Goal: Task Accomplishment & Management: Manage account settings

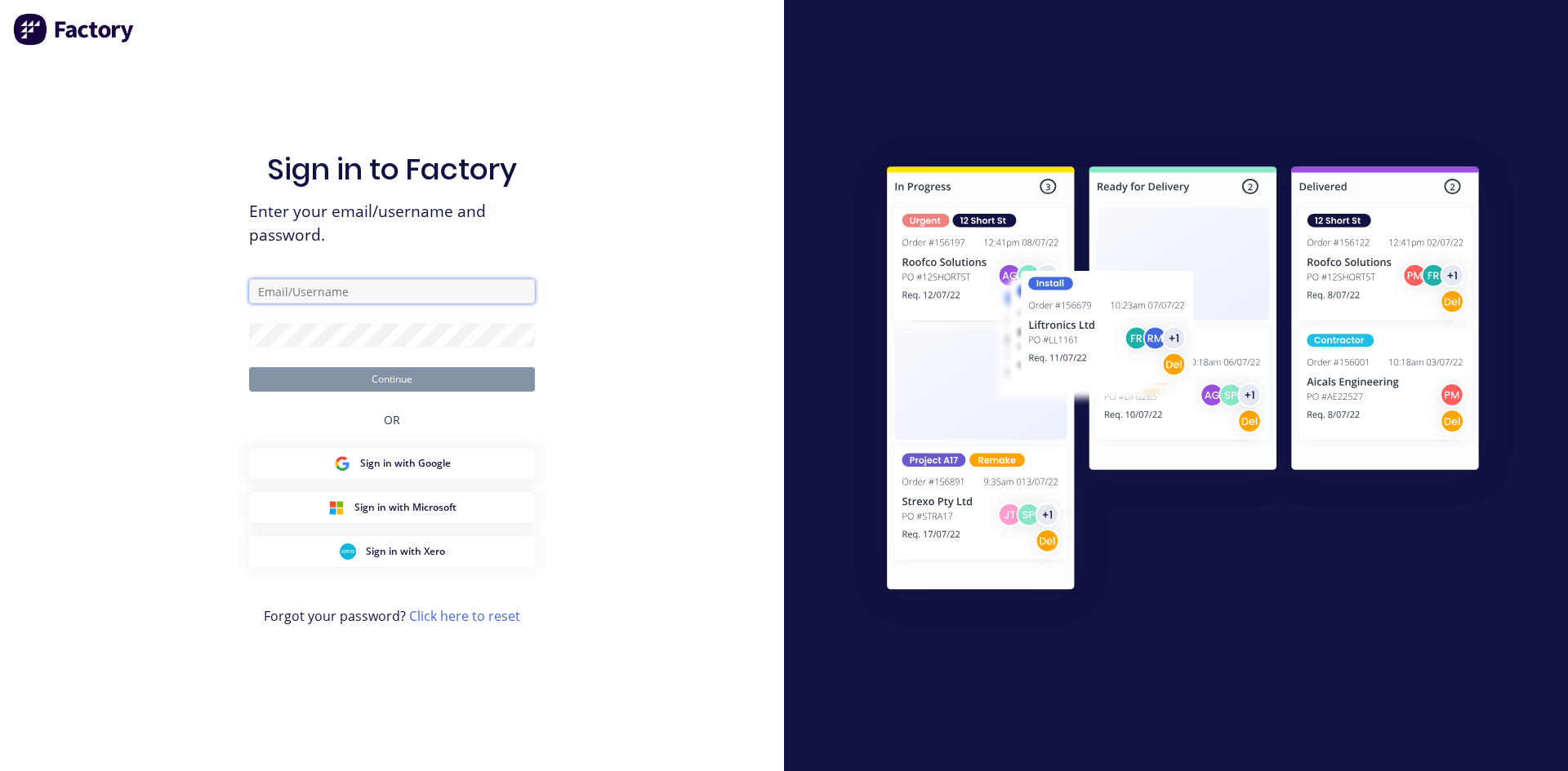
type input "[EMAIL_ADDRESS][PERSON_NAME][DOMAIN_NAME]"
click at [437, 382] on button "Continue" at bounding box center [392, 379] width 286 height 24
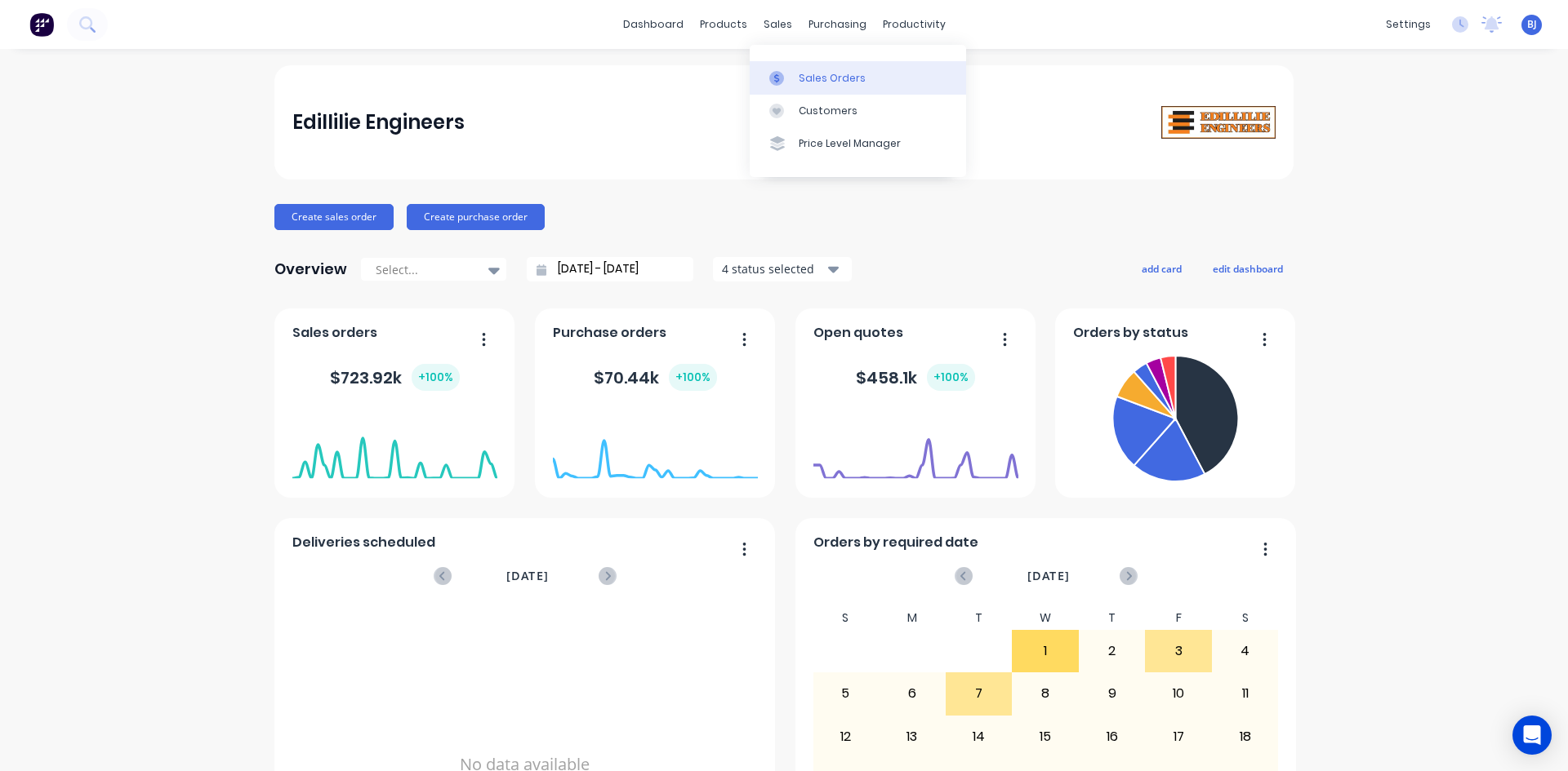
click at [772, 76] on icon at bounding box center [776, 78] width 15 height 15
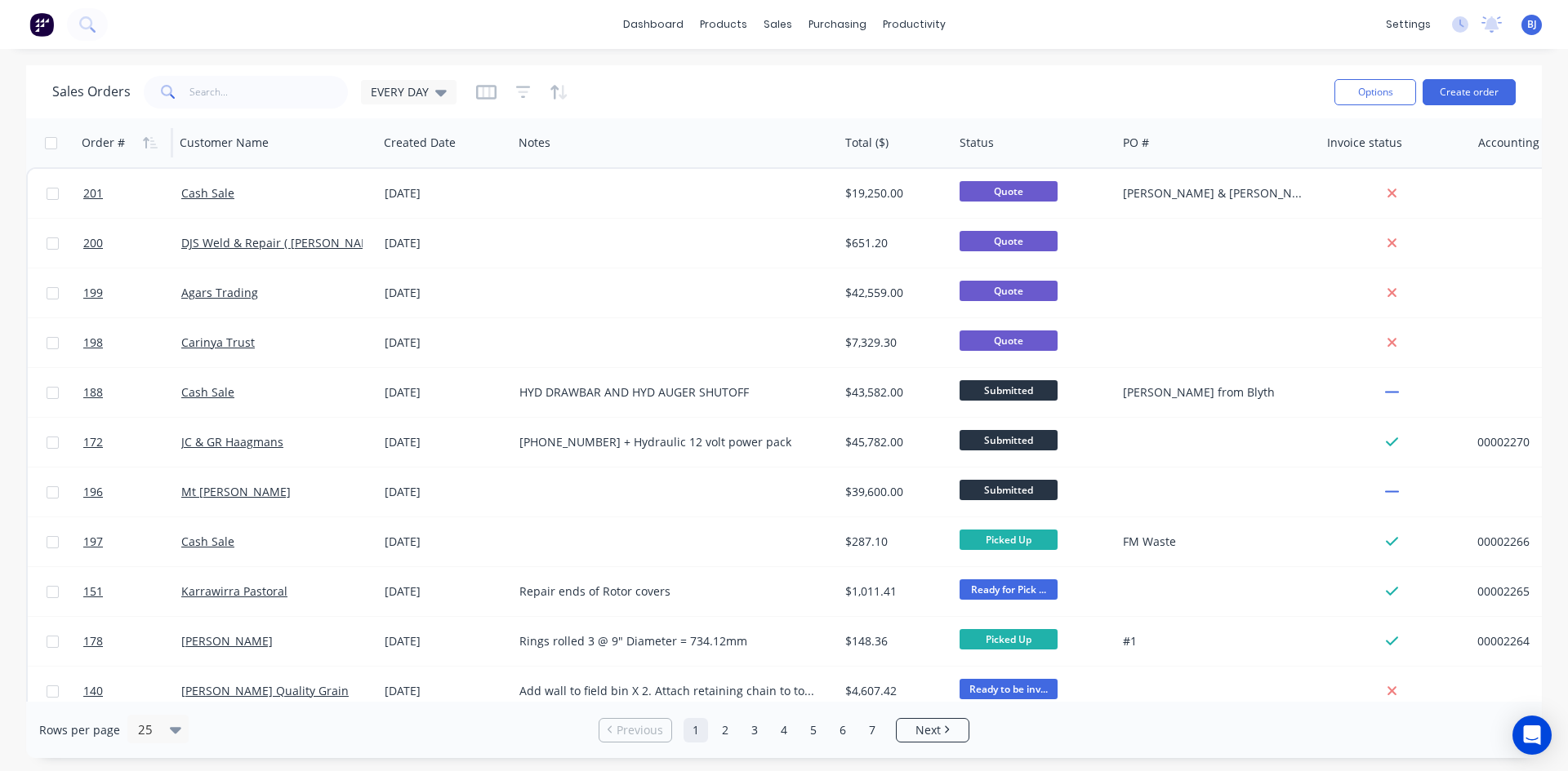
click at [122, 142] on div "Order #" at bounding box center [103, 142] width 43 height 16
click at [151, 143] on icon "button" at bounding box center [154, 142] width 7 height 11
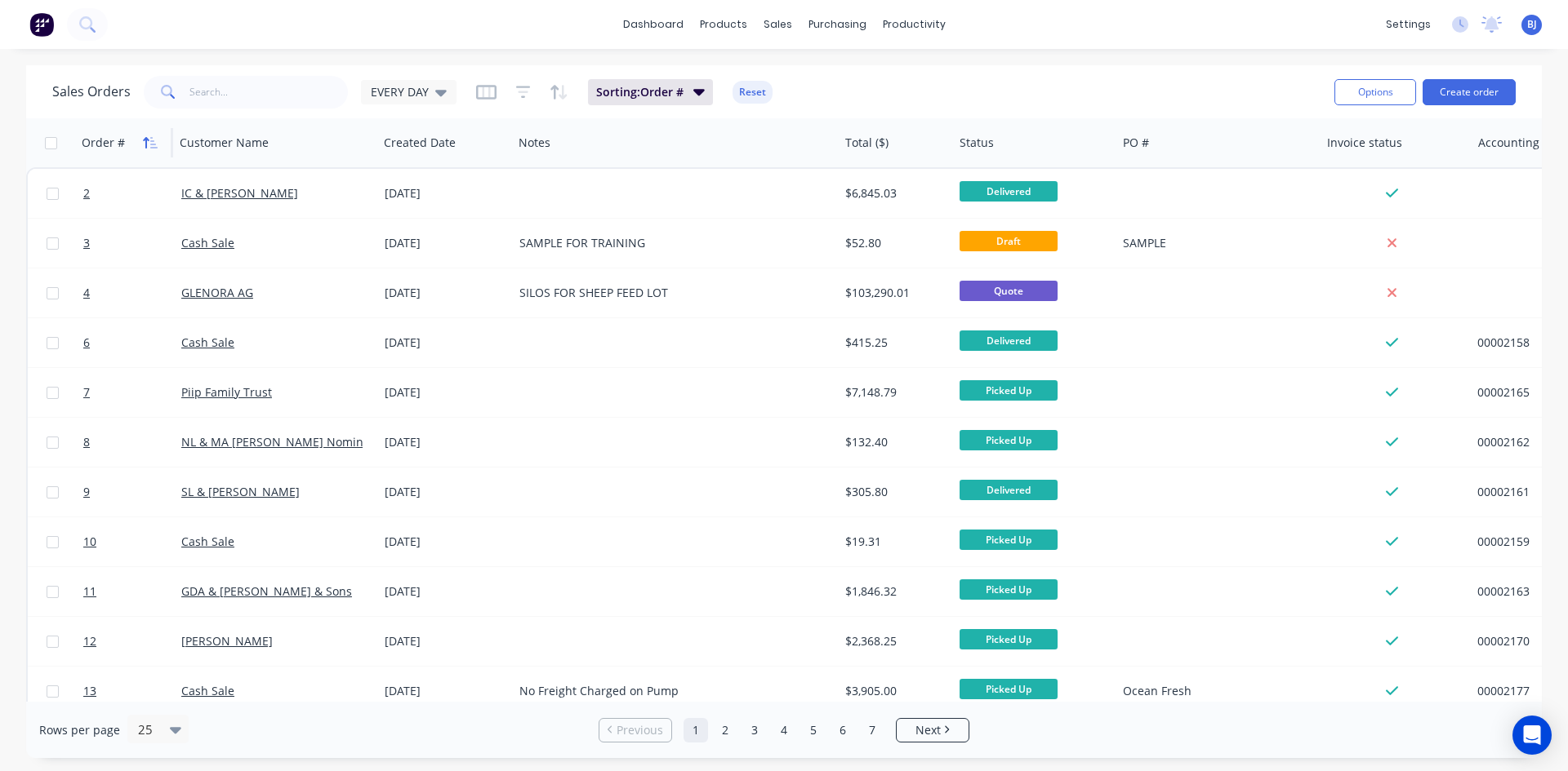
click at [153, 149] on button "button" at bounding box center [150, 142] width 24 height 24
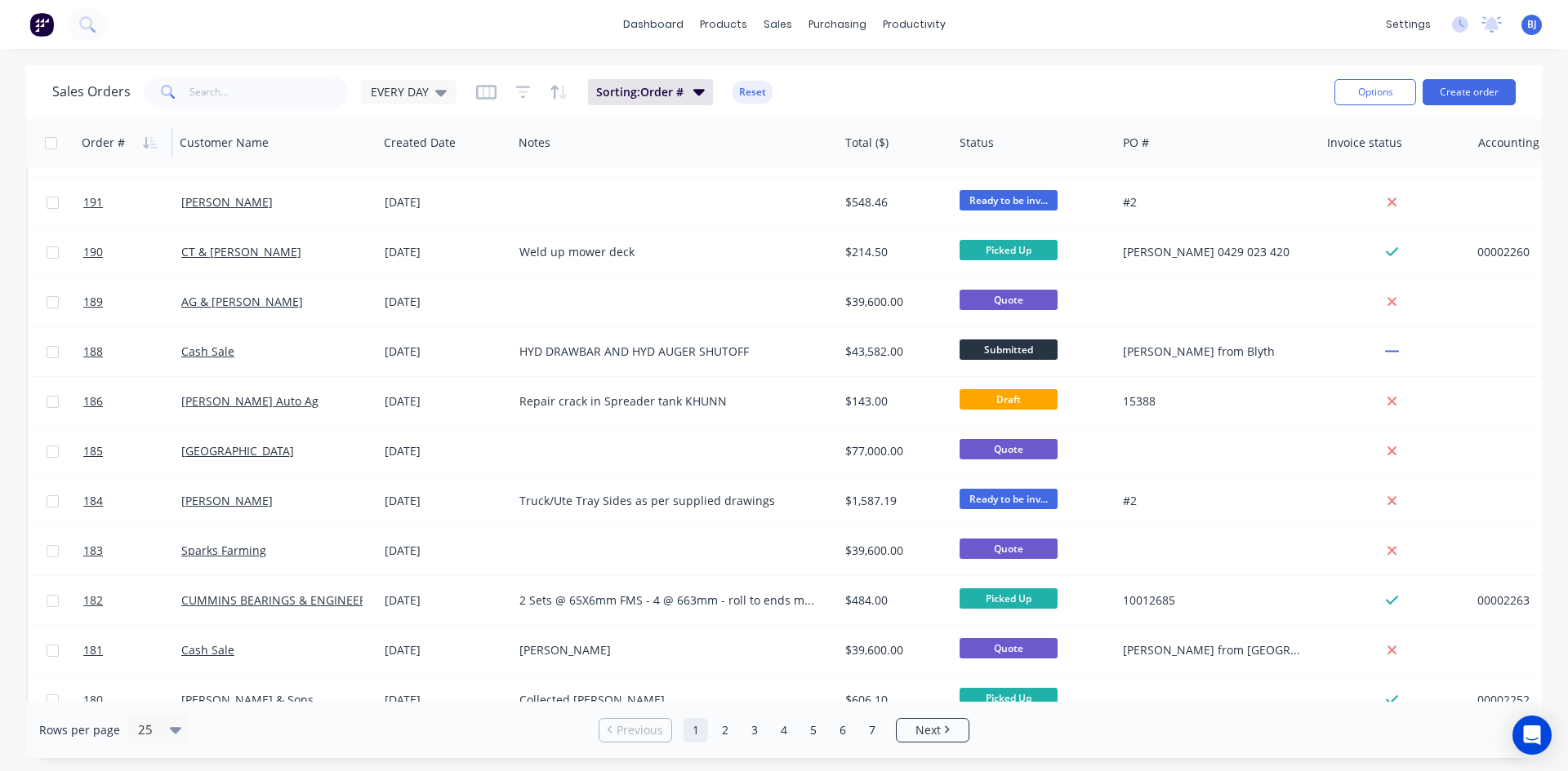
scroll to position [718, 0]
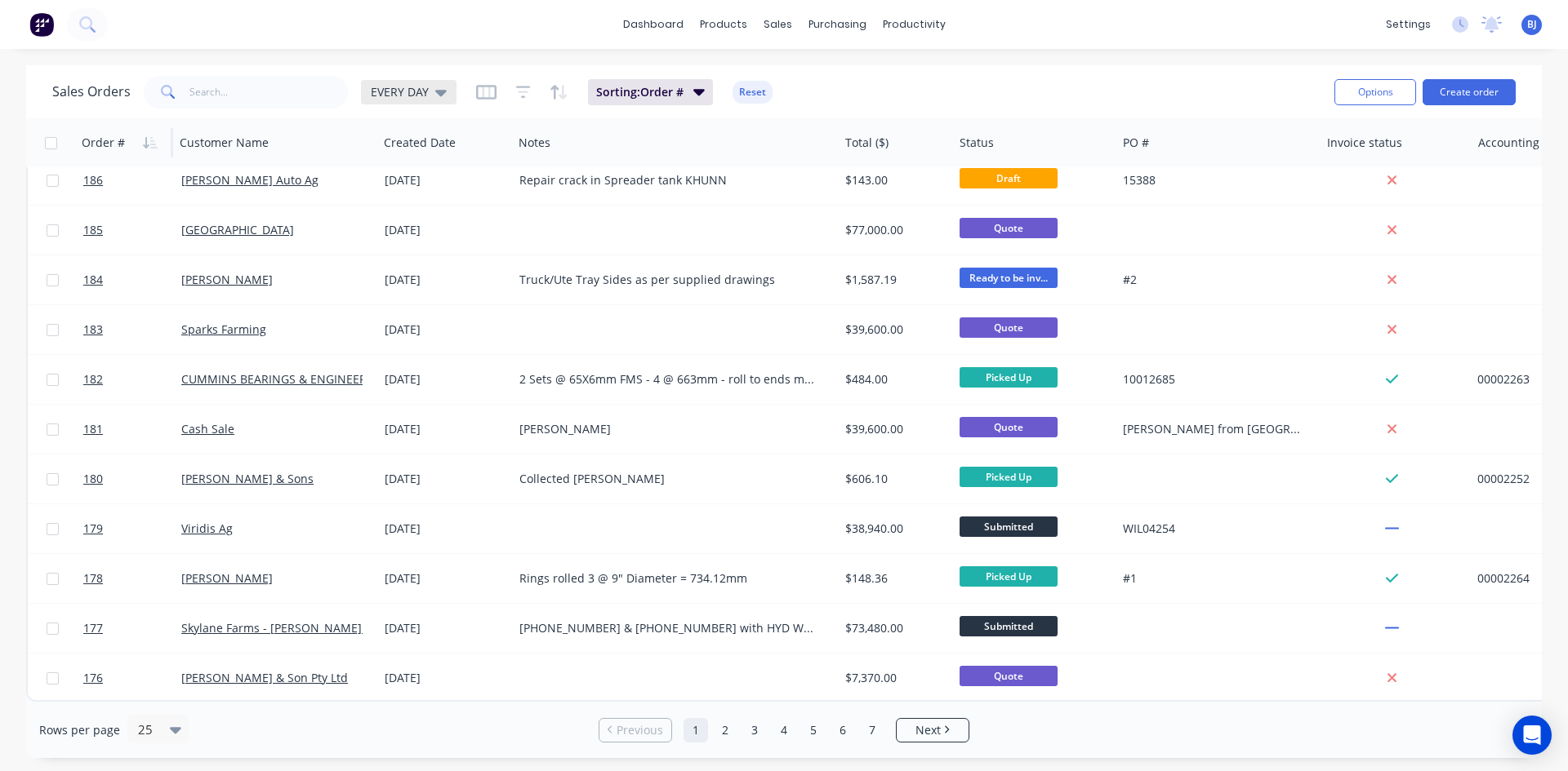
click at [440, 93] on icon at bounding box center [440, 93] width 11 height 7
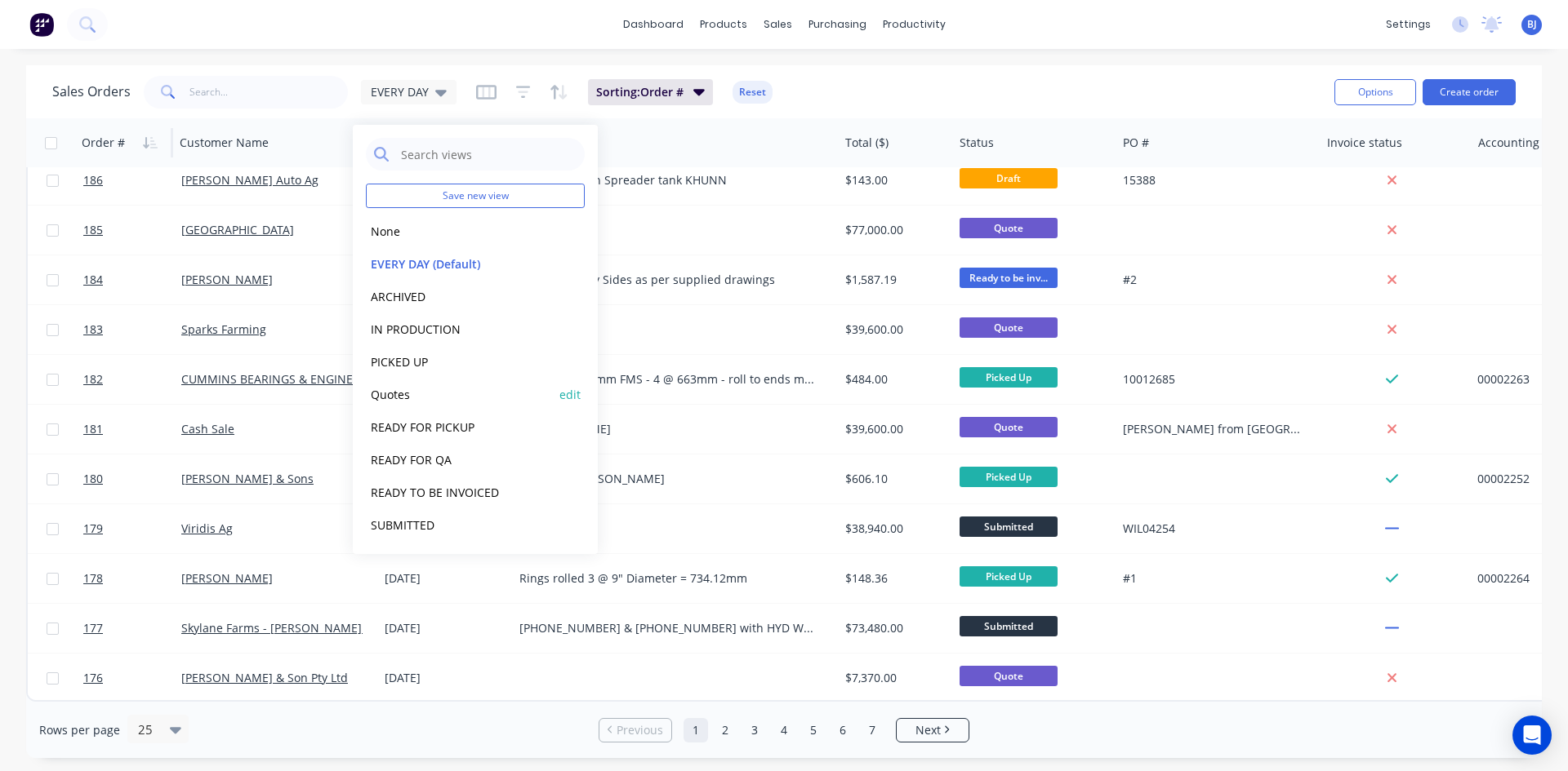
click at [402, 400] on button "Quotes" at bounding box center [459, 395] width 186 height 19
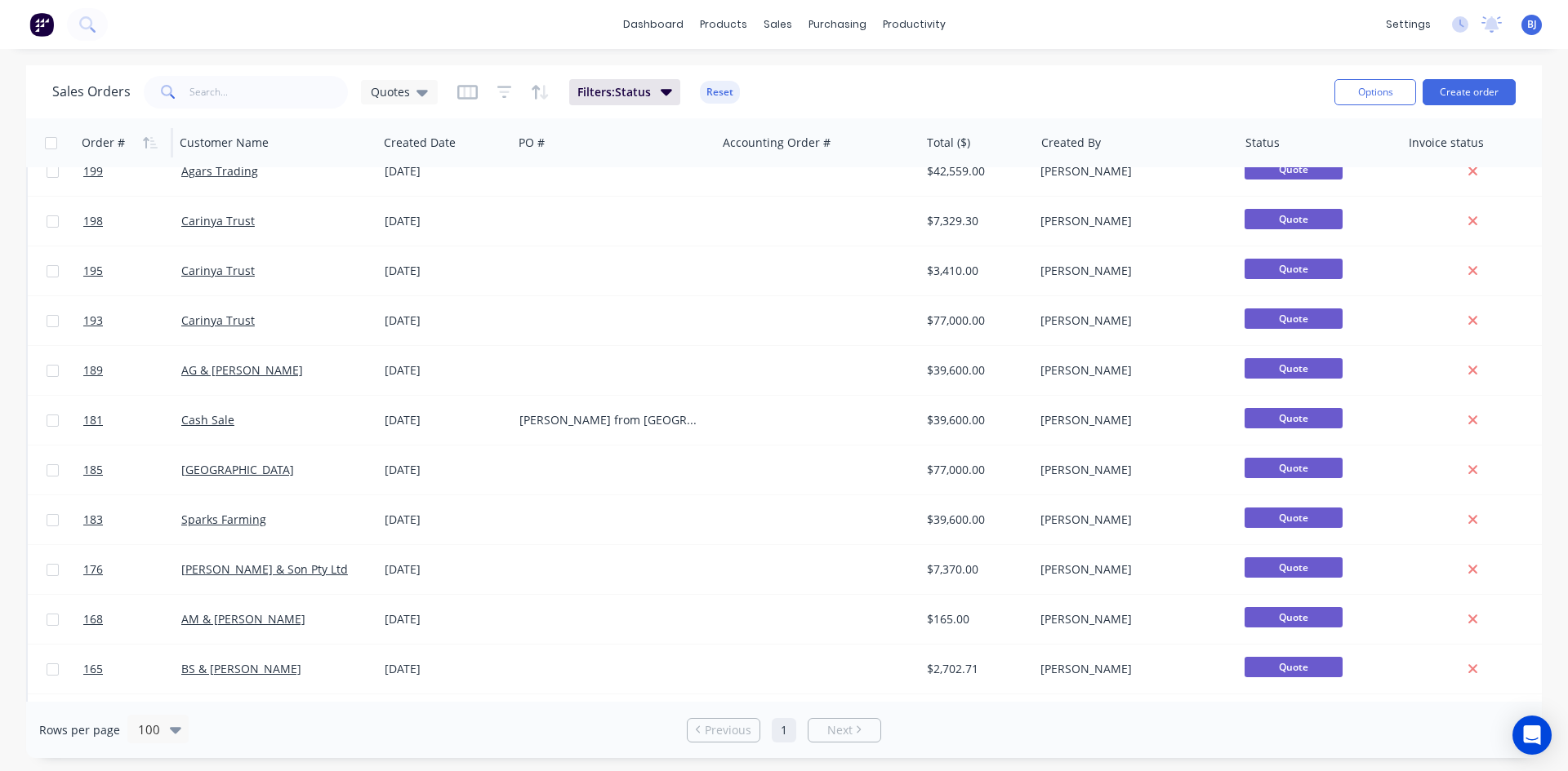
scroll to position [0, 0]
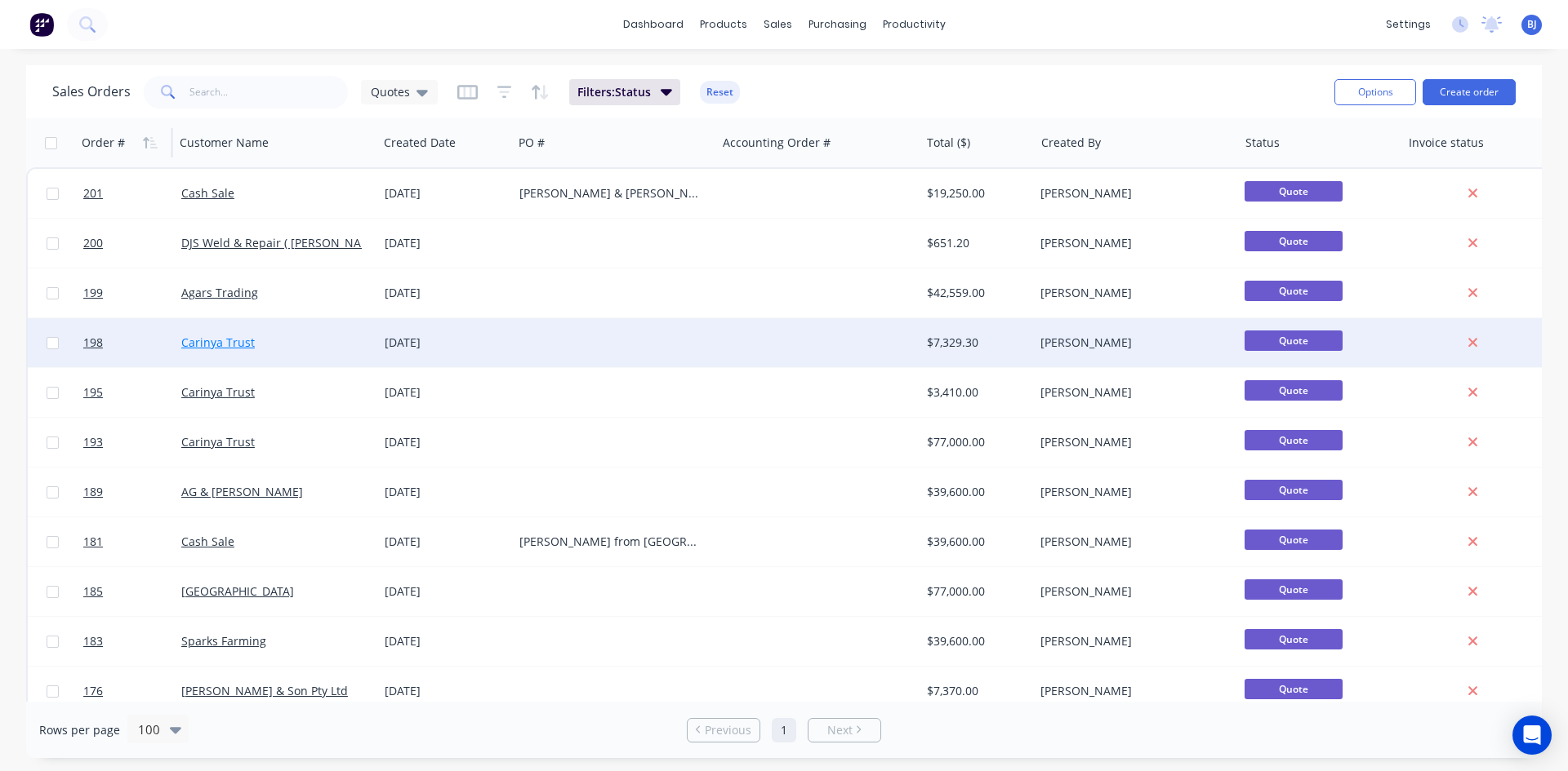
click at [209, 346] on link "Carinya Trust" at bounding box center [218, 342] width 74 height 16
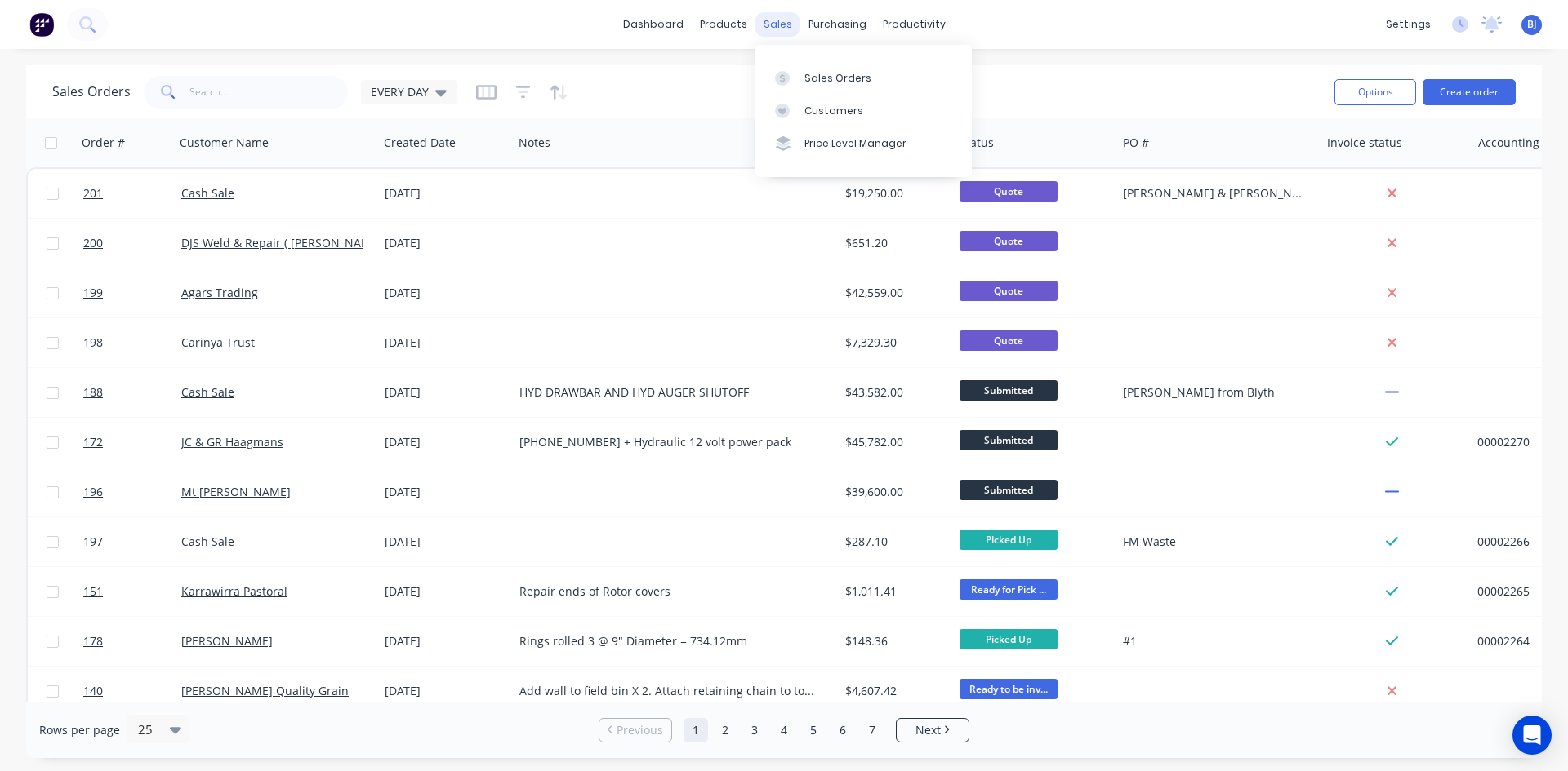
click at [776, 26] on div "sales" at bounding box center [777, 24] width 45 height 24
click at [781, 77] on icon at bounding box center [783, 78] width 5 height 9
click at [783, 76] on icon at bounding box center [782, 78] width 15 height 15
click at [796, 109] on div at bounding box center [787, 110] width 24 height 15
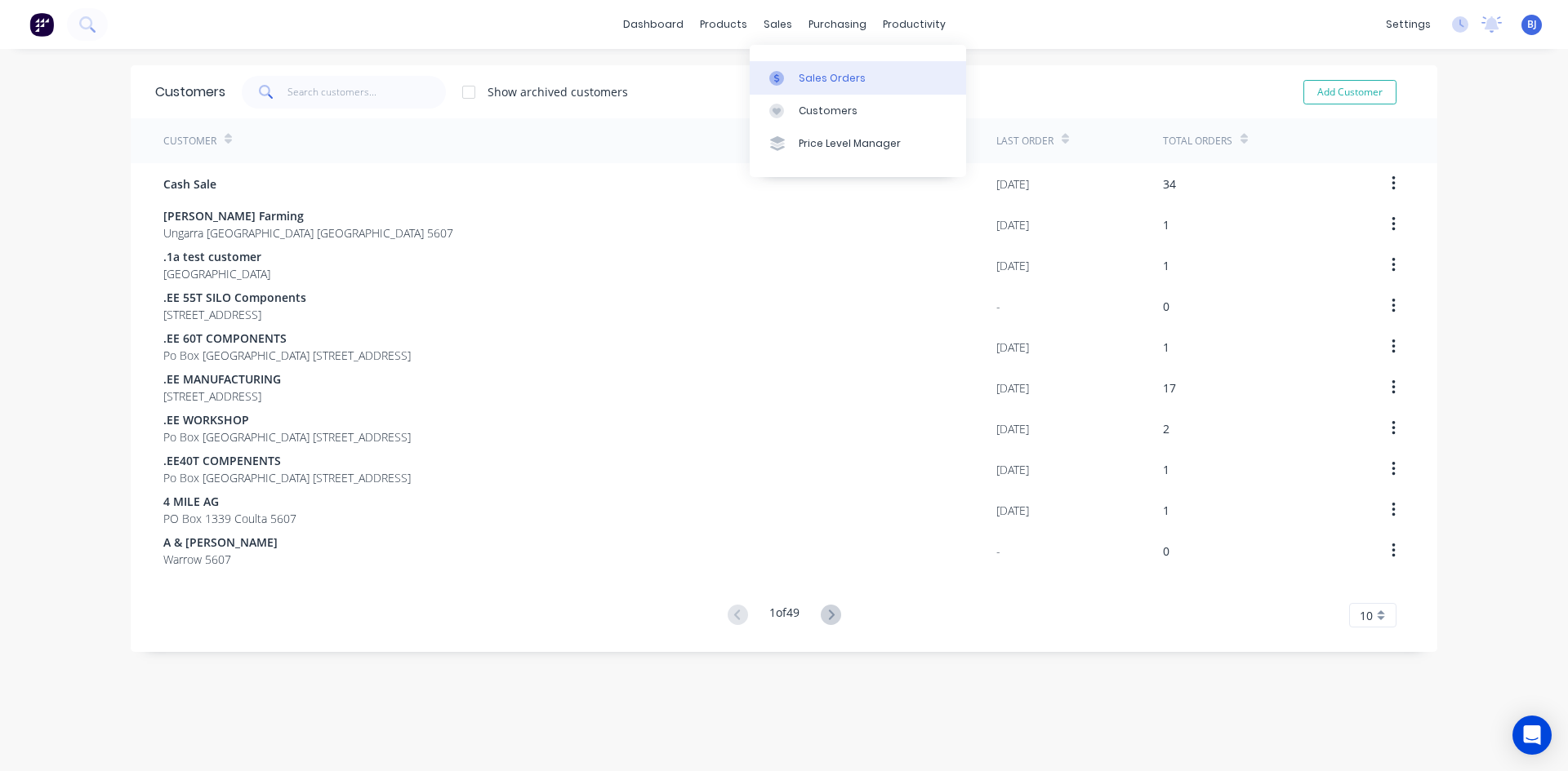
click at [774, 77] on icon at bounding box center [776, 78] width 15 height 15
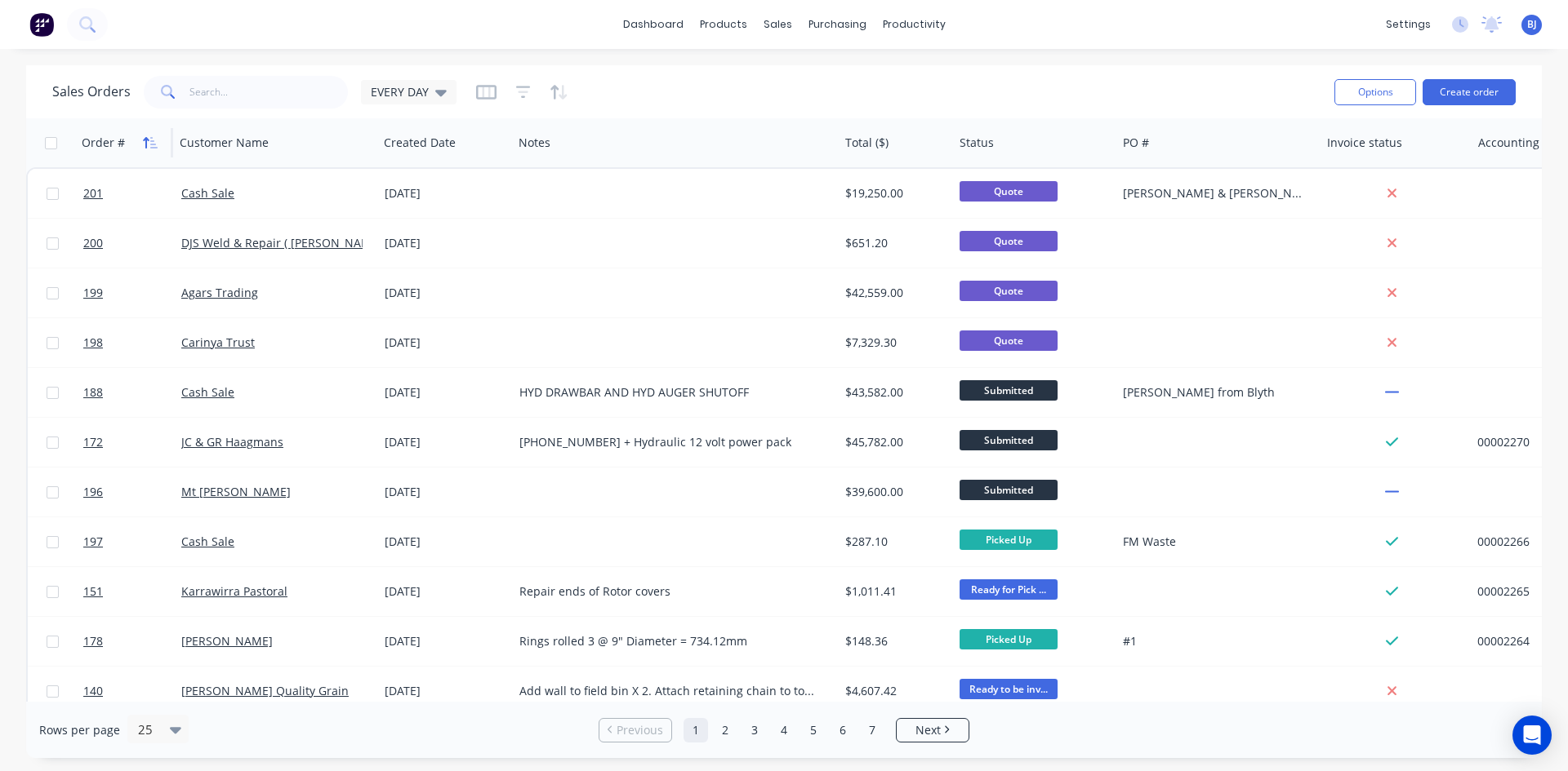
click at [154, 147] on icon "button" at bounding box center [154, 142] width 7 height 11
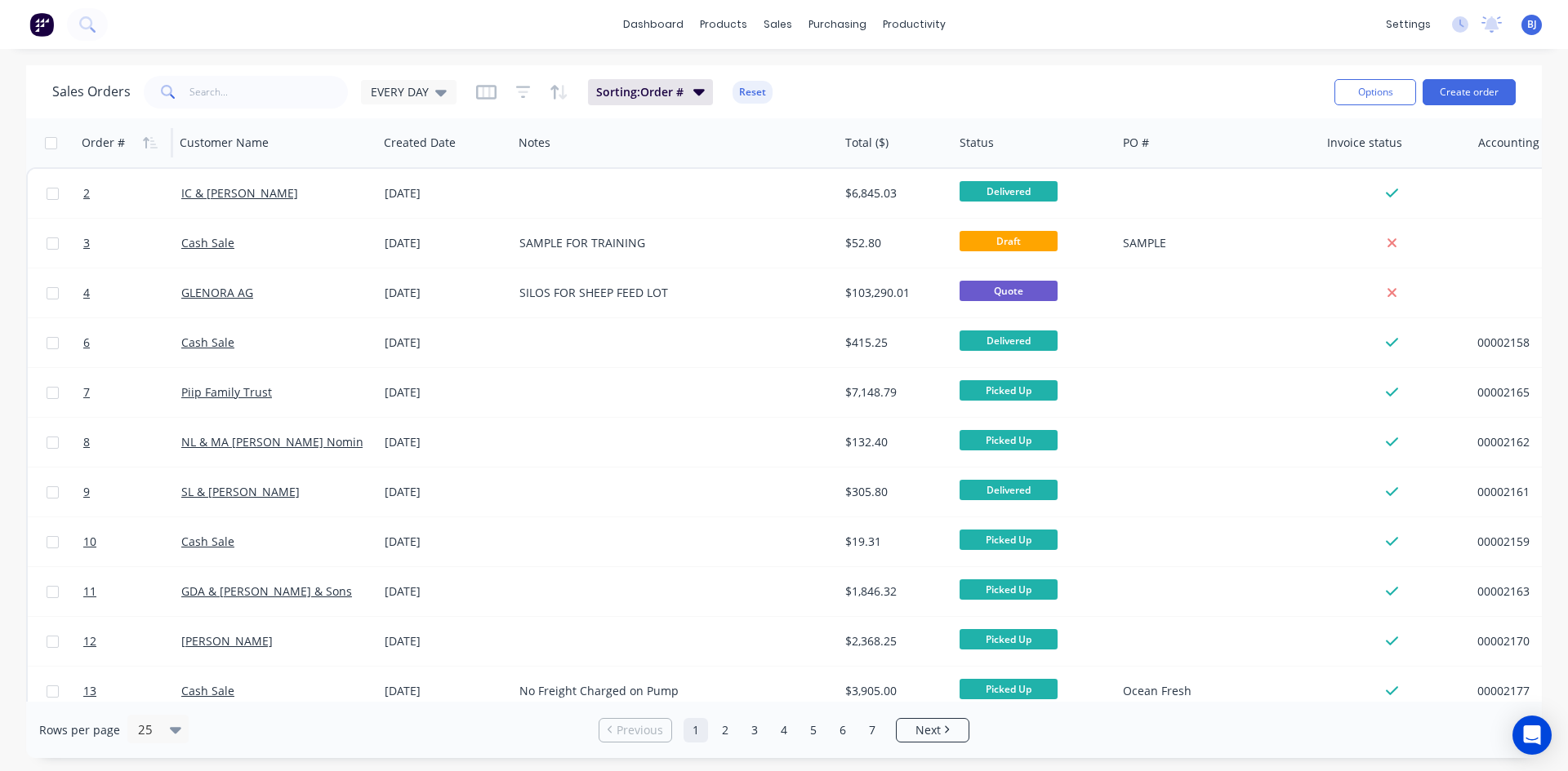
click at [154, 147] on icon "button" at bounding box center [154, 142] width 7 height 11
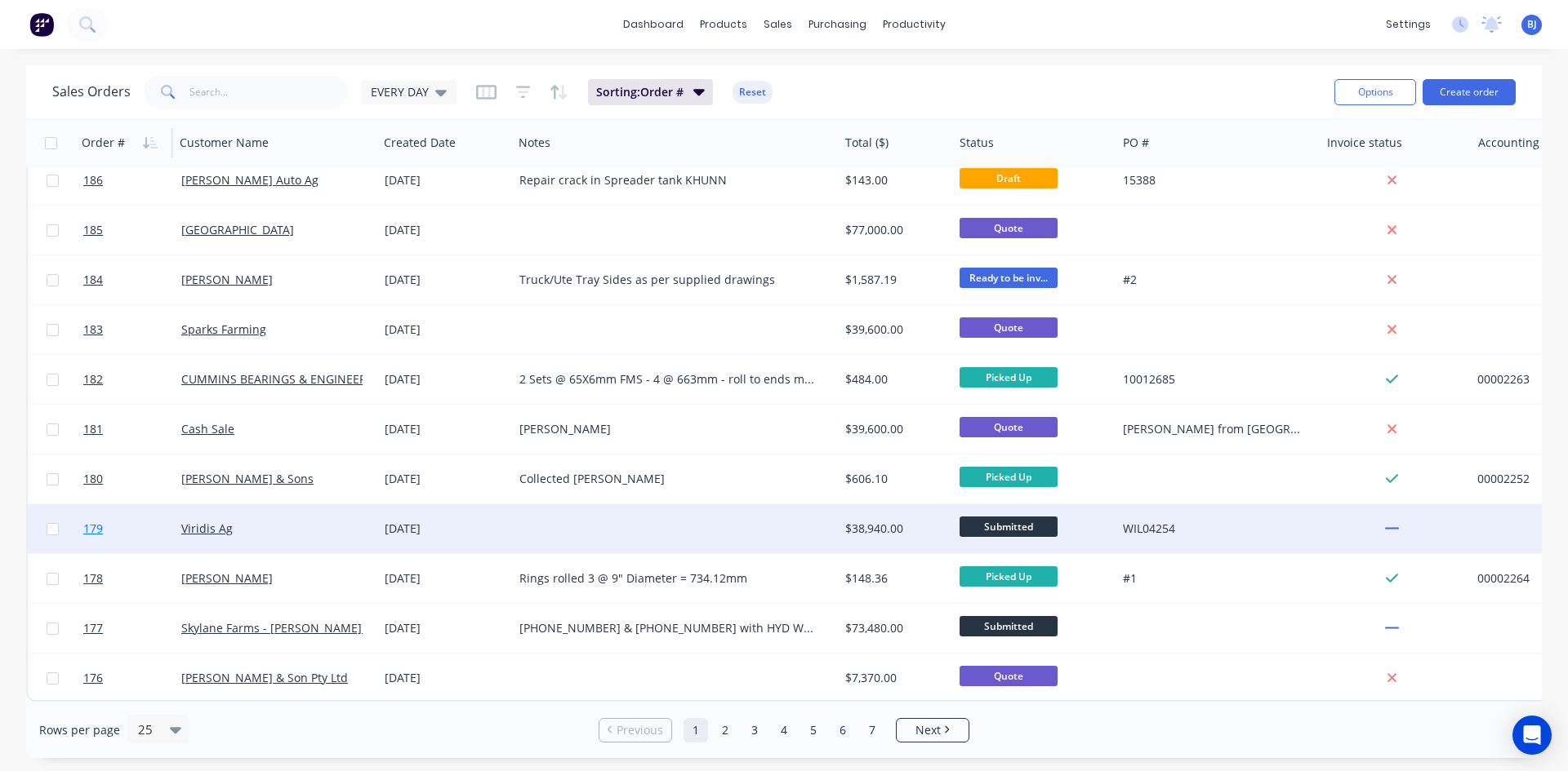
scroll to position [718, 0]
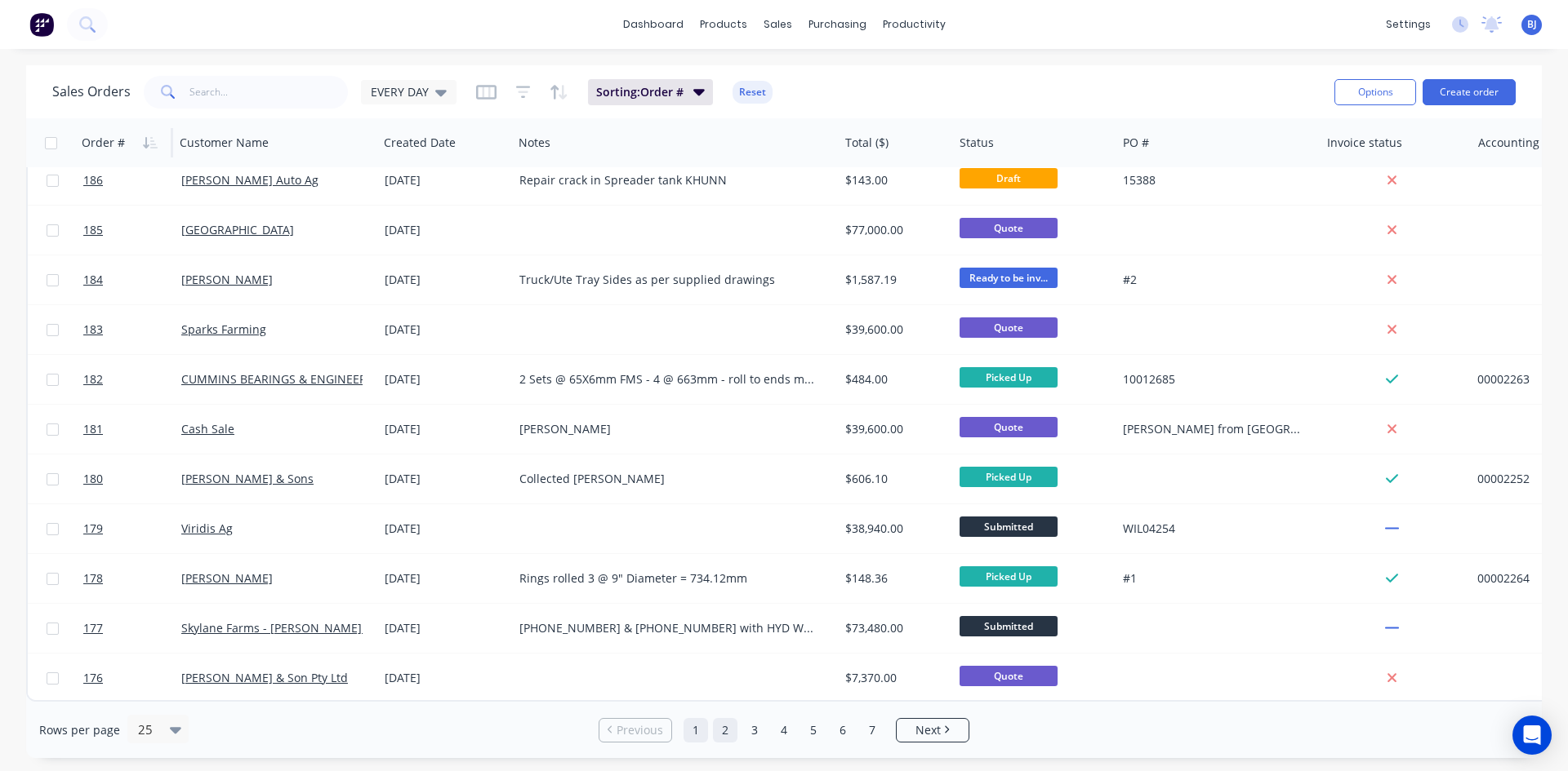
click at [733, 727] on link "2" at bounding box center [724, 730] width 24 height 24
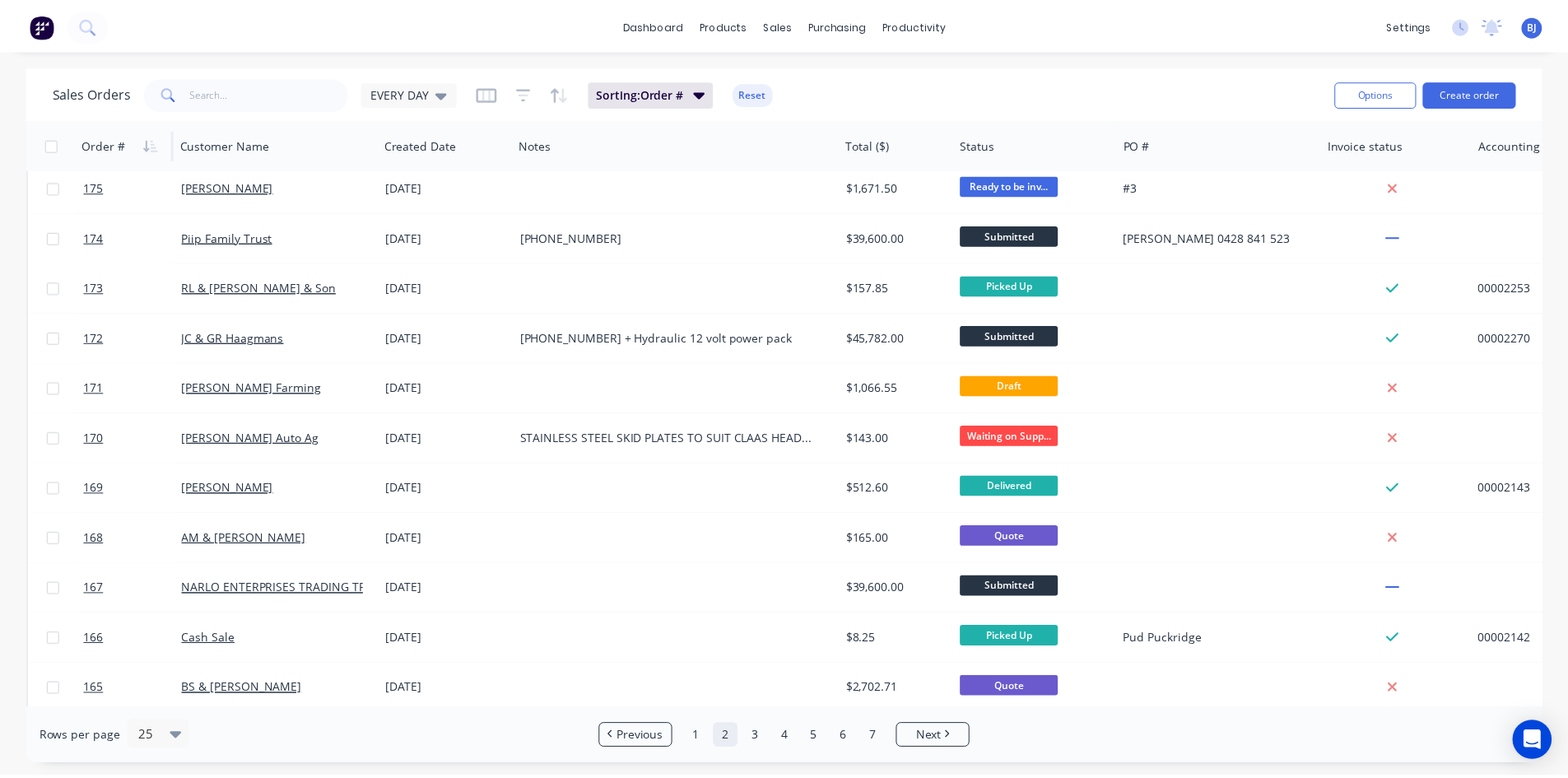
scroll to position [0, 0]
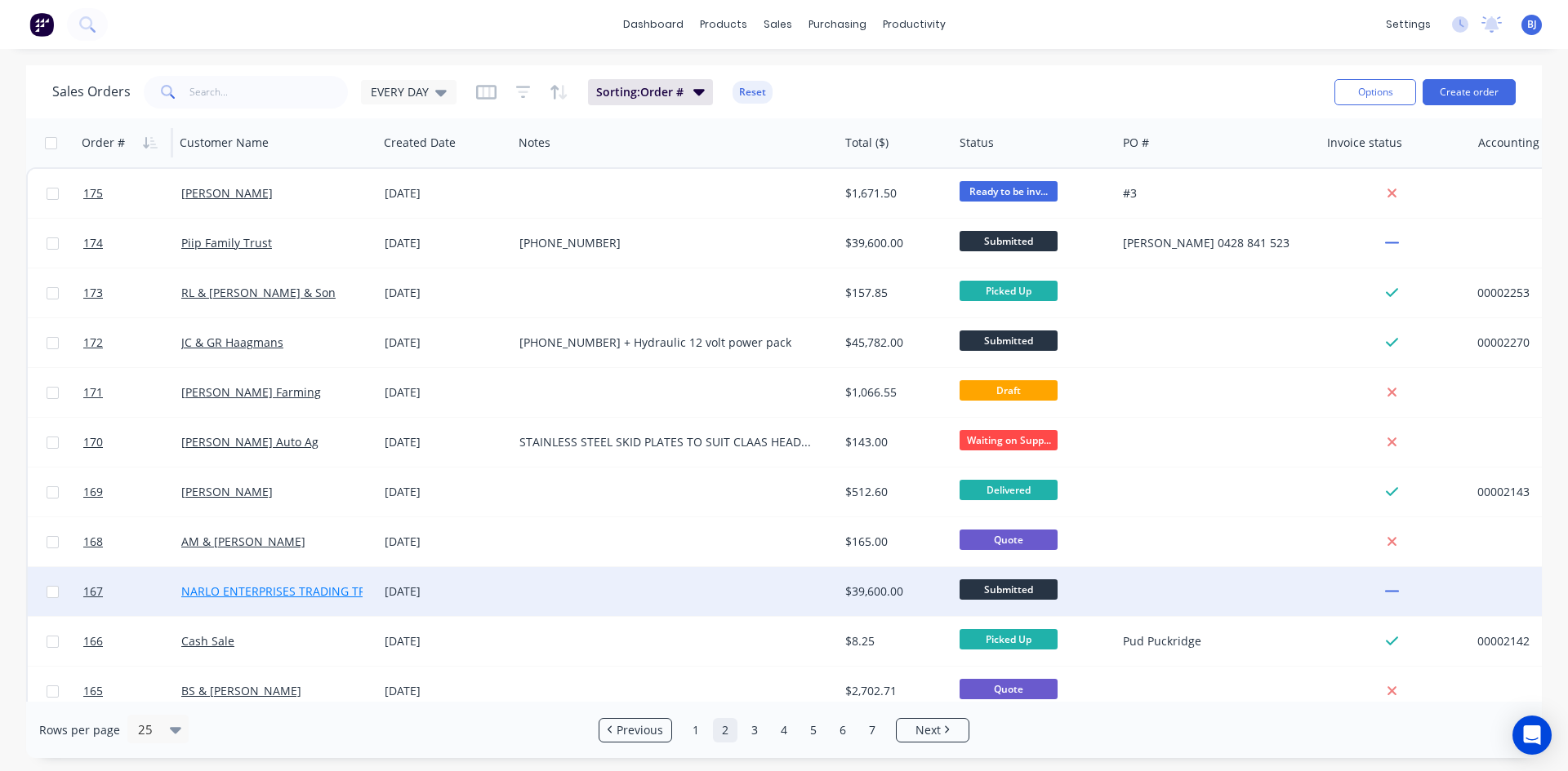
click at [278, 590] on link "NARLO ENTERPRISES TRADING TRUST" at bounding box center [284, 591] width 206 height 16
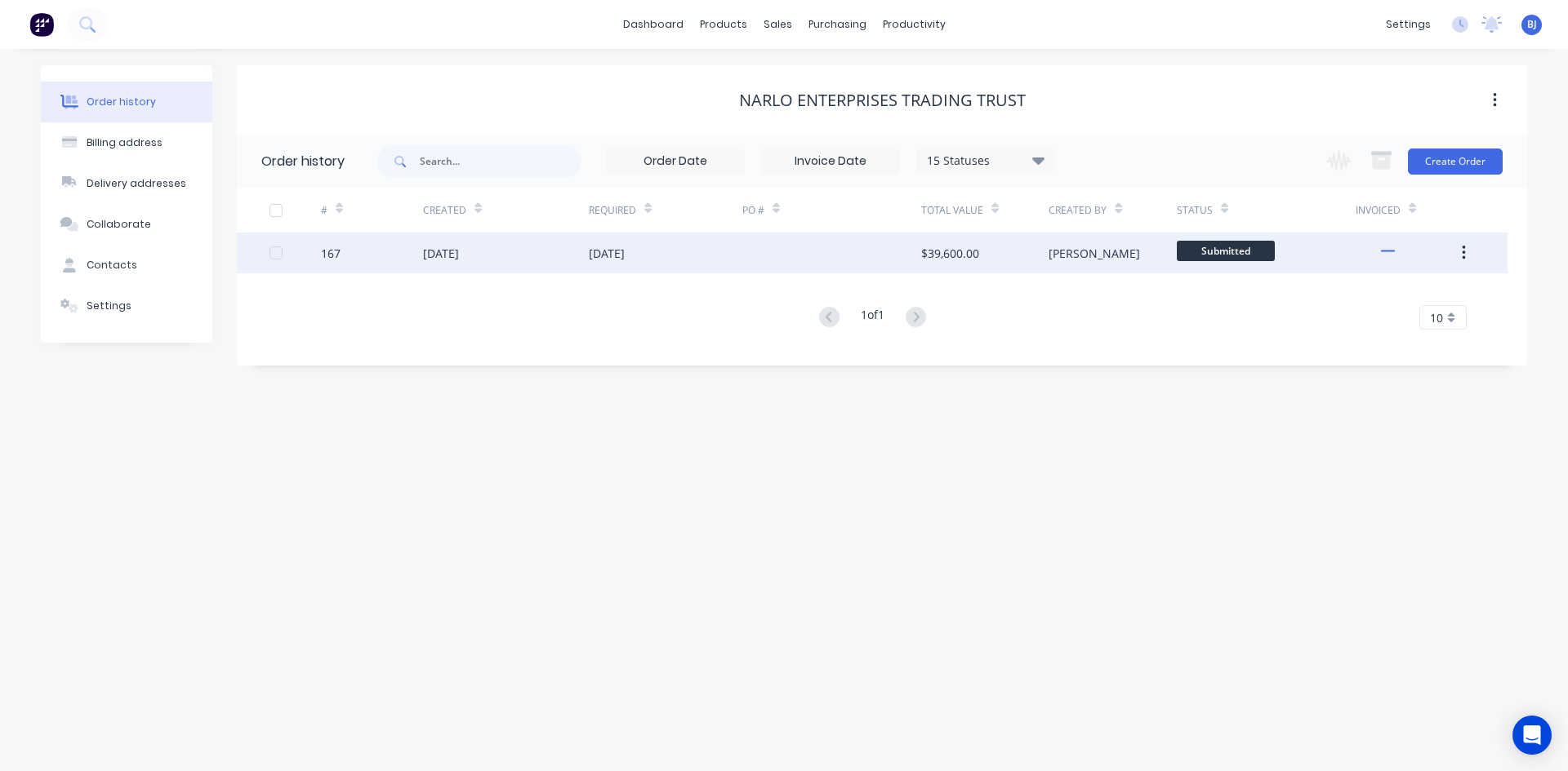
click at [459, 260] on div "07 Oct 2025" at bounding box center [440, 254] width 36 height 17
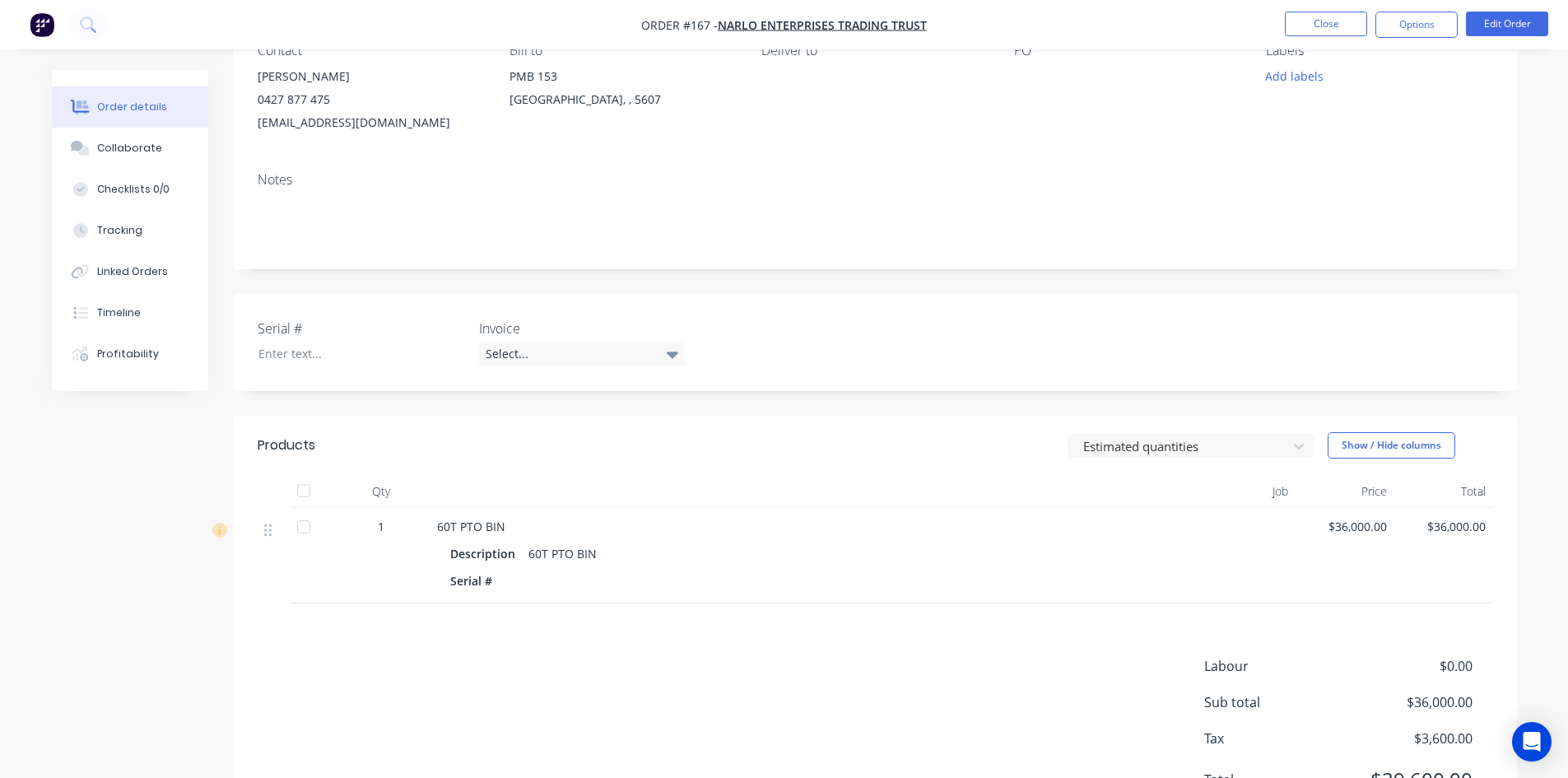
scroll to position [81, 0]
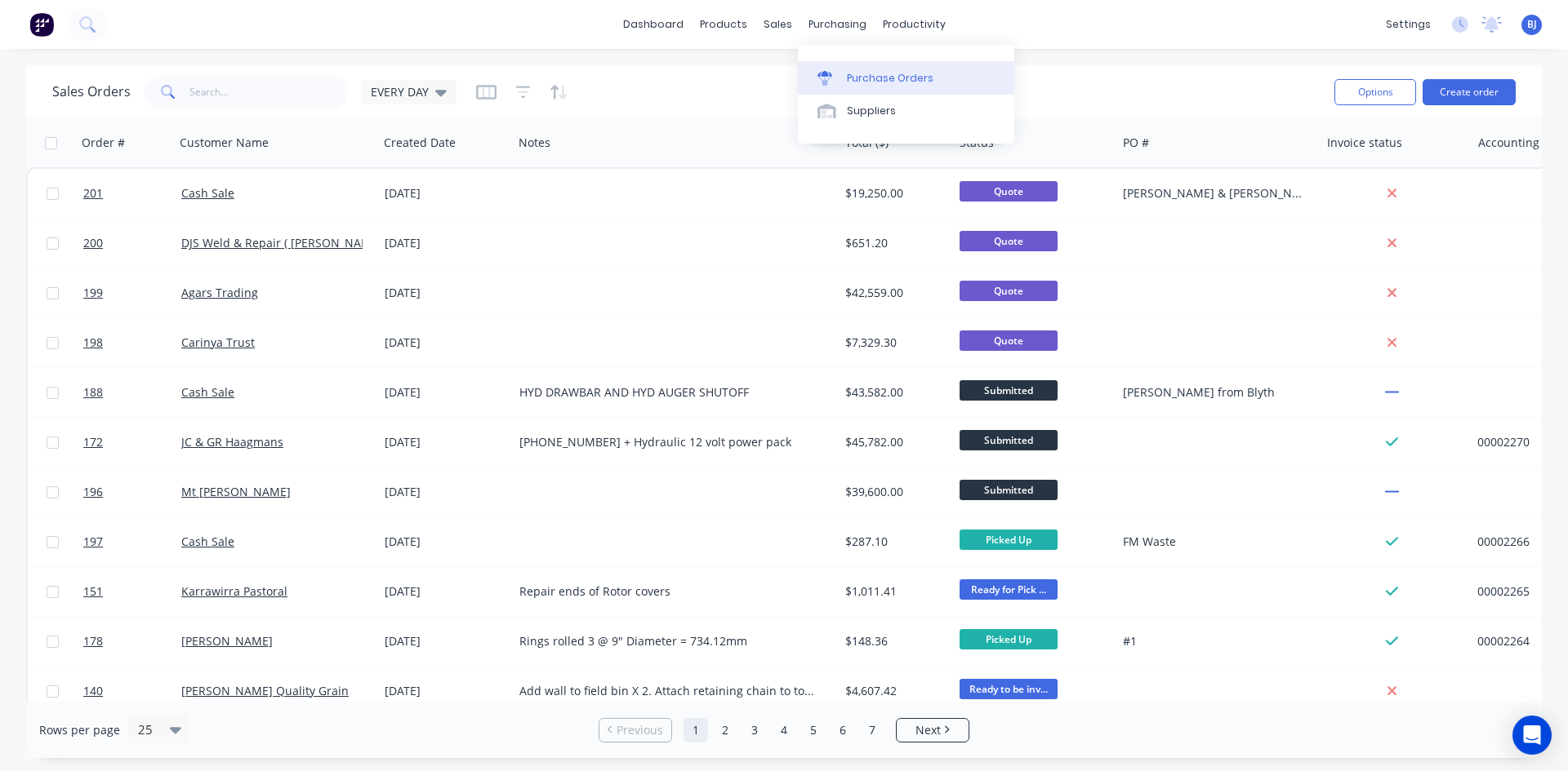
click at [840, 78] on div at bounding box center [830, 78] width 24 height 15
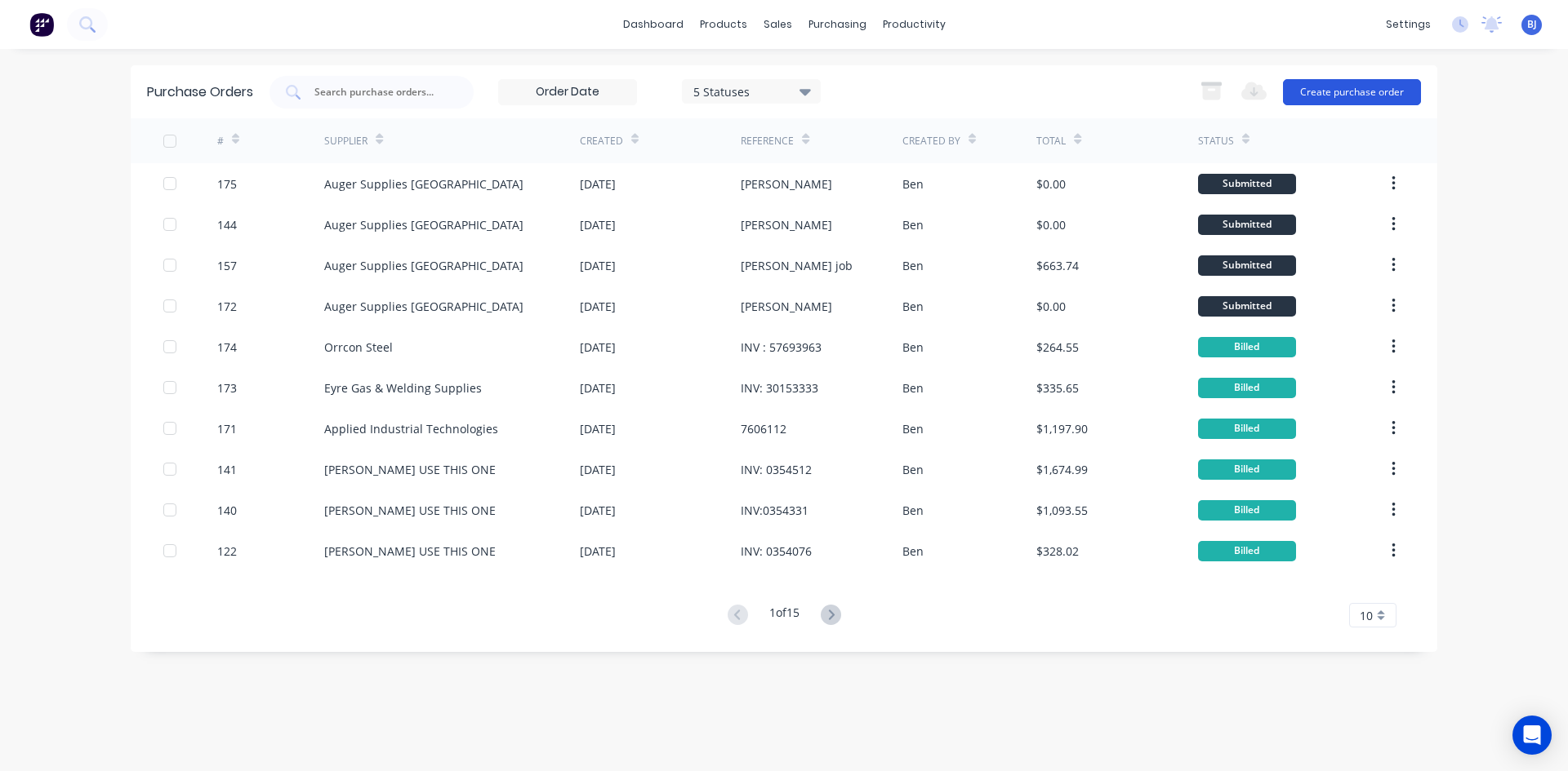
click at [1309, 93] on button "Create purchase order" at bounding box center [1352, 92] width 138 height 26
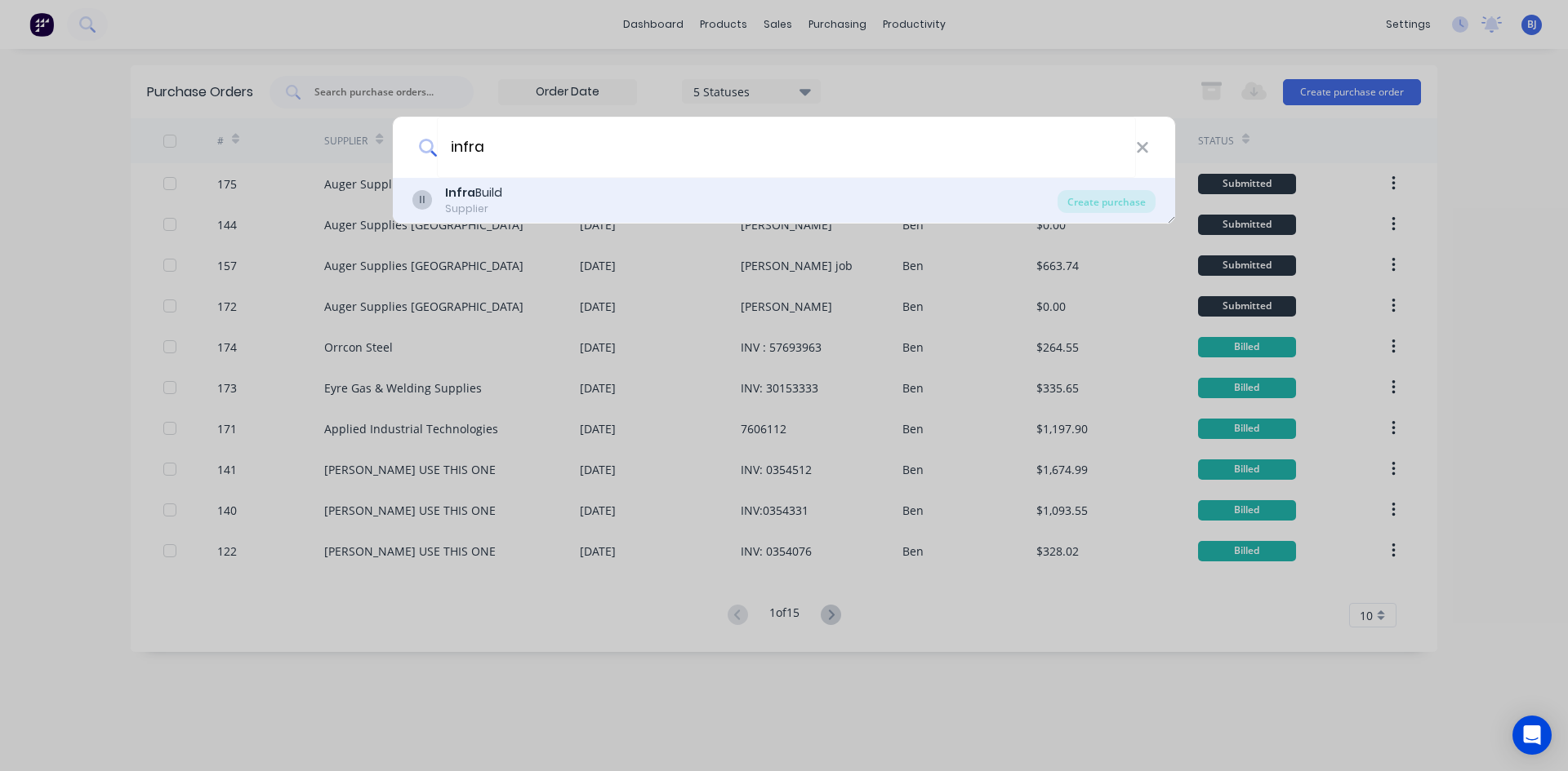
type input "infra"
click at [474, 201] on div "Supplier" at bounding box center [473, 208] width 57 height 15
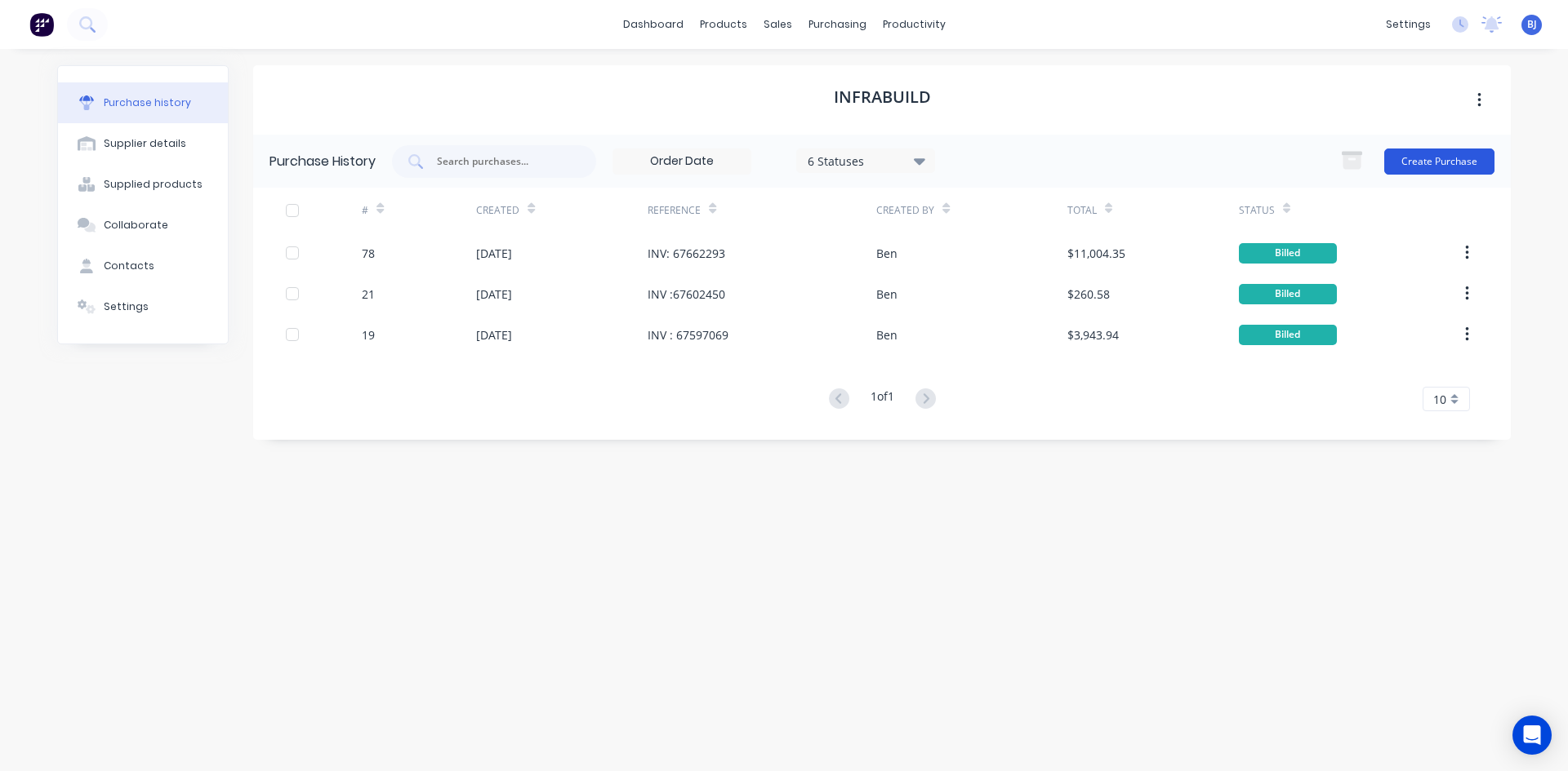
click at [1411, 161] on button "Create Purchase" at bounding box center [1439, 161] width 110 height 26
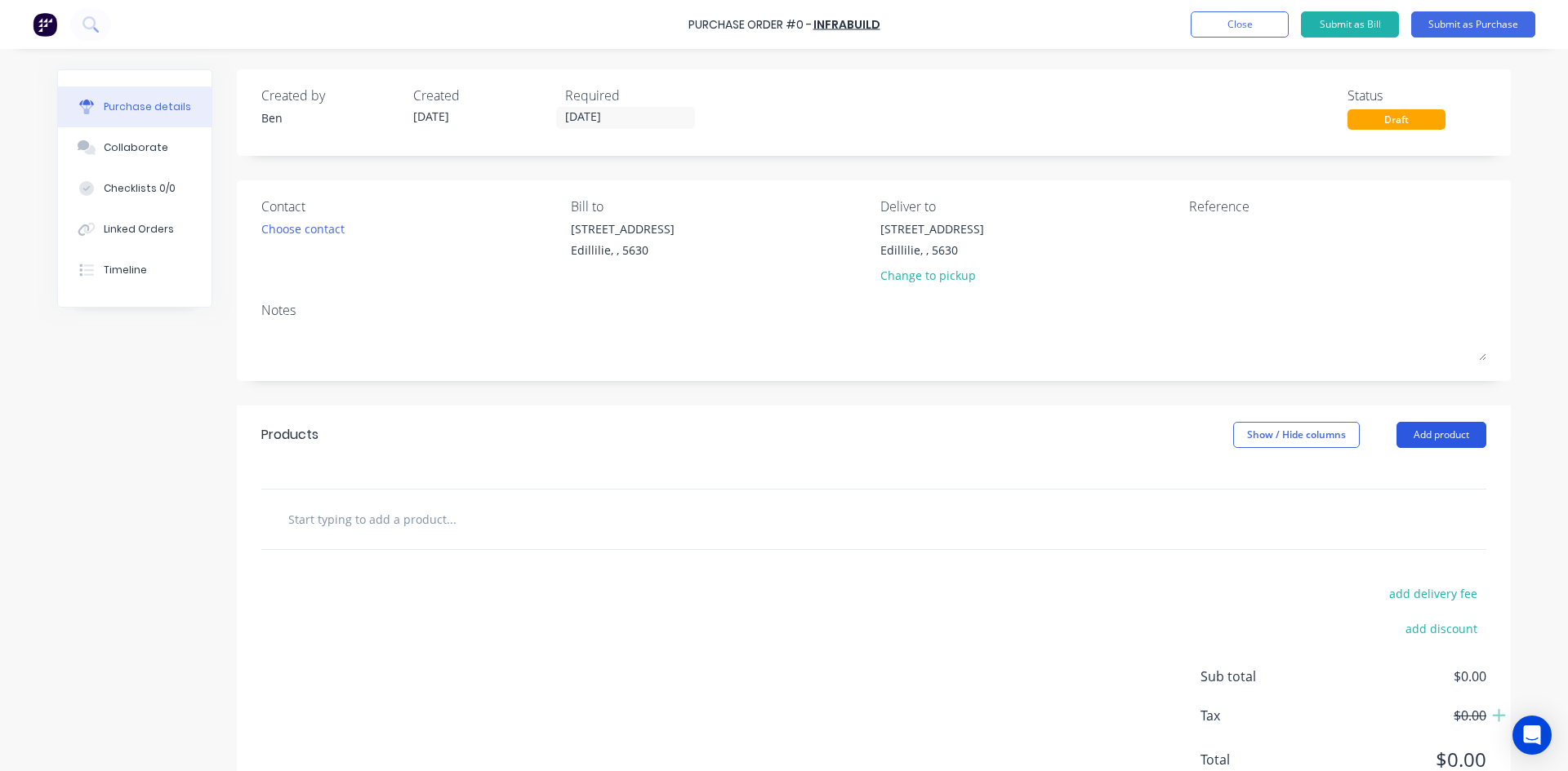
click at [1433, 438] on button "Add product" at bounding box center [1440, 435] width 89 height 26
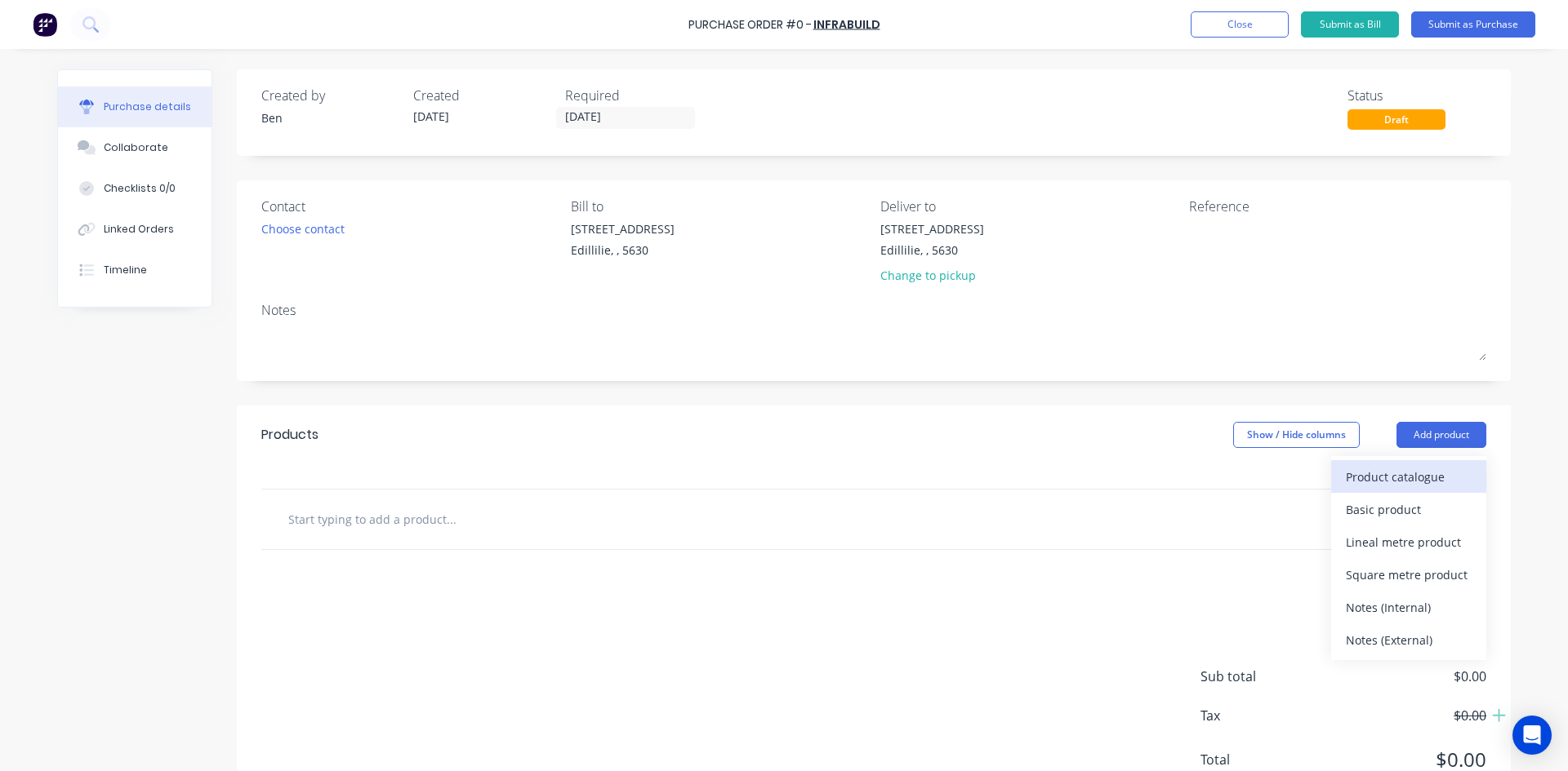
click at [1394, 471] on div "Product catalogue" at bounding box center [1408, 477] width 126 height 23
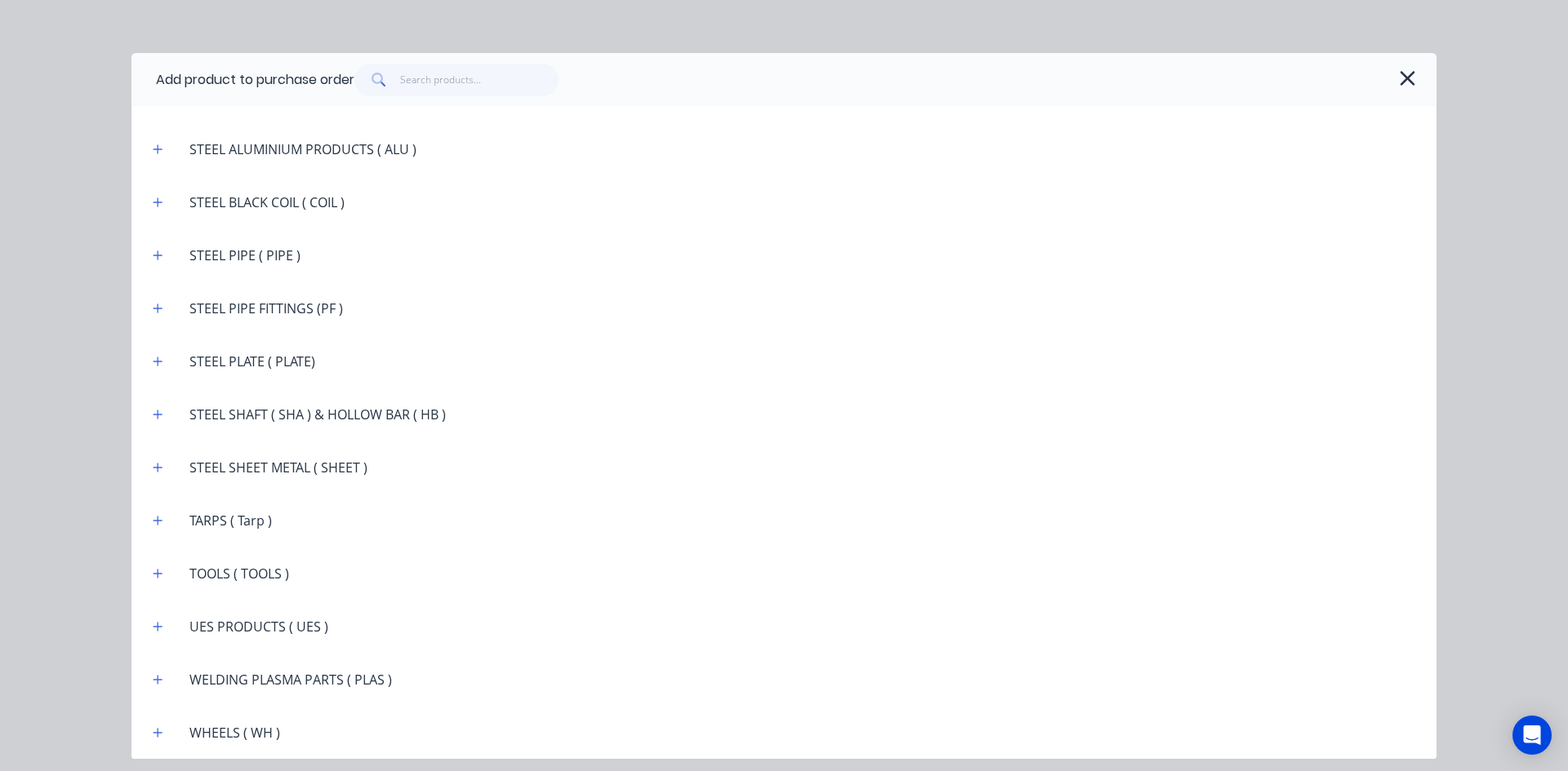
scroll to position [2819, 0]
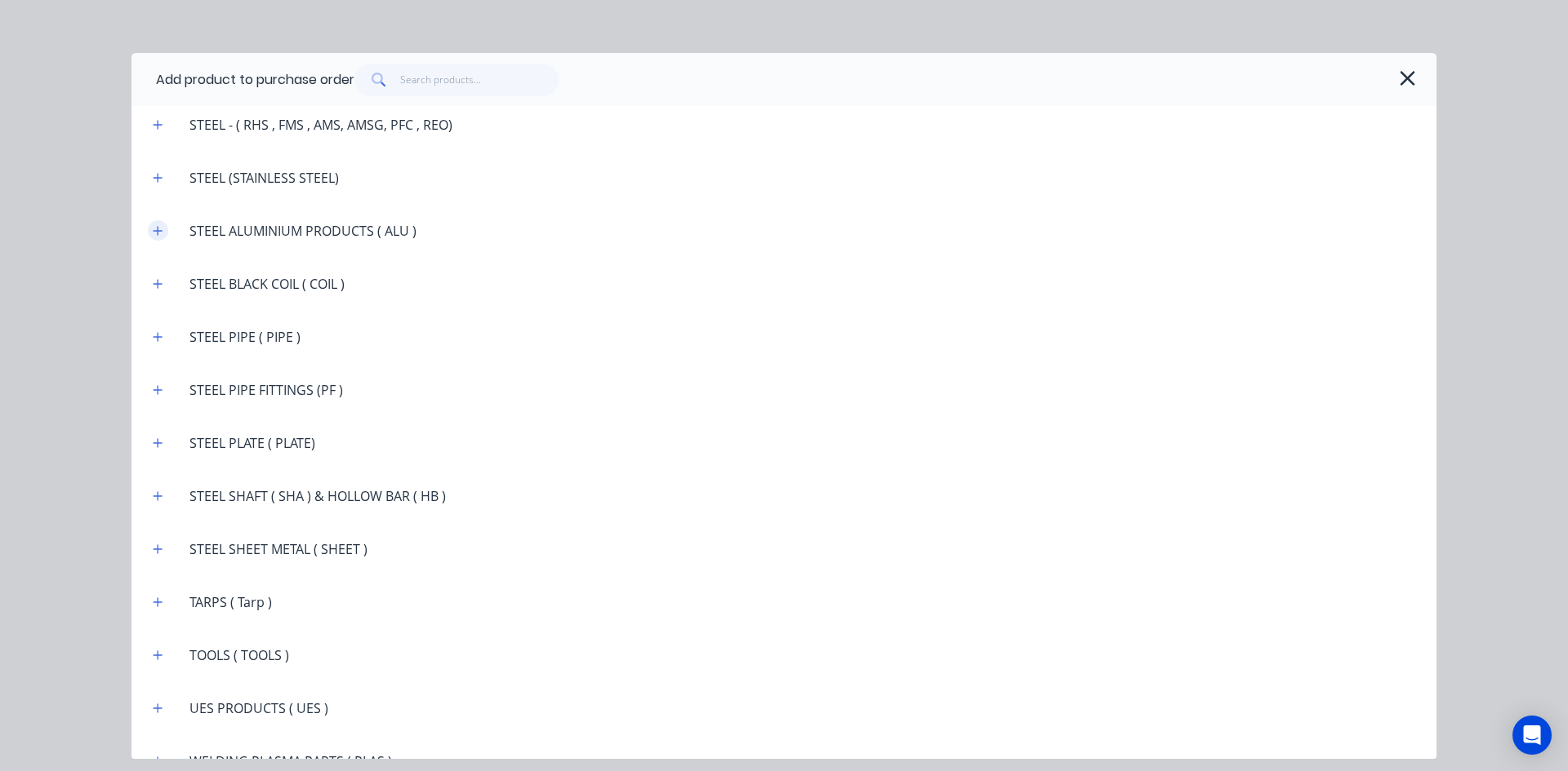
click at [161, 231] on icon "button" at bounding box center [158, 230] width 9 height 9
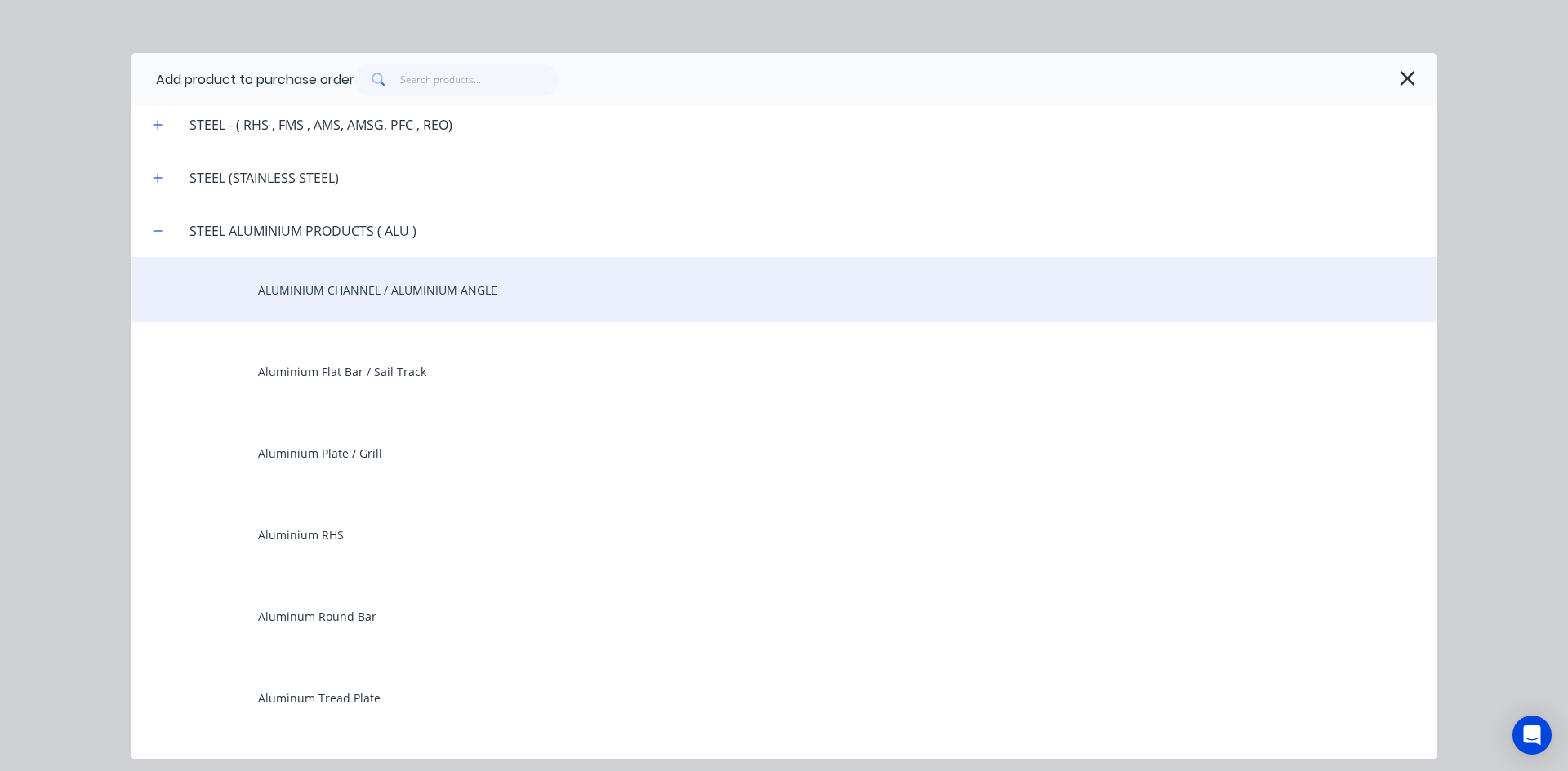
click at [285, 287] on div "ALUMINIUM CHANNEL / ALUMINIUM ANGLE" at bounding box center [784, 289] width 1305 height 65
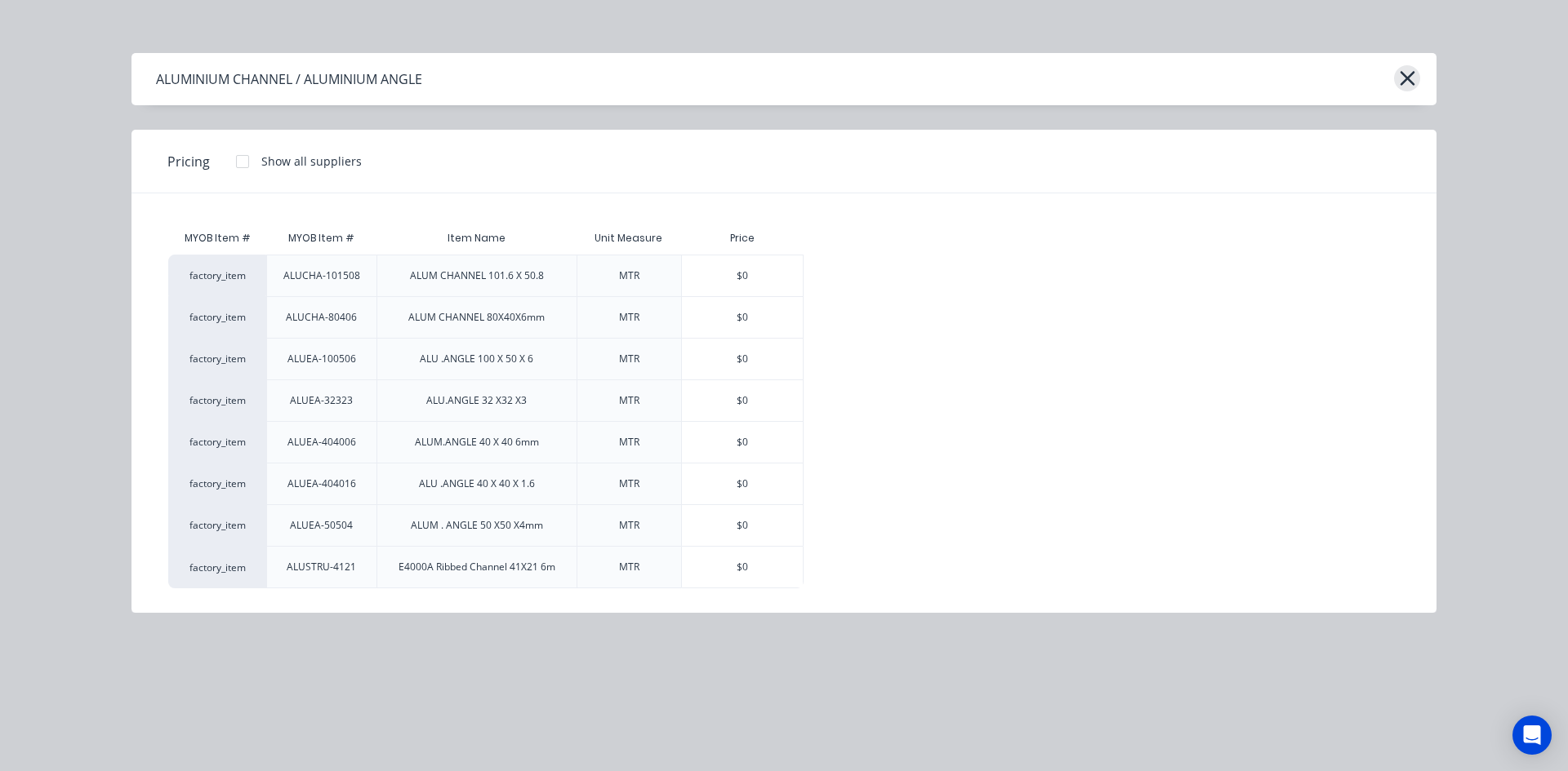
click at [1408, 78] on icon "button" at bounding box center [1407, 78] width 17 height 23
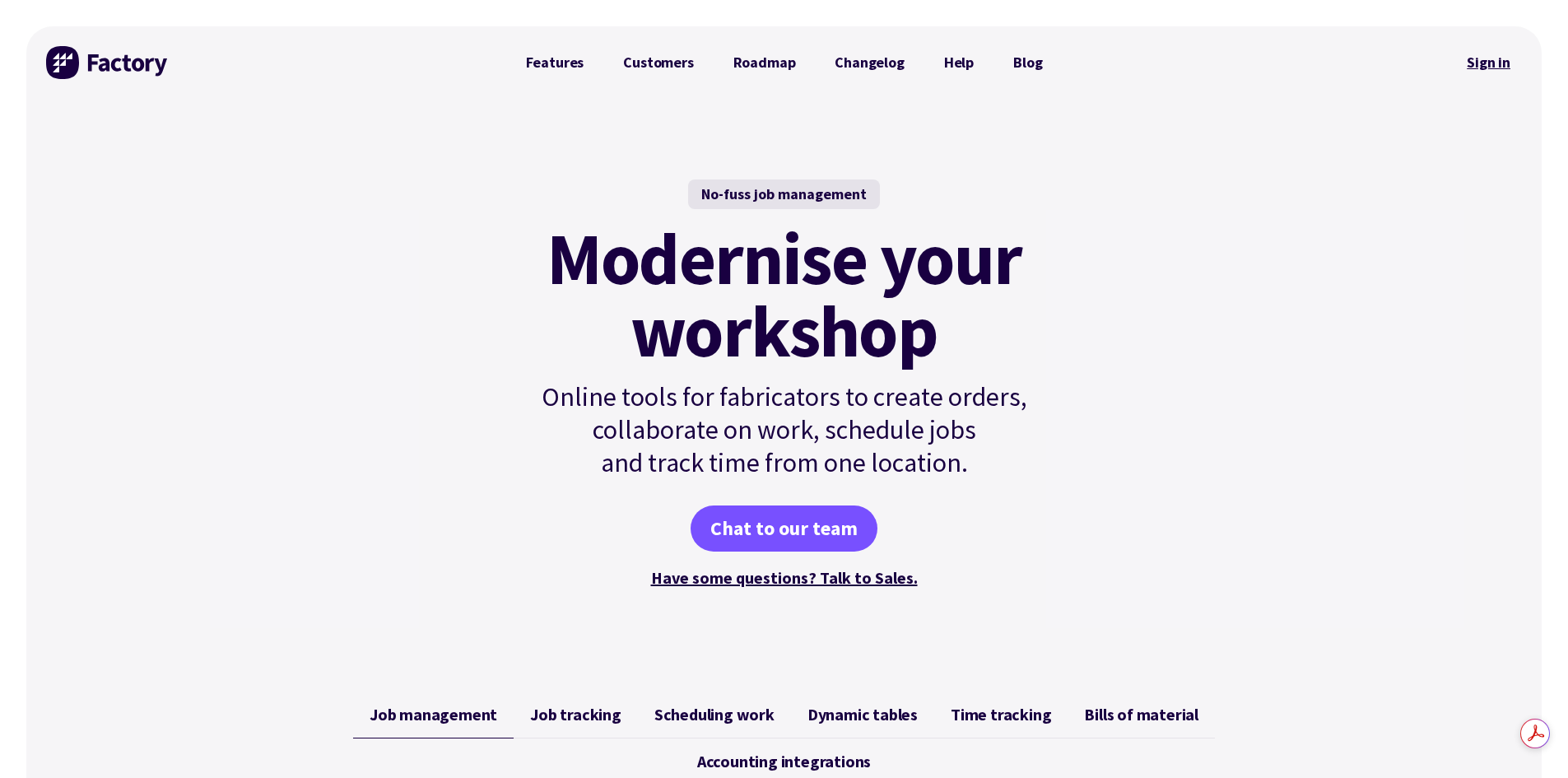
click at [1485, 60] on link "Sign in" at bounding box center [1489, 62] width 67 height 38
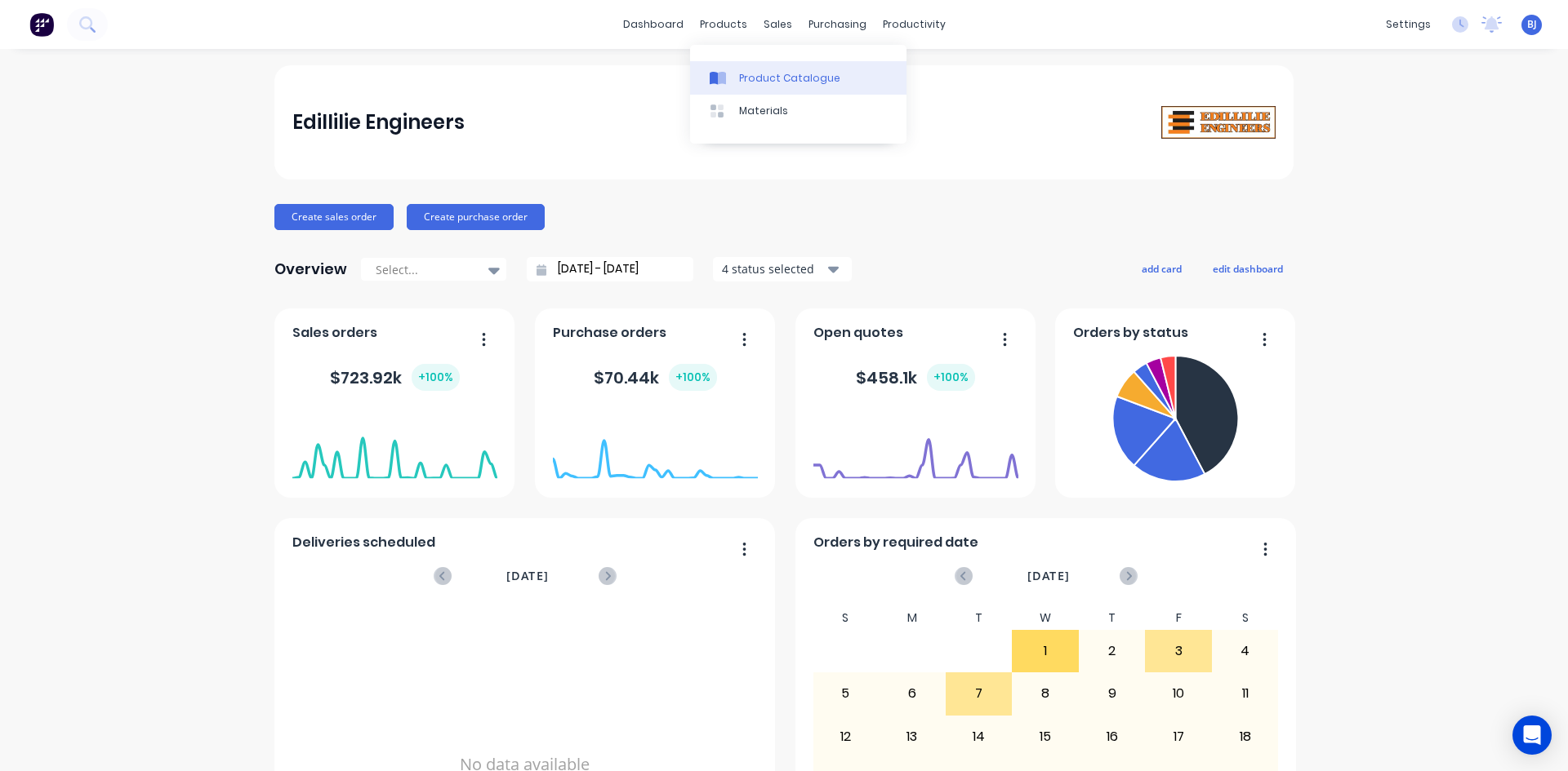
click at [726, 77] on div at bounding box center [722, 78] width 24 height 15
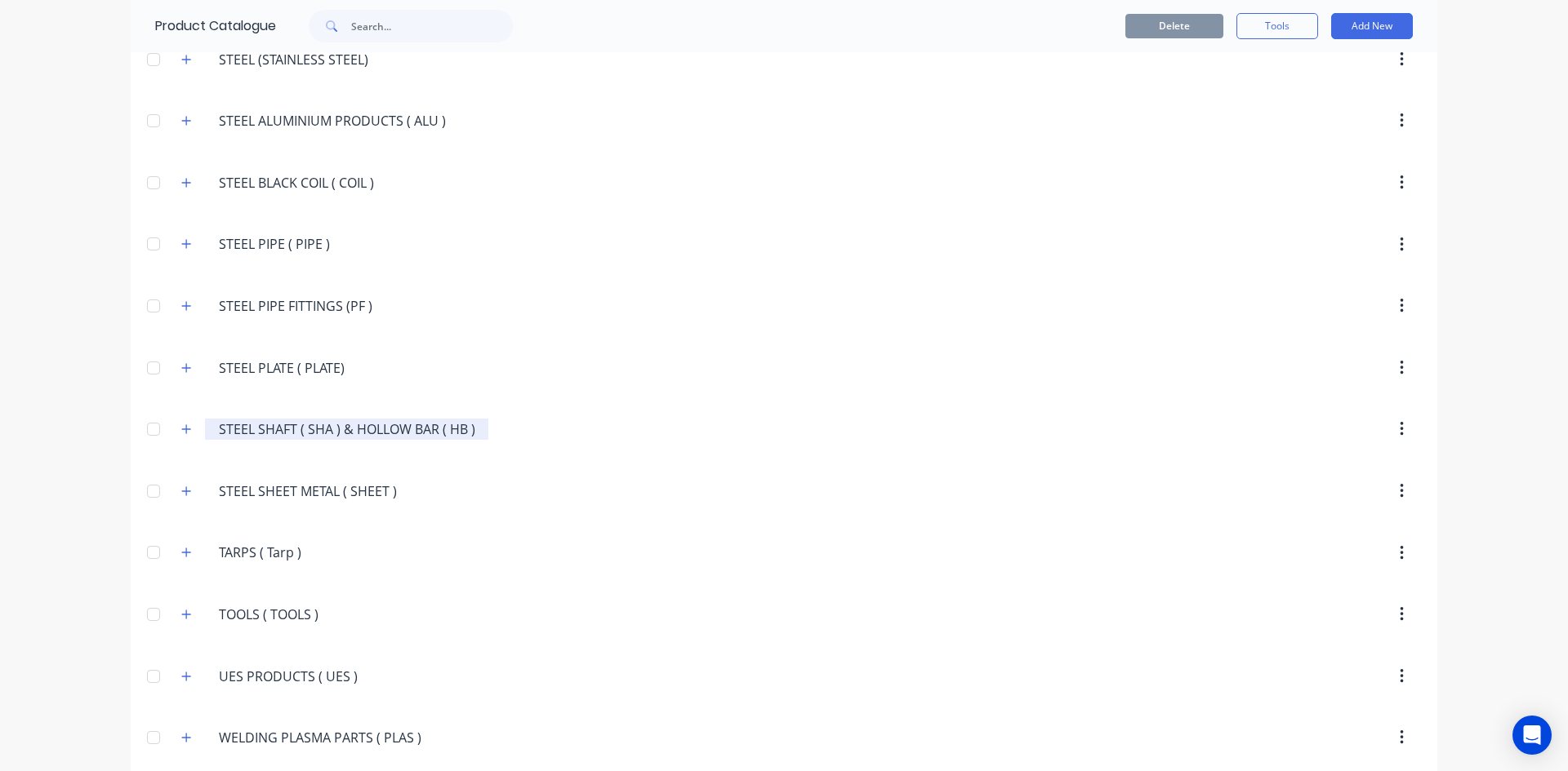
scroll to position [3263, 0]
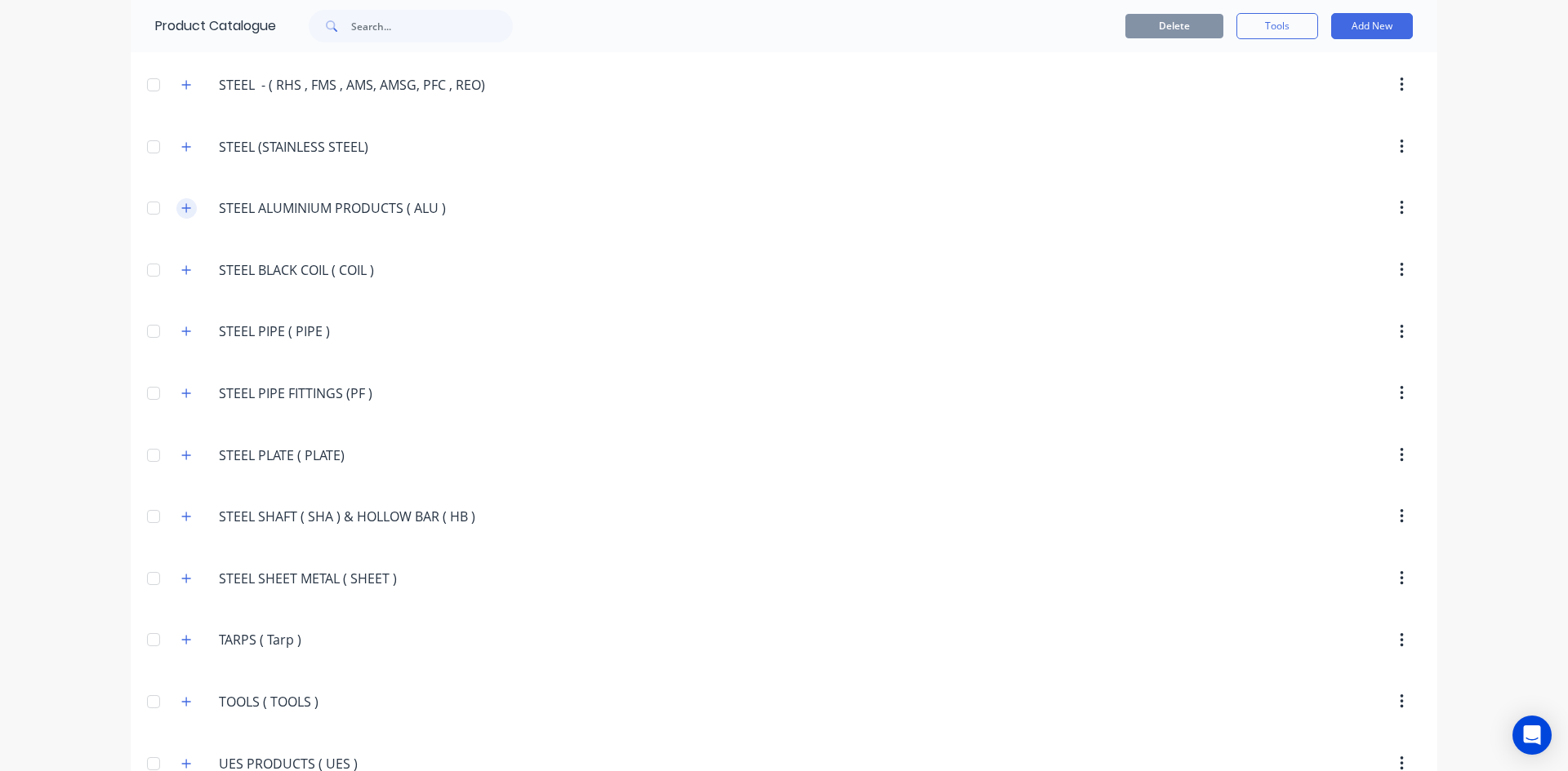
click at [182, 207] on icon "button" at bounding box center [186, 208] width 10 height 11
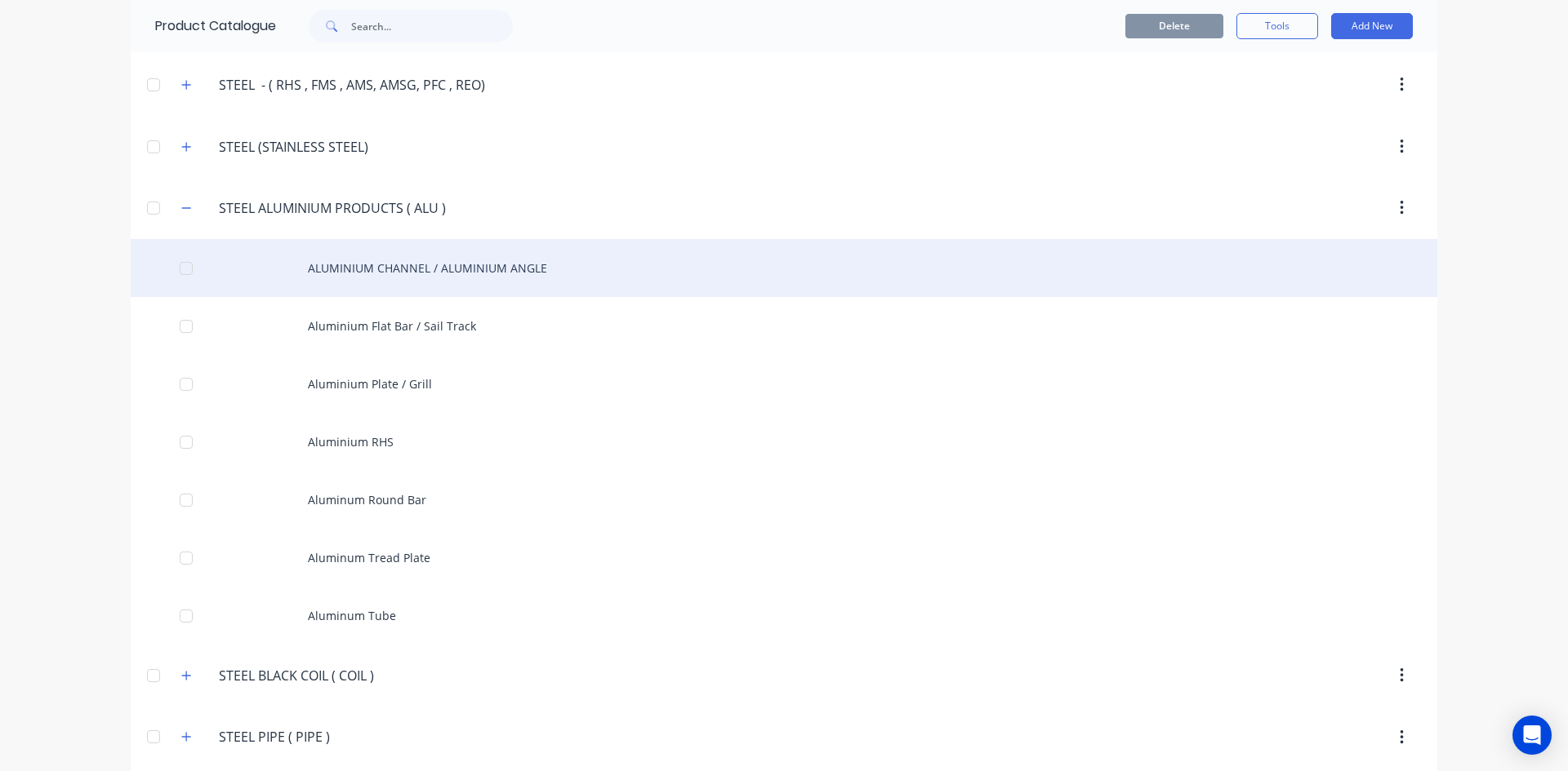
click at [374, 273] on div "ALUMINIUM CHANNEL / ALUMINIUM ANGLE" at bounding box center [784, 267] width 1307 height 58
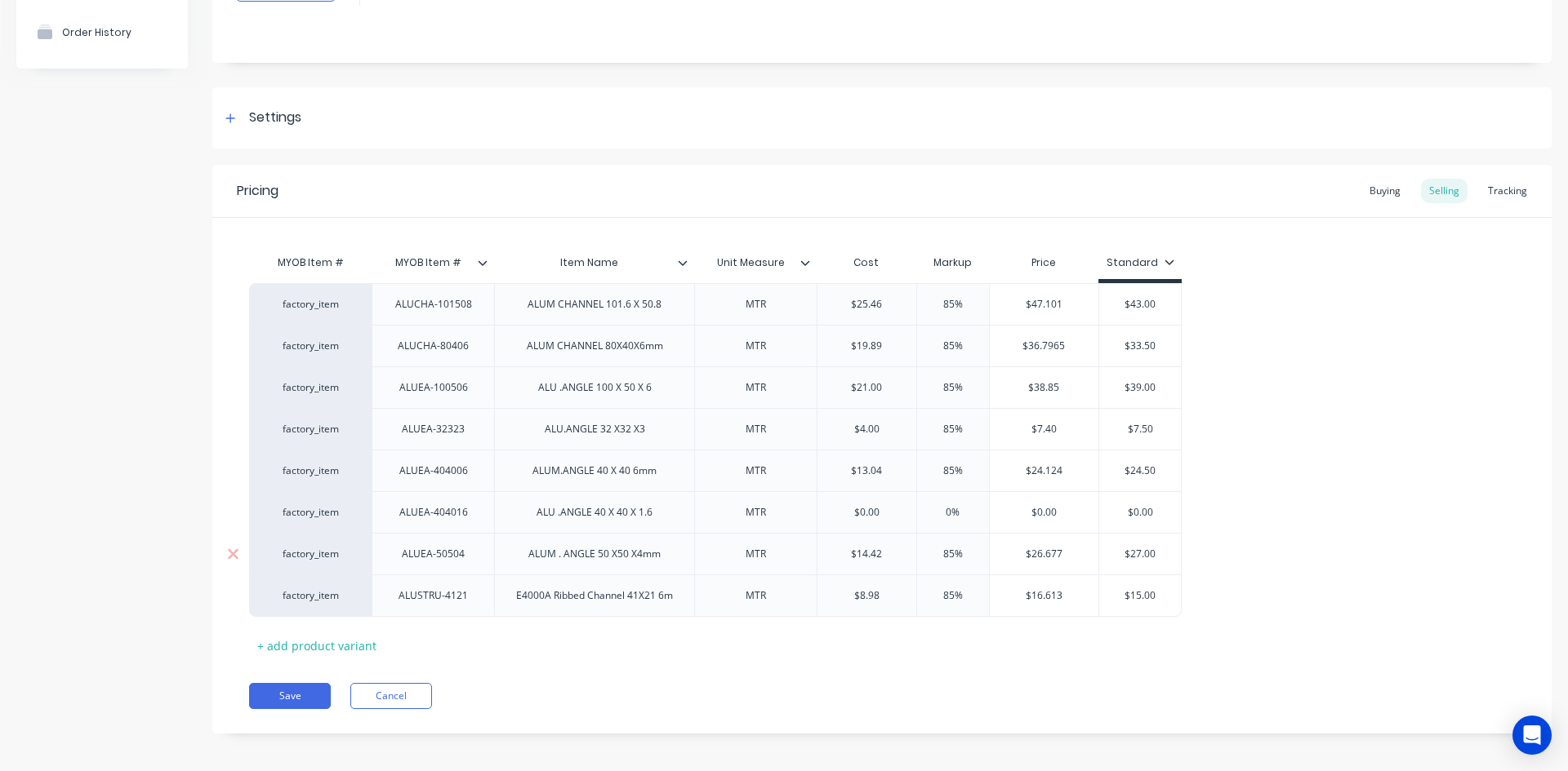
scroll to position [161, 0]
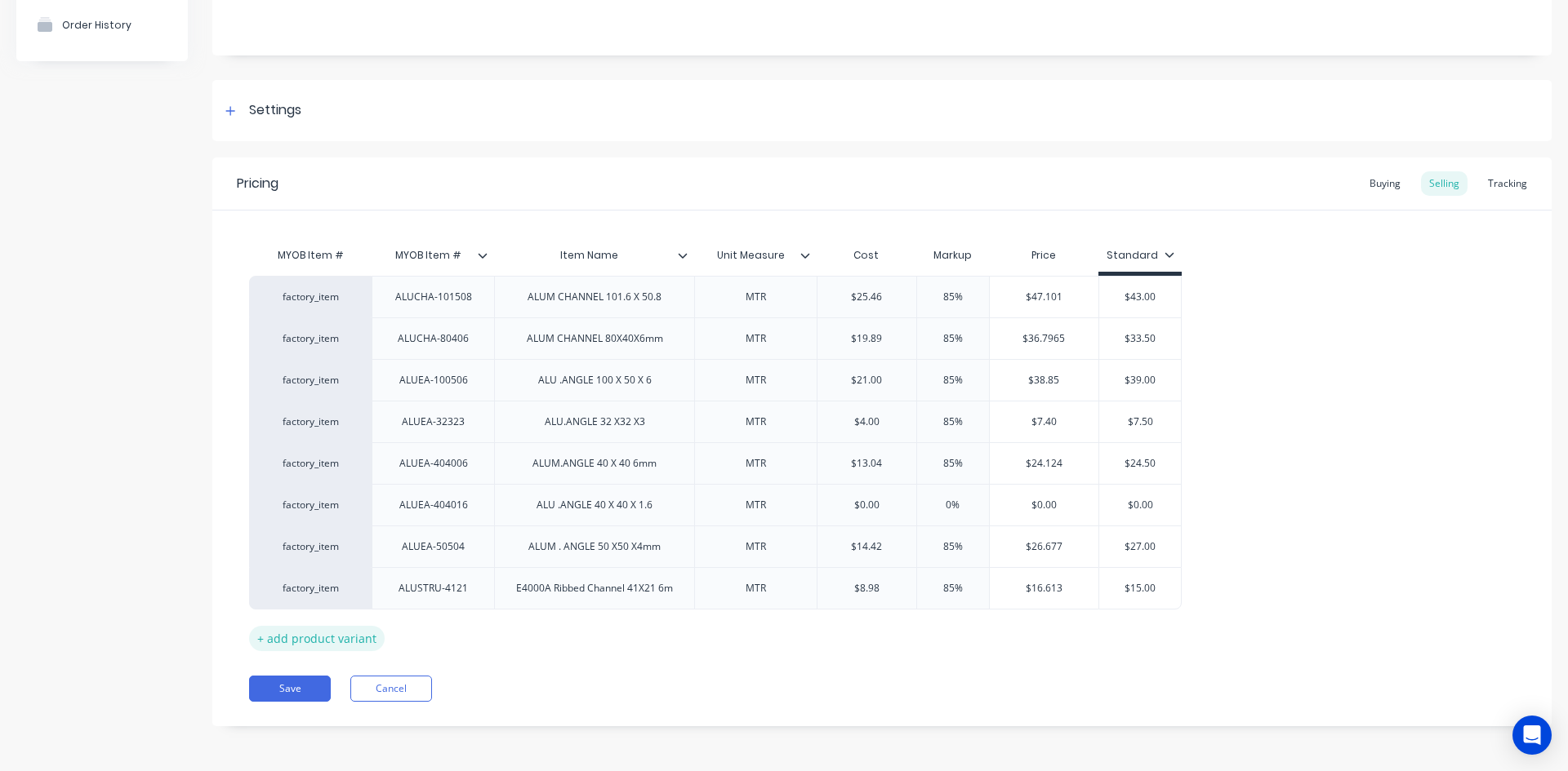
click at [333, 642] on div "+ add product variant" at bounding box center [317, 638] width 136 height 25
type textarea "x"
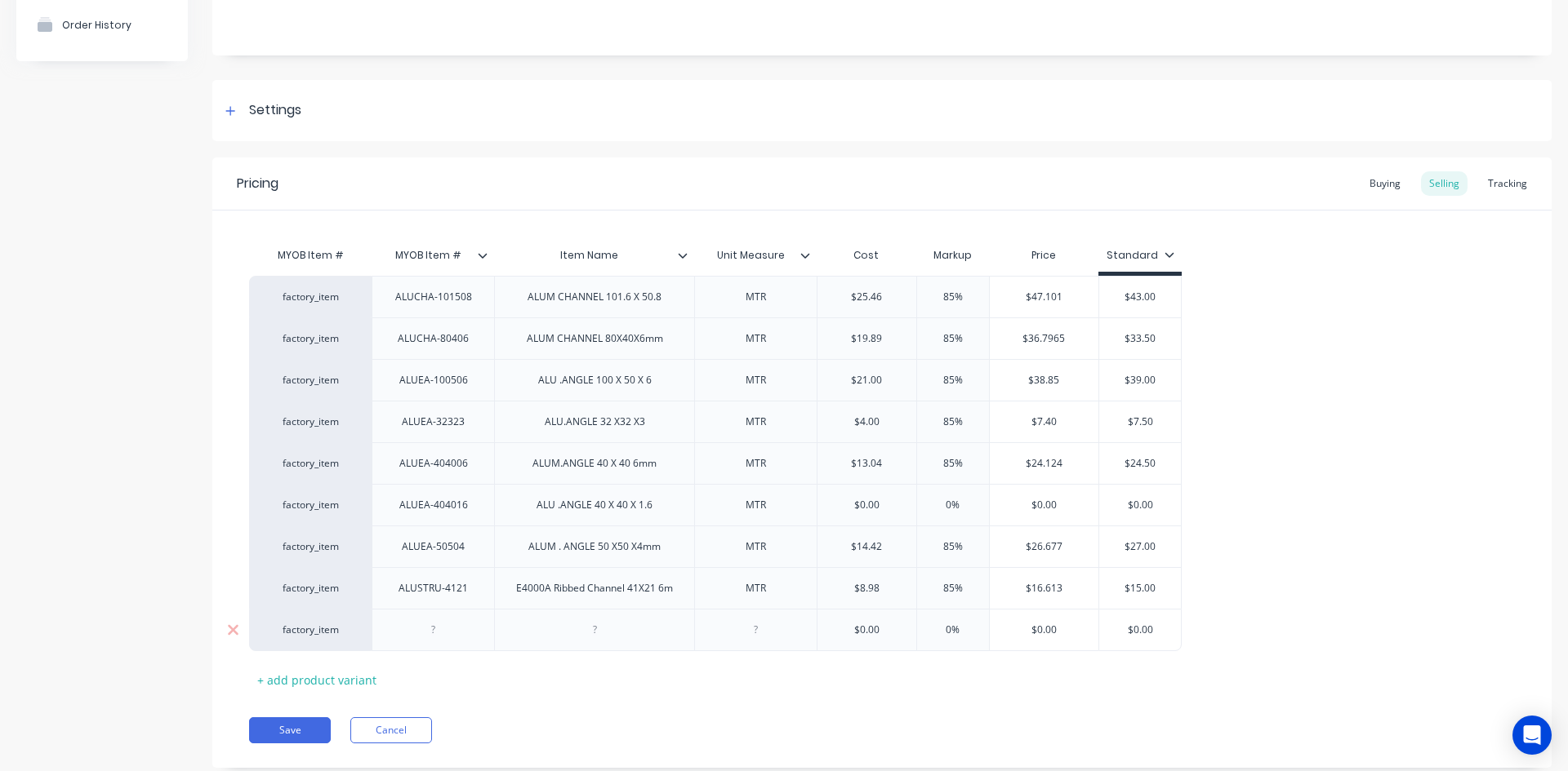
click at [435, 636] on div at bounding box center [433, 629] width 82 height 21
type textarea "x"
click at [603, 636] on div at bounding box center [594, 629] width 82 height 21
type textarea "x"
click at [751, 634] on div at bounding box center [756, 629] width 82 height 21
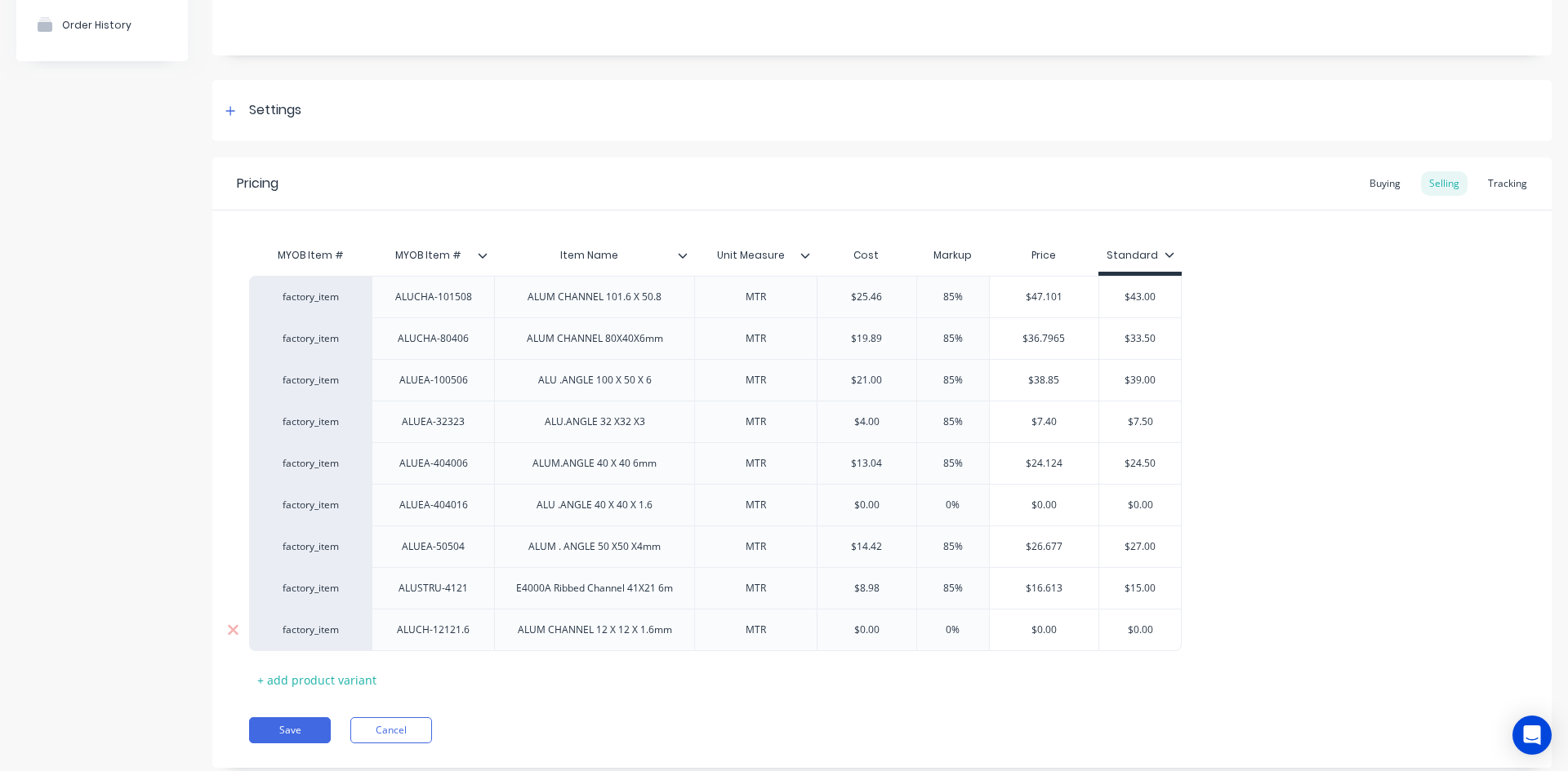
click at [666, 634] on div "ALUM CHANNEL 12 X 12 X 1.6mm" at bounding box center [595, 629] width 181 height 21
click at [671, 633] on div "ALUM CHANNEL 12 X 12 X 1.6mm" at bounding box center [595, 629] width 181 height 21
click at [659, 633] on div "ALUM CHANNEL 12 X 12 X 1.6 X1.6" at bounding box center [594, 629] width 184 height 21
type textarea "x"
type input "$0.00"
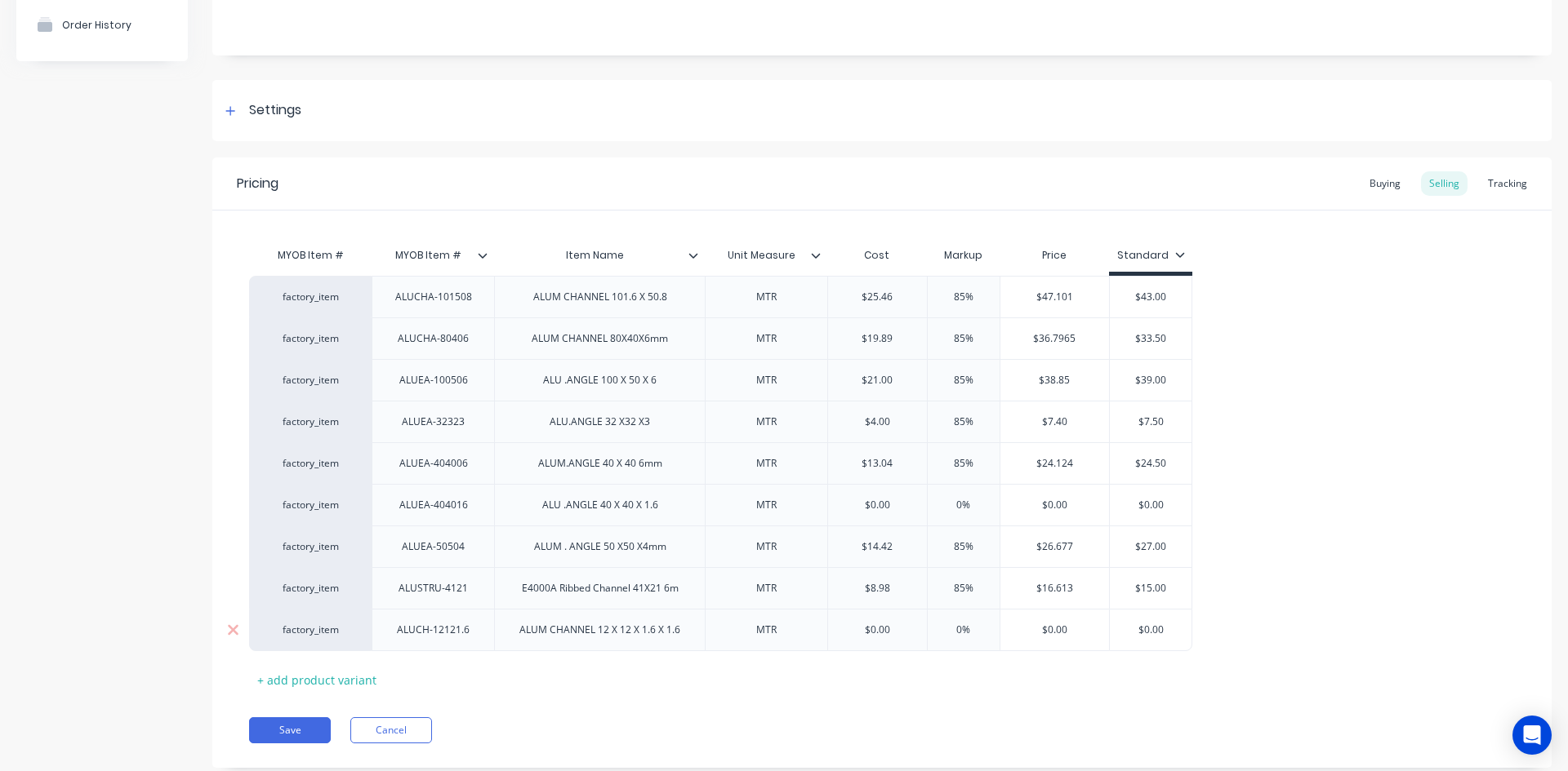
click at [863, 627] on input "$0.00" at bounding box center [877, 629] width 99 height 15
drag, startPoint x: 895, startPoint y: 631, endPoint x: 850, endPoint y: 642, distance: 46.3
click at [850, 642] on div "$0.00 $0.00" at bounding box center [877, 629] width 99 height 41
type textarea "x"
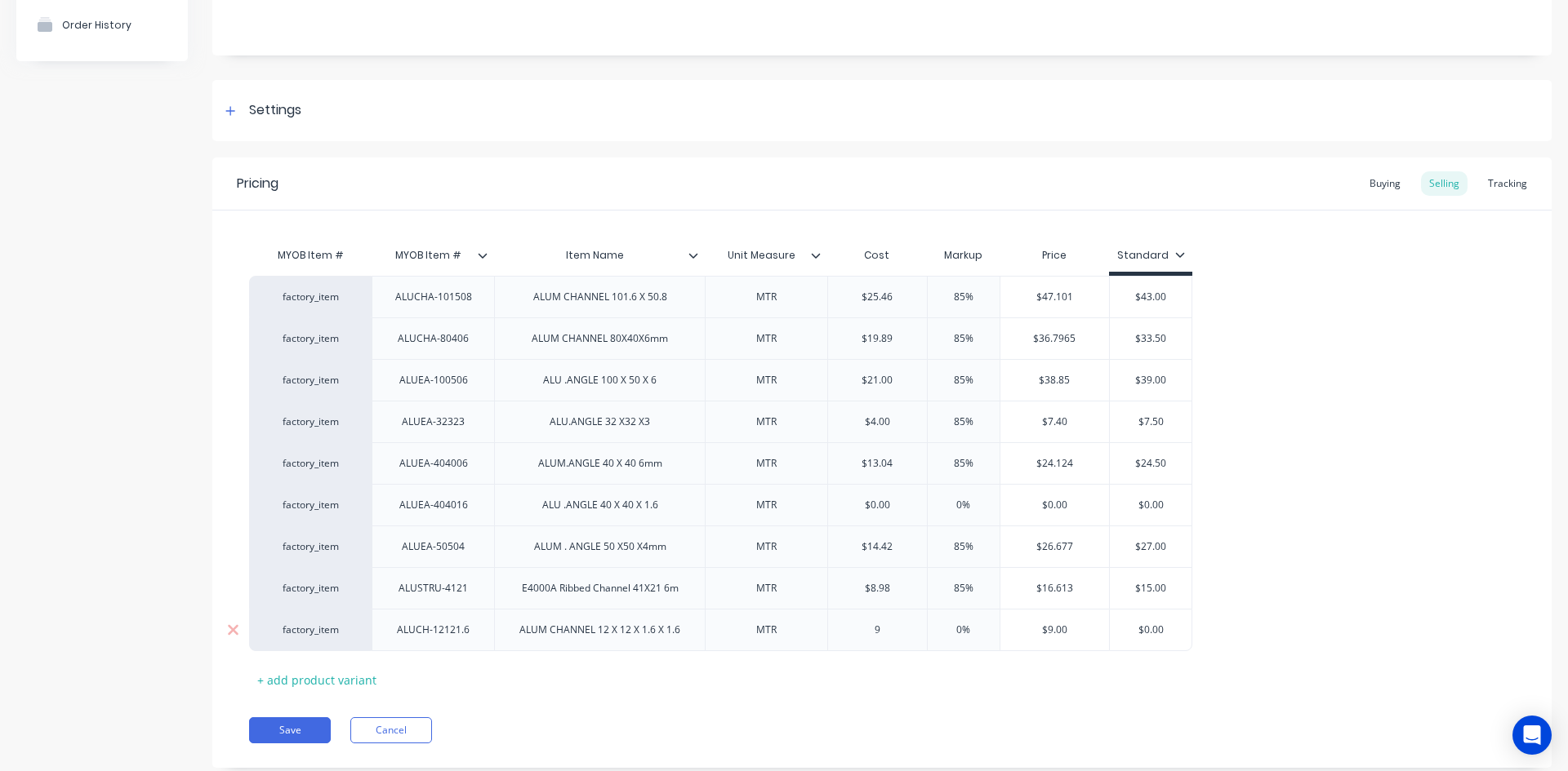
type input "9"
type textarea "x"
type input "93"
type textarea "x"
type input "937"
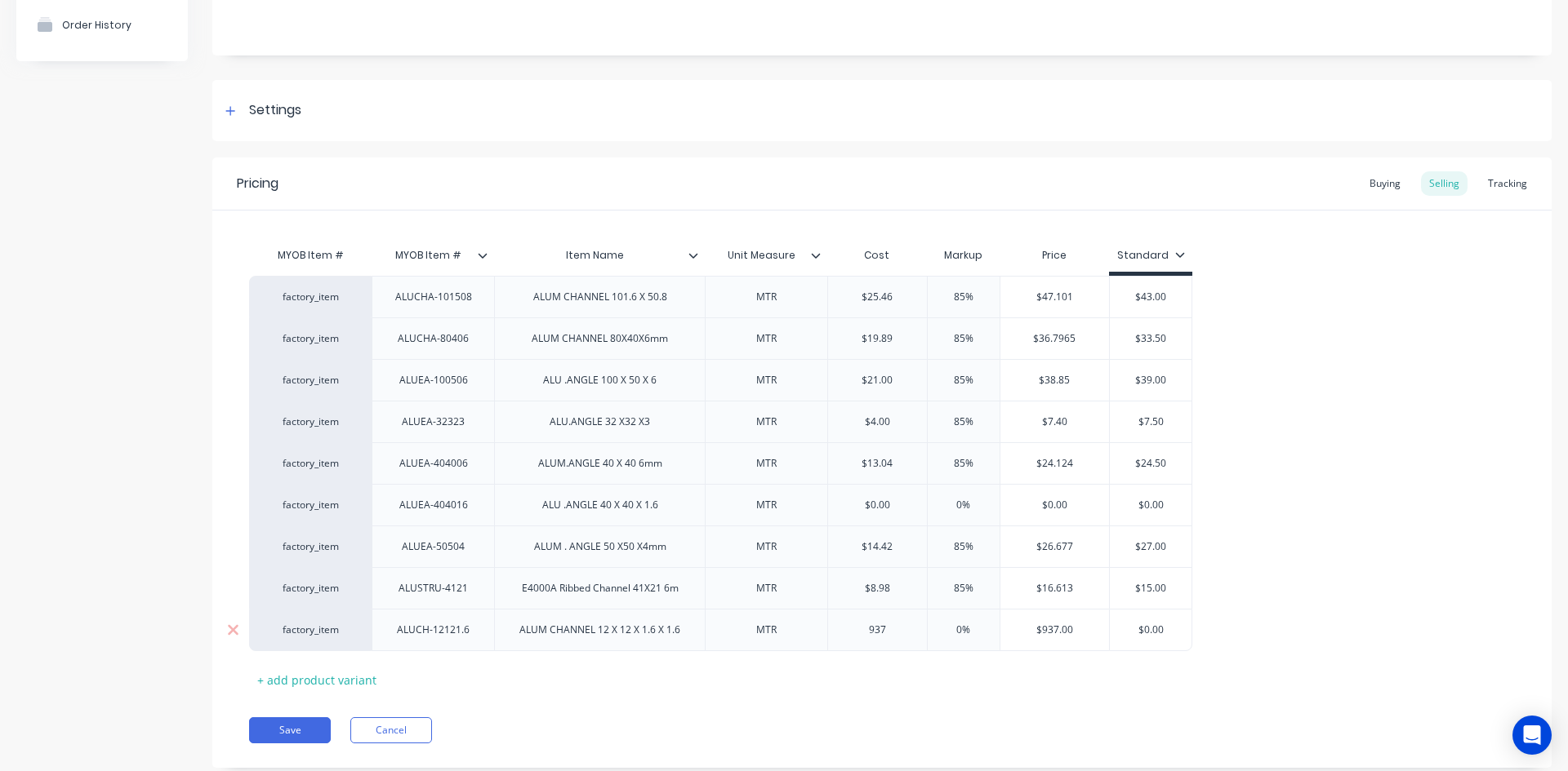
type textarea "x"
type input "93"
type textarea "x"
type input "9."
type textarea "x"
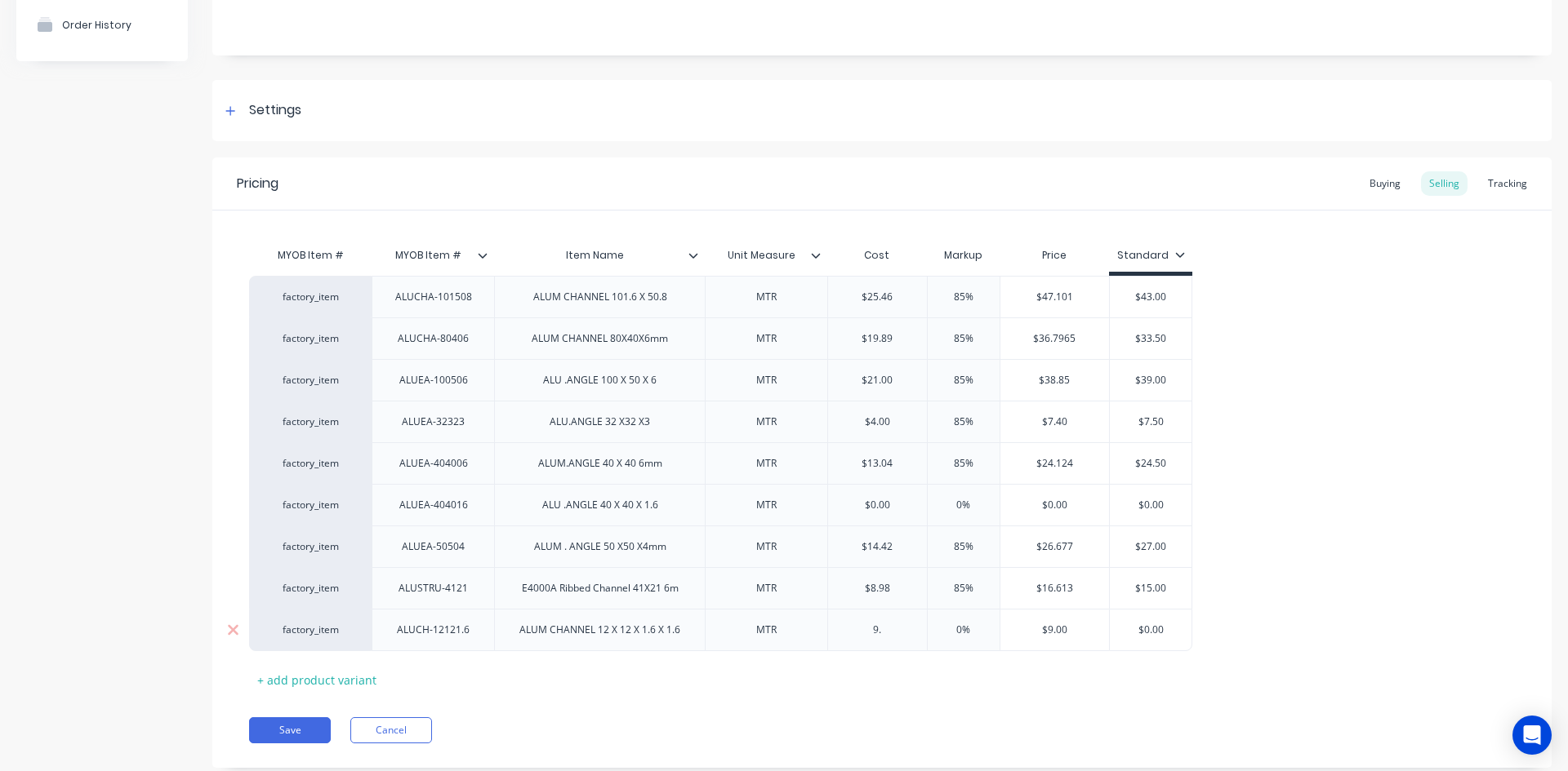
type input "9.3"
type textarea "x"
type input "9.37"
drag, startPoint x: 963, startPoint y: 630, endPoint x: 976, endPoint y: 678, distance: 49.7
click at [962, 630] on input "0%" at bounding box center [963, 629] width 82 height 15
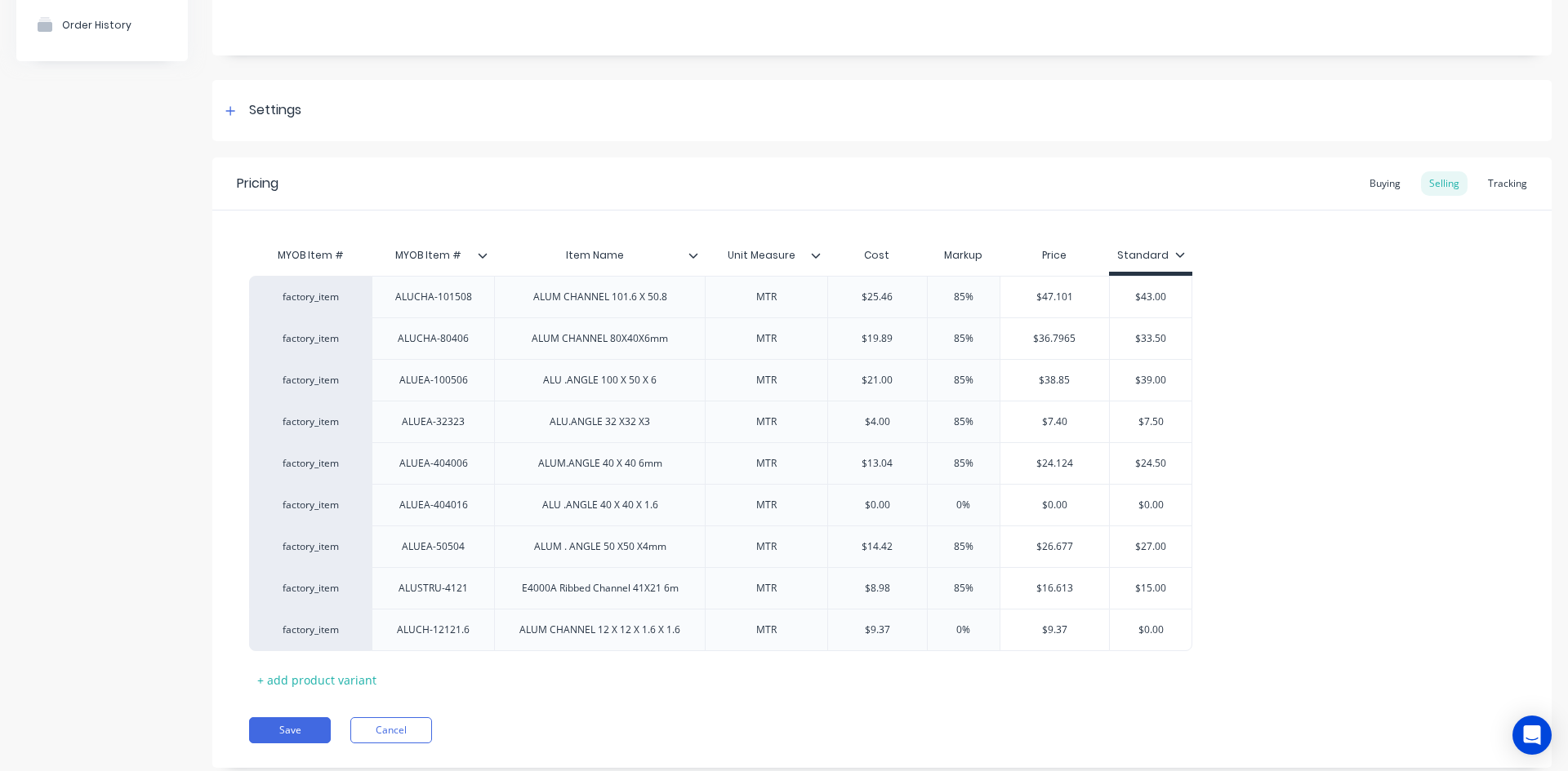
type input "%"
type textarea "x"
type input "8%"
type textarea "x"
type input "85%"
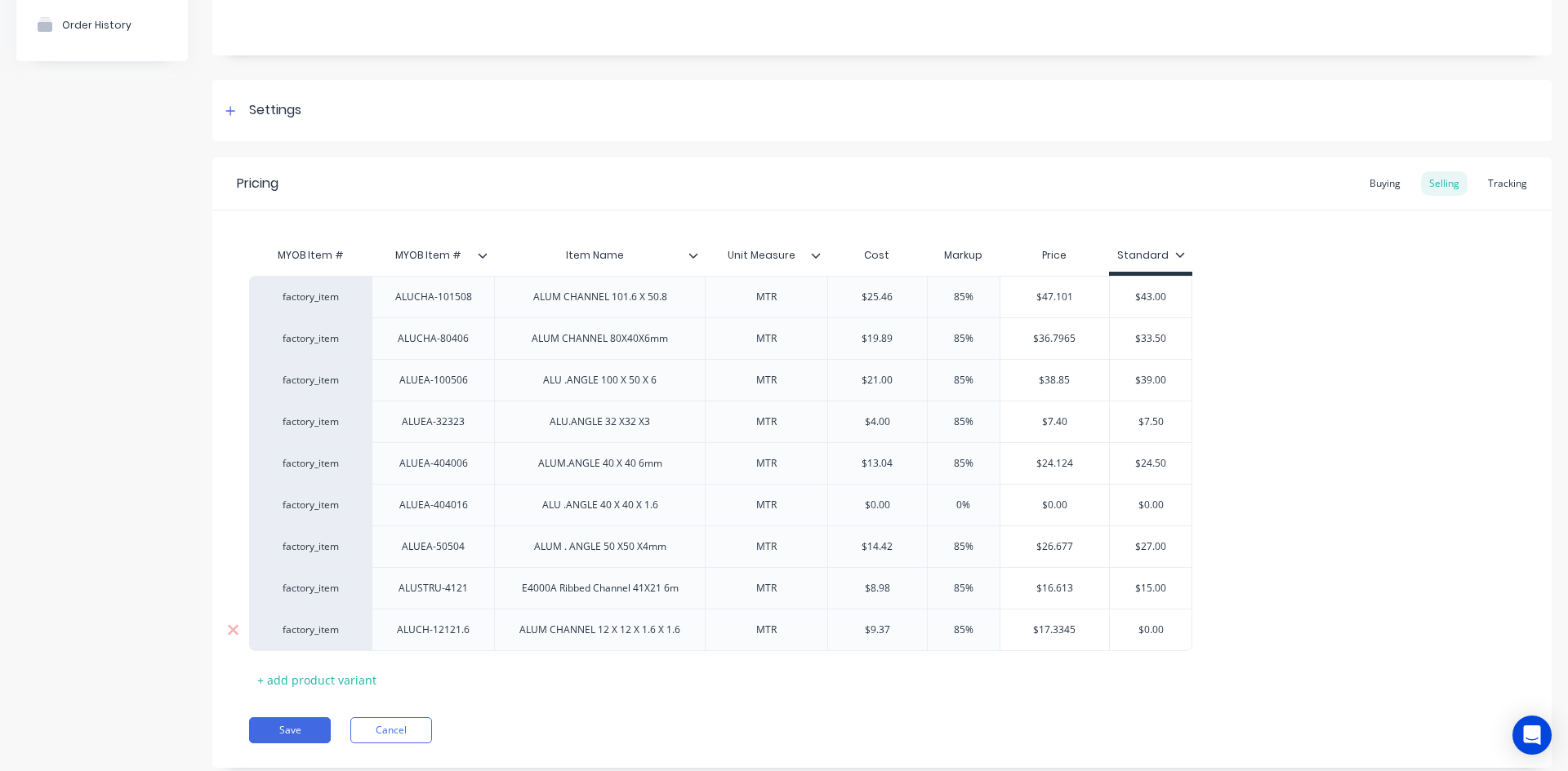
type input "$0.00"
drag, startPoint x: 1166, startPoint y: 628, endPoint x: 1081, endPoint y: 659, distance: 90.5
click at [1085, 650] on div "factory_item ALUCH-12121.6 ALUM CHANNEL 12 X 12 X 1.6 X 1.6 MTR $9.37 9.37 85% …" at bounding box center [721, 629] width 943 height 43
type textarea "x"
type input "1"
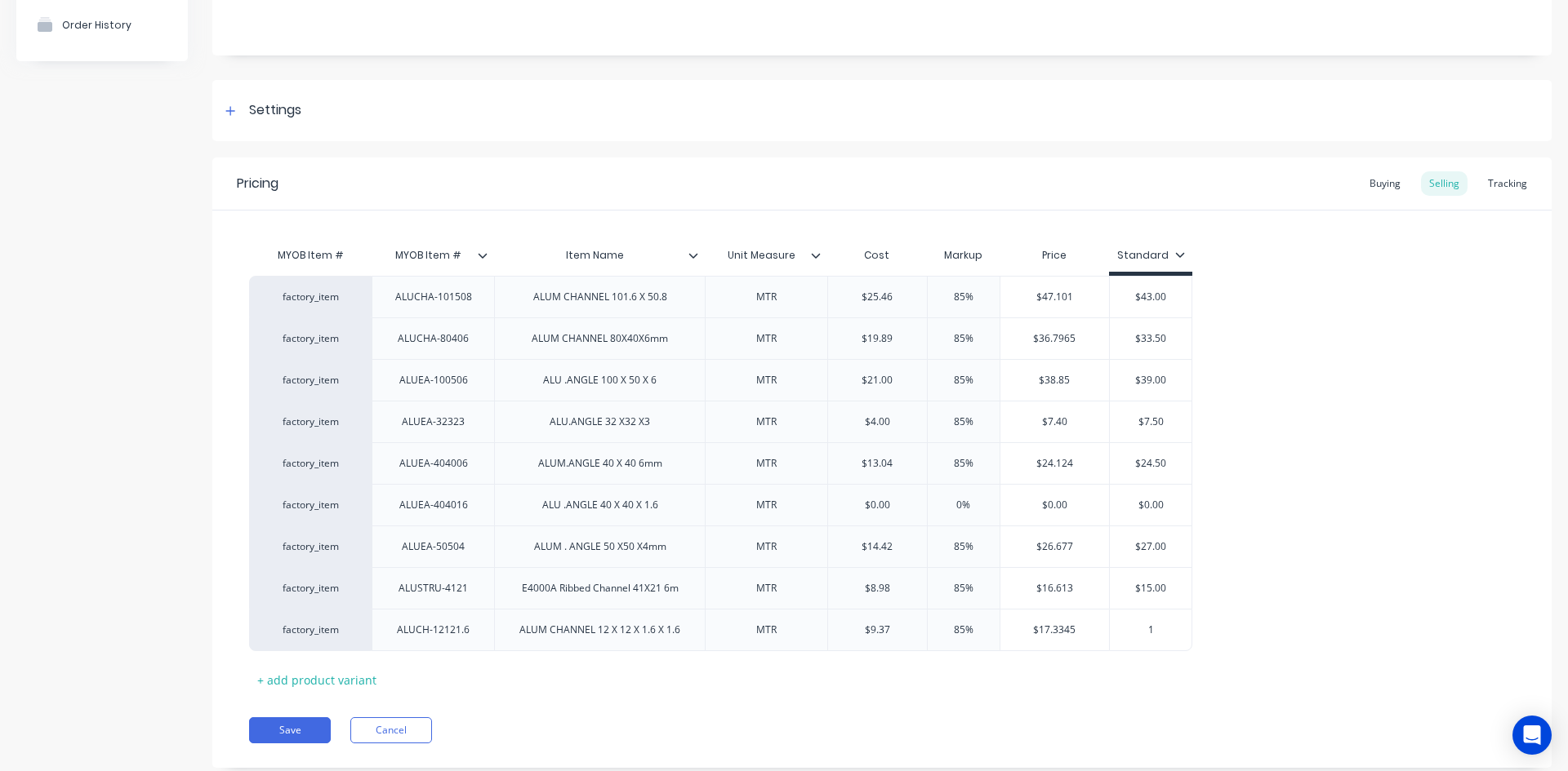
type textarea "x"
type input "17"
type textarea "x"
type input "17."
type textarea "x"
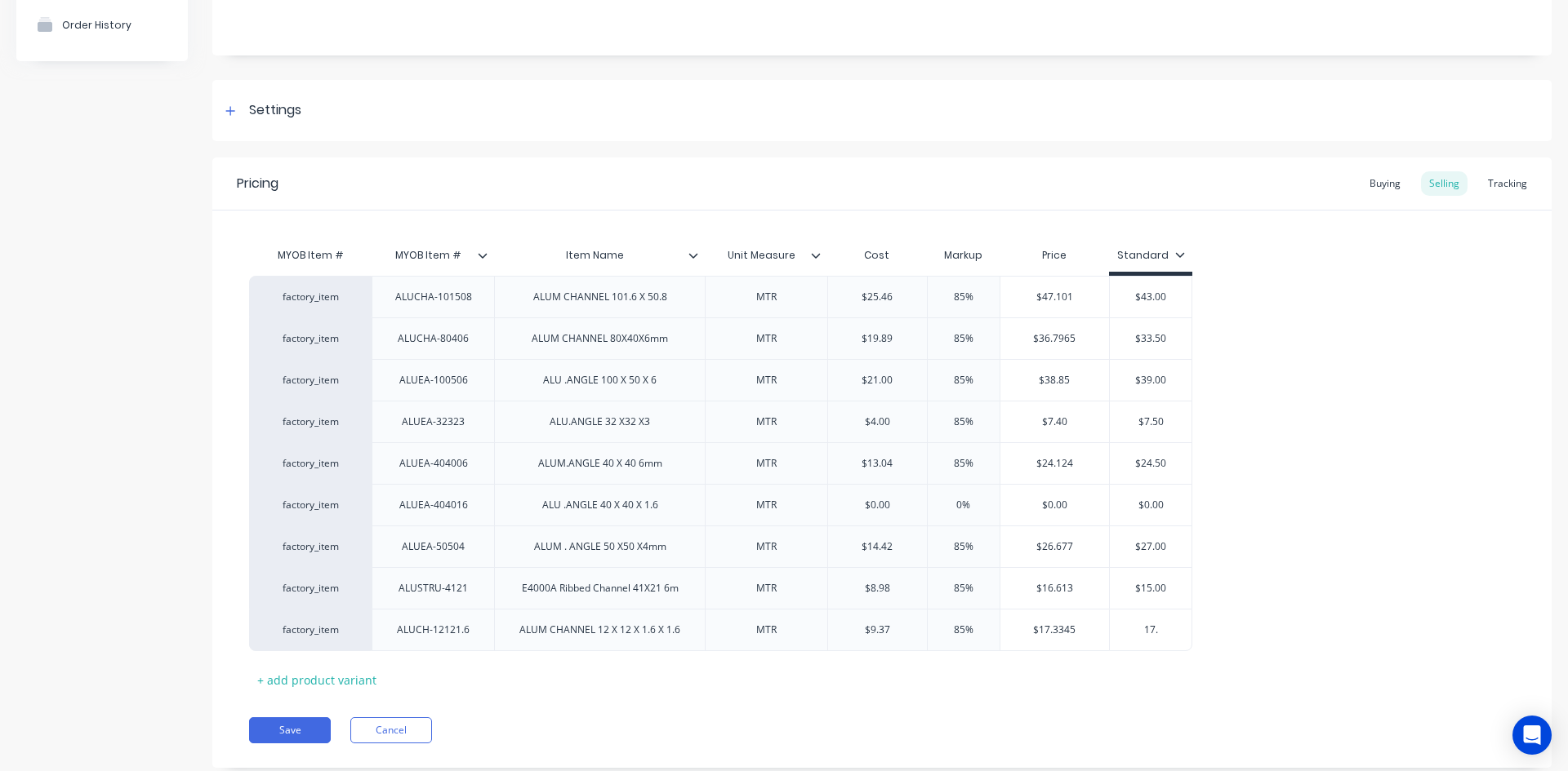
type input "17.5"
type textarea "x"
type input "17.50"
click at [1132, 683] on div "MYOB Item # MYOB Item # Item Name Unit Measure Cost Markup Price Standard facto…" at bounding box center [882, 465] width 1266 height 454
click at [306, 727] on button "Save" at bounding box center [290, 730] width 82 height 26
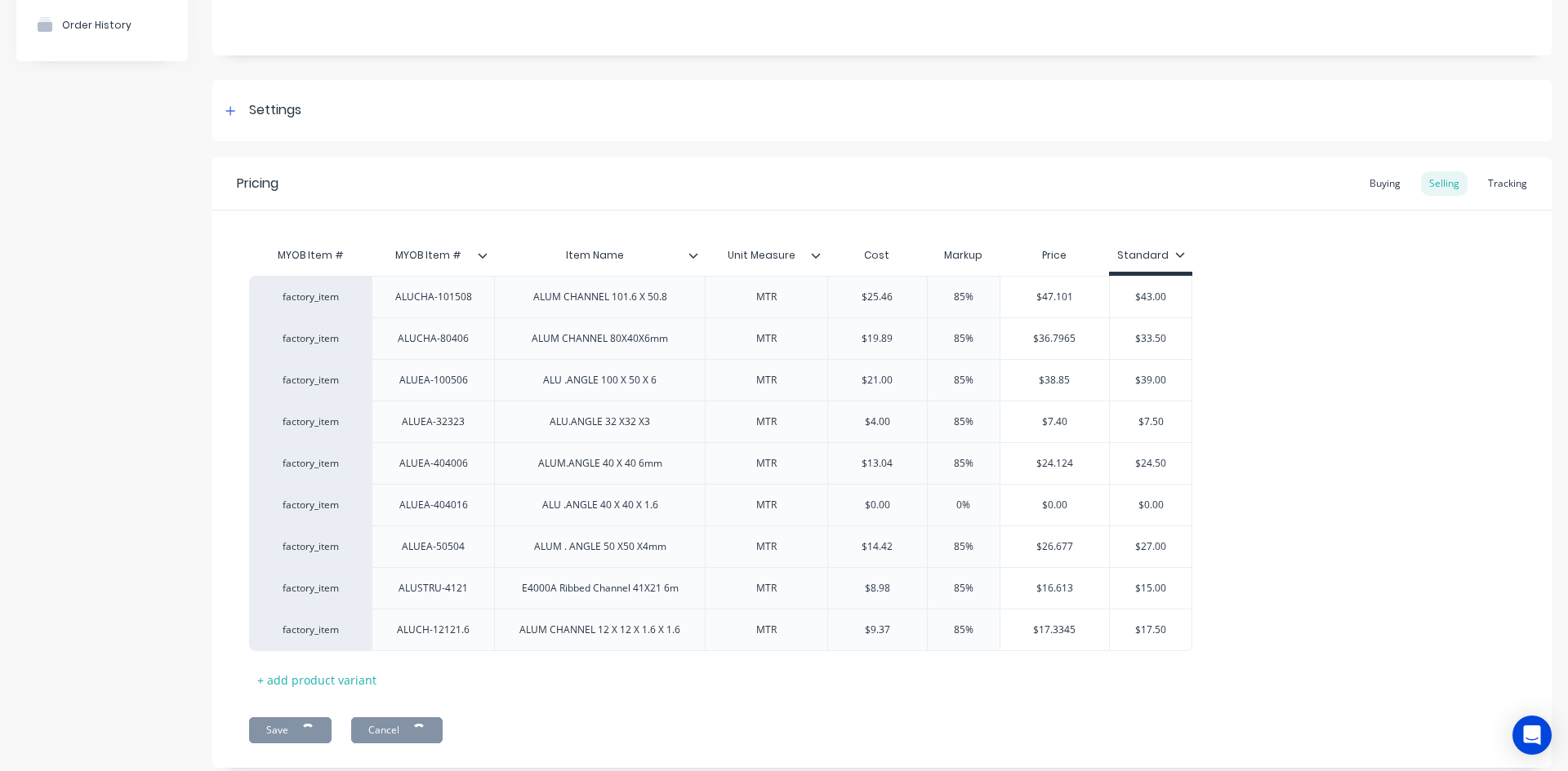
type textarea "x"
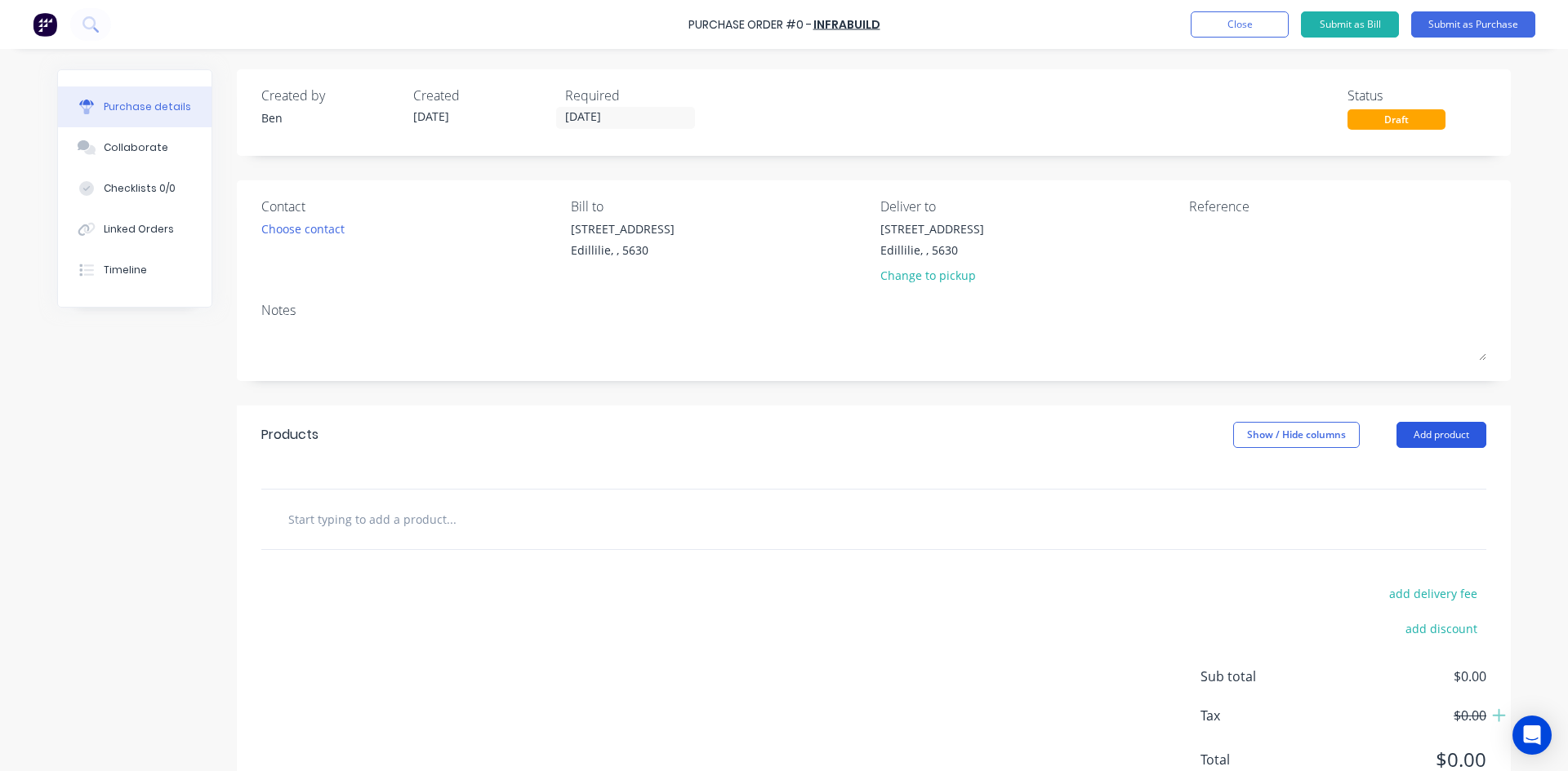
click at [1418, 431] on button "Add product" at bounding box center [1440, 435] width 89 height 26
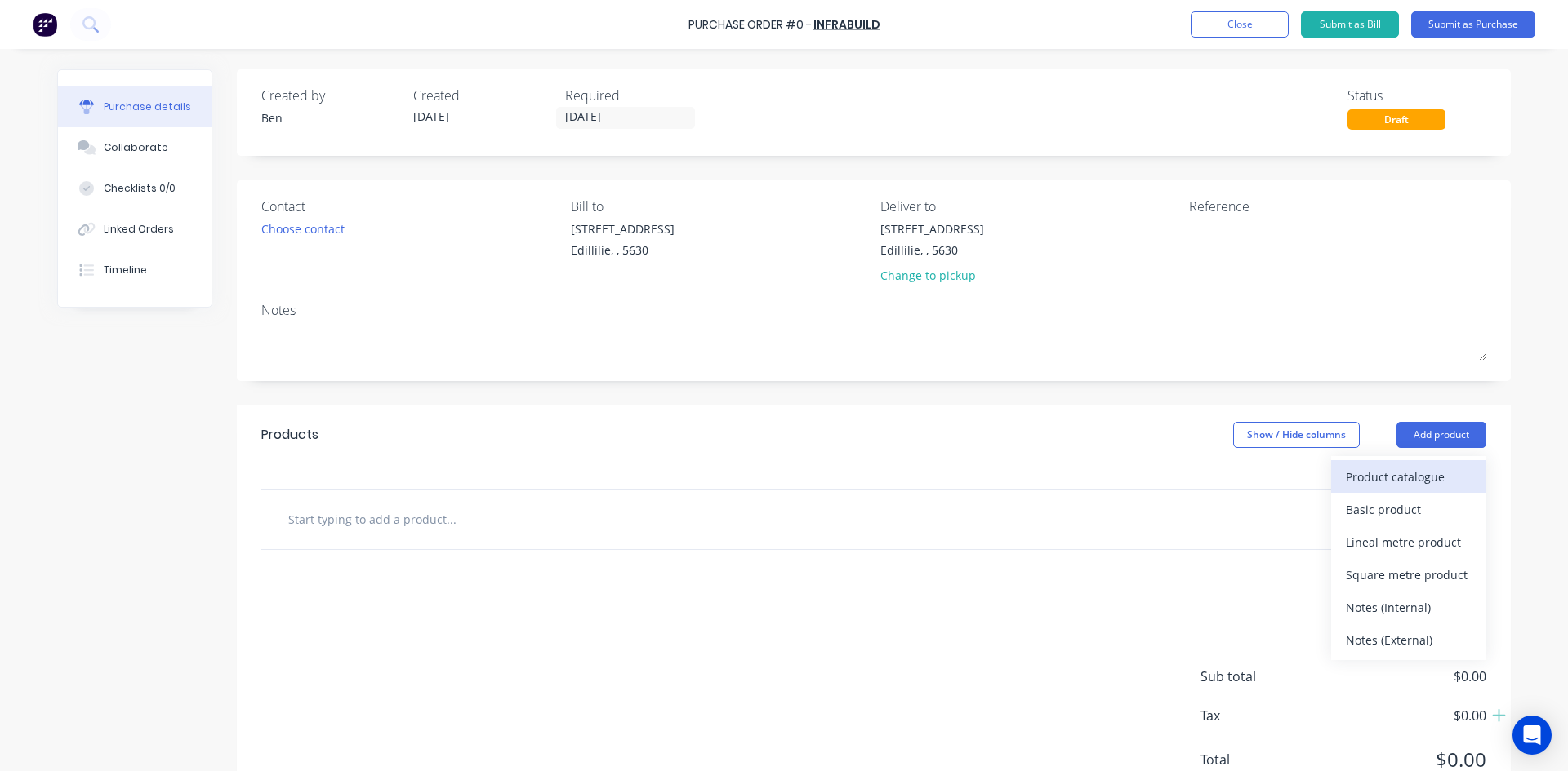
click at [1379, 472] on div "Product catalogue" at bounding box center [1408, 477] width 126 height 23
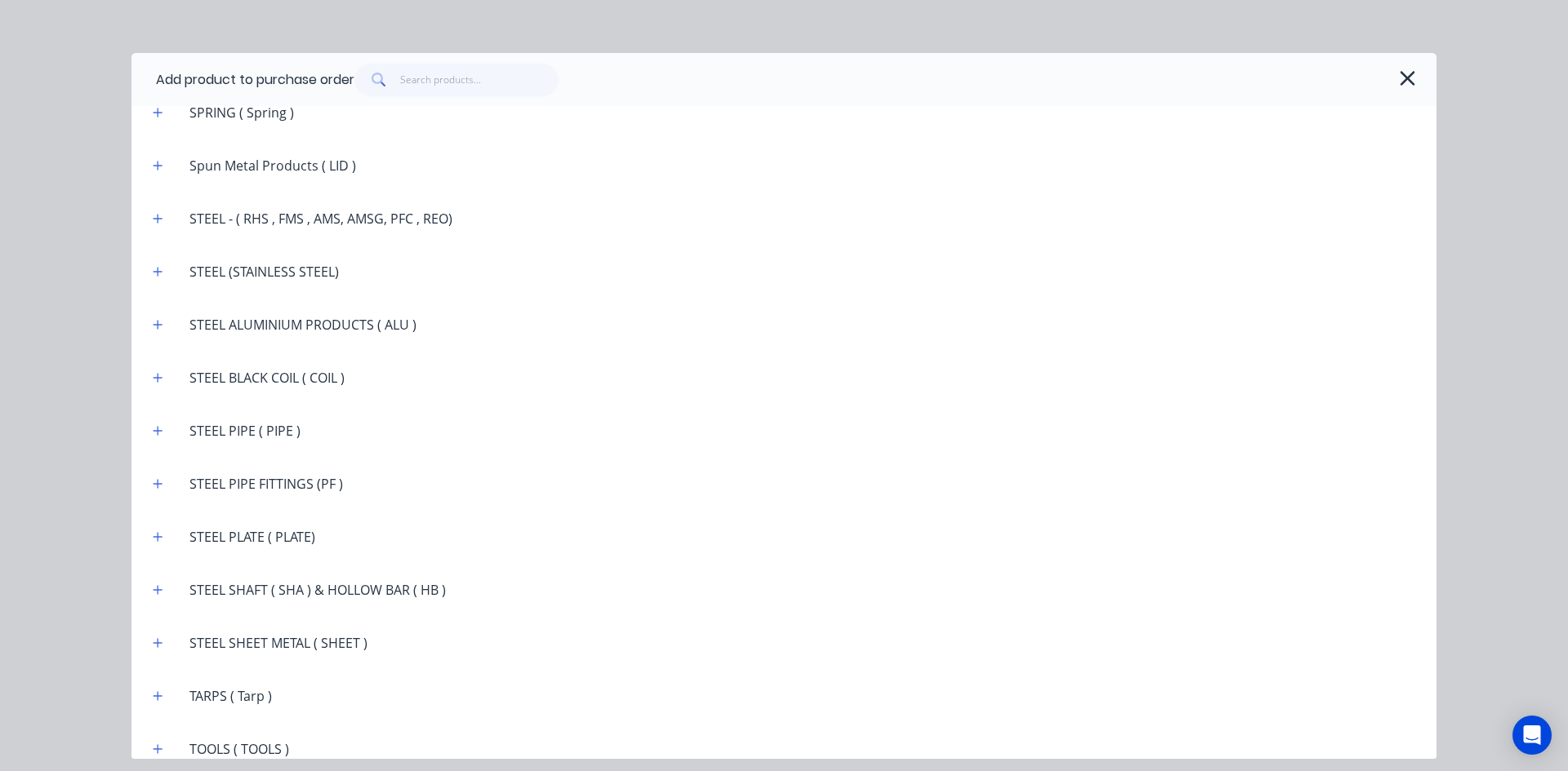
scroll to position [2775, 0]
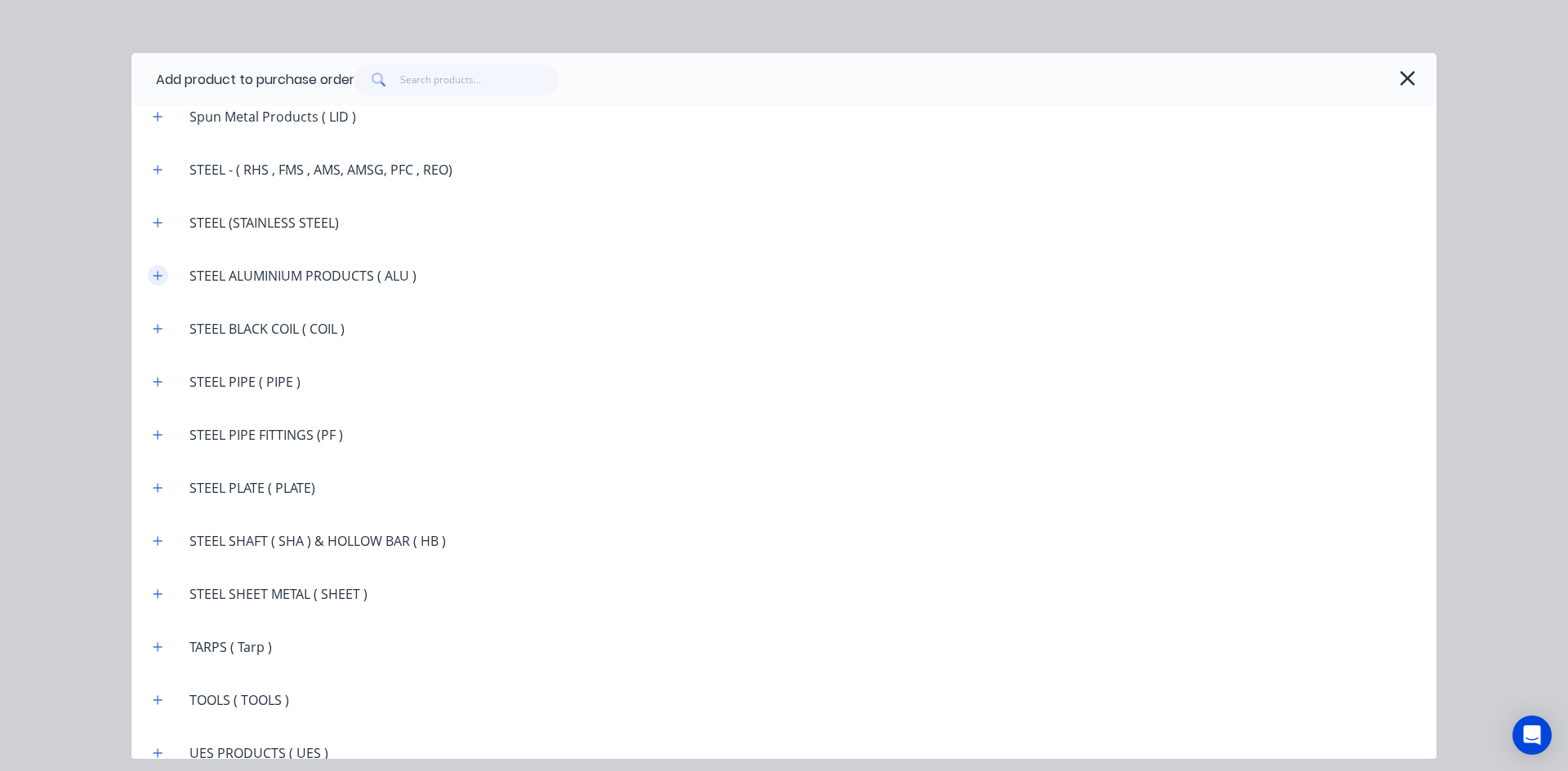
click at [157, 274] on icon "button" at bounding box center [158, 275] width 9 height 9
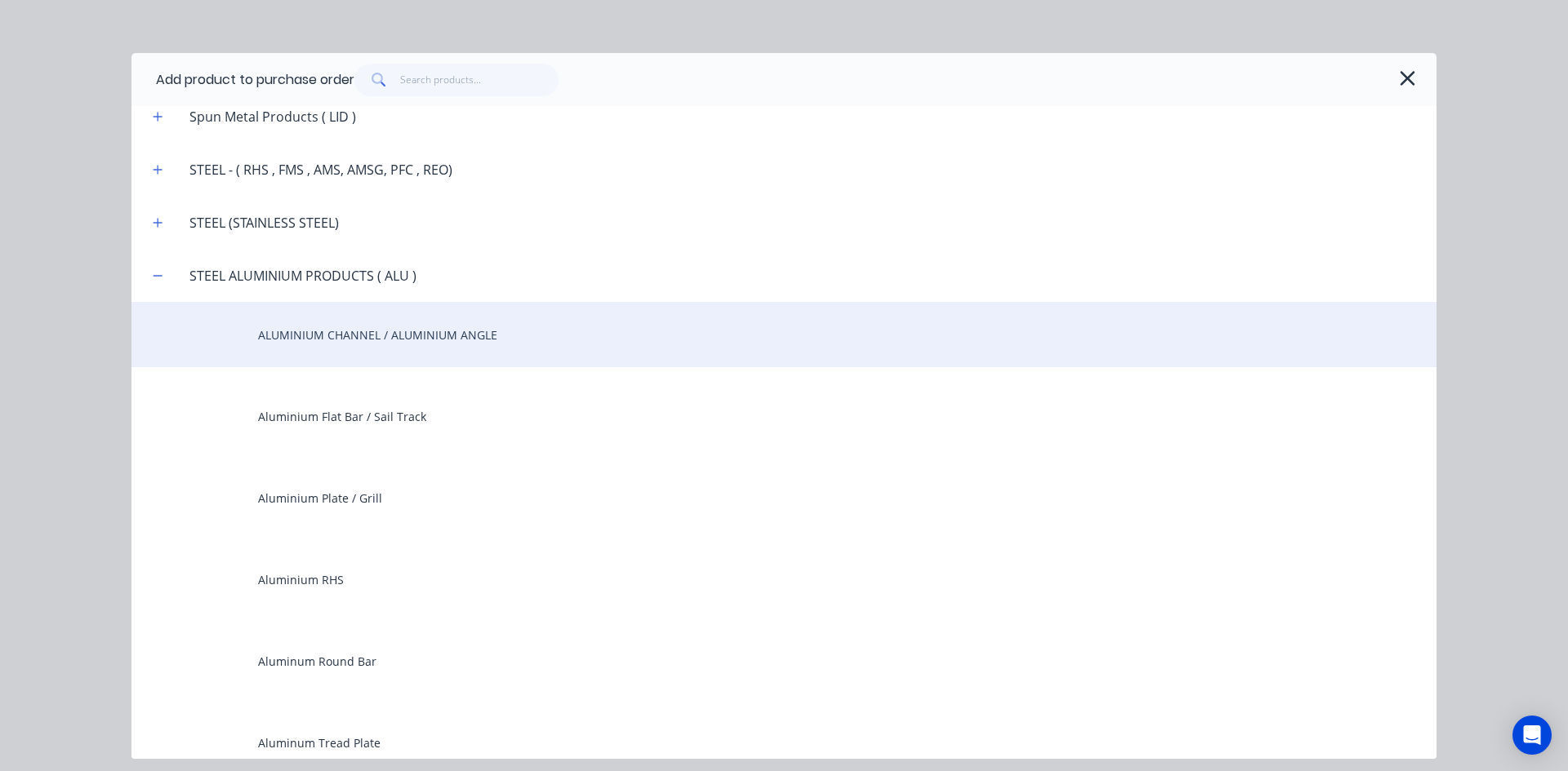
click at [277, 333] on div "ALUMINIUM CHANNEL / ALUMINIUM ANGLE" at bounding box center [784, 334] width 1305 height 65
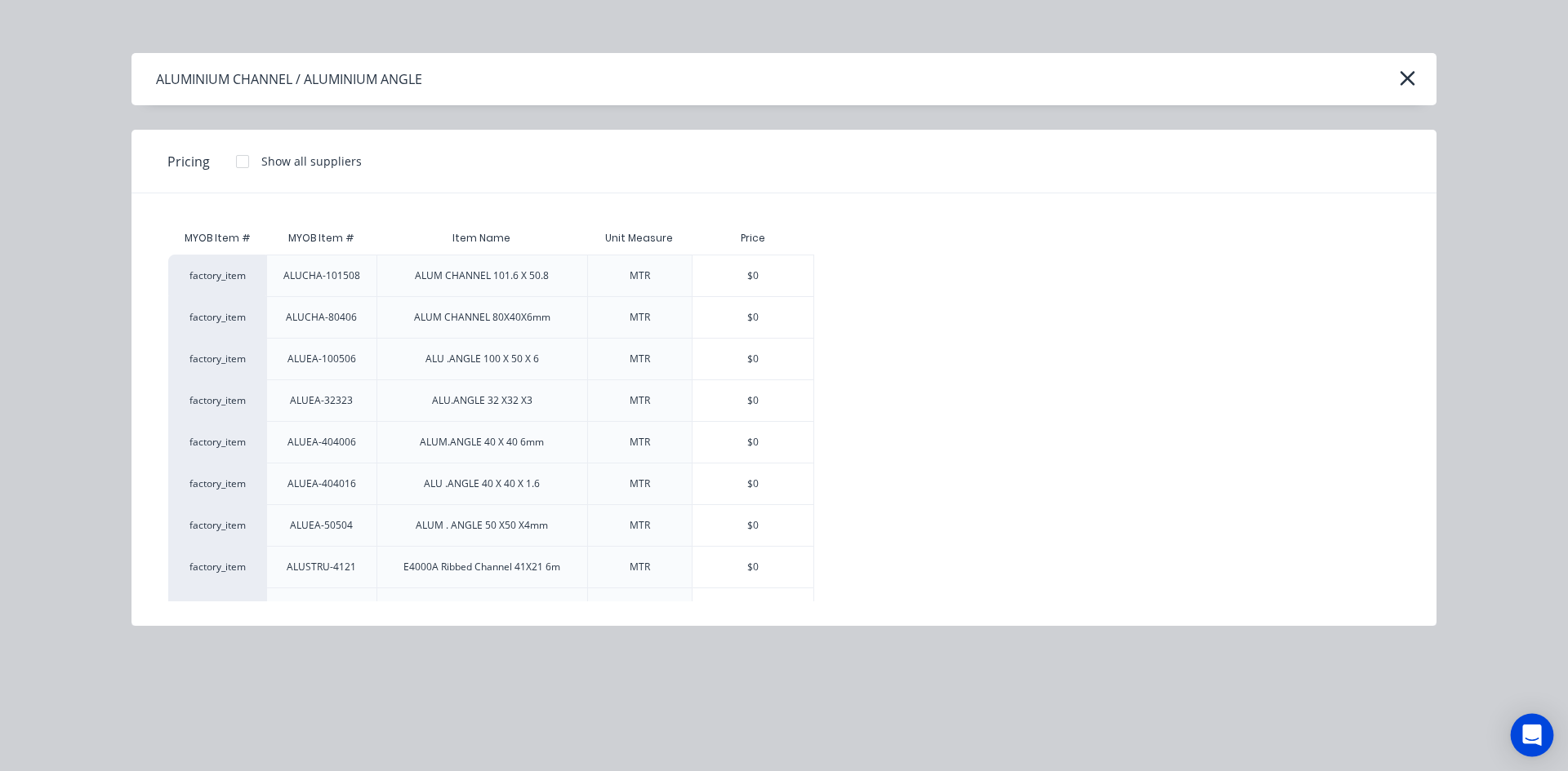
click at [1532, 735] on icon "Open Intercom Messenger" at bounding box center [1532, 735] width 19 height 21
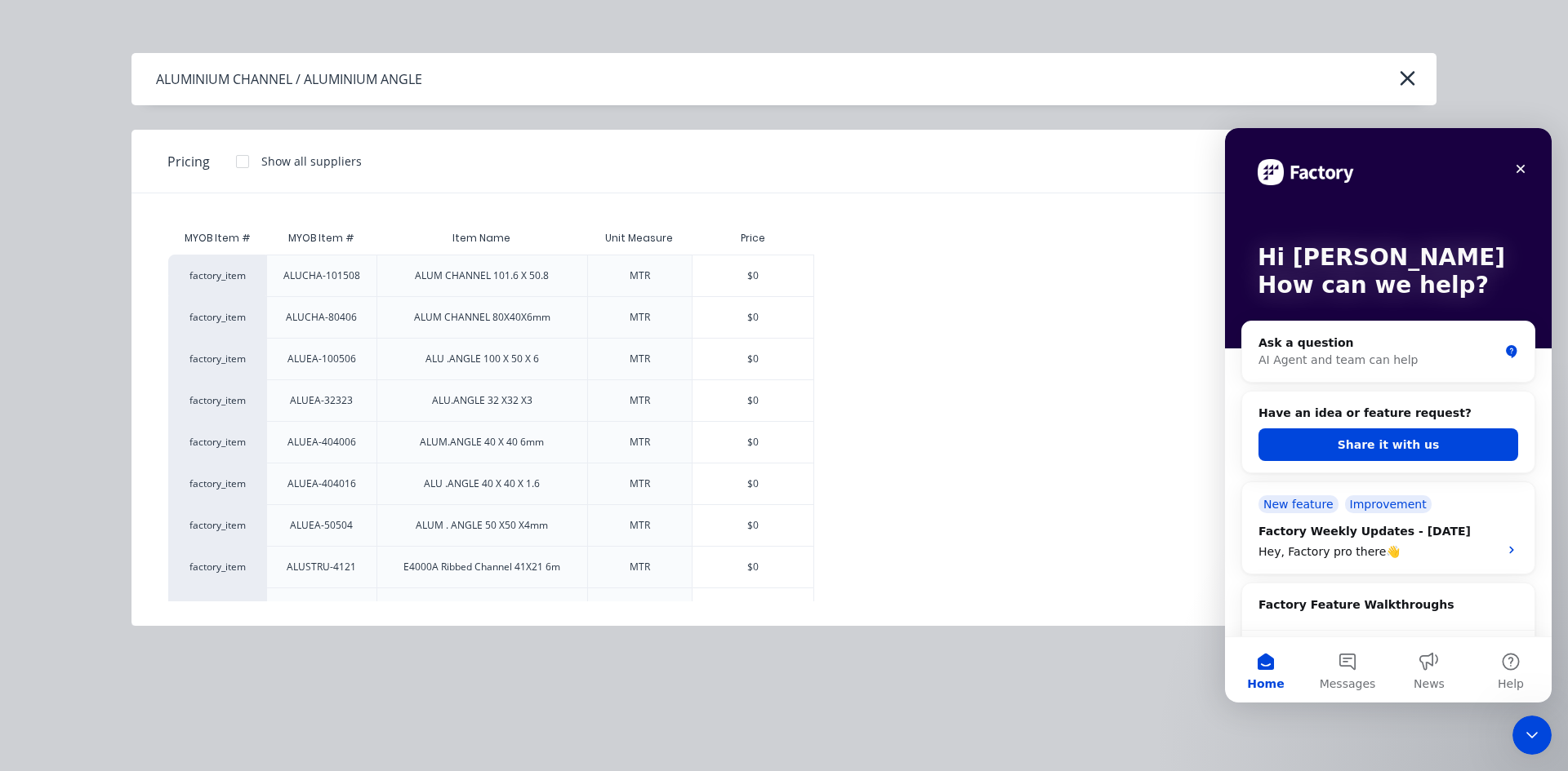
scroll to position [0, 0]
click at [1346, 660] on button "Messages" at bounding box center [1347, 669] width 82 height 65
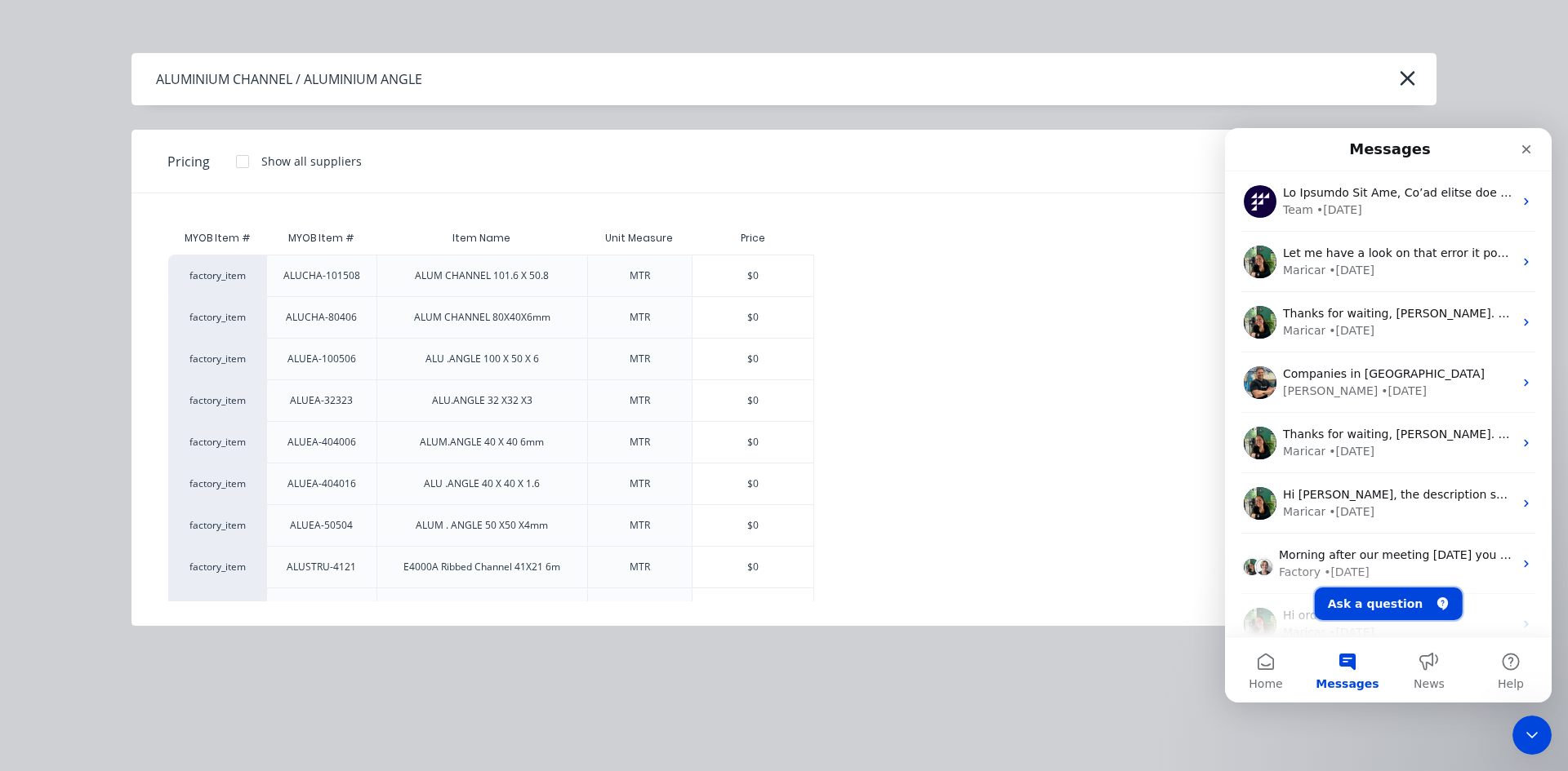
click at [1378, 608] on button "Ask a question" at bounding box center [1388, 604] width 148 height 33
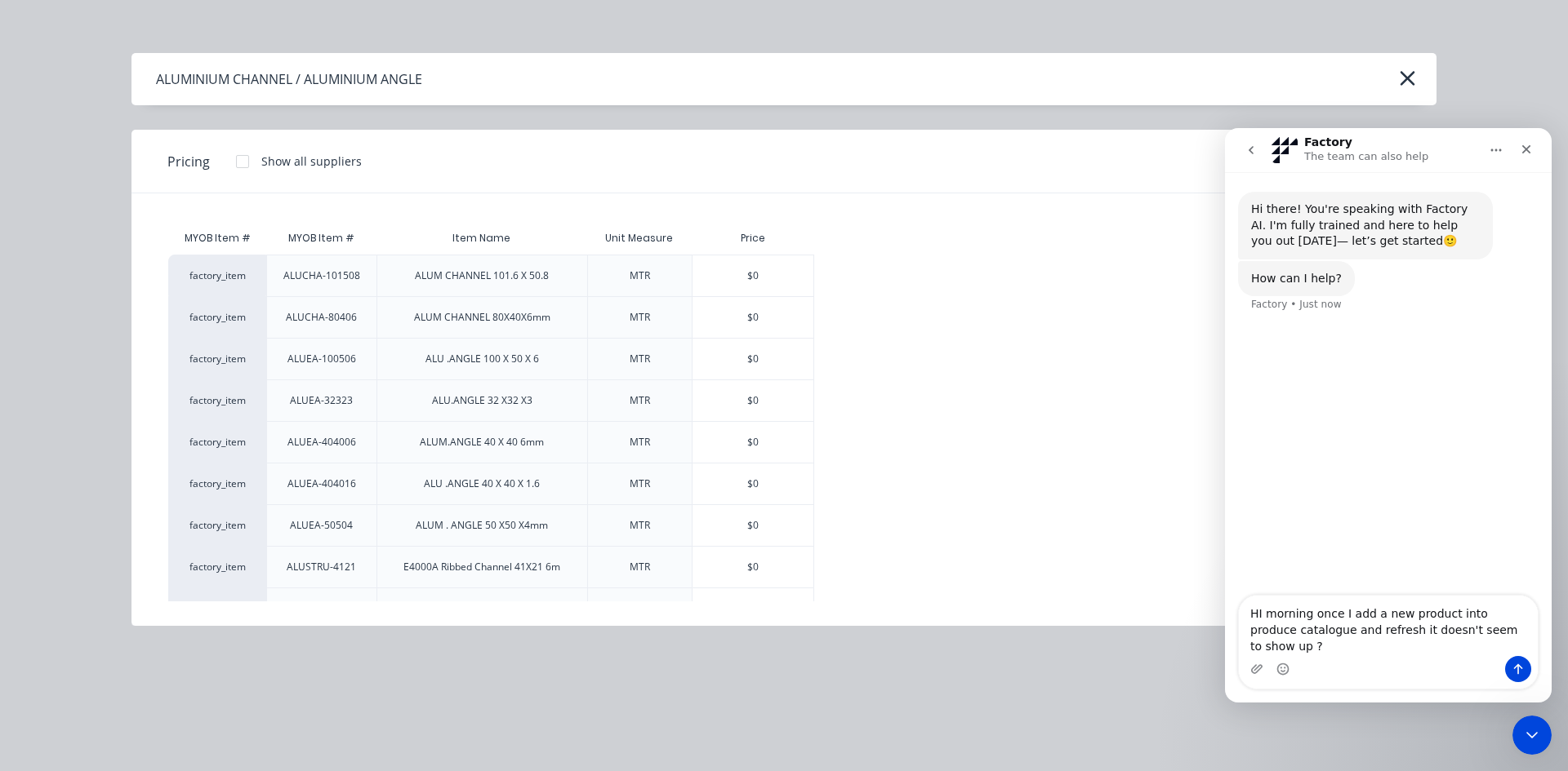
type textarea "HI morning once I add a new product into produce catalogue and refresh it doesn…"
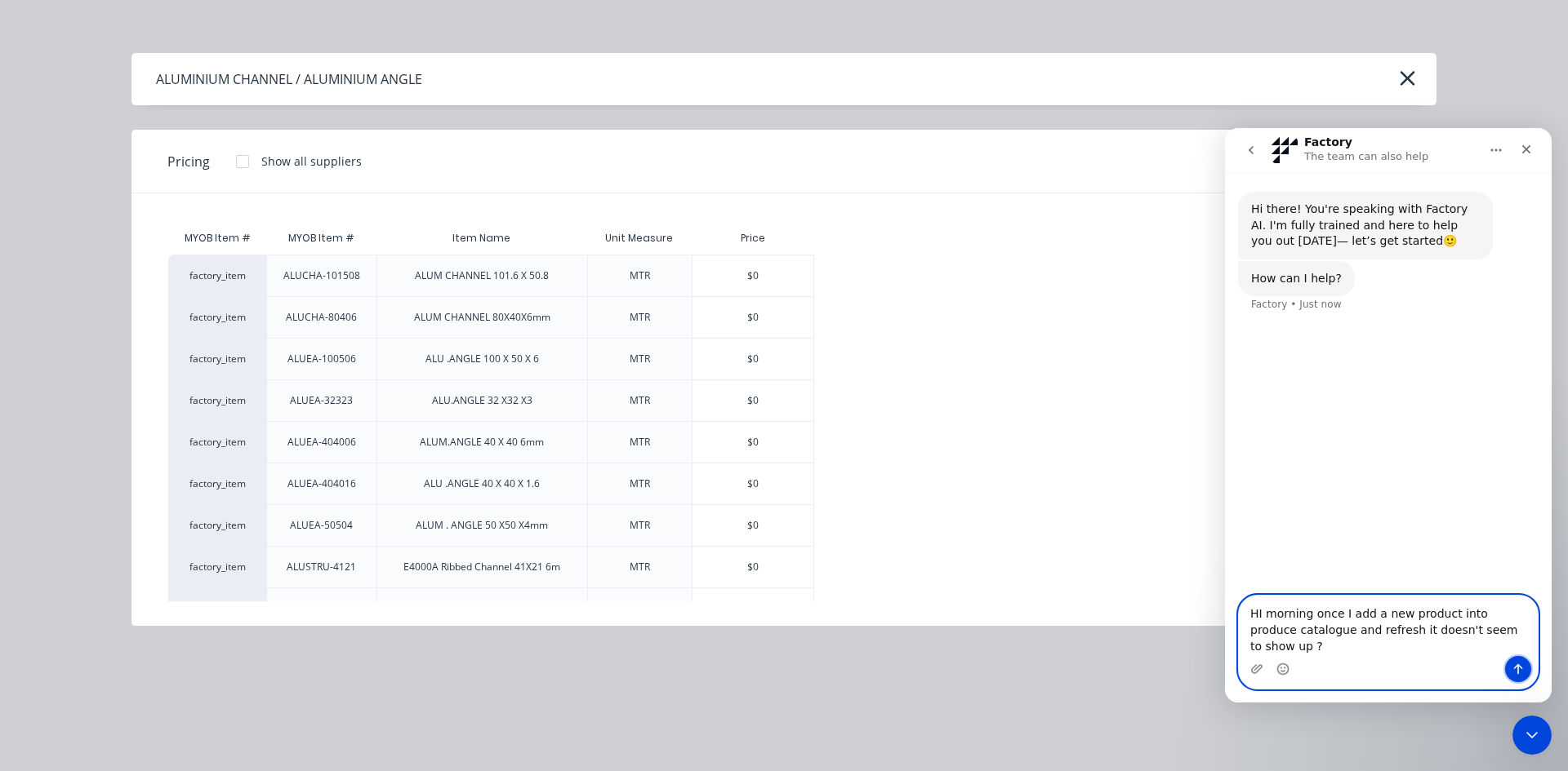
click at [1521, 671] on icon "Send a message…" at bounding box center [1518, 669] width 13 height 13
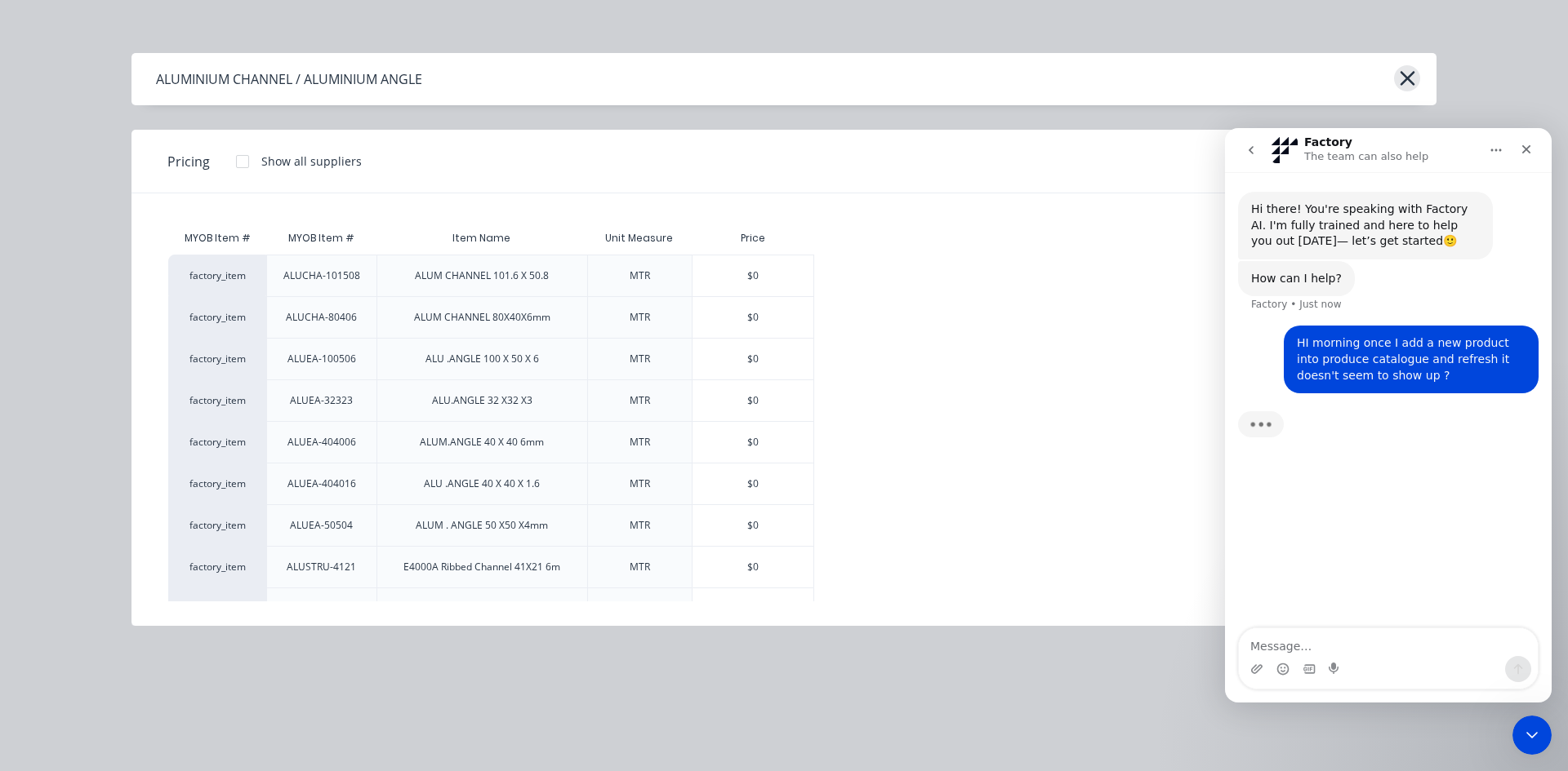
click at [1402, 80] on icon "button" at bounding box center [1407, 78] width 17 height 23
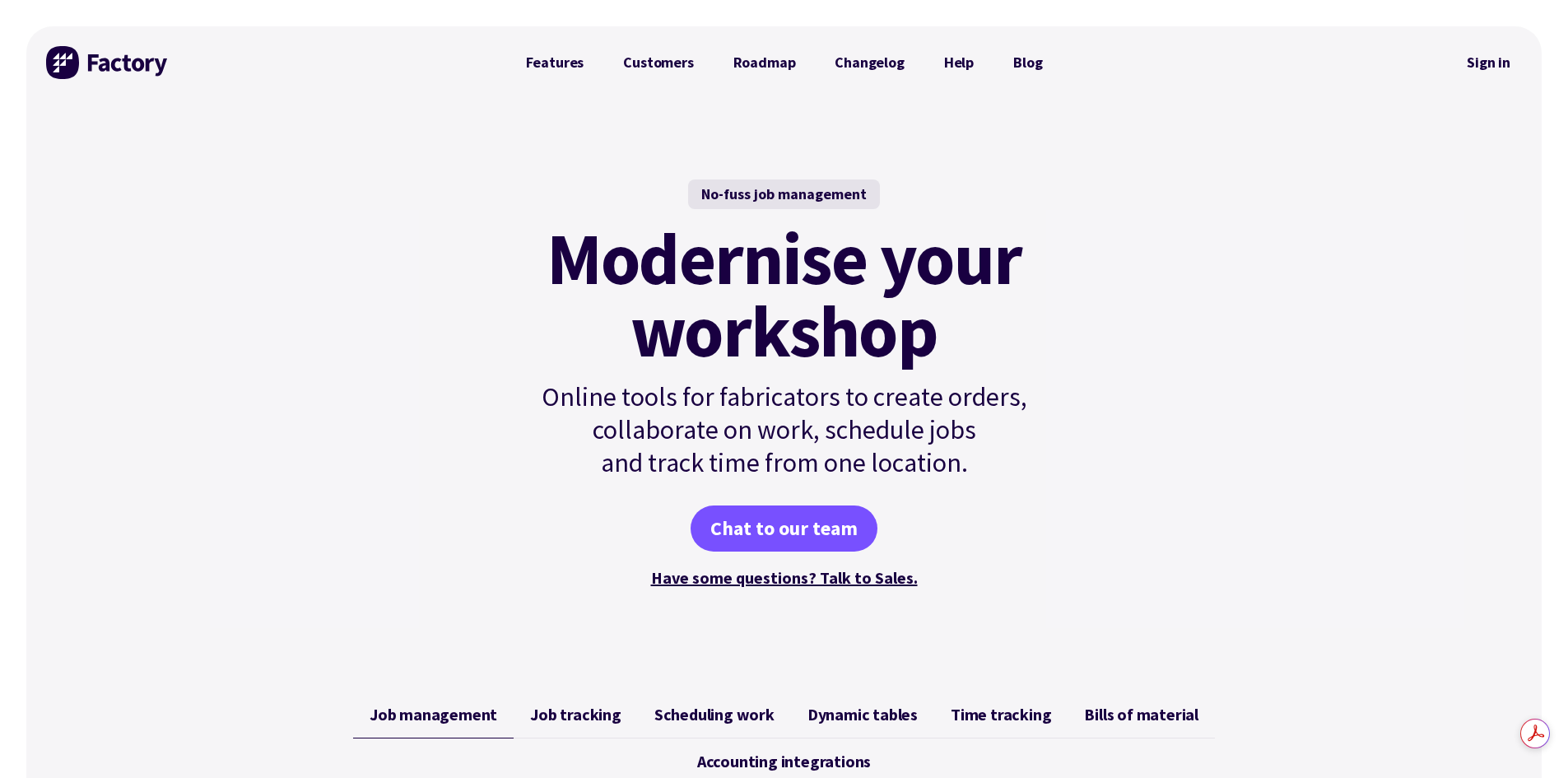
click at [1501, 59] on link "Sign in" at bounding box center [1489, 62] width 67 height 38
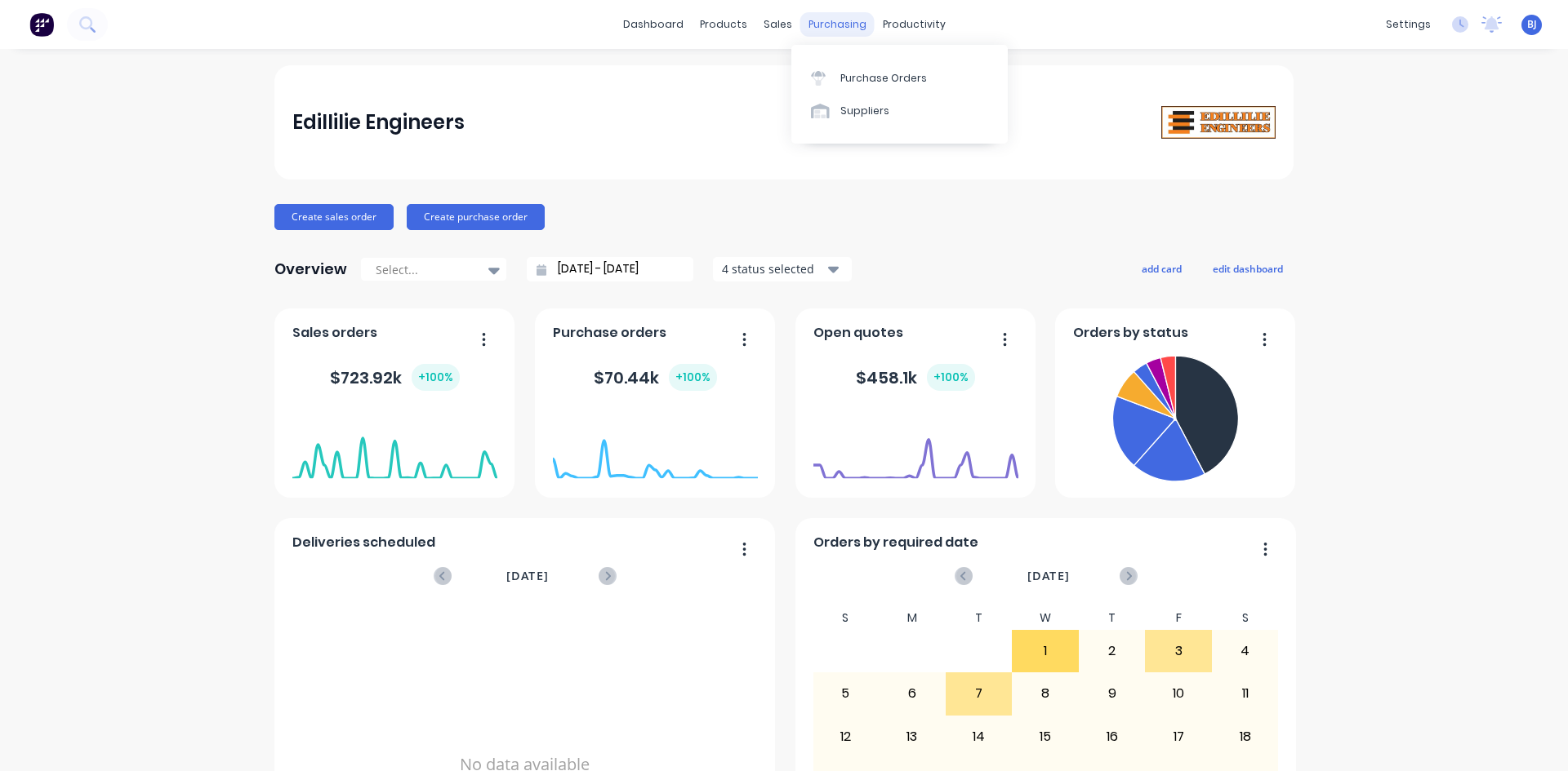
click at [821, 28] on div "purchasing" at bounding box center [837, 24] width 75 height 24
click at [833, 78] on div at bounding box center [823, 78] width 24 height 15
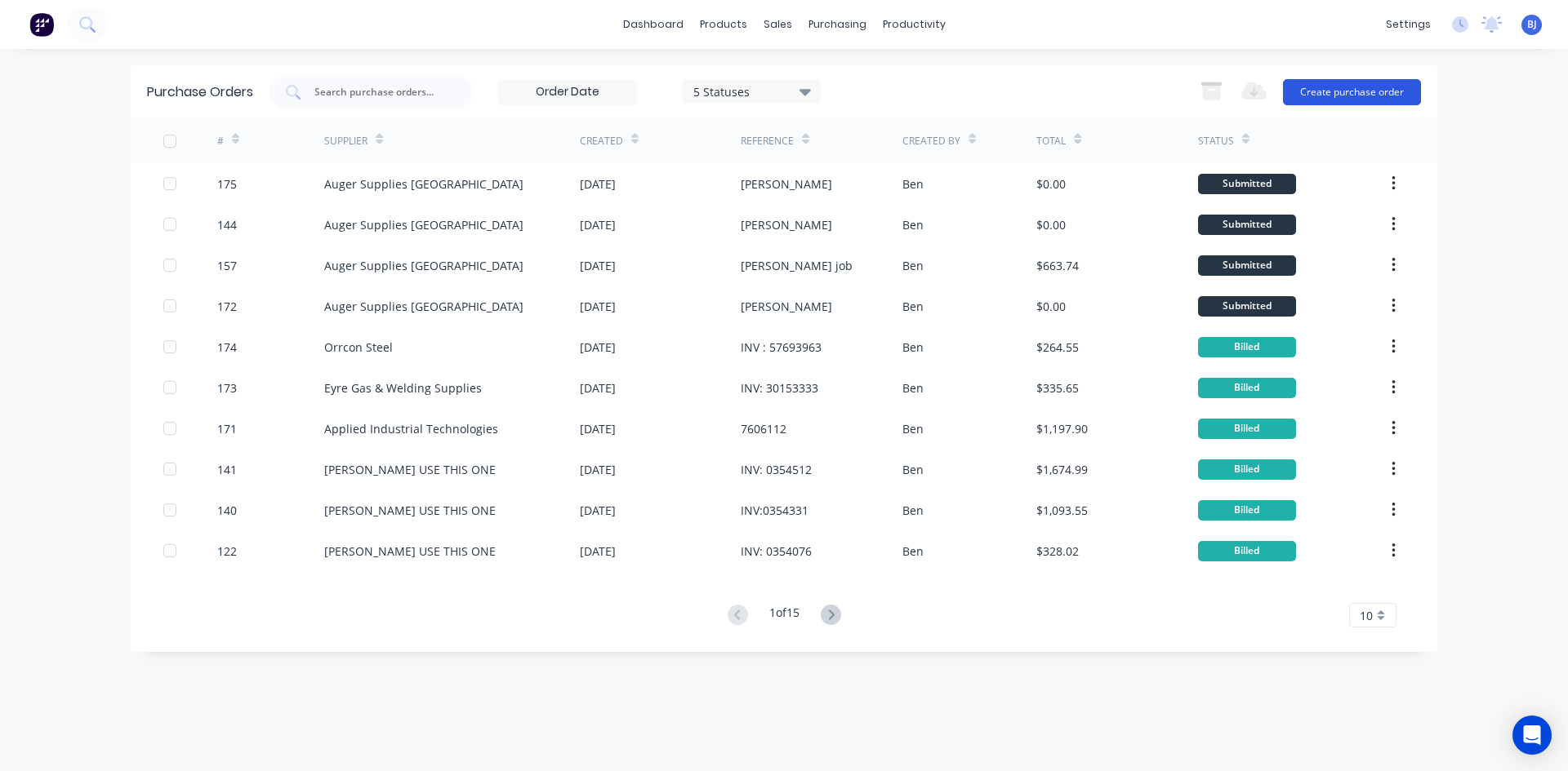
click at [1309, 89] on button "Create purchase order" at bounding box center [1352, 92] width 138 height 26
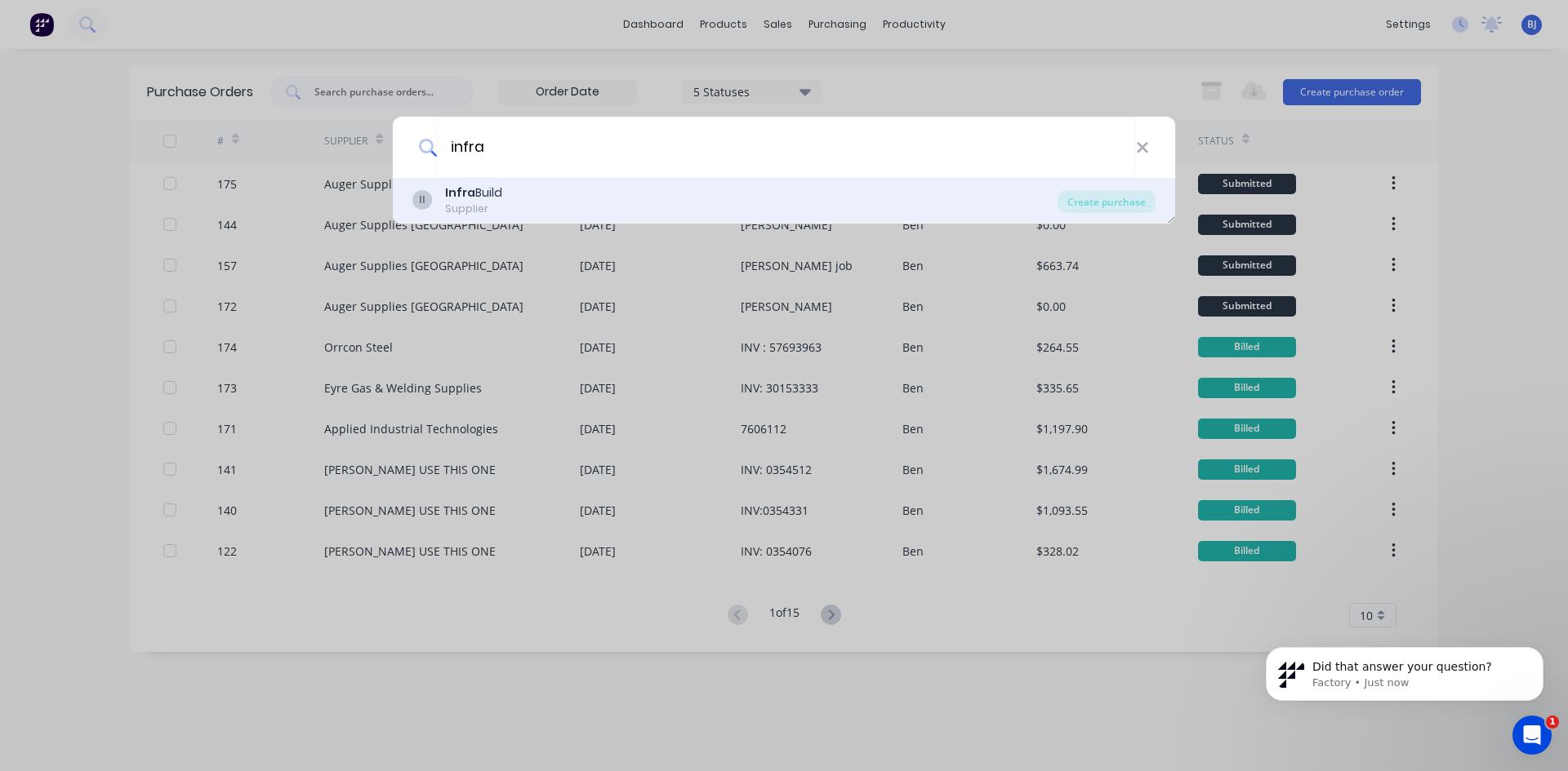
type input "infra"
click at [491, 192] on div "Infra Build" at bounding box center [473, 193] width 57 height 17
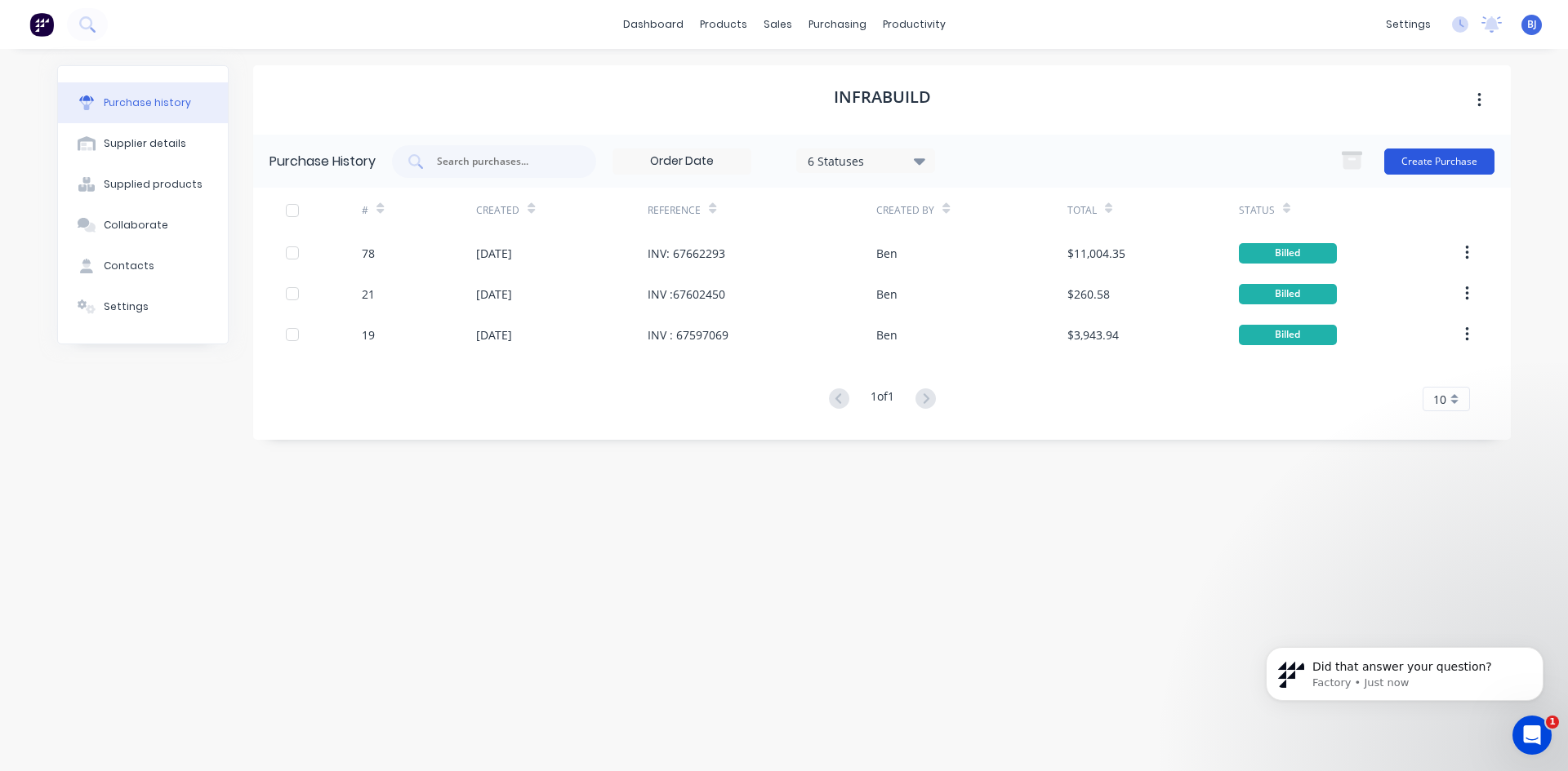
click at [1405, 160] on button "Create Purchase" at bounding box center [1439, 161] width 110 height 26
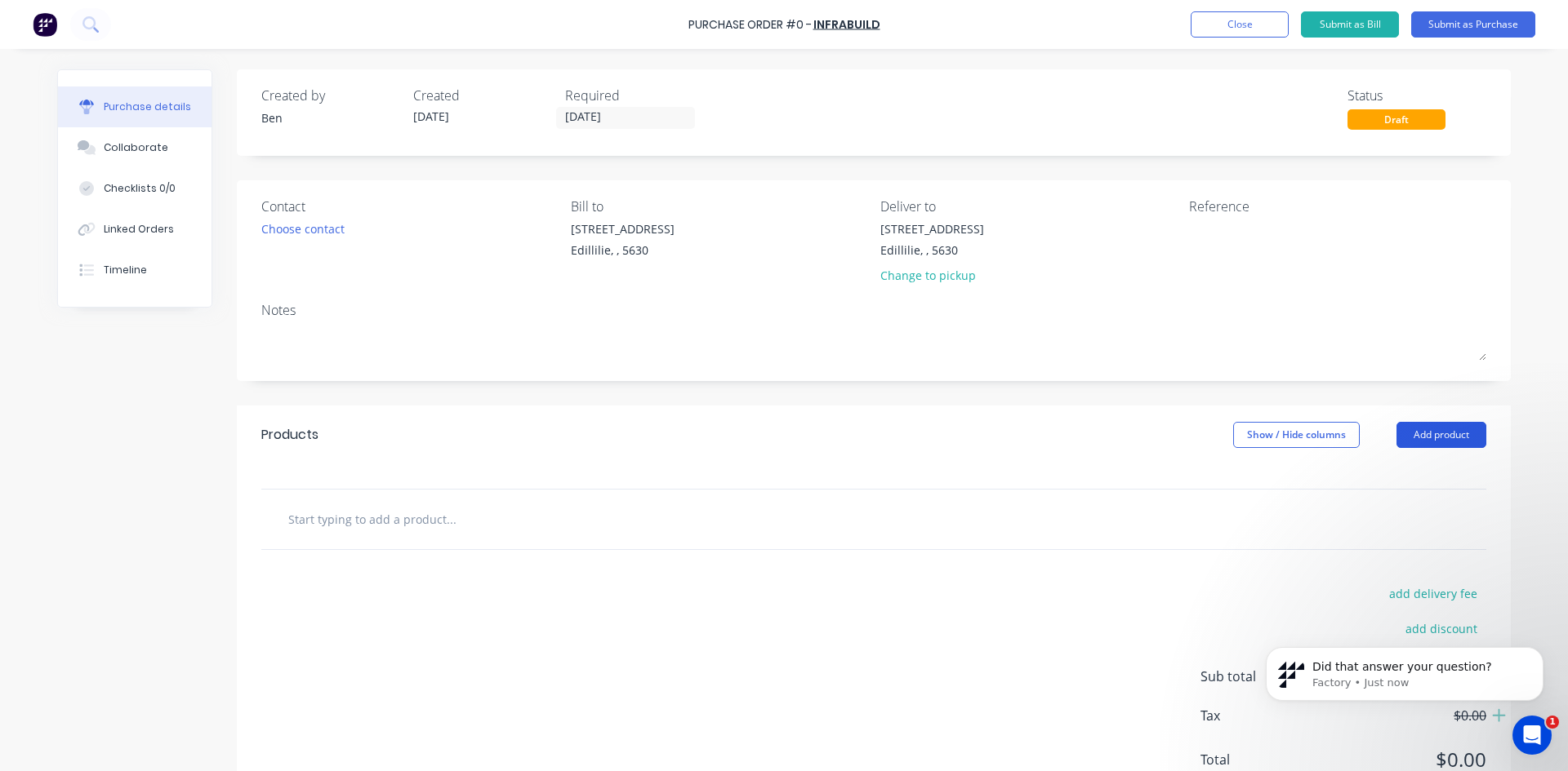
click at [1429, 436] on button "Add product" at bounding box center [1440, 435] width 89 height 26
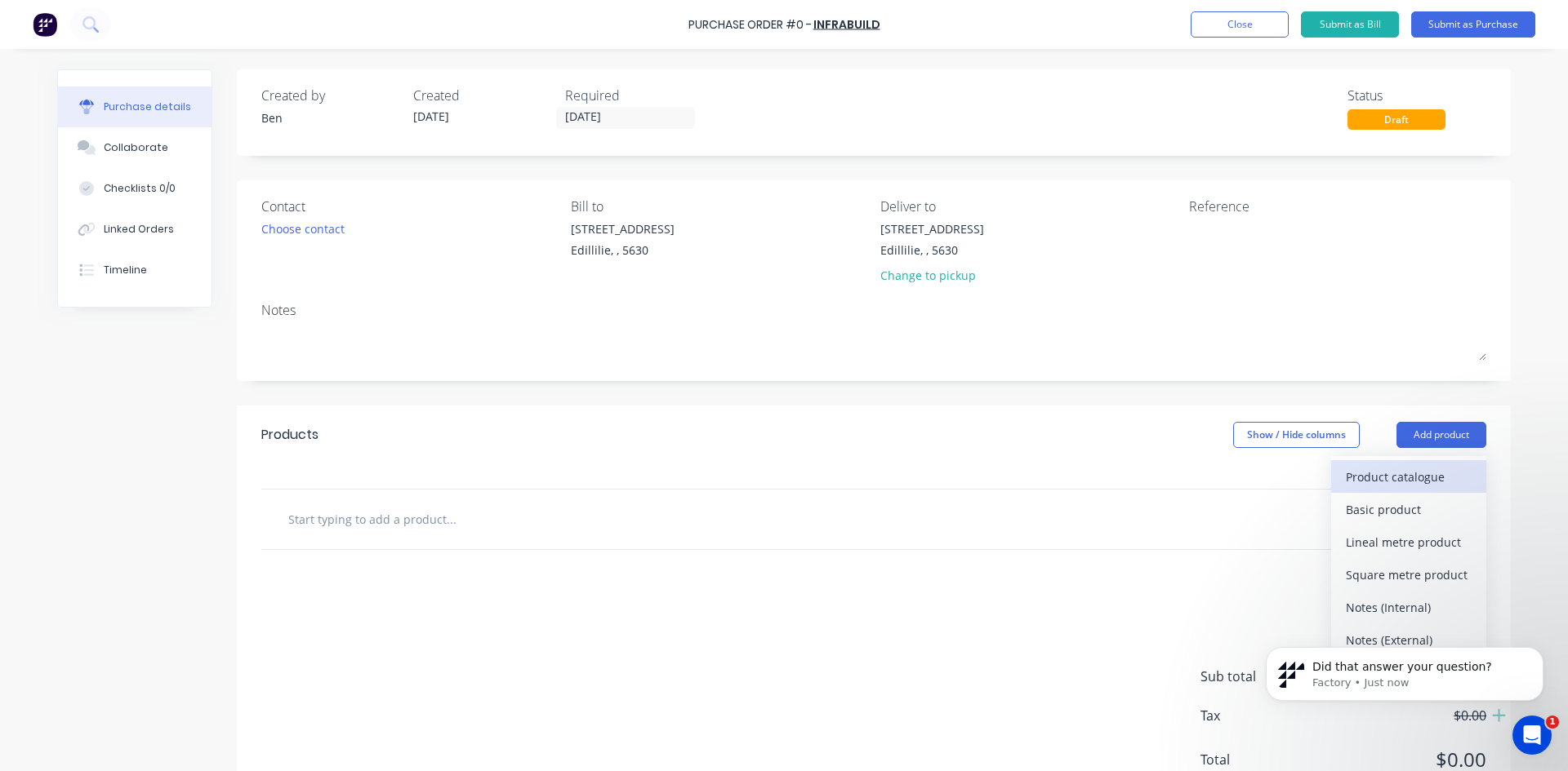
click at [1400, 472] on div "Product catalogue" at bounding box center [1408, 477] width 126 height 23
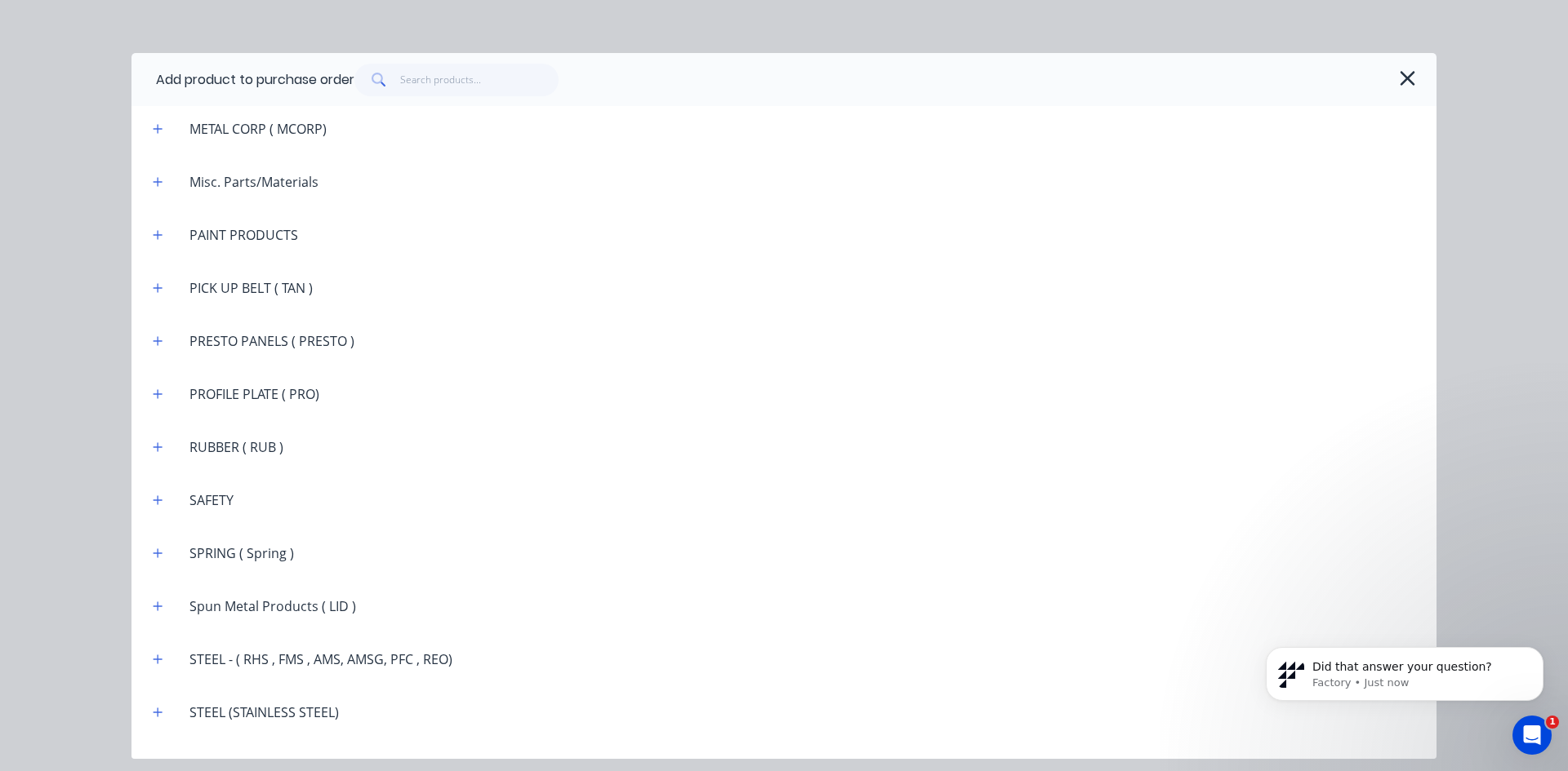
scroll to position [2612, 0]
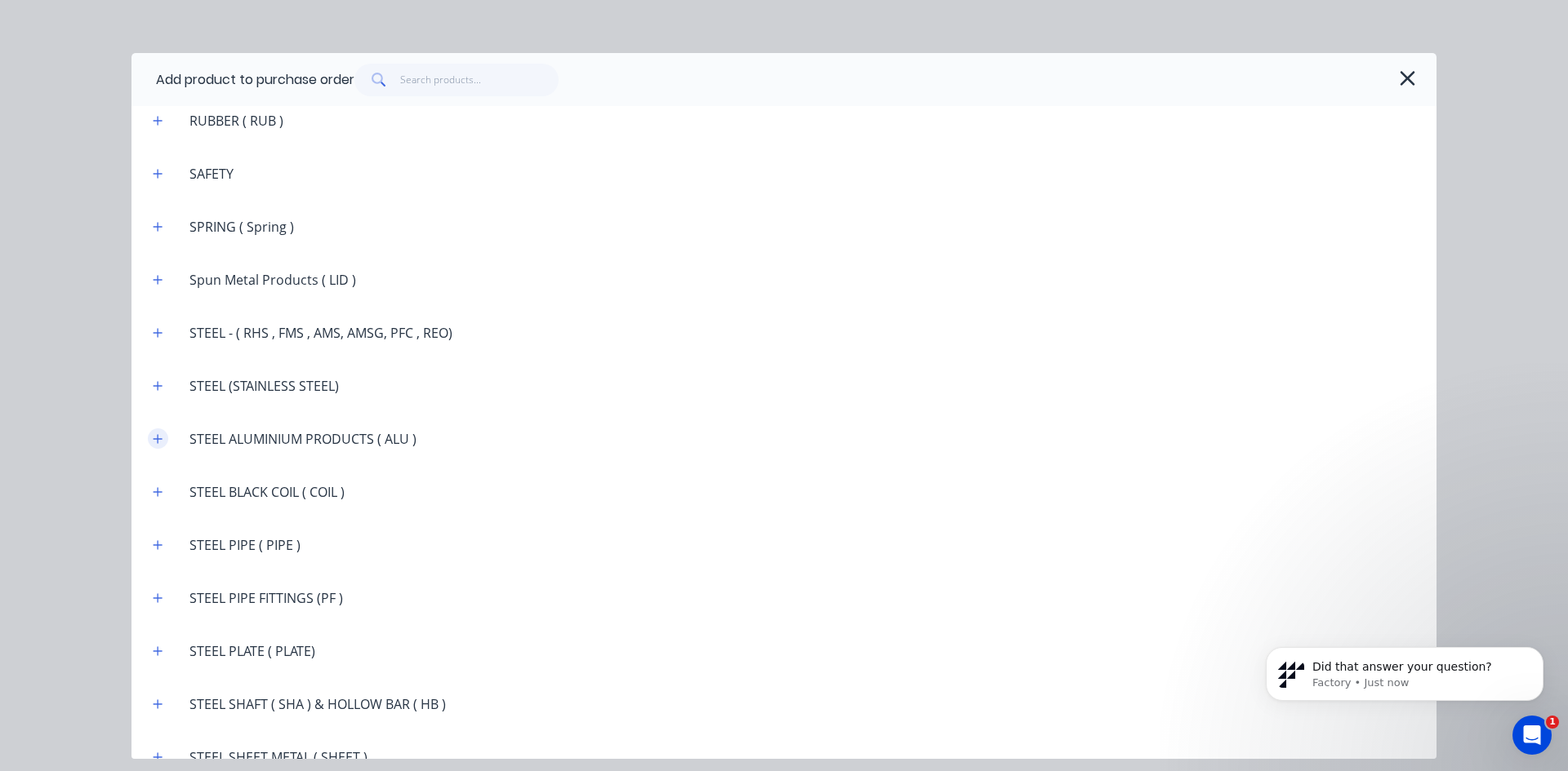
click at [164, 441] on button "button" at bounding box center [157, 438] width 20 height 20
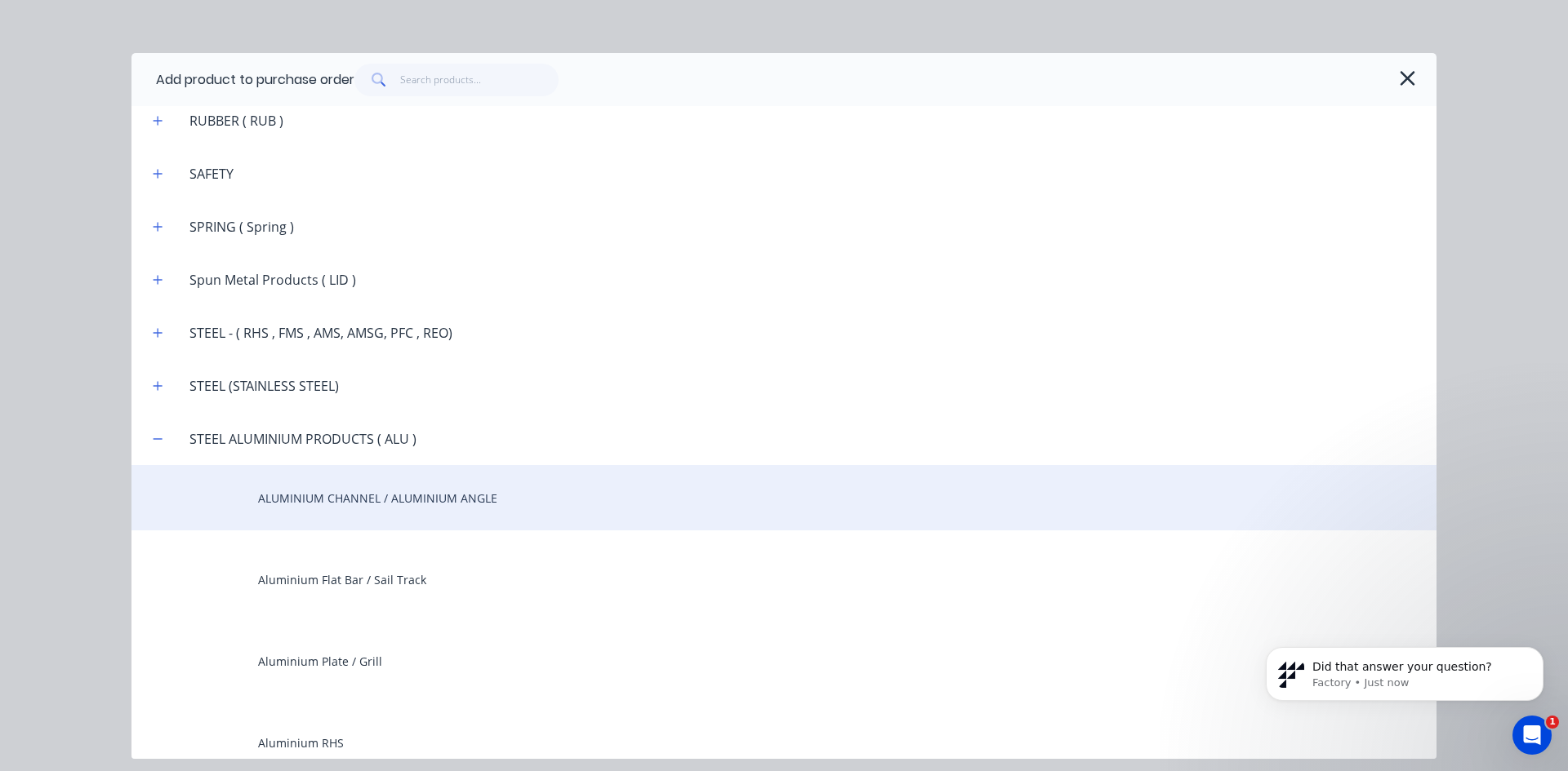
click at [275, 497] on div "ALUMINIUM CHANNEL / ALUMINIUM ANGLE" at bounding box center [784, 498] width 1305 height 65
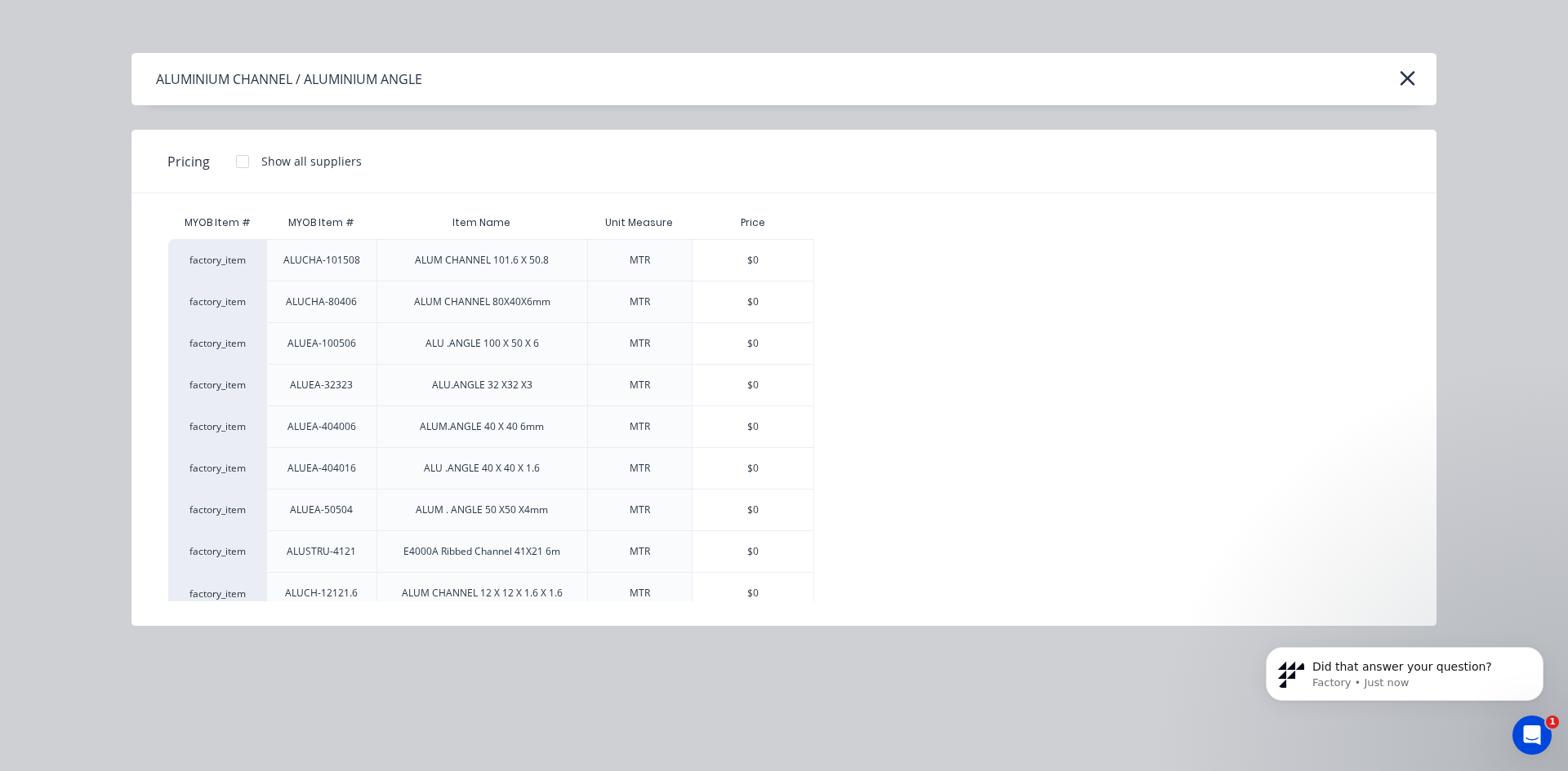
scroll to position [29, 0]
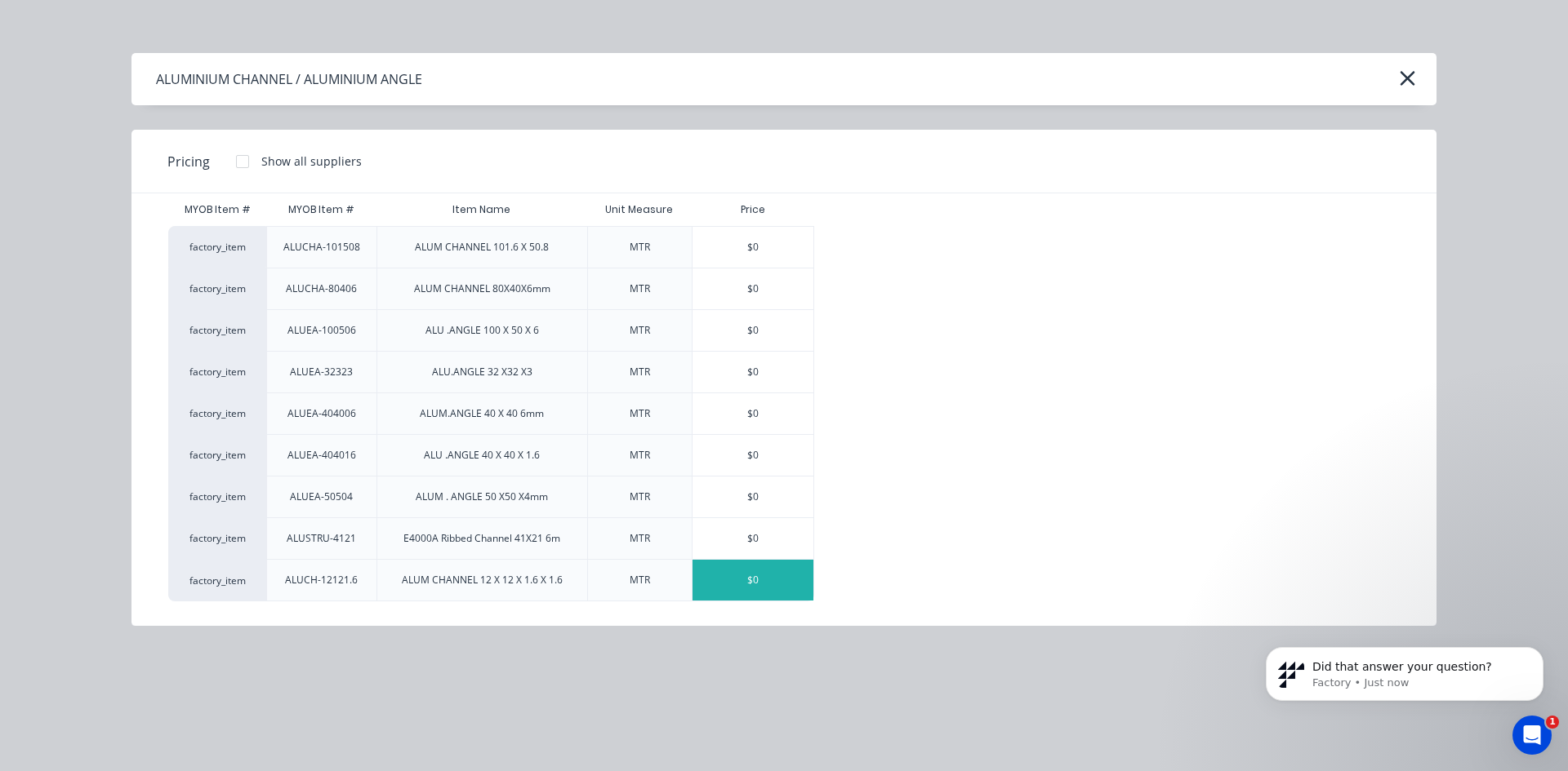
click at [721, 582] on div "$0" at bounding box center [752, 580] width 121 height 41
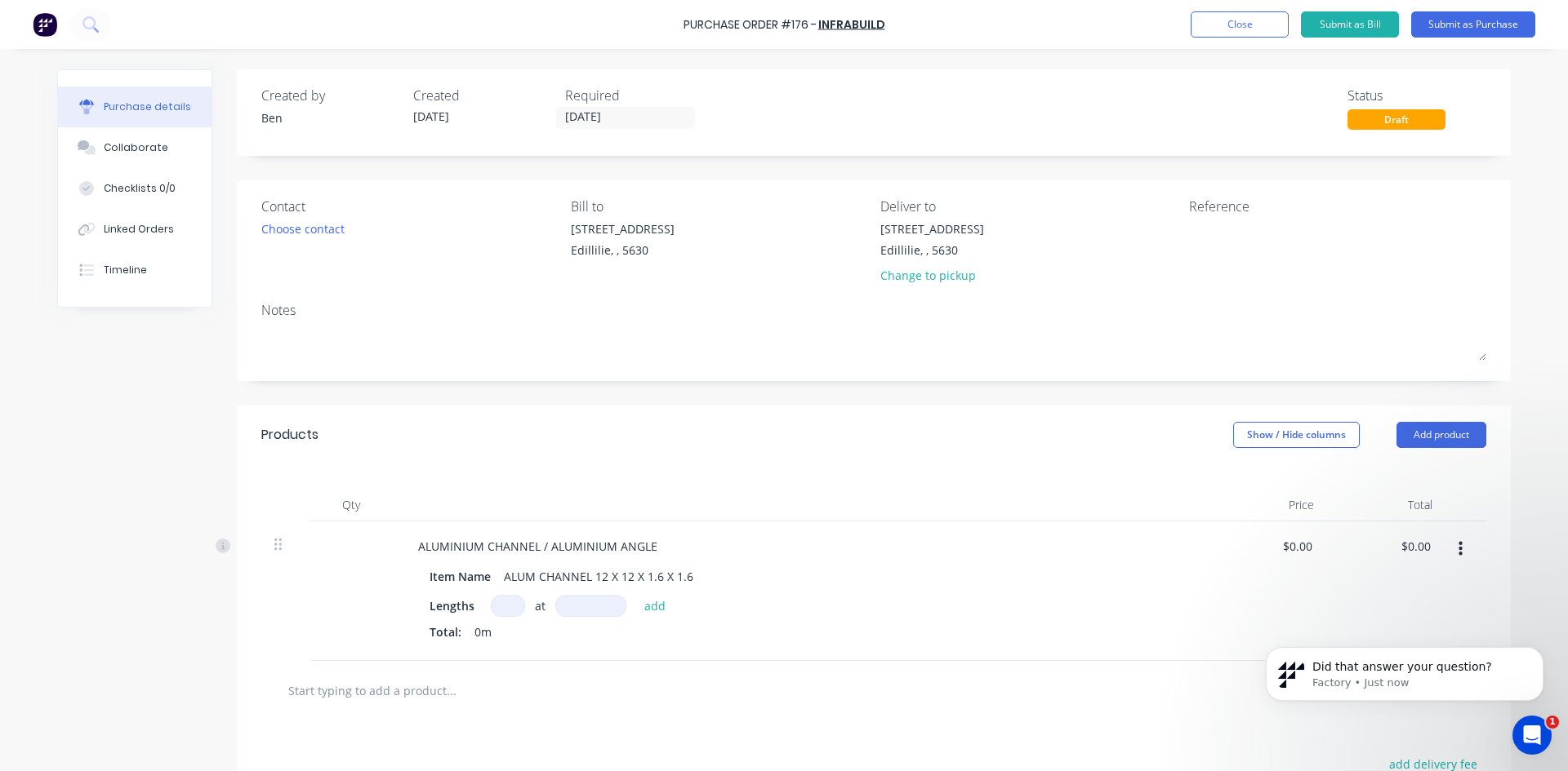
click at [506, 604] on input at bounding box center [507, 605] width 34 height 22
type input "2"
click at [578, 599] on input at bounding box center [591, 605] width 71 height 22
type input "6500mm"
click at [636, 610] on button "add" at bounding box center [655, 605] width 38 height 20
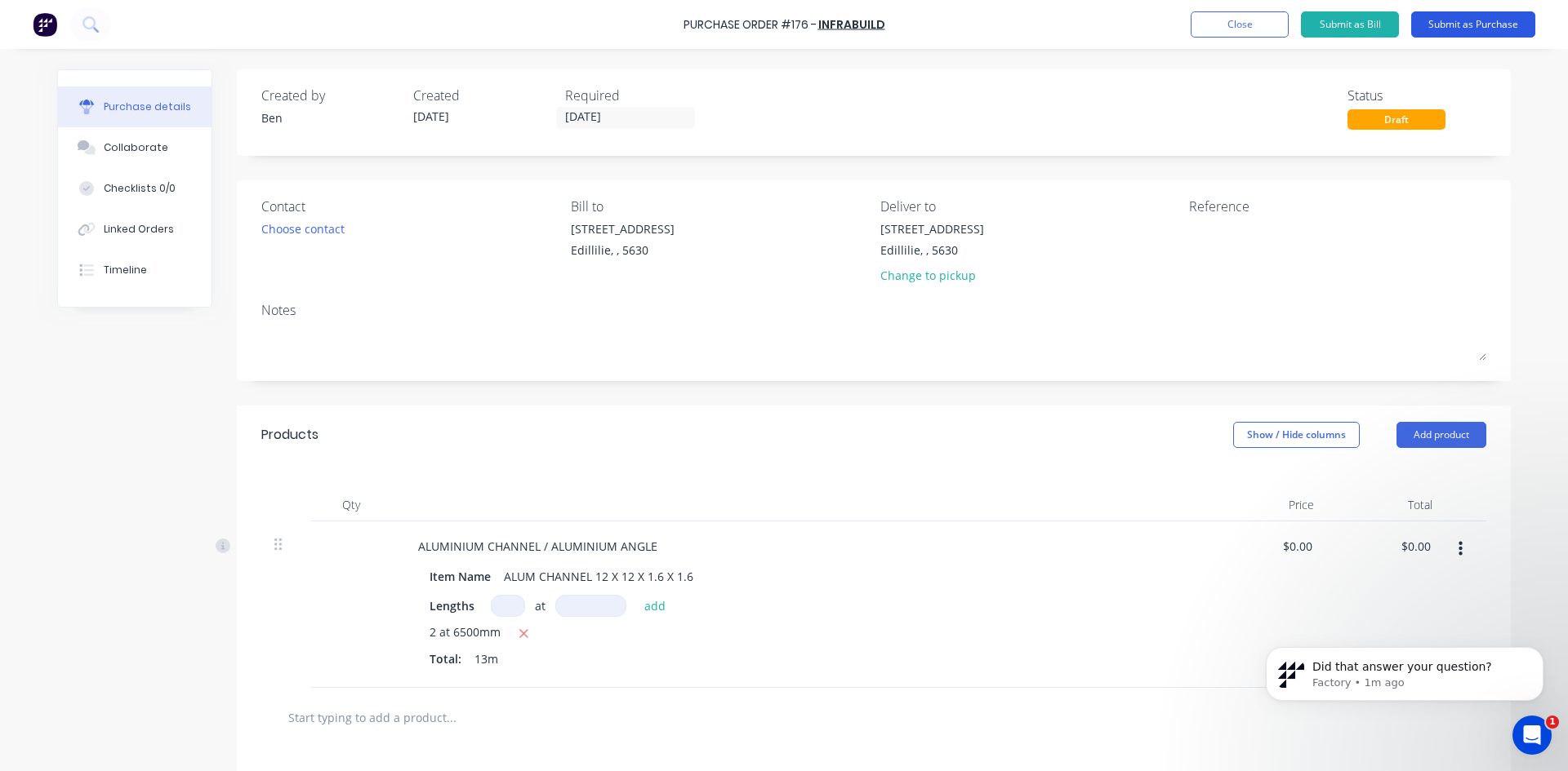
click at [1474, 26] on button "Submit as Purchase" at bounding box center [1472, 24] width 124 height 26
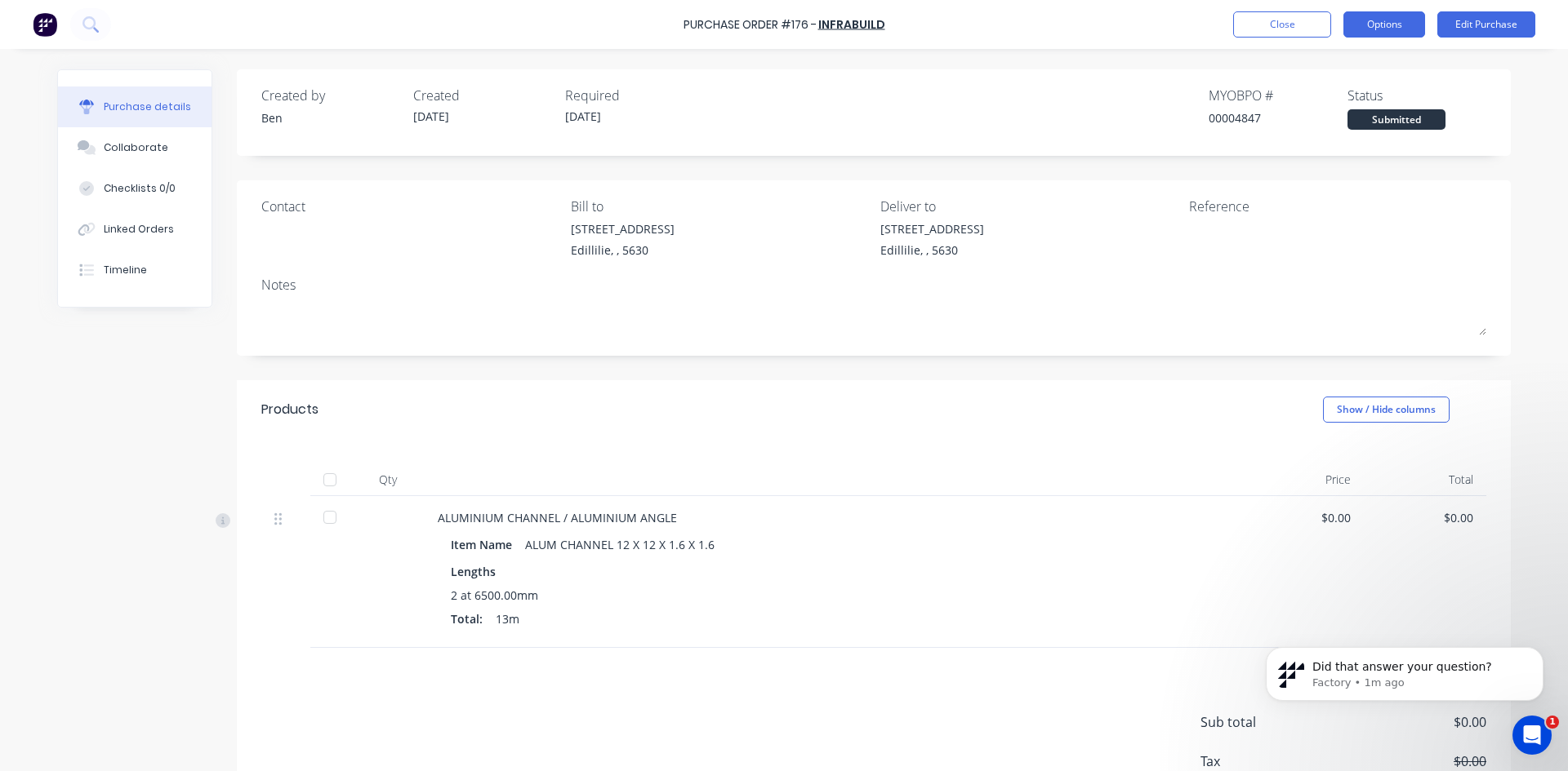
click at [1410, 33] on button "Options" at bounding box center [1384, 24] width 82 height 26
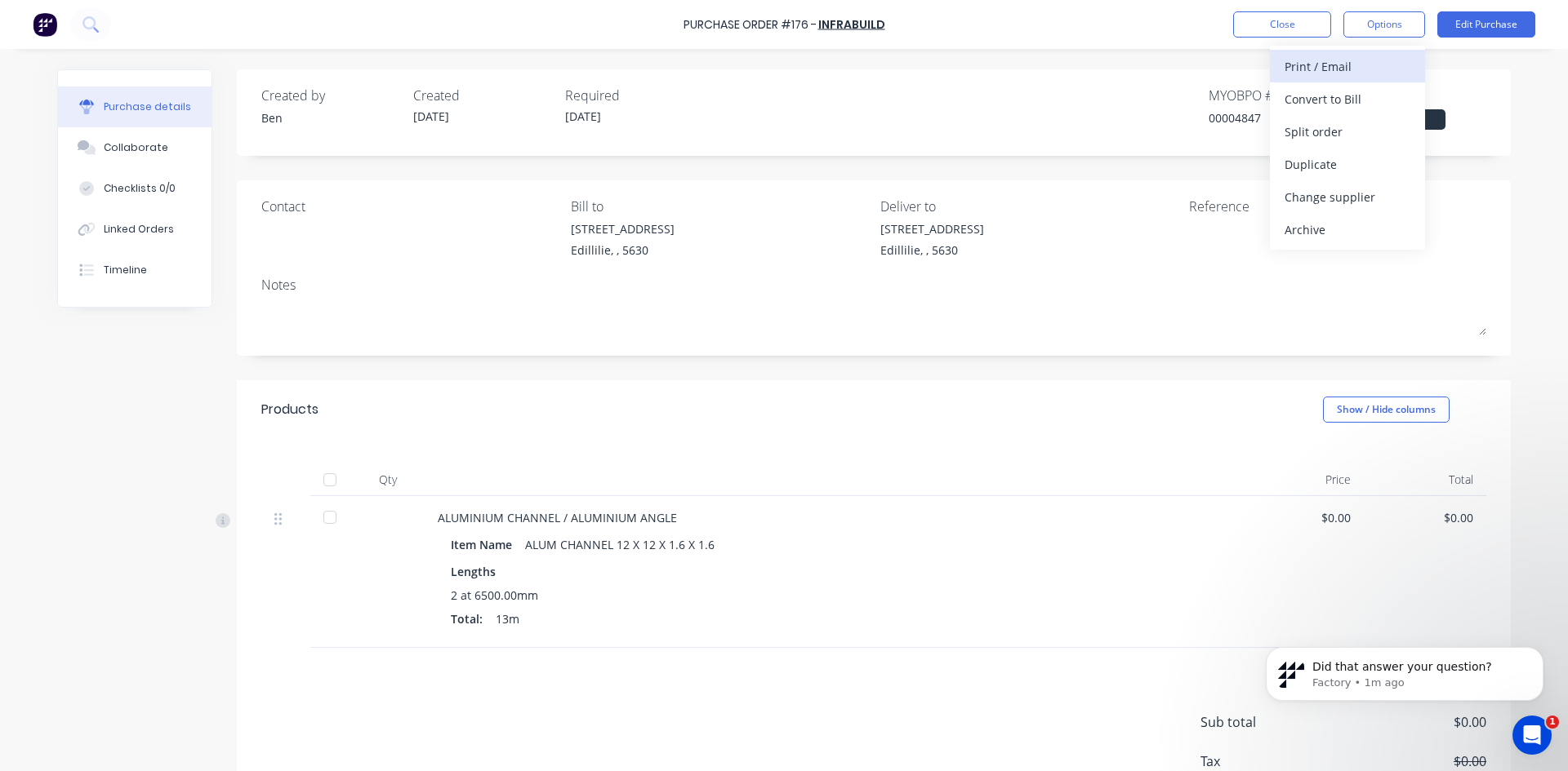
click at [1324, 66] on div "Print / Email" at bounding box center [1346, 66] width 126 height 23
click at [1444, 511] on div "$0.00" at bounding box center [1425, 517] width 96 height 17
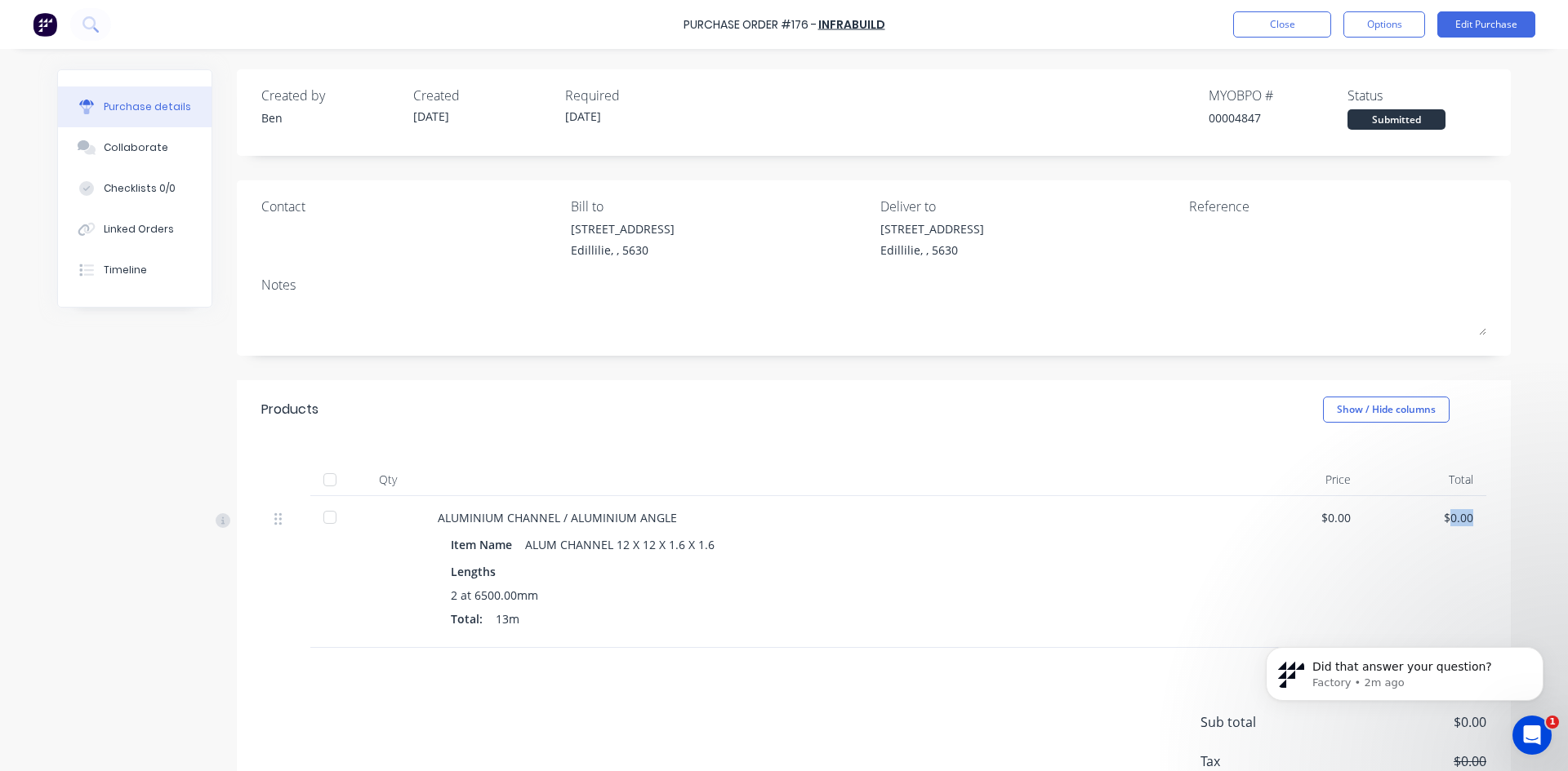
click at [1444, 511] on div "$0.00" at bounding box center [1425, 517] width 96 height 17
click at [1228, 515] on div "ALUMINIUM CHANNEL / ALUMINIUM ANGLE Item Name ALUM CHANNEL 12 X 12 X 1.6 X 1.6 …" at bounding box center [833, 571] width 817 height 152
click at [1513, 19] on button "Edit Purchase" at bounding box center [1485, 24] width 98 height 26
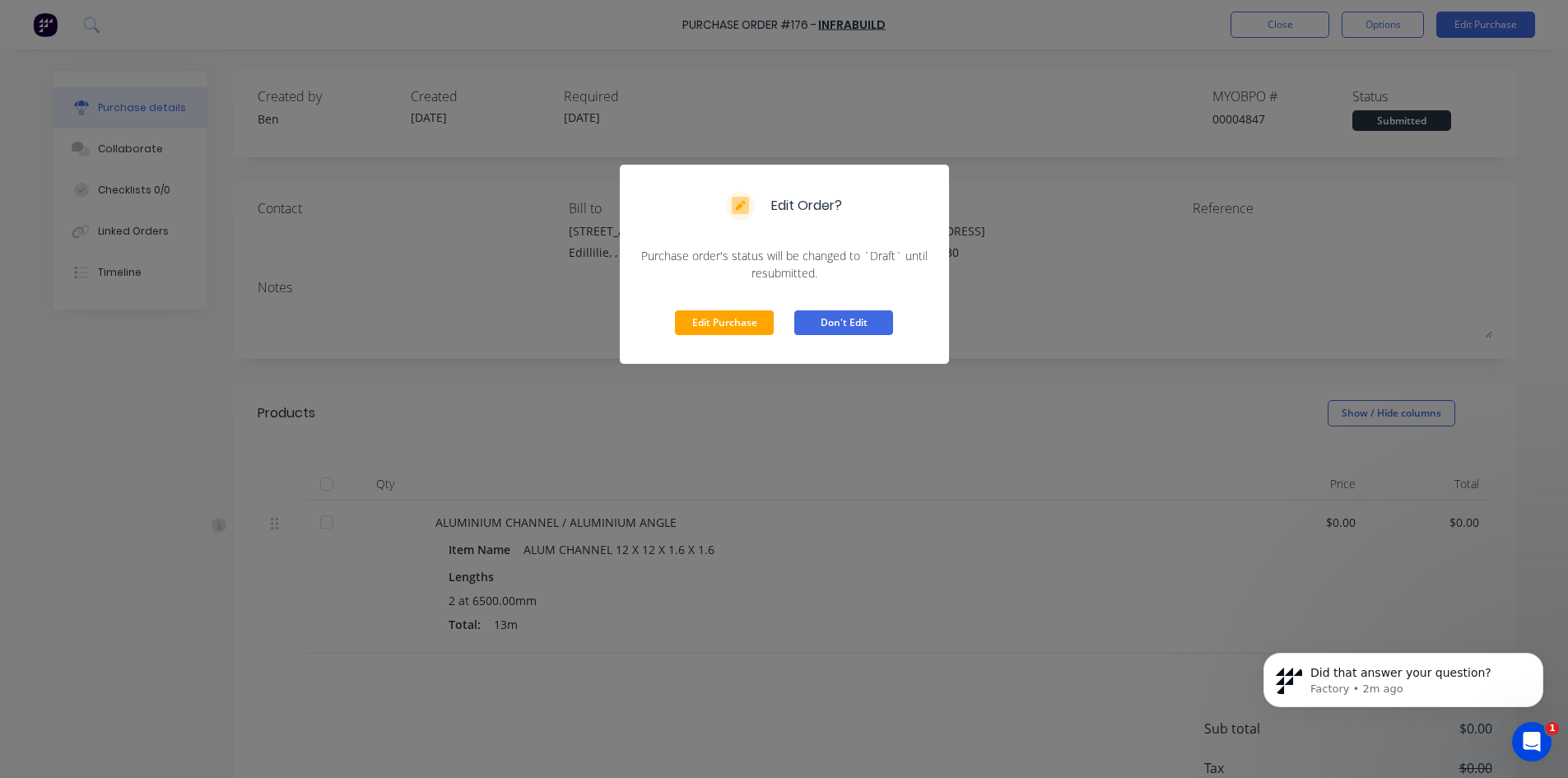
click at [823, 322] on button "Don't Edit" at bounding box center [844, 322] width 99 height 25
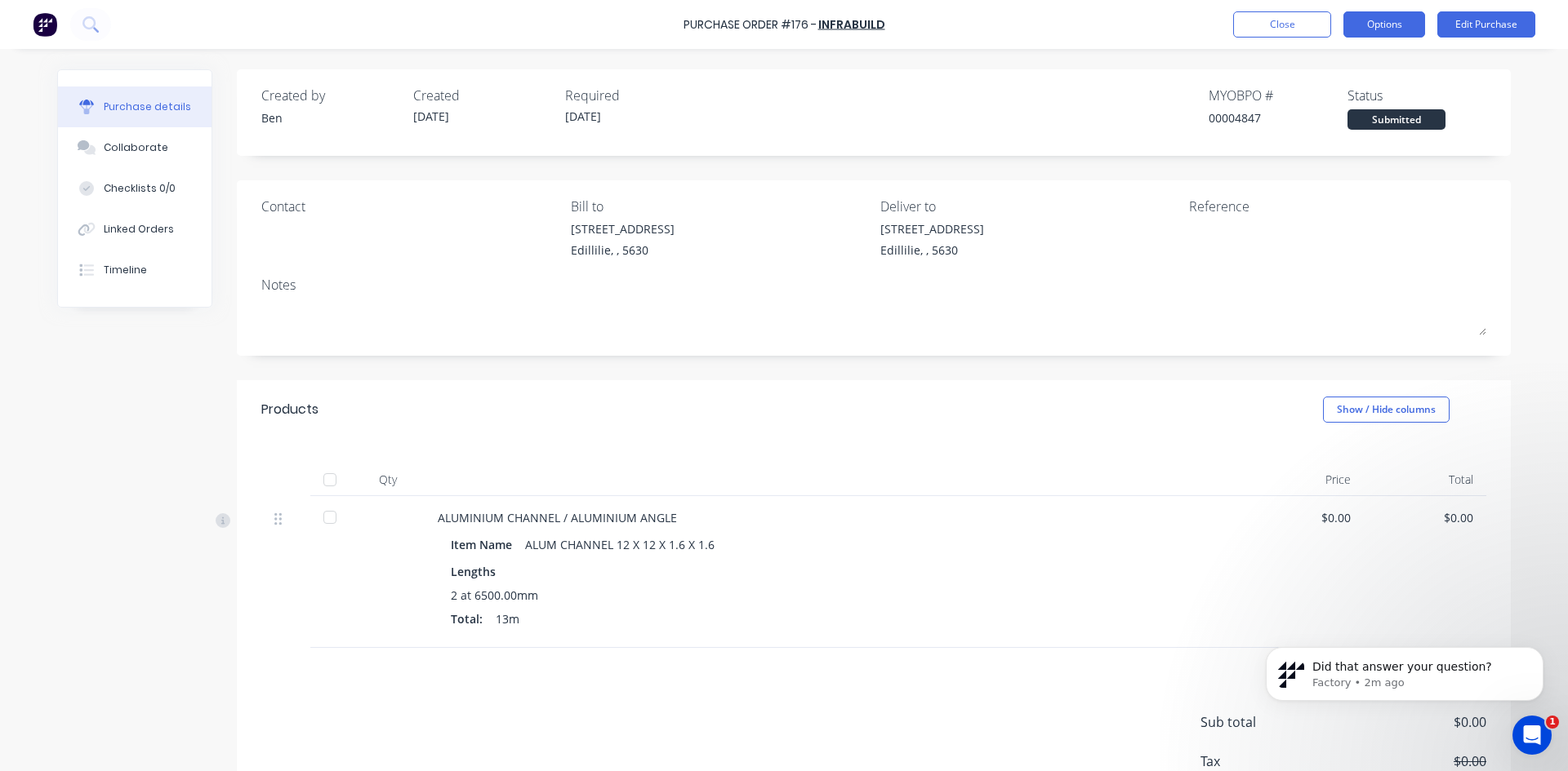
click at [1413, 30] on button "Options" at bounding box center [1384, 24] width 82 height 26
click at [1339, 132] on div "Without pricing" at bounding box center [1346, 131] width 126 height 23
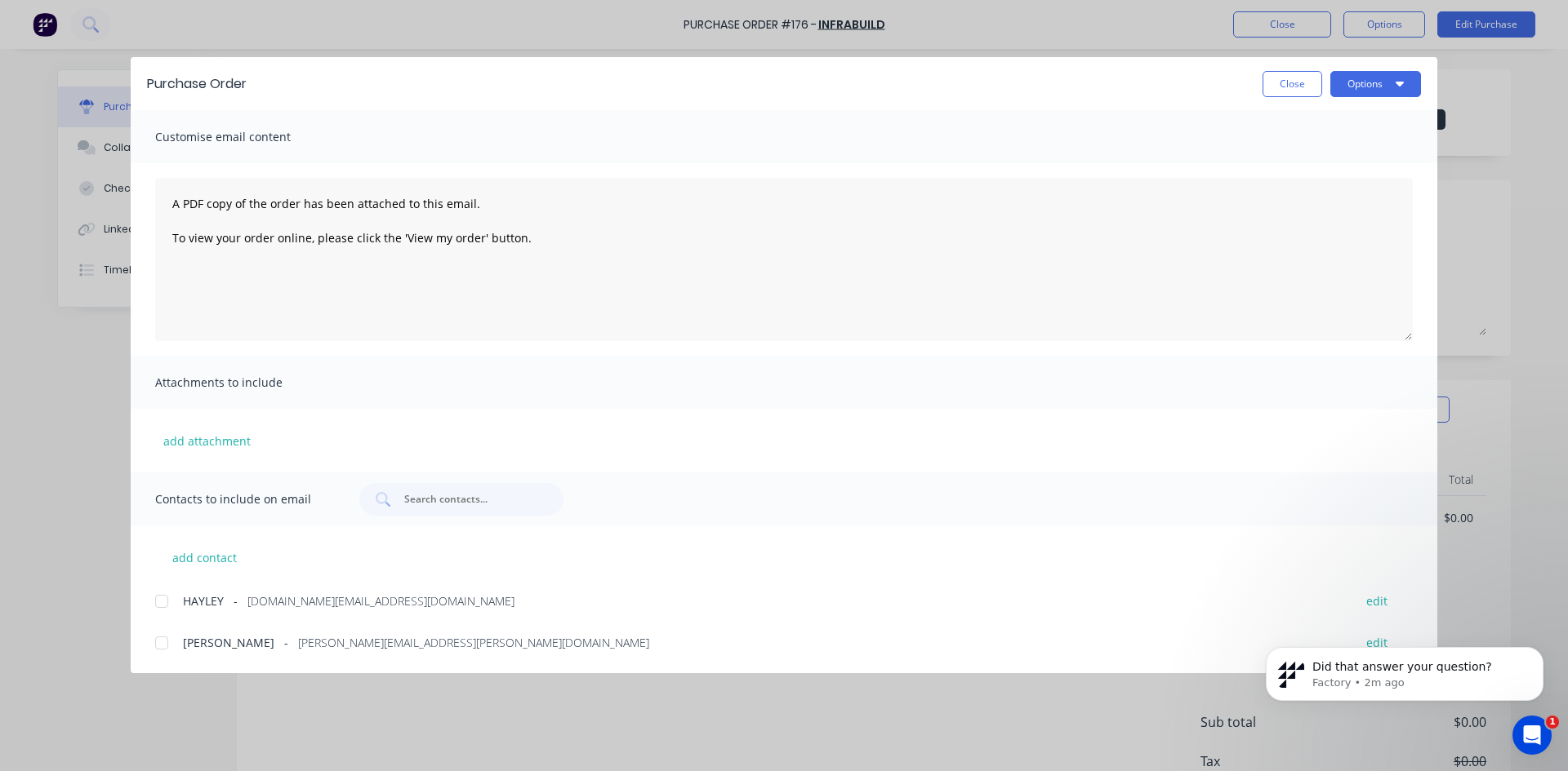
click at [160, 603] on div at bounding box center [162, 602] width 33 height 33
click at [1345, 85] on button "Options" at bounding box center [1375, 84] width 90 height 26
click at [1310, 188] on div "Email" at bounding box center [1343, 190] width 126 height 23
click at [1287, 89] on button "Close" at bounding box center [1292, 84] width 60 height 26
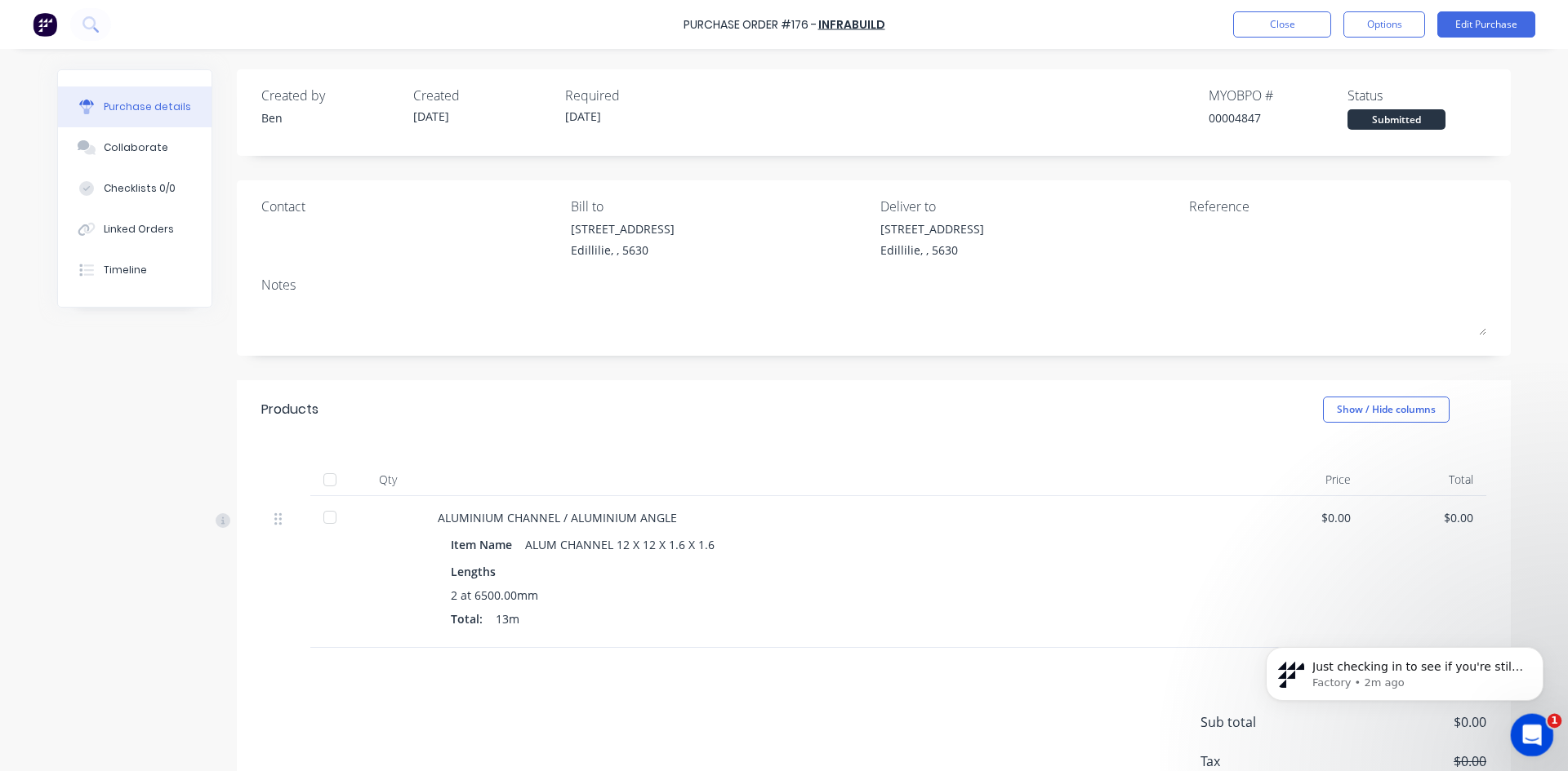
click at [1523, 734] on icon "Open Intercom Messenger" at bounding box center [1529, 733] width 27 height 27
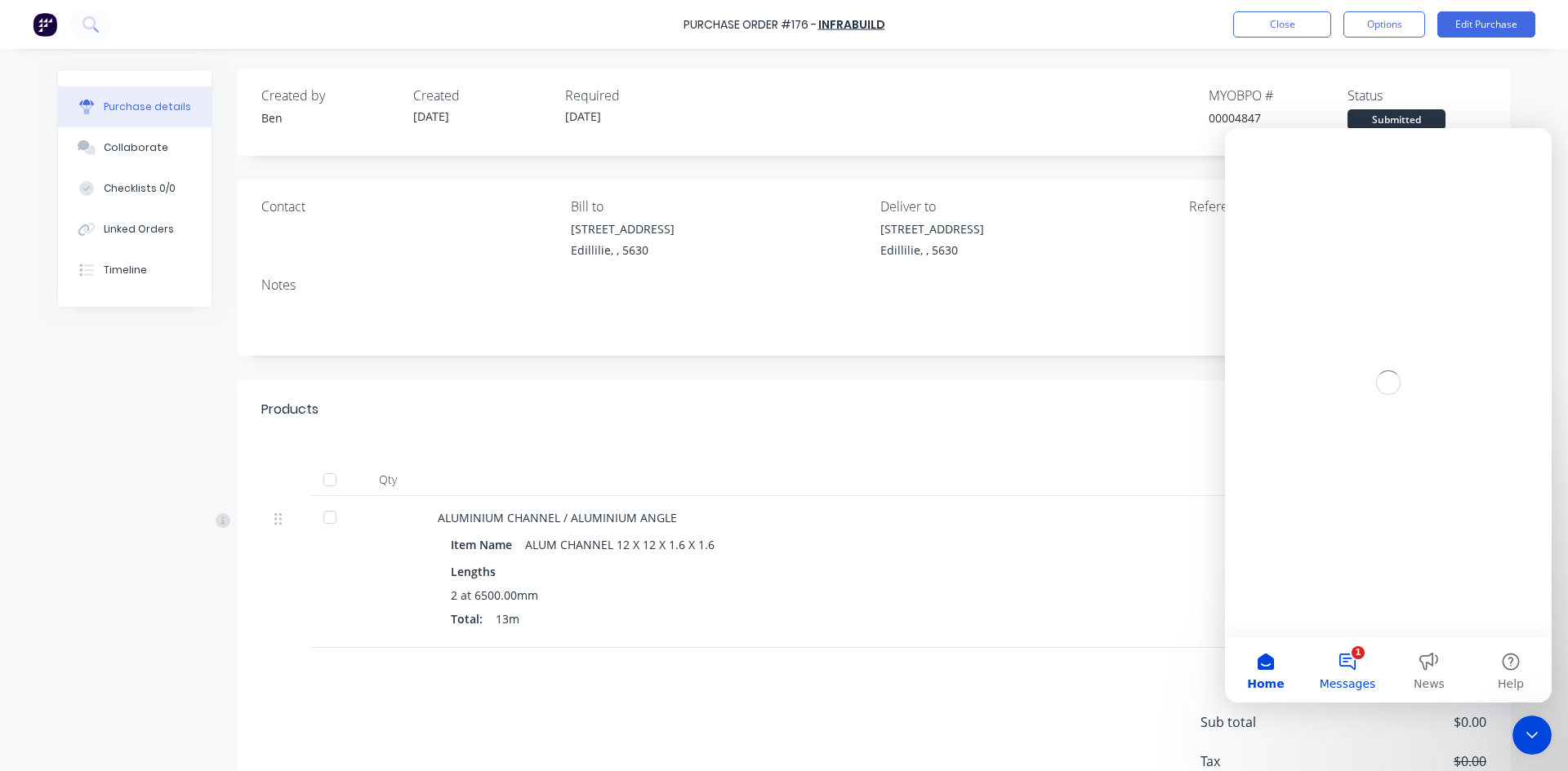
click at [1341, 651] on button "1 Messages" at bounding box center [1347, 669] width 82 height 65
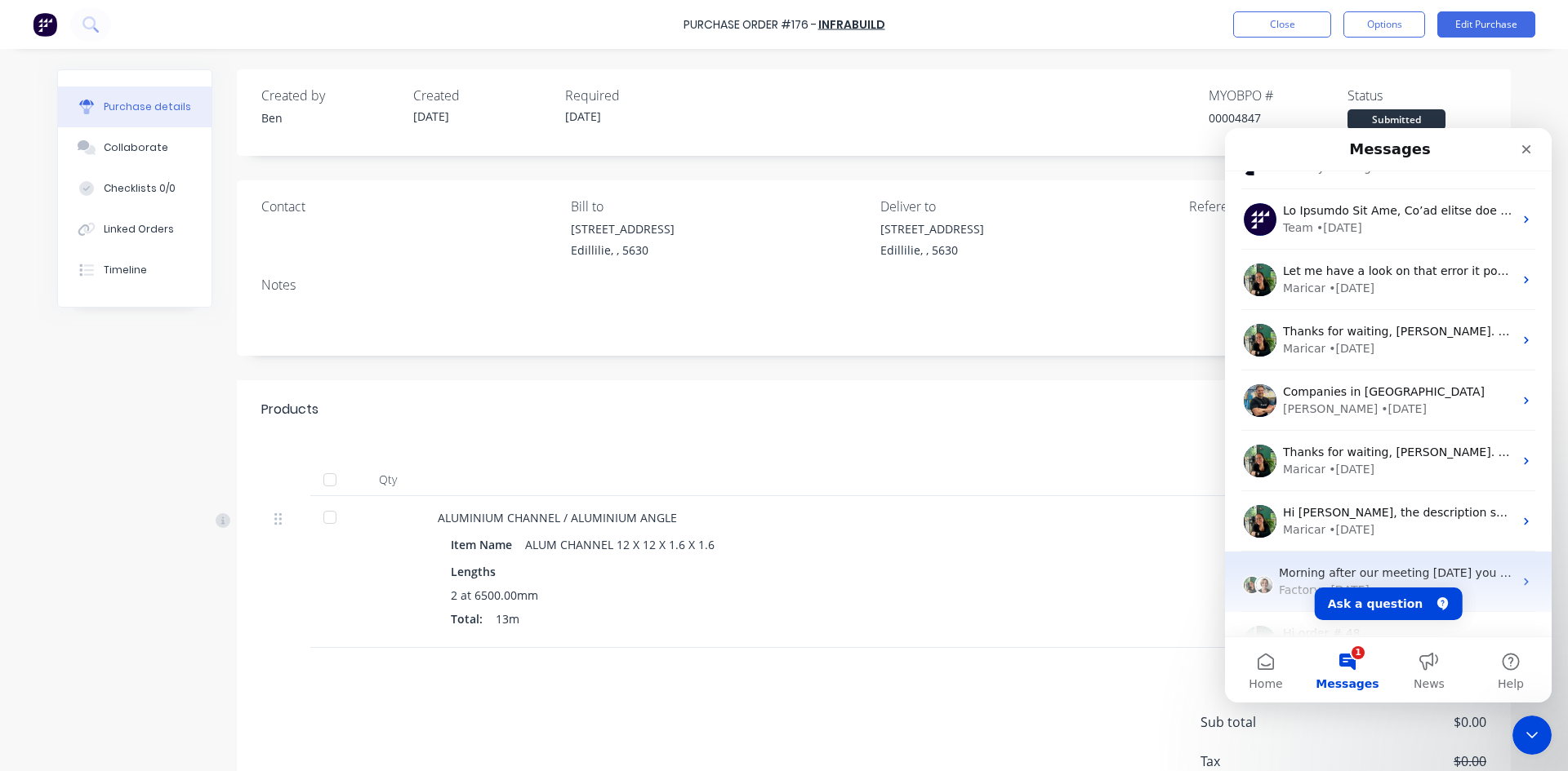
scroll to position [82, 0]
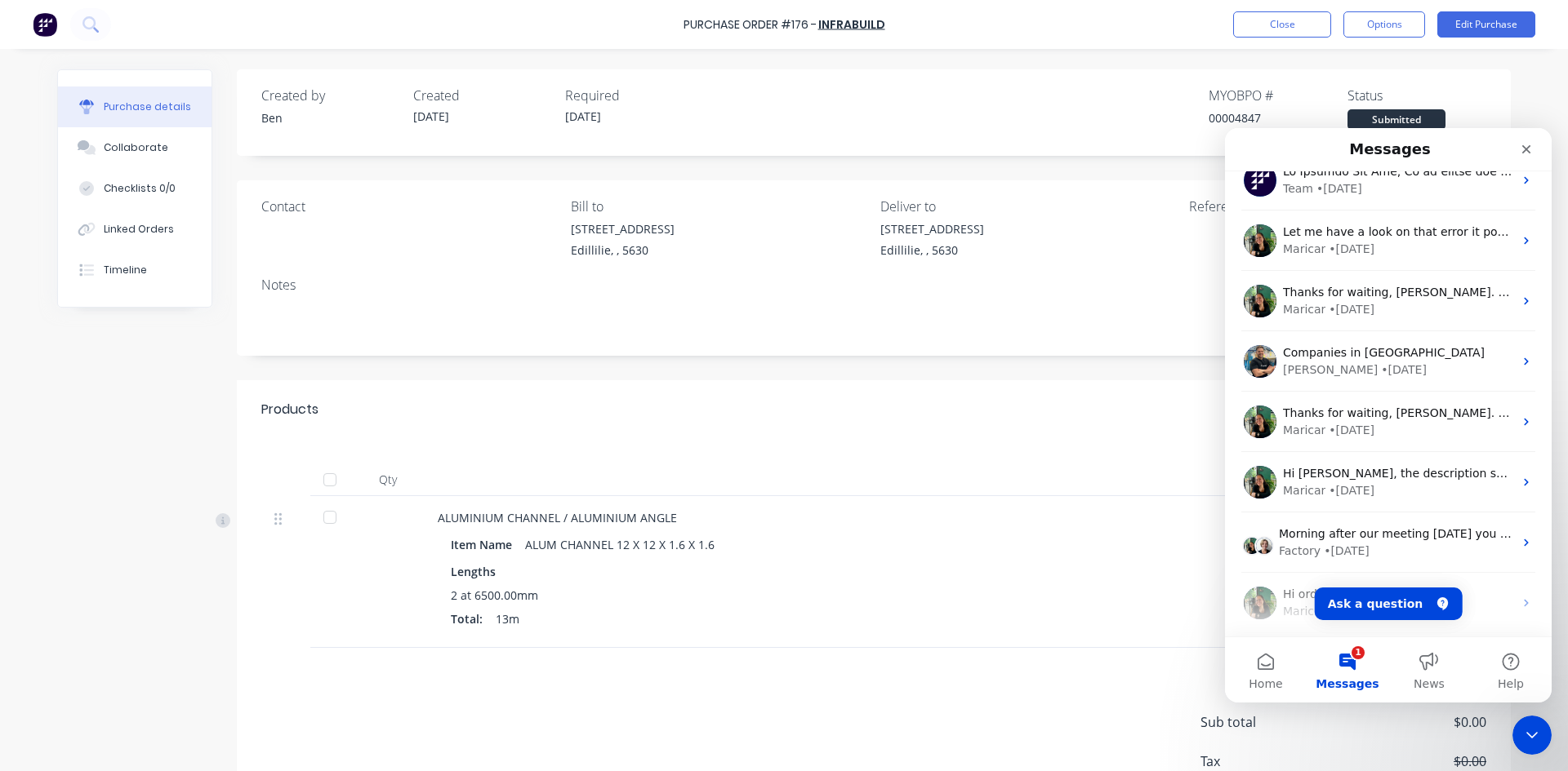
click at [1351, 654] on button "1 Messages" at bounding box center [1347, 669] width 82 height 65
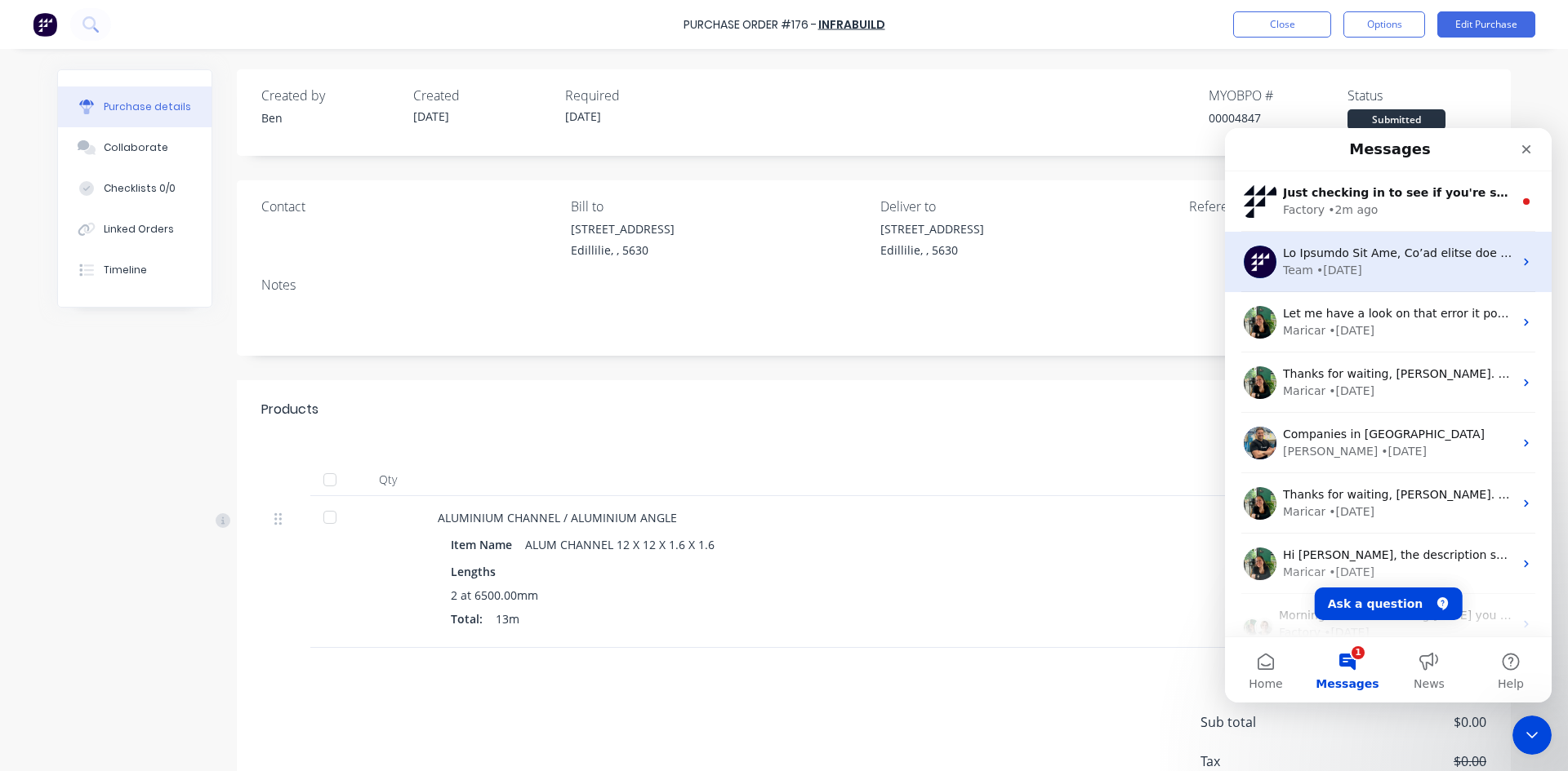
click at [1387, 261] on div "Intercom messenger" at bounding box center [1398, 254] width 230 height 17
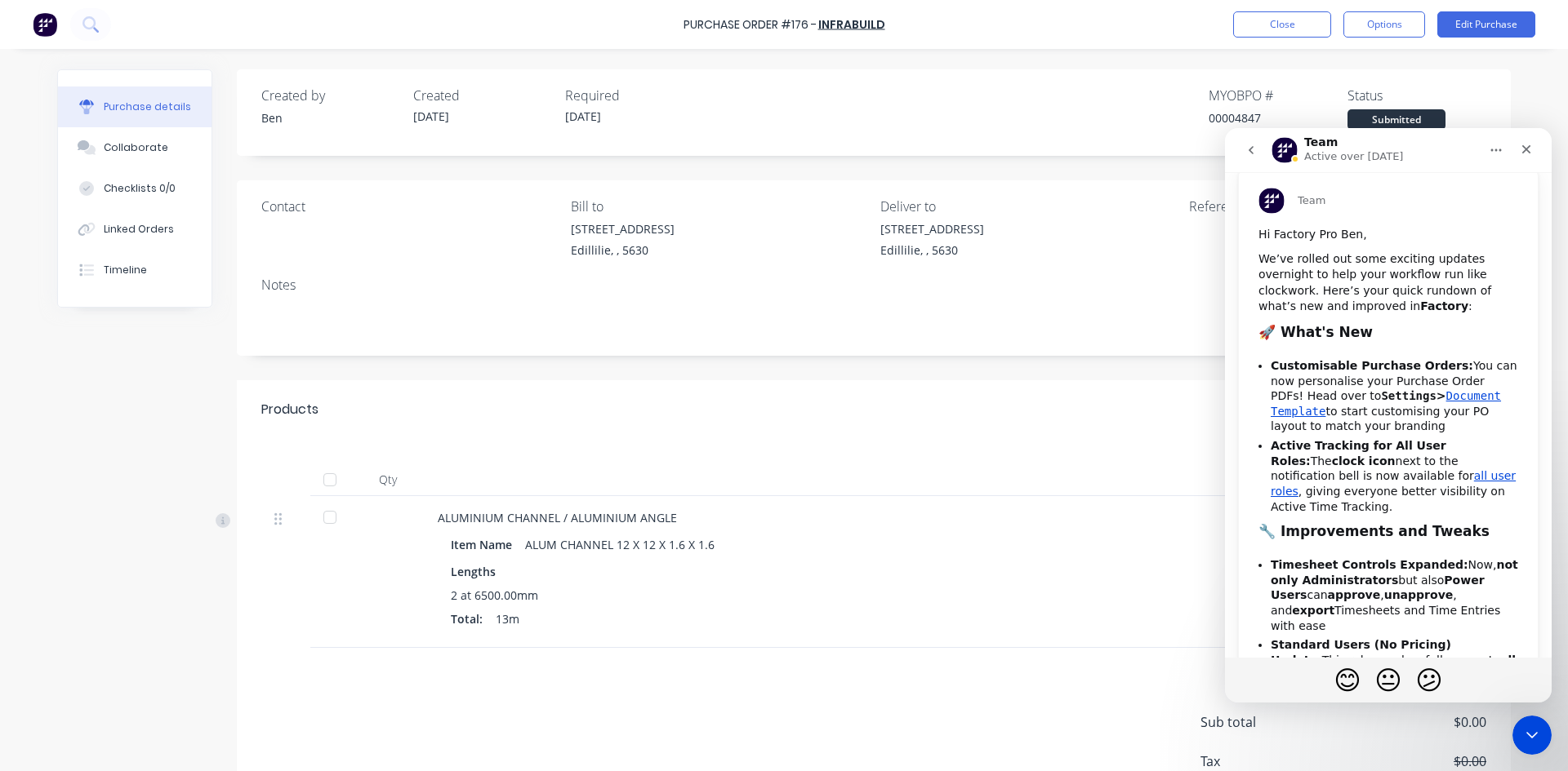
scroll to position [82, 0]
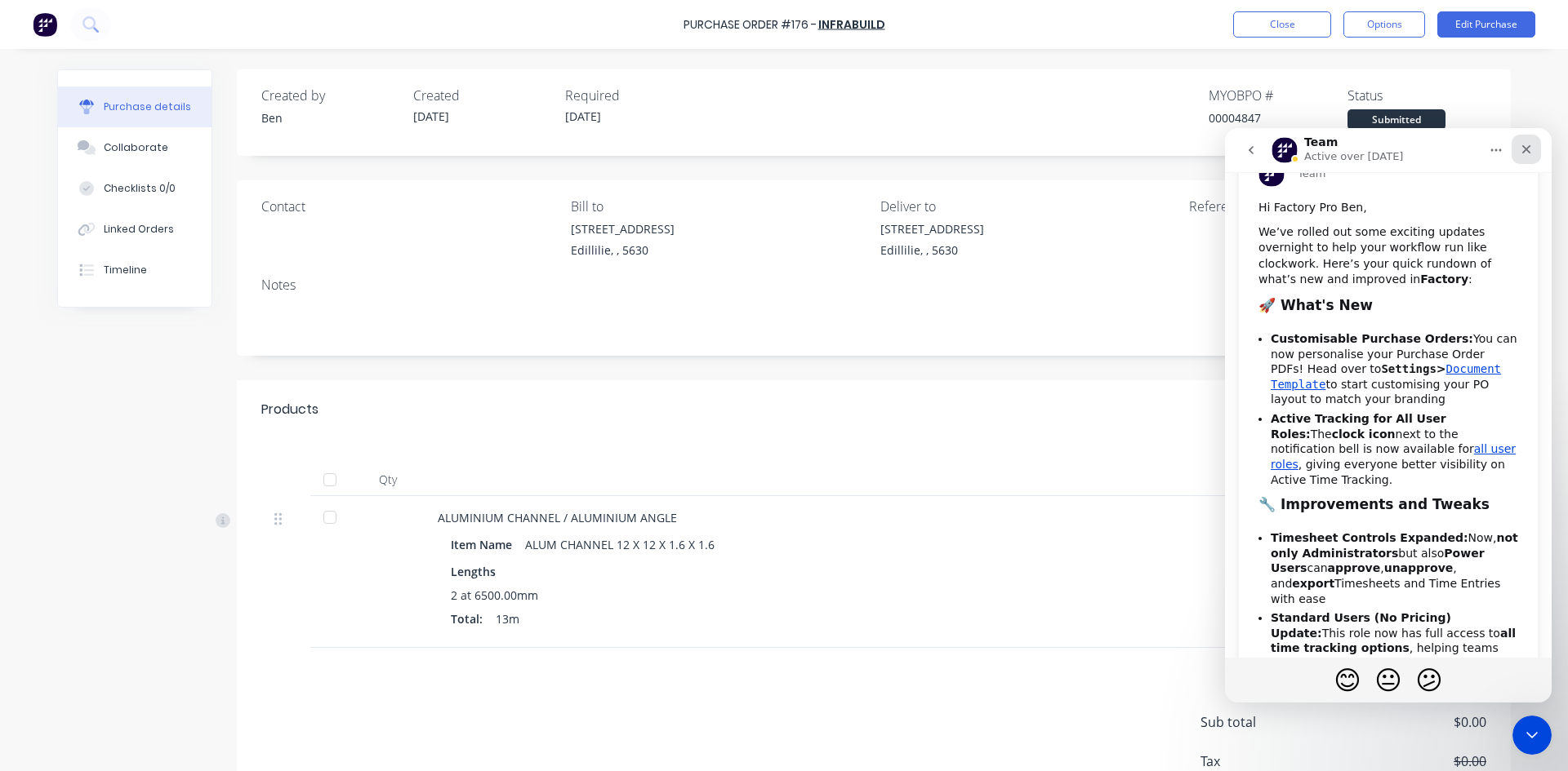
click at [1532, 148] on div "Close" at bounding box center [1526, 149] width 30 height 30
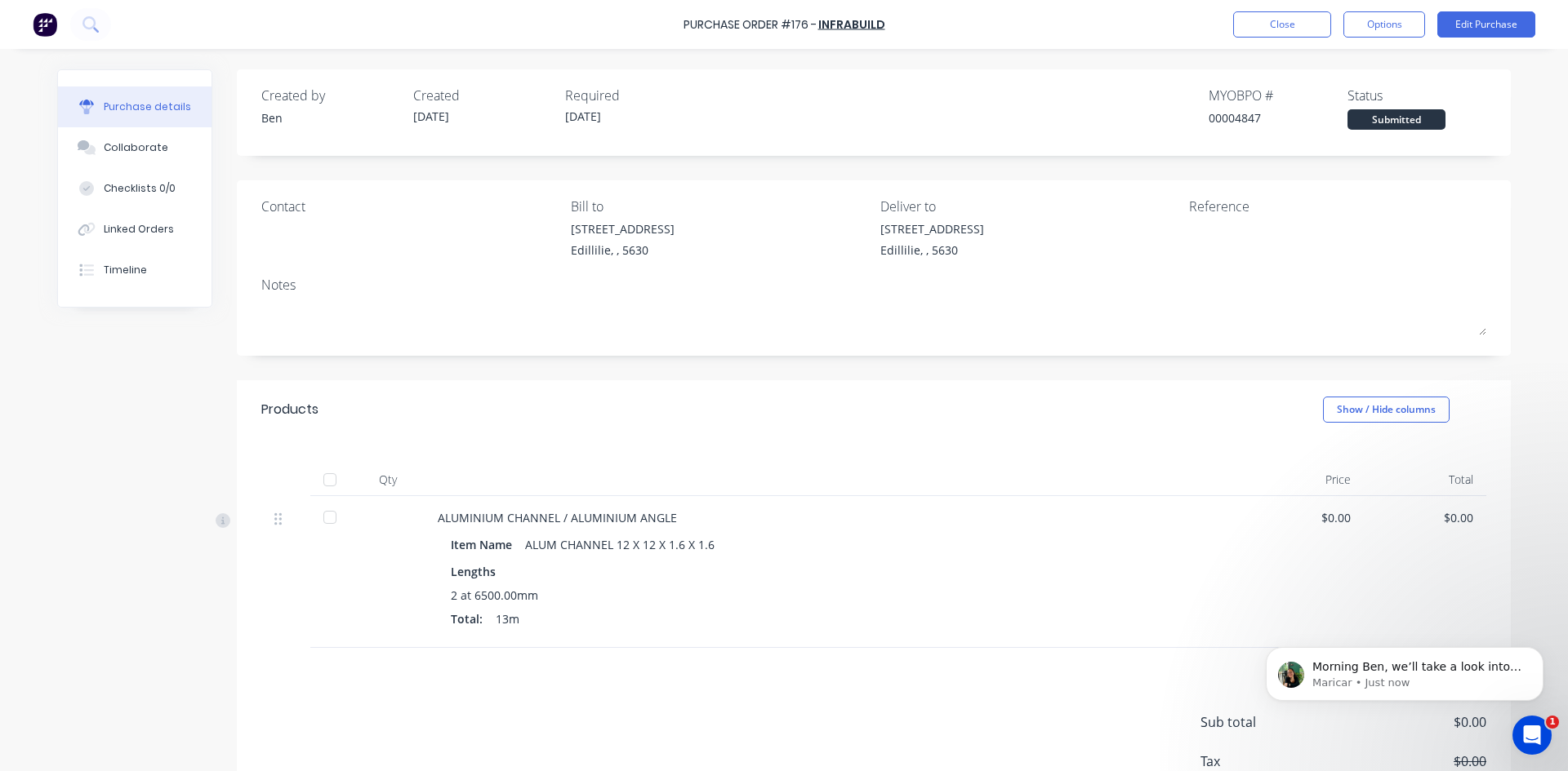
scroll to position [560, 0]
click at [1413, 677] on p "Maricar • Just now" at bounding box center [1417, 682] width 210 height 15
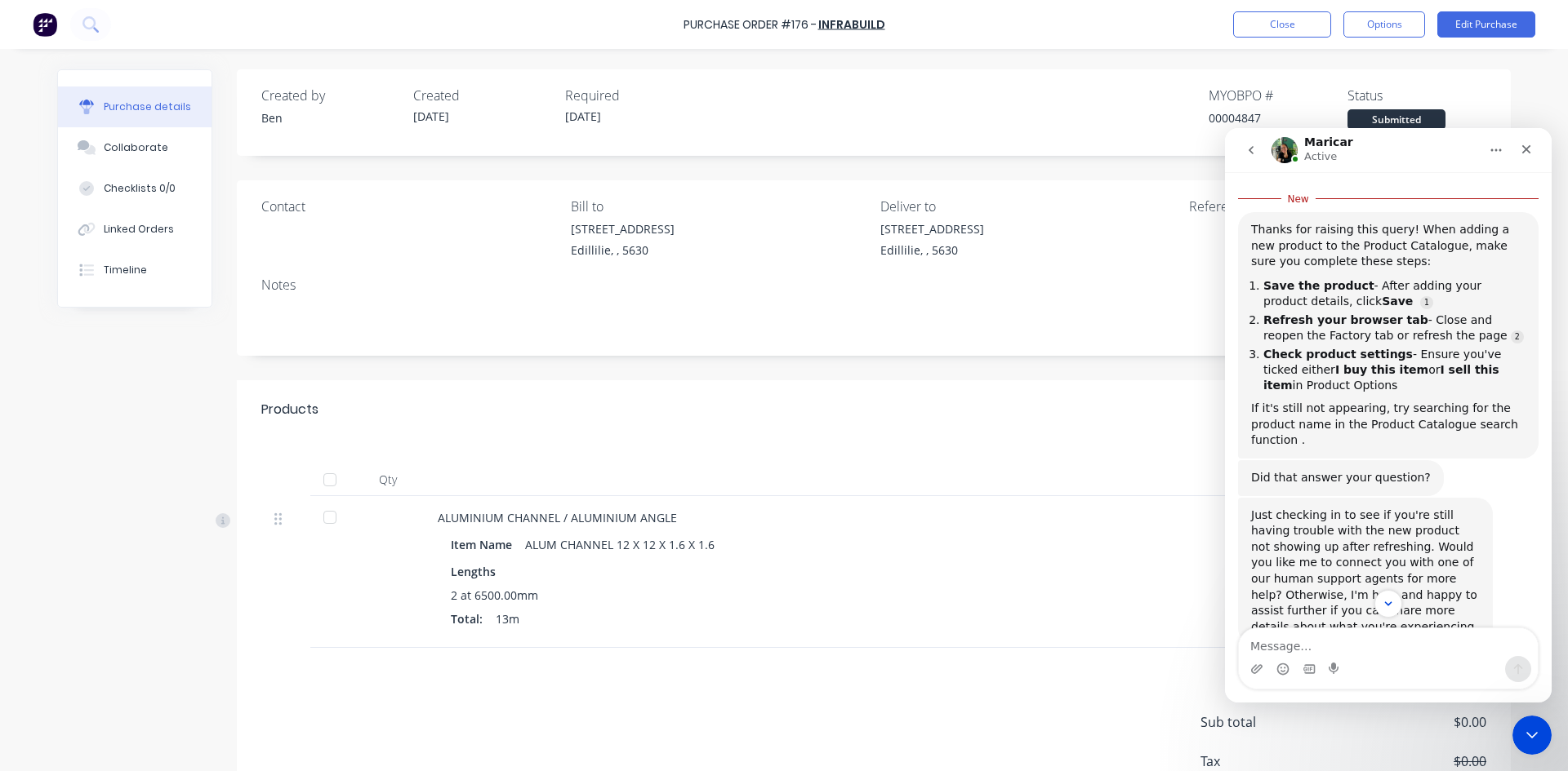
scroll to position [221, 0]
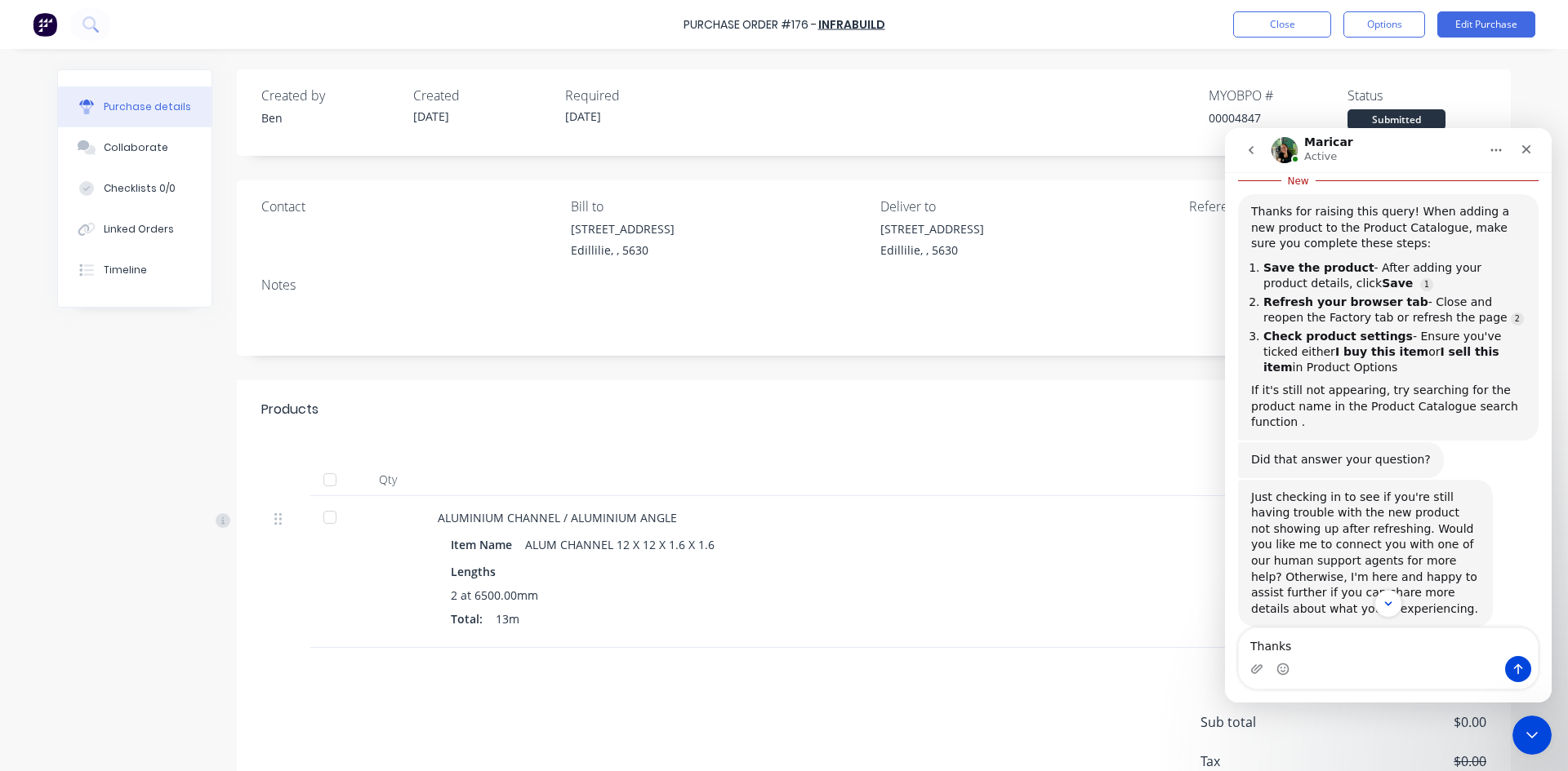
type textarea "Thanks"
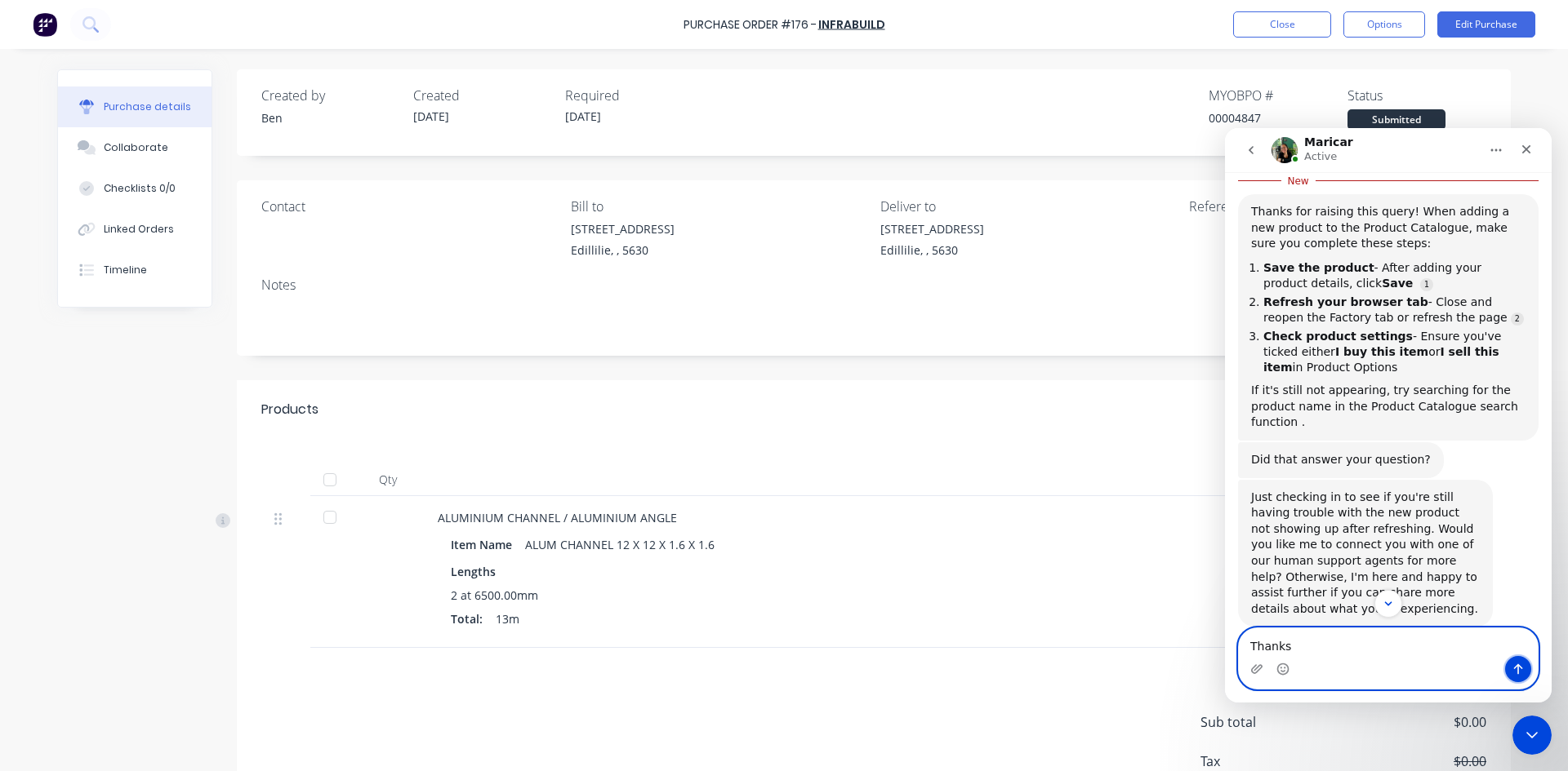
click at [1522, 670] on icon "Send a message…" at bounding box center [1518, 669] width 13 height 13
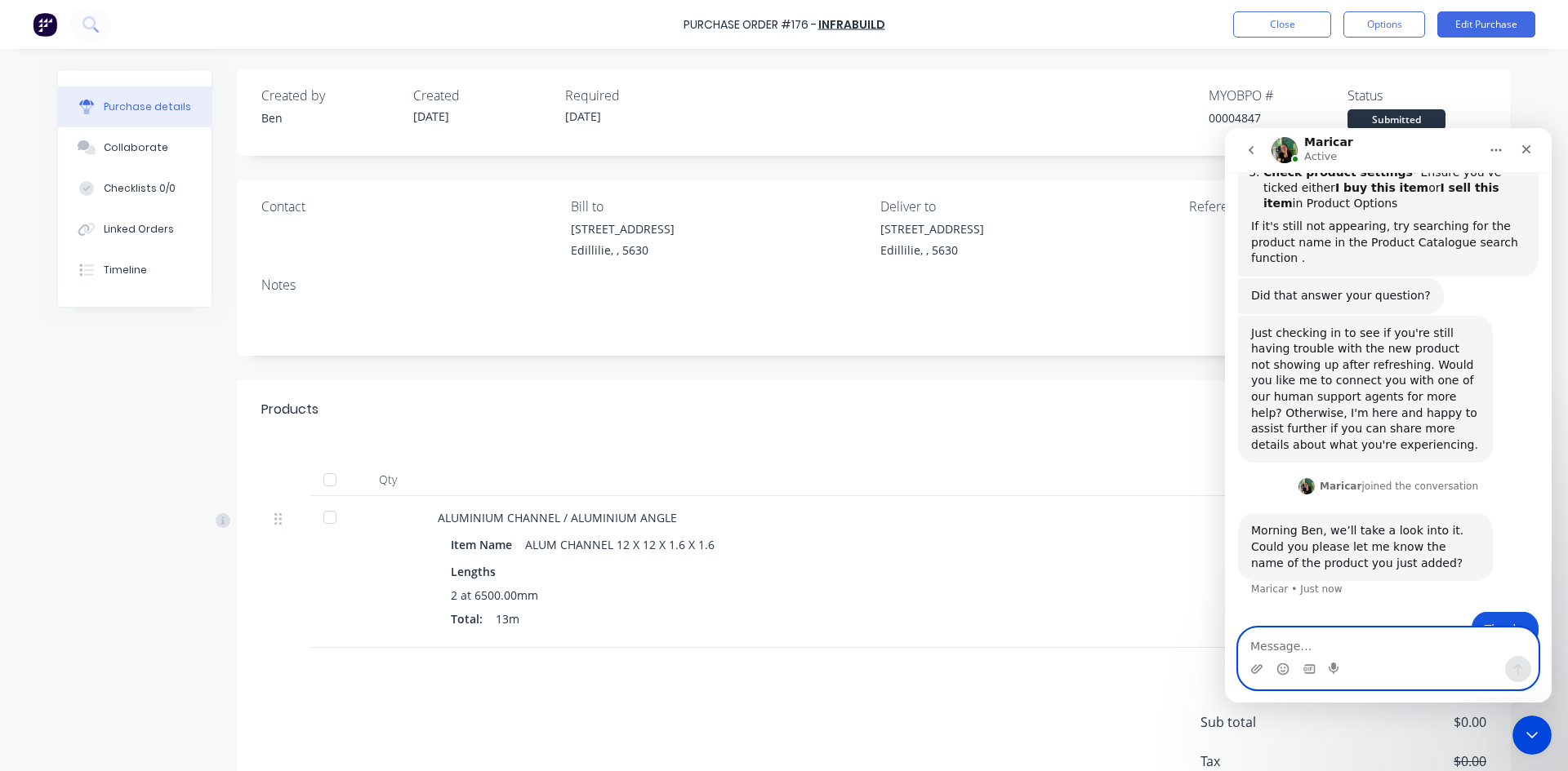
scroll to position [379, 0]
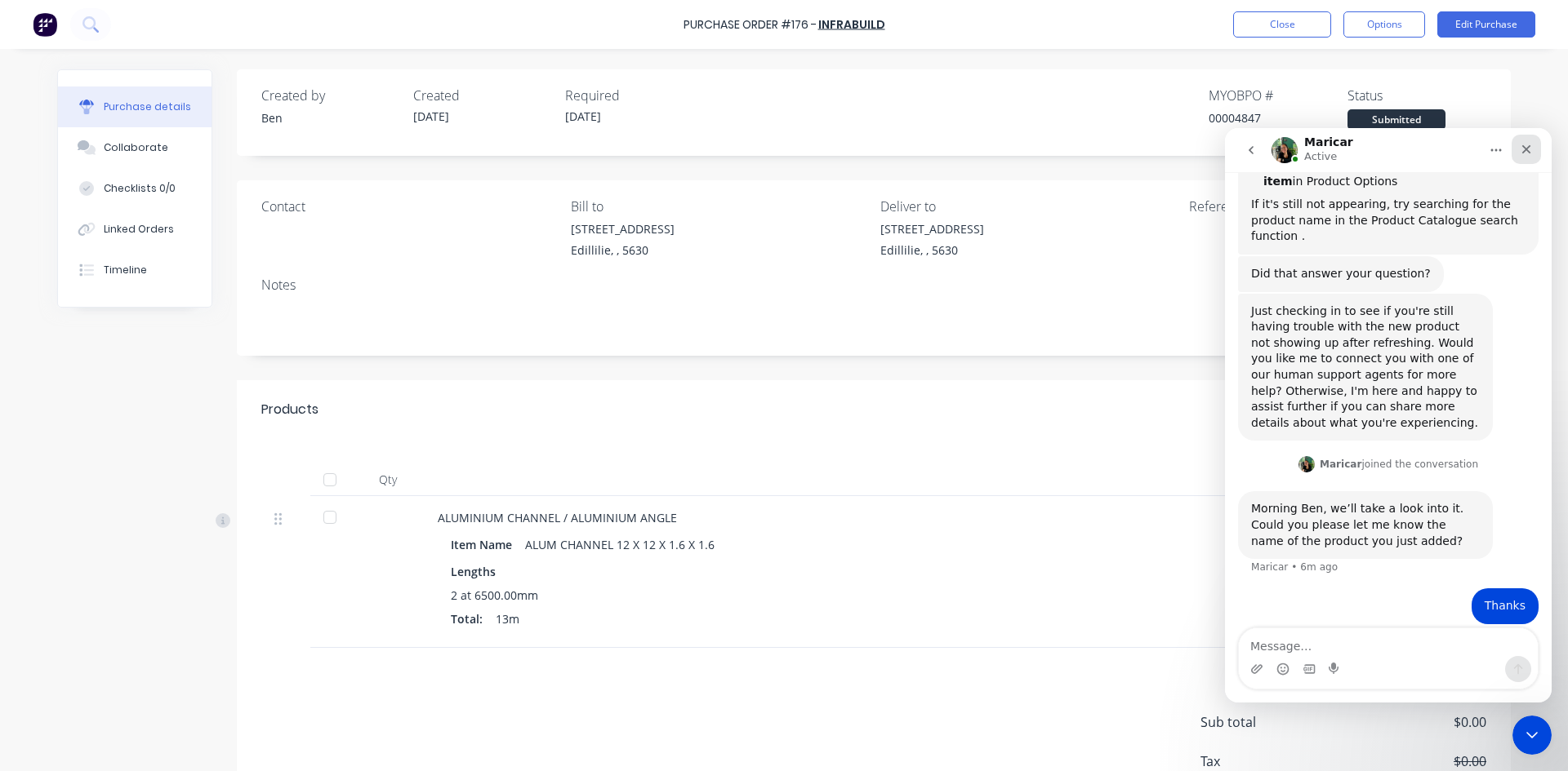
click at [1532, 148] on div "Close" at bounding box center [1526, 149] width 30 height 30
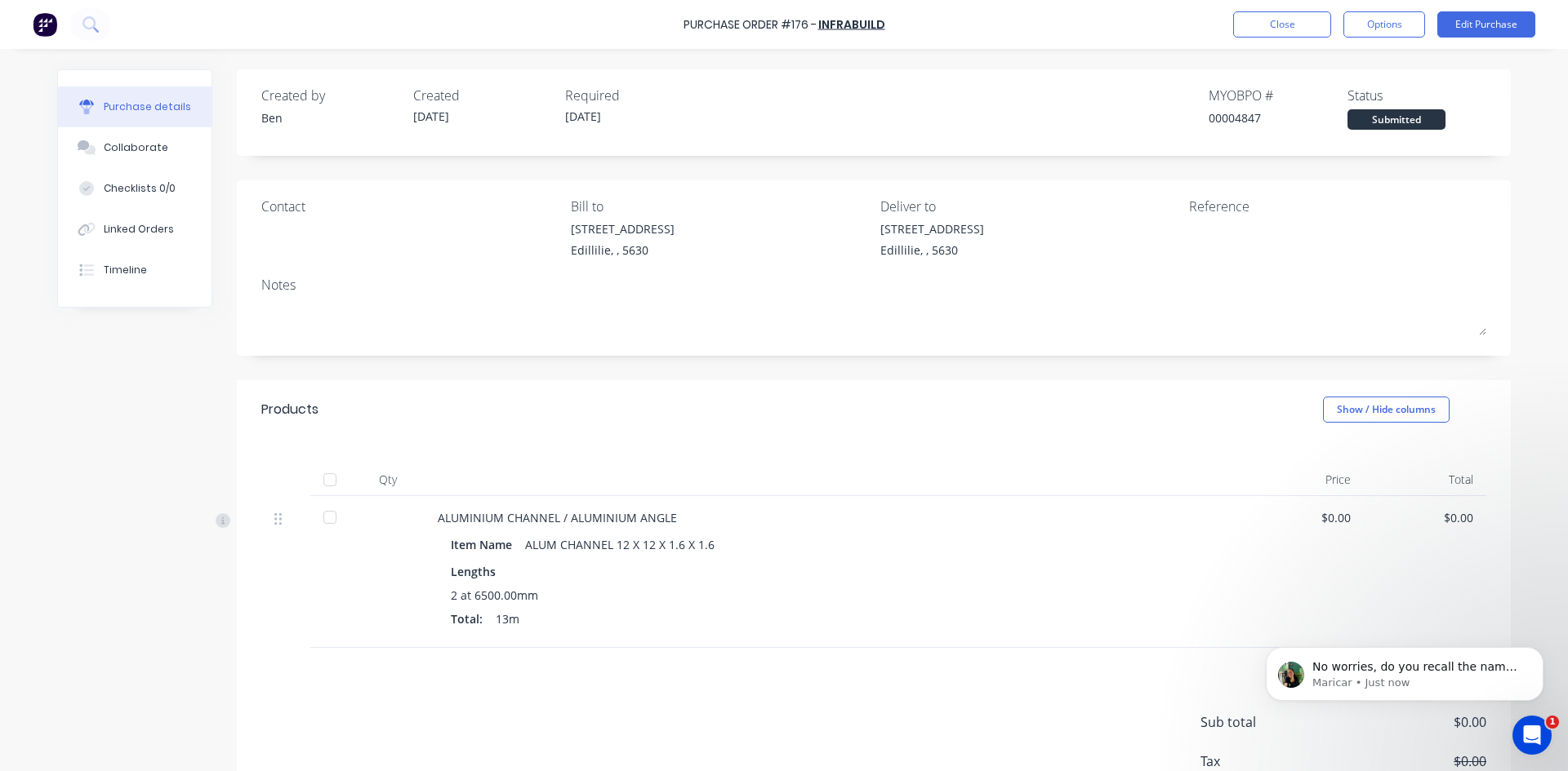
scroll to position [444, 0]
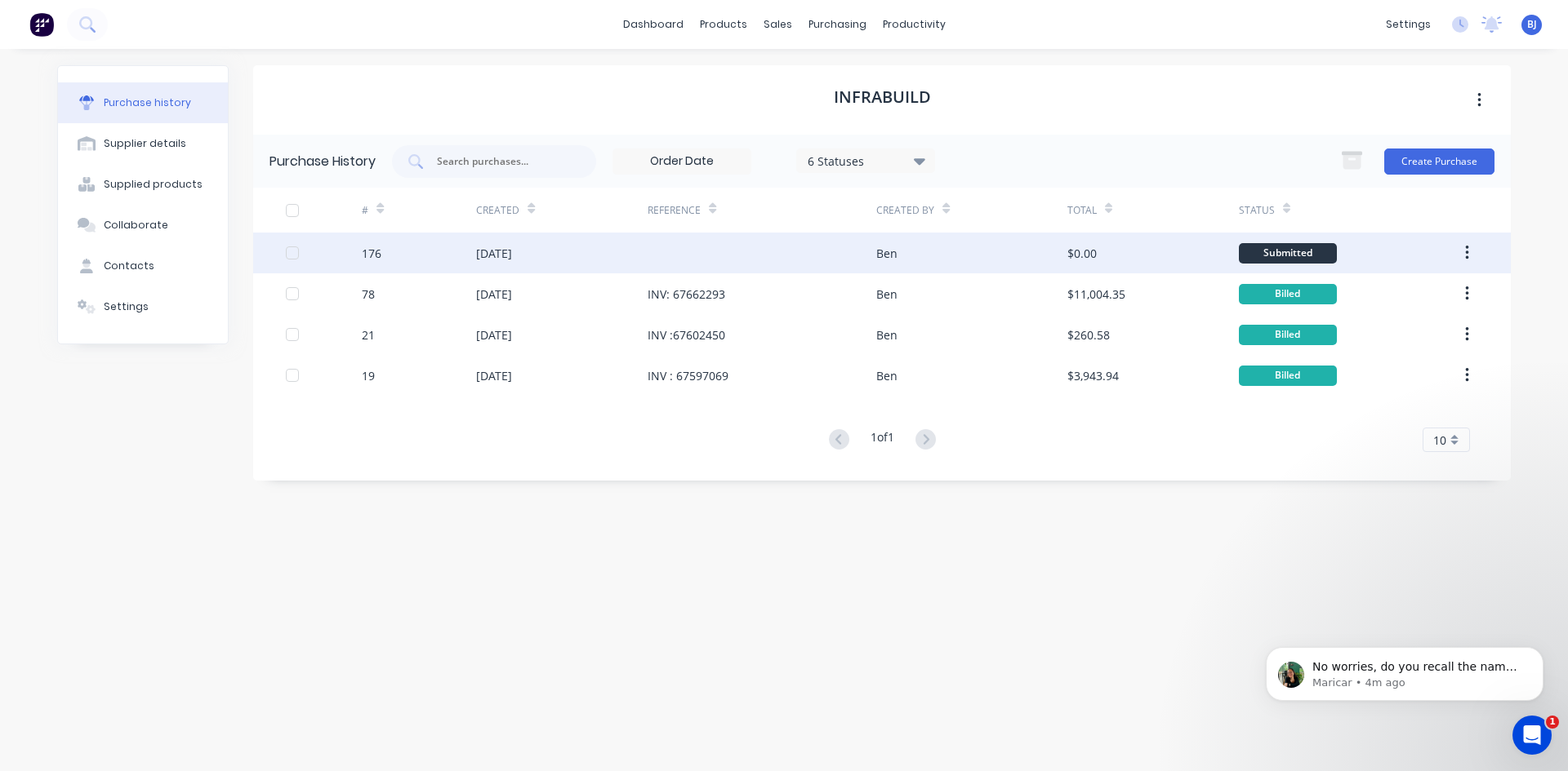
click at [512, 260] on div "[DATE]" at bounding box center [493, 254] width 36 height 17
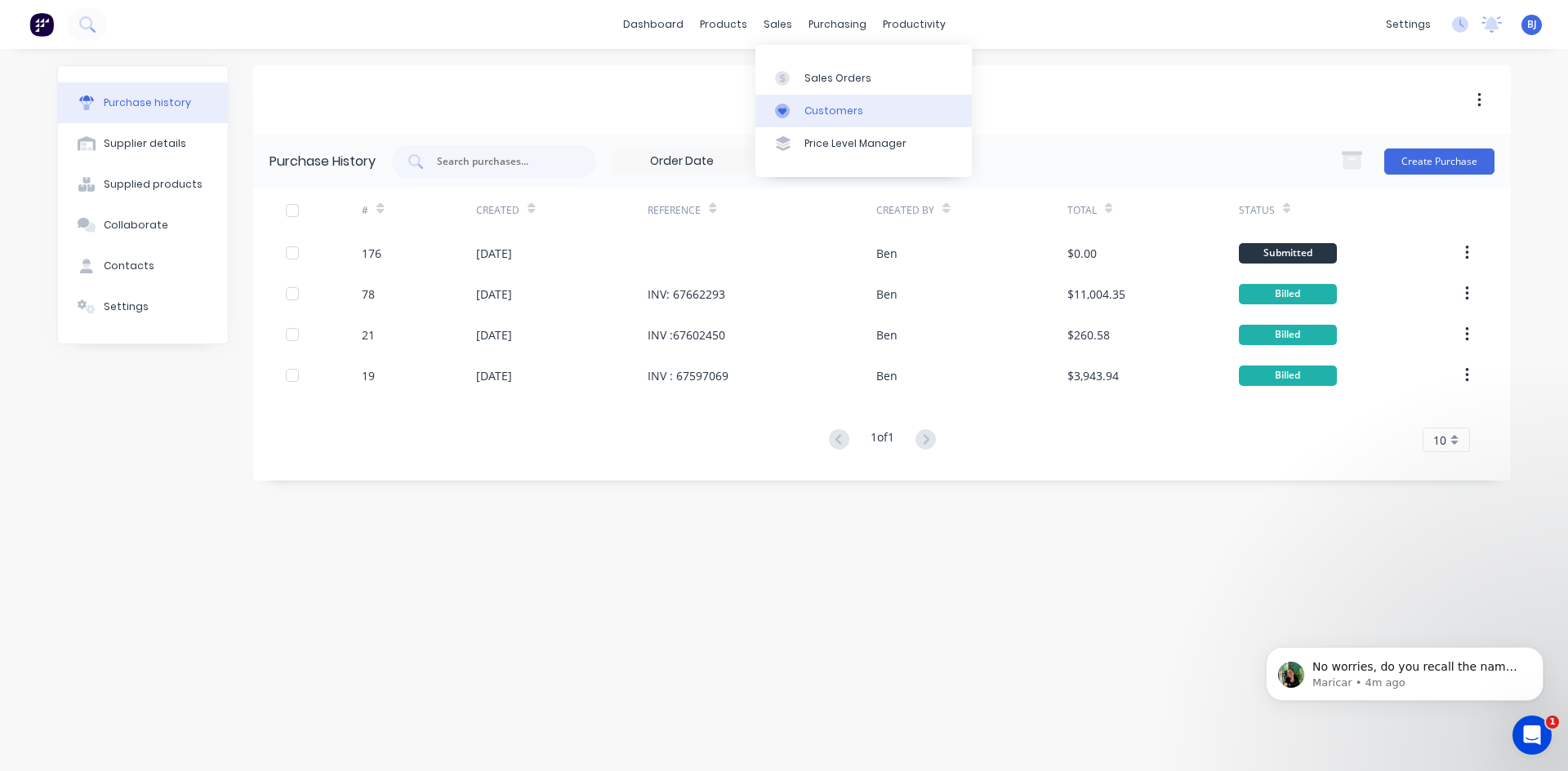
click at [779, 105] on icon at bounding box center [782, 110] width 15 height 15
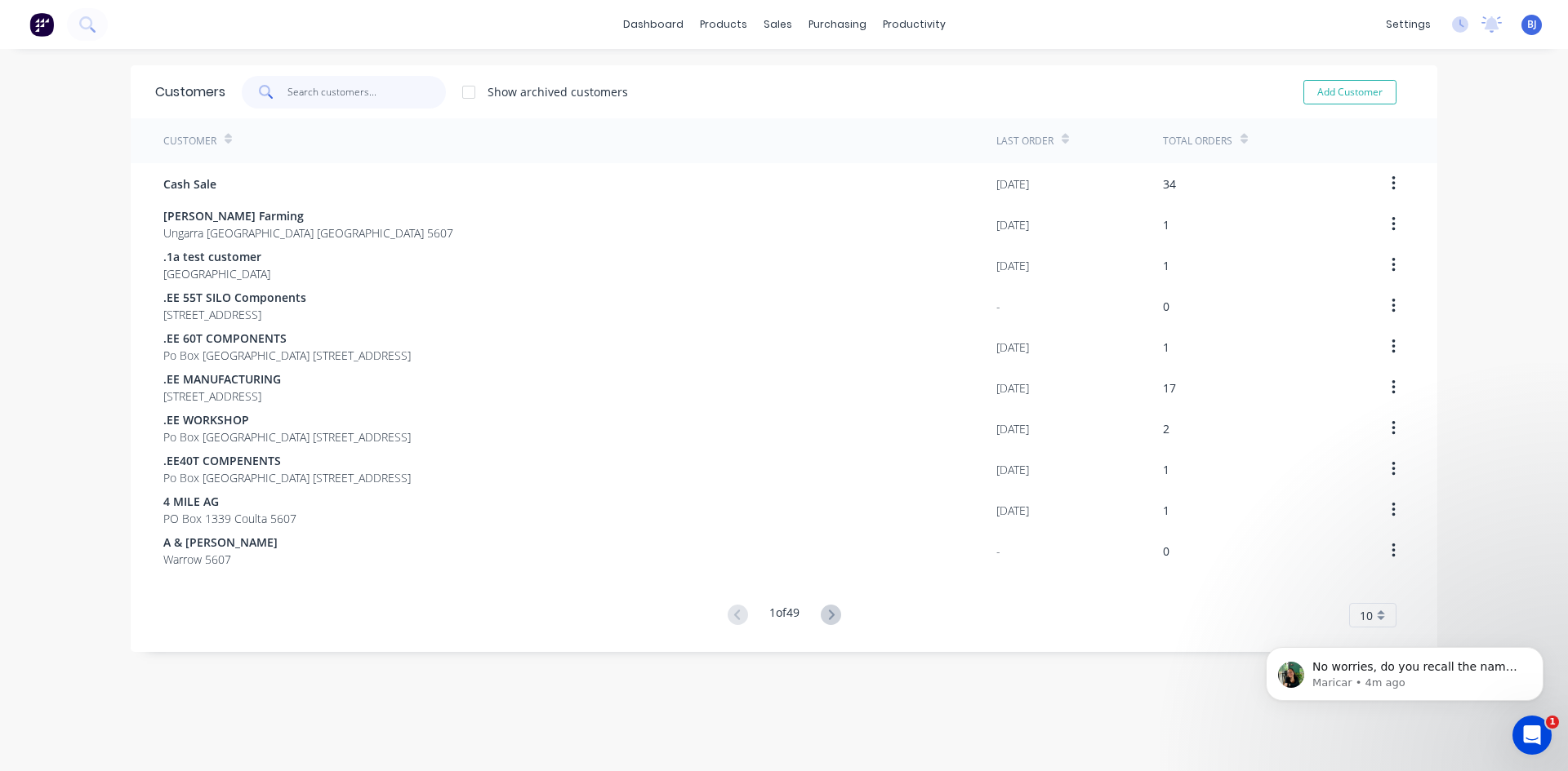
click at [288, 86] on input "text" at bounding box center [367, 92] width 159 height 33
click at [1324, 89] on button "Add Customer" at bounding box center [1349, 92] width 93 height 24
select select "AU"
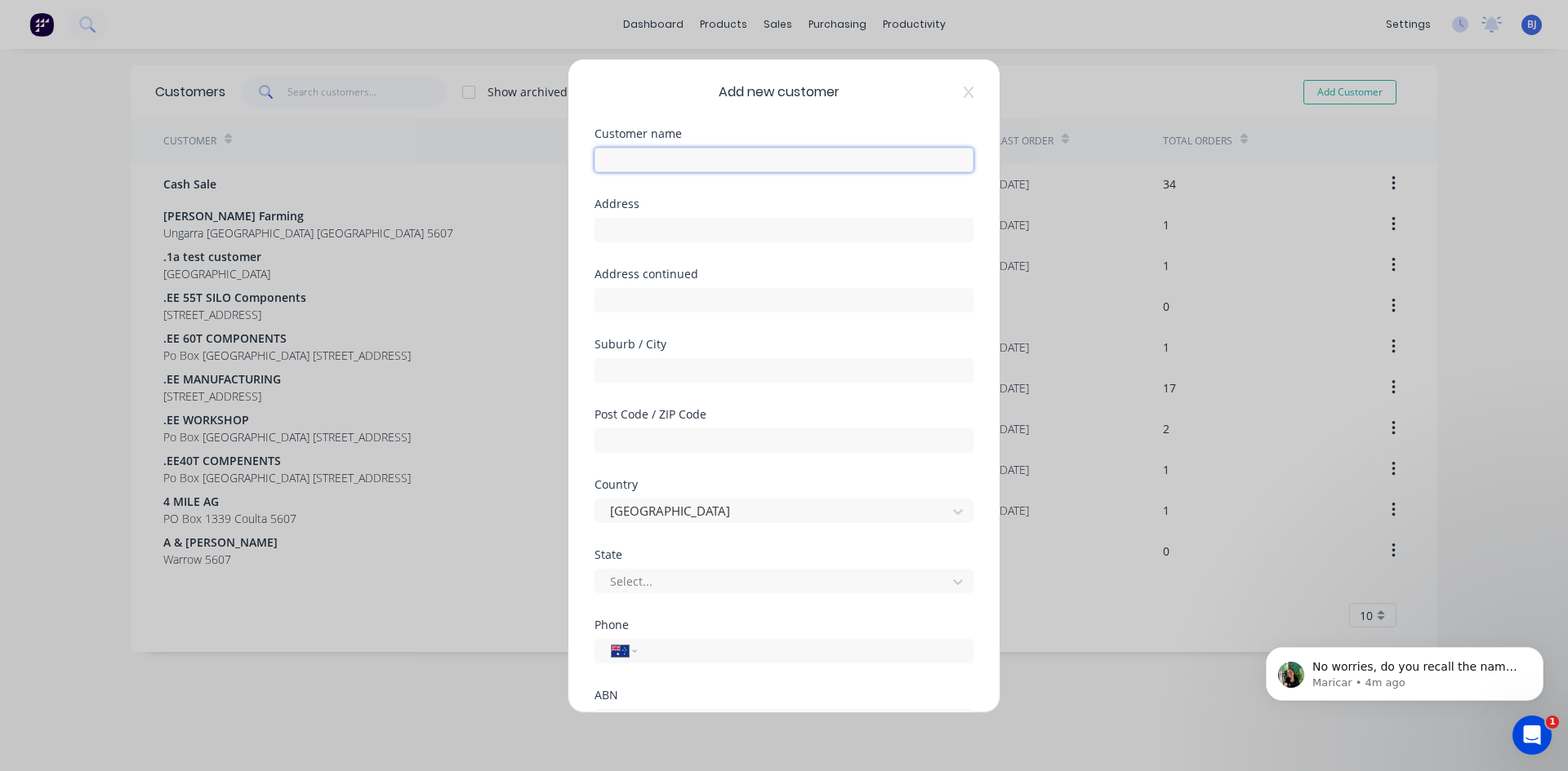
click at [637, 160] on input "text" at bounding box center [784, 160] width 379 height 24
type input "i"
click at [615, 235] on input "text" at bounding box center [784, 230] width 379 height 24
click at [689, 160] on input "IR & [PERSON_NAME]" at bounding box center [784, 160] width 379 height 24
type input "I"
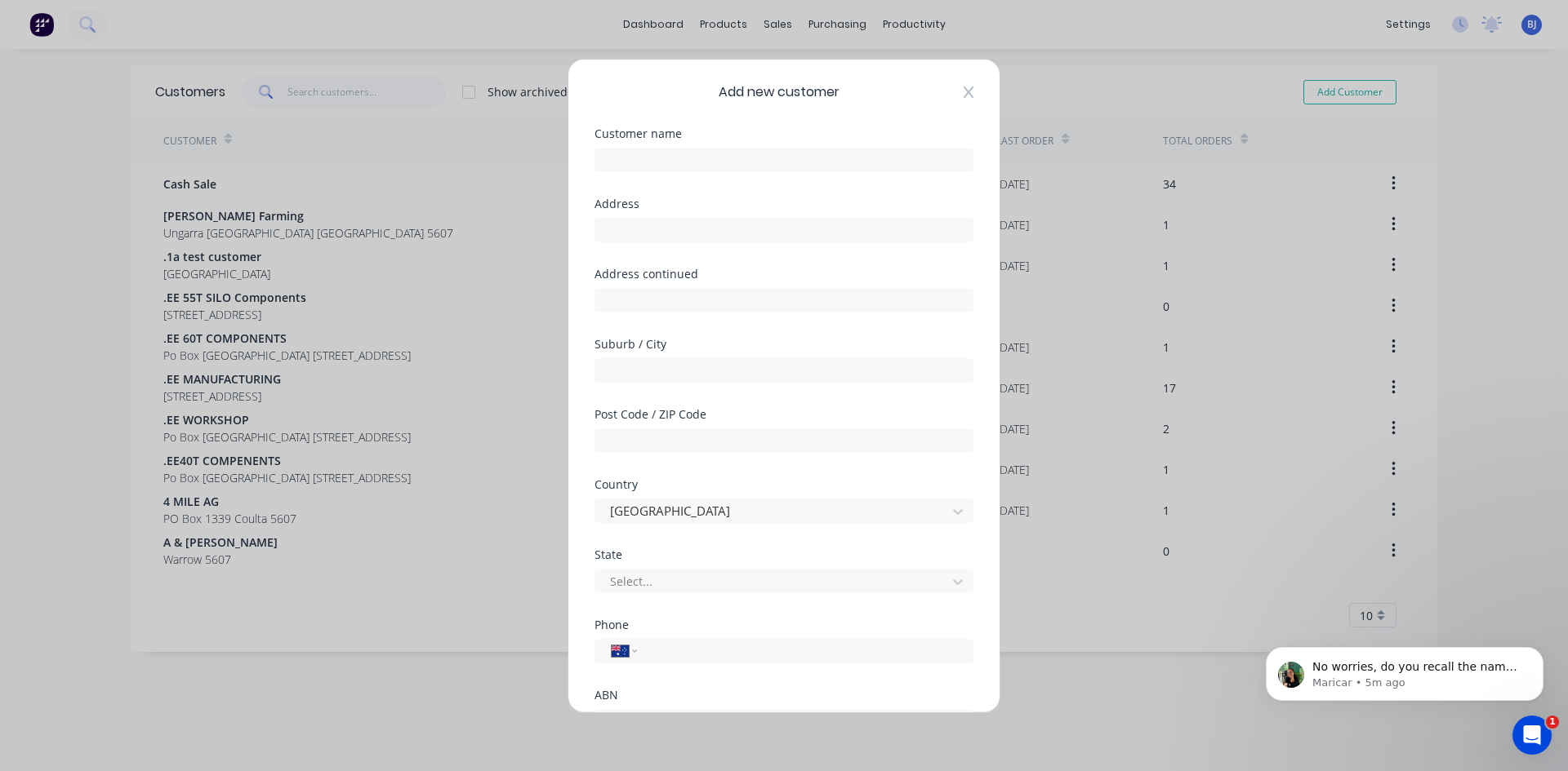
click at [963, 88] on icon at bounding box center [968, 92] width 10 height 13
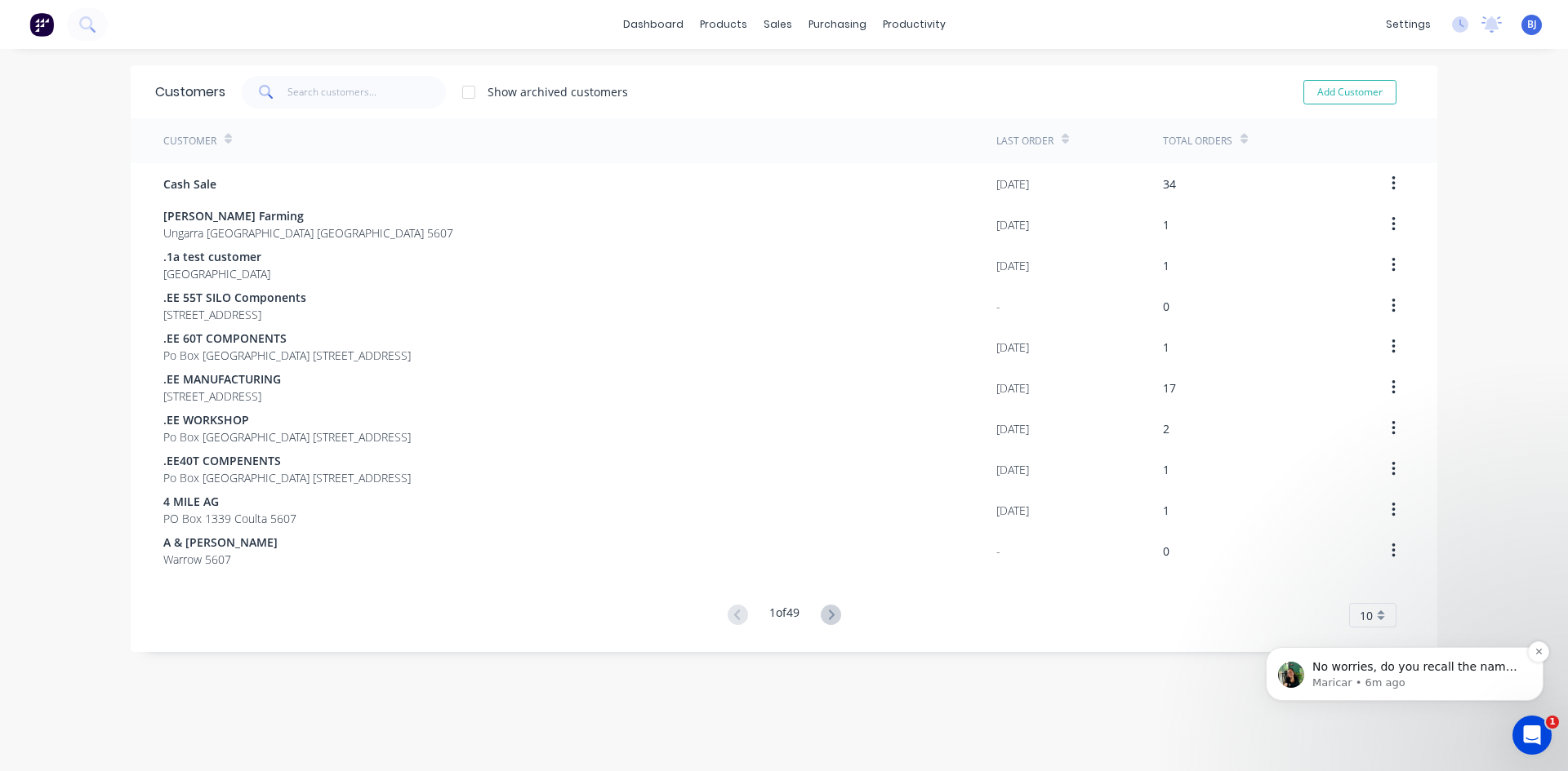
click at [1354, 680] on p "Maricar • 6m ago" at bounding box center [1417, 682] width 210 height 15
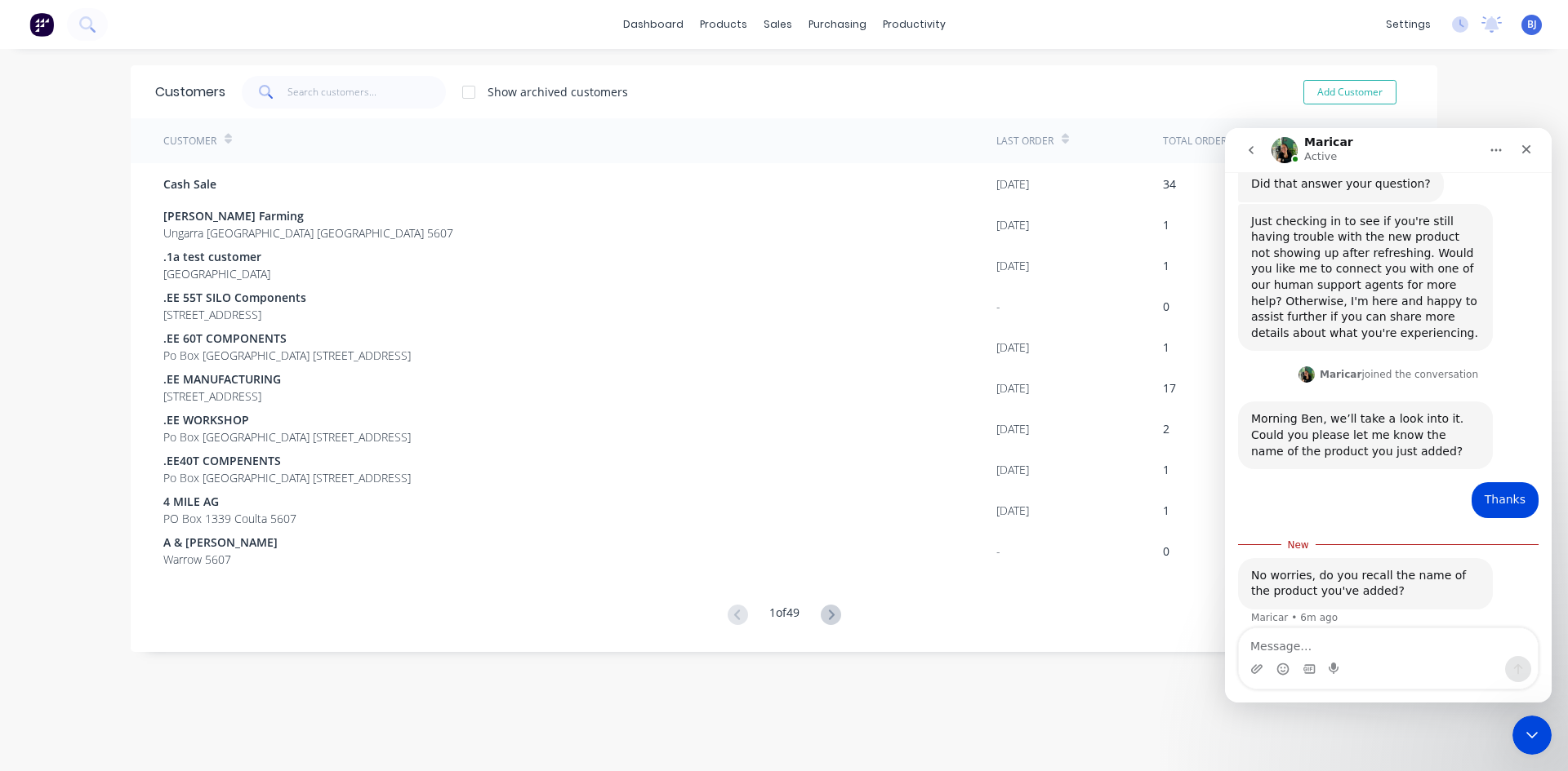
scroll to position [471, 0]
click at [783, 80] on icon at bounding box center [776, 78] width 15 height 15
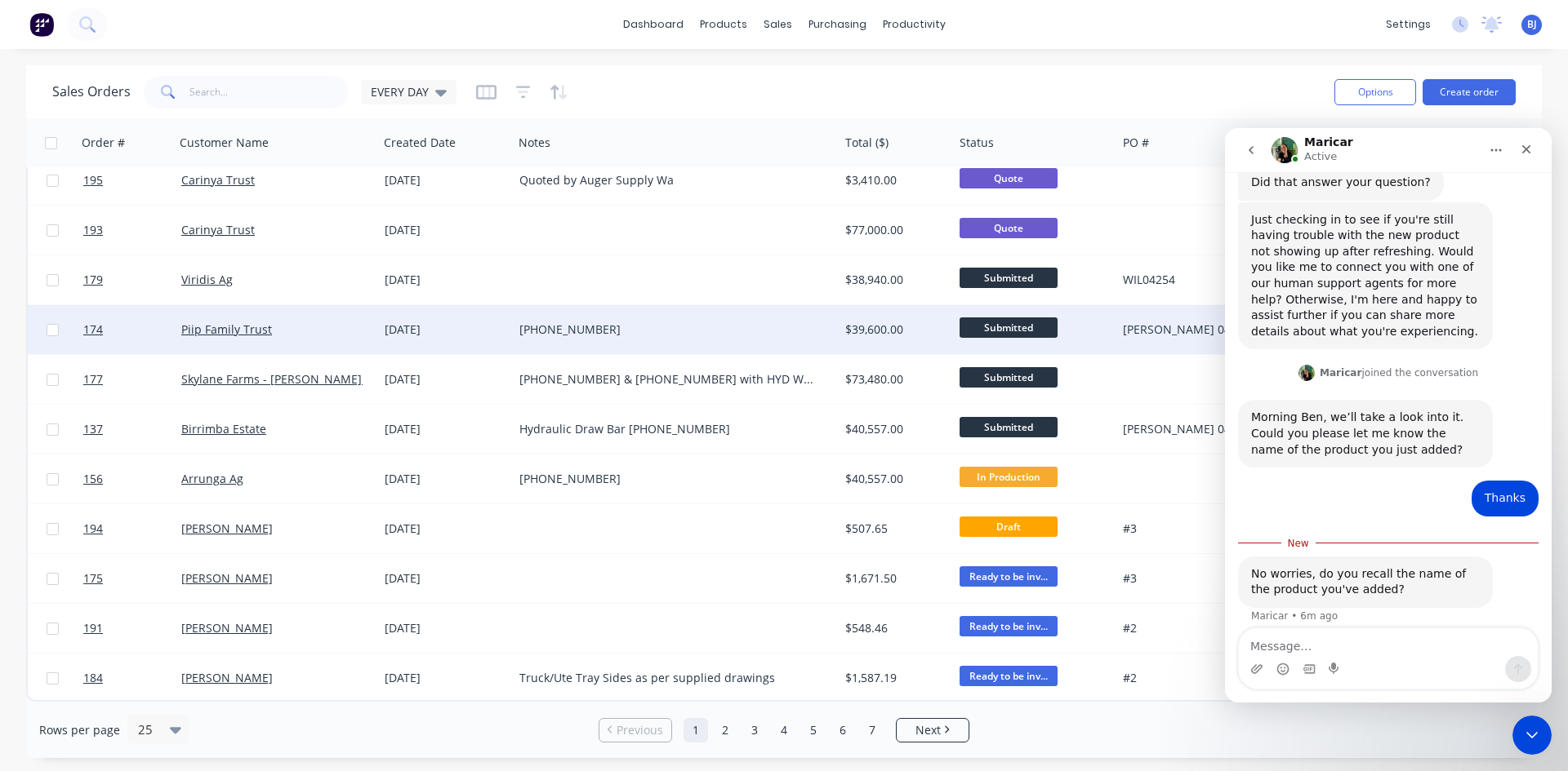
scroll to position [718, 0]
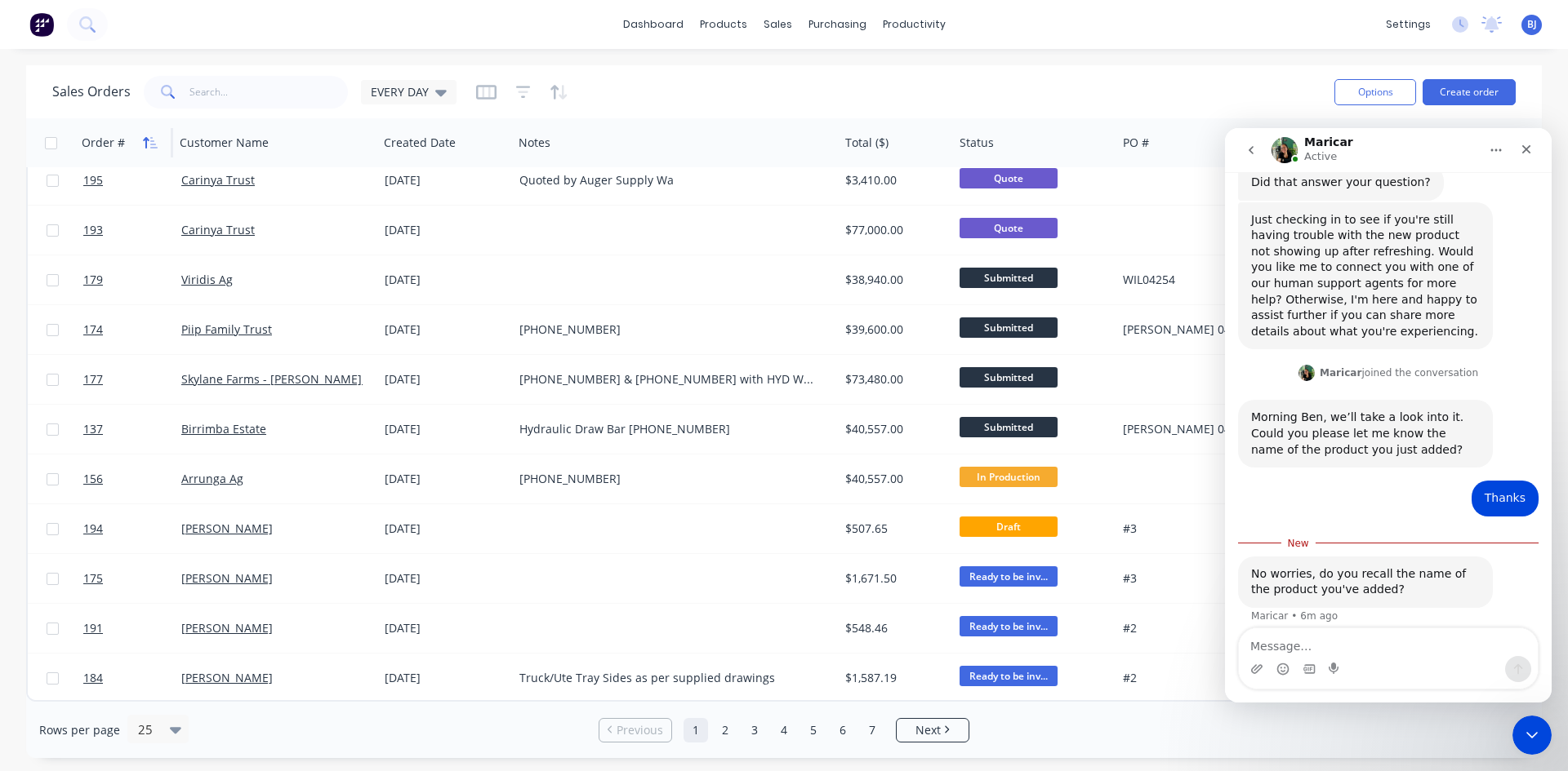
click at [138, 138] on button "button" at bounding box center [150, 142] width 24 height 24
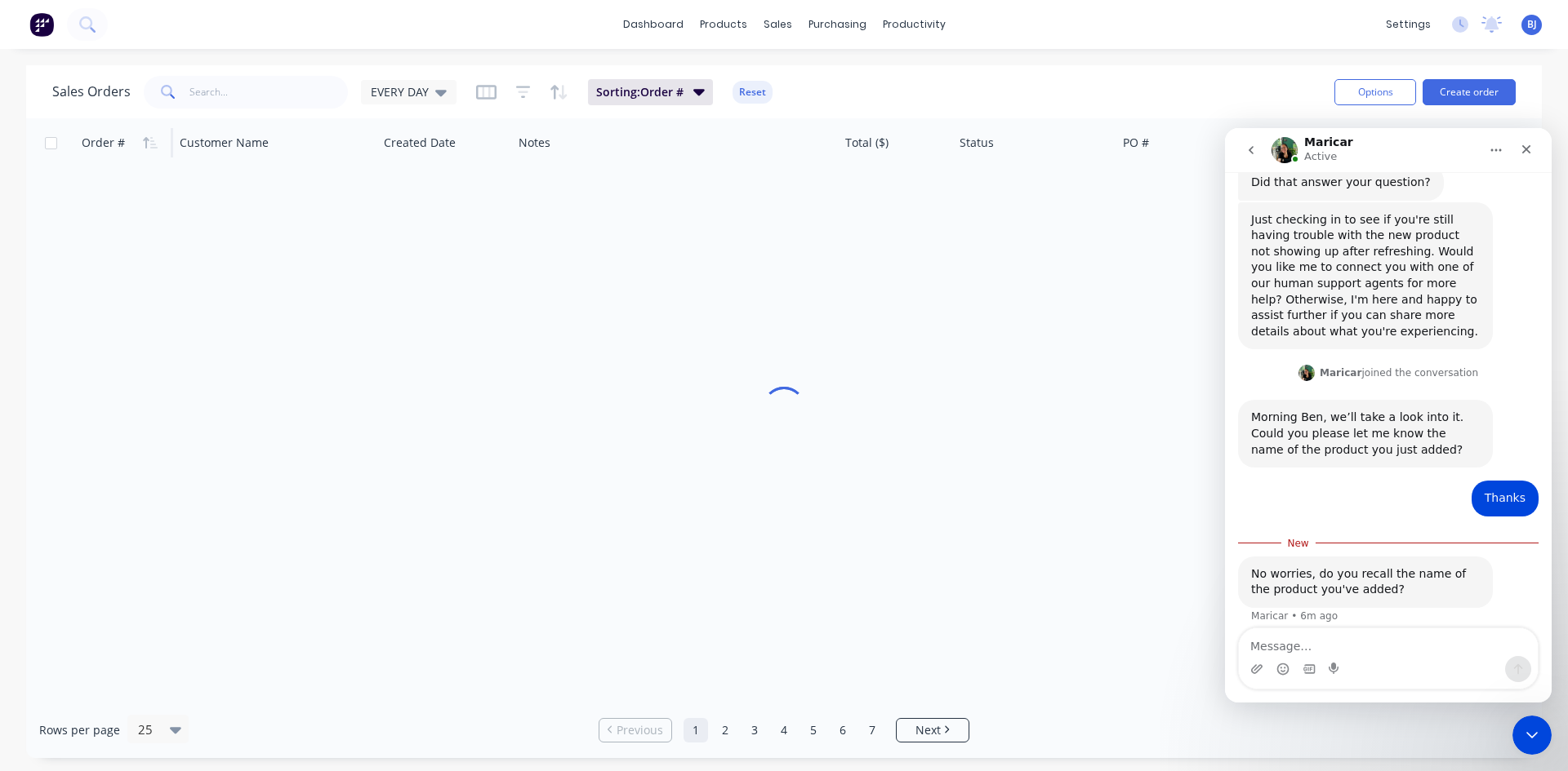
scroll to position [0, 0]
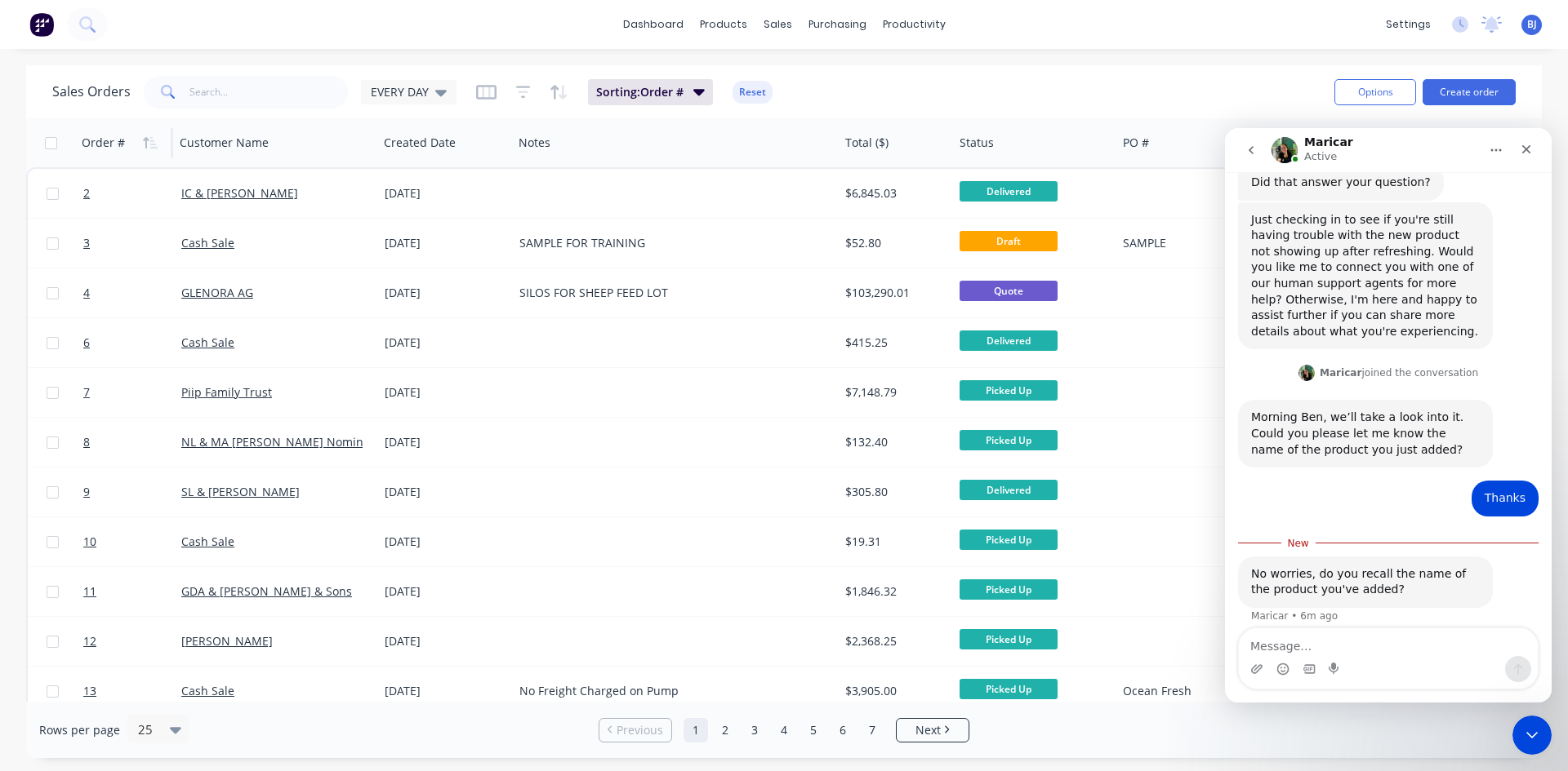
click at [138, 138] on button "button" at bounding box center [150, 142] width 24 height 24
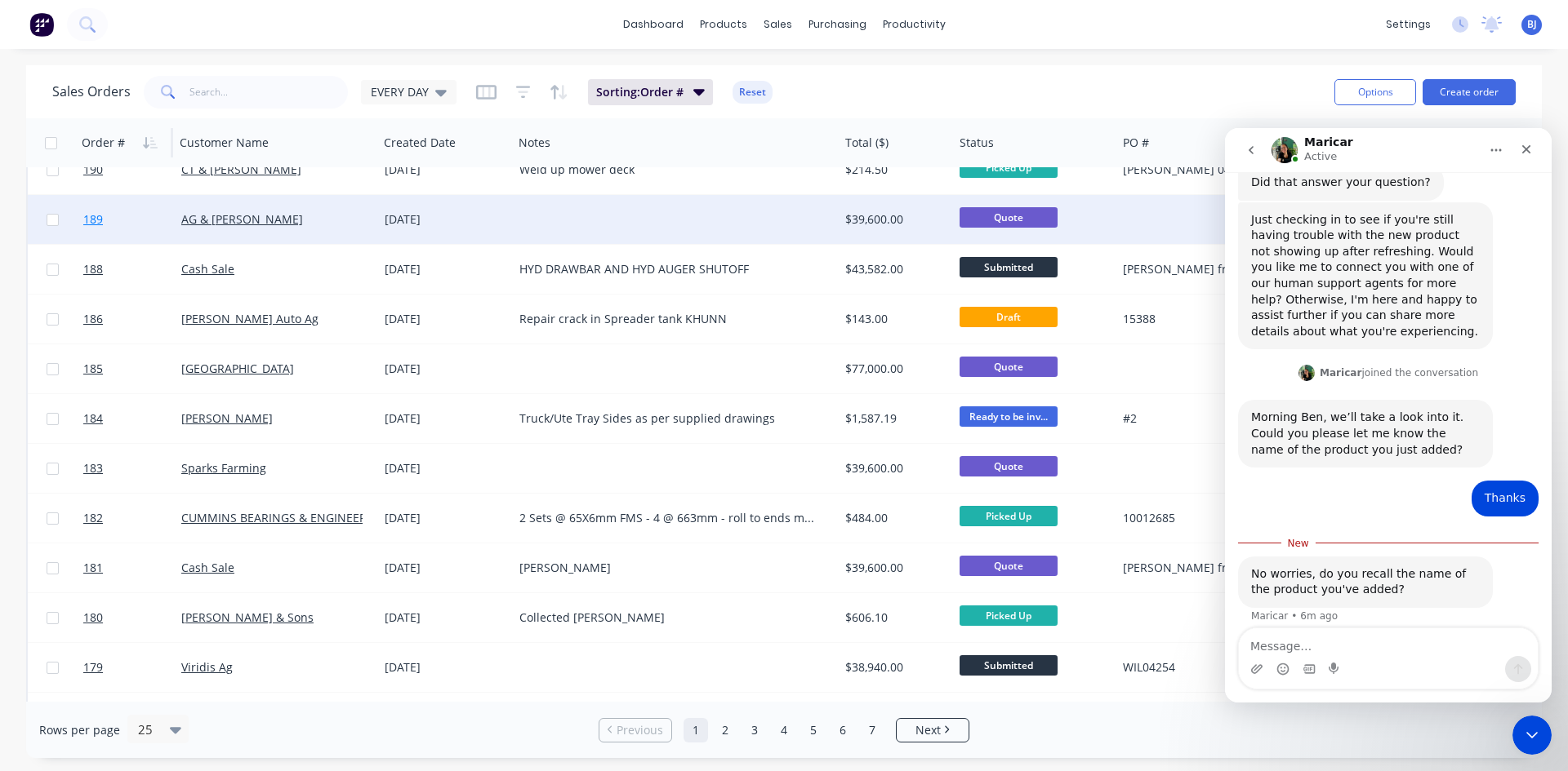
scroll to position [718, 0]
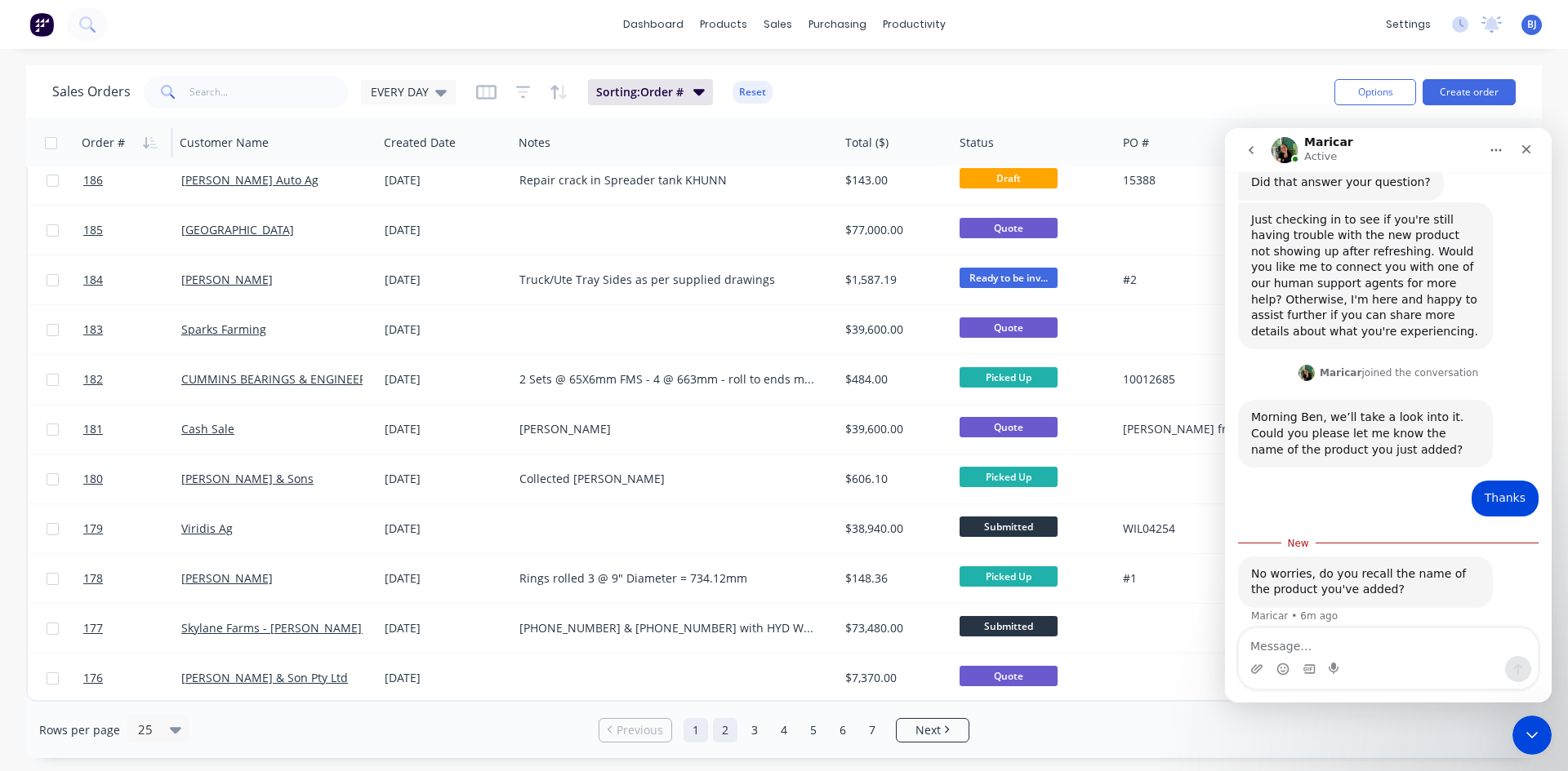
click at [722, 736] on link "2" at bounding box center [724, 730] width 24 height 24
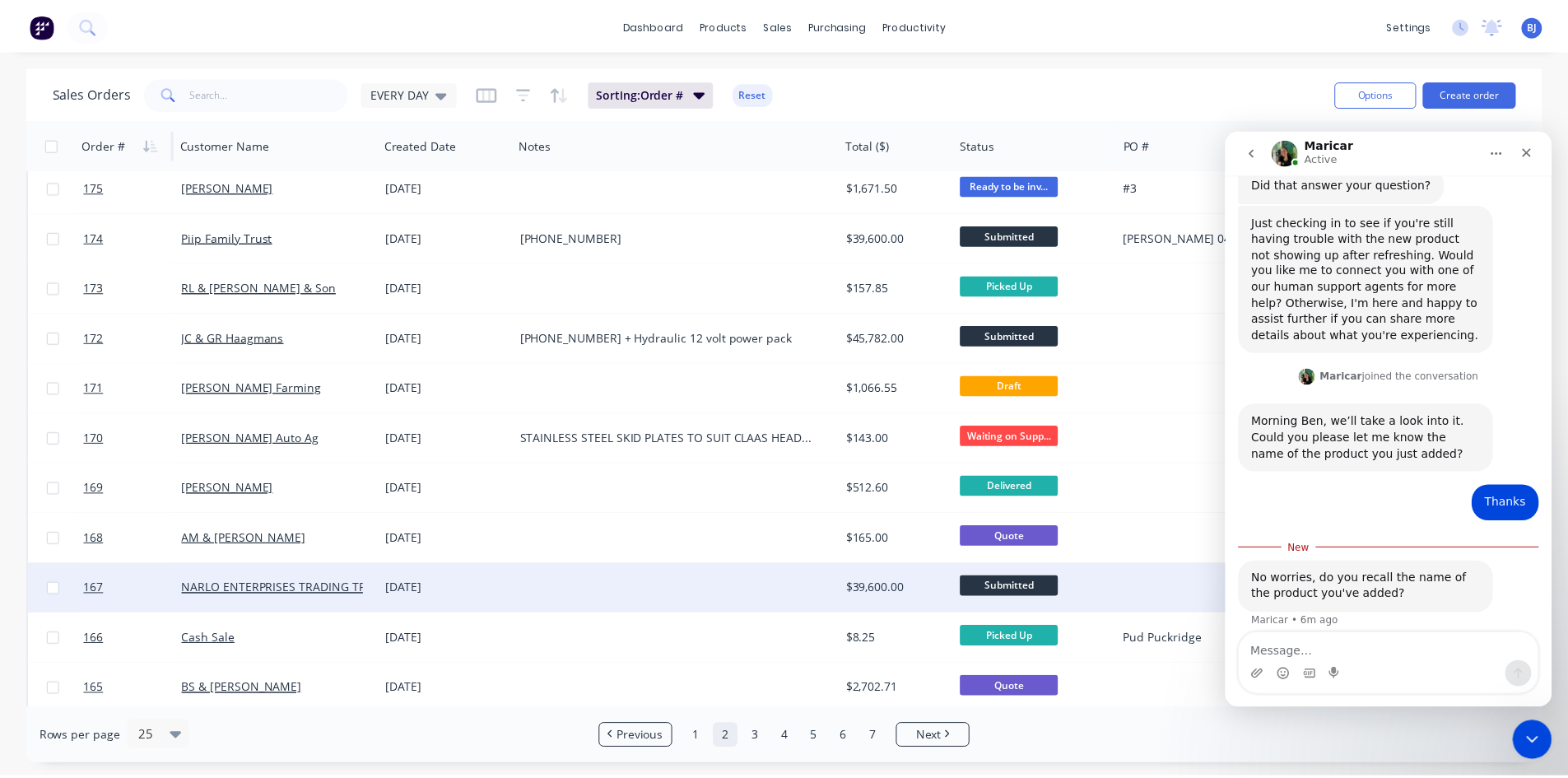
scroll to position [0, 0]
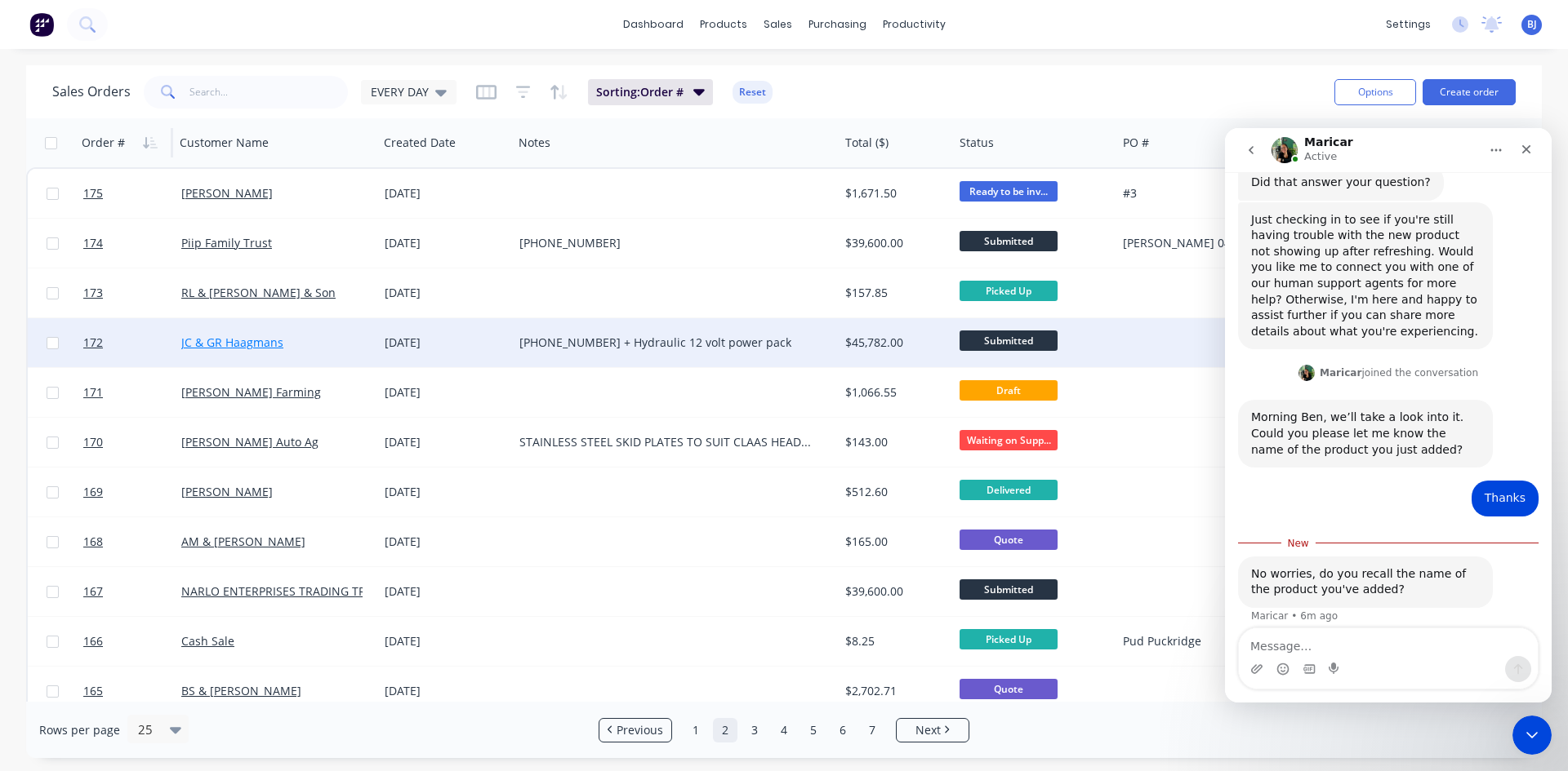
click at [185, 344] on link "JC & GR Haagmans" at bounding box center [232, 342] width 102 height 16
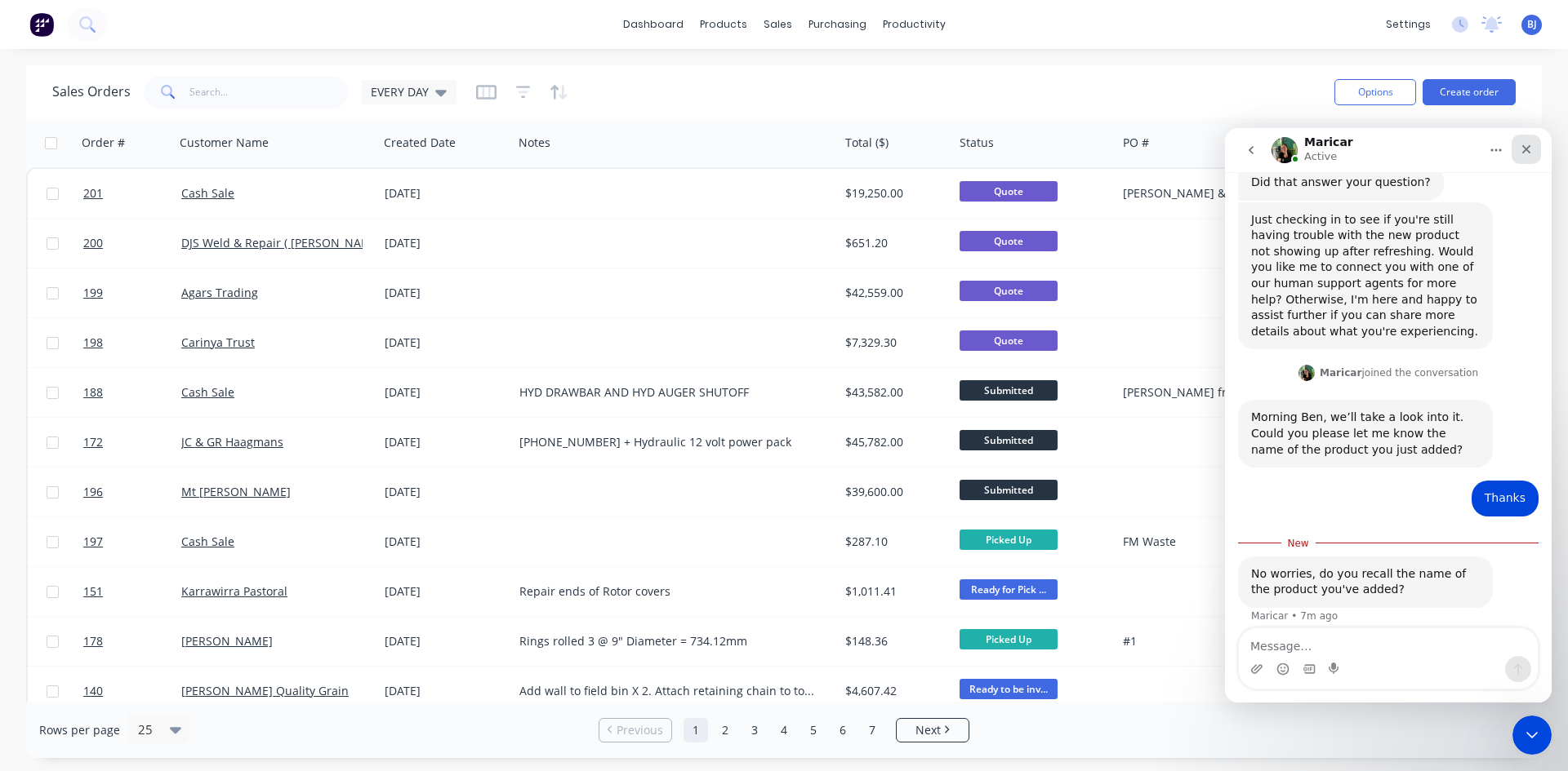
click at [1527, 147] on icon "Close" at bounding box center [1525, 148] width 13 height 13
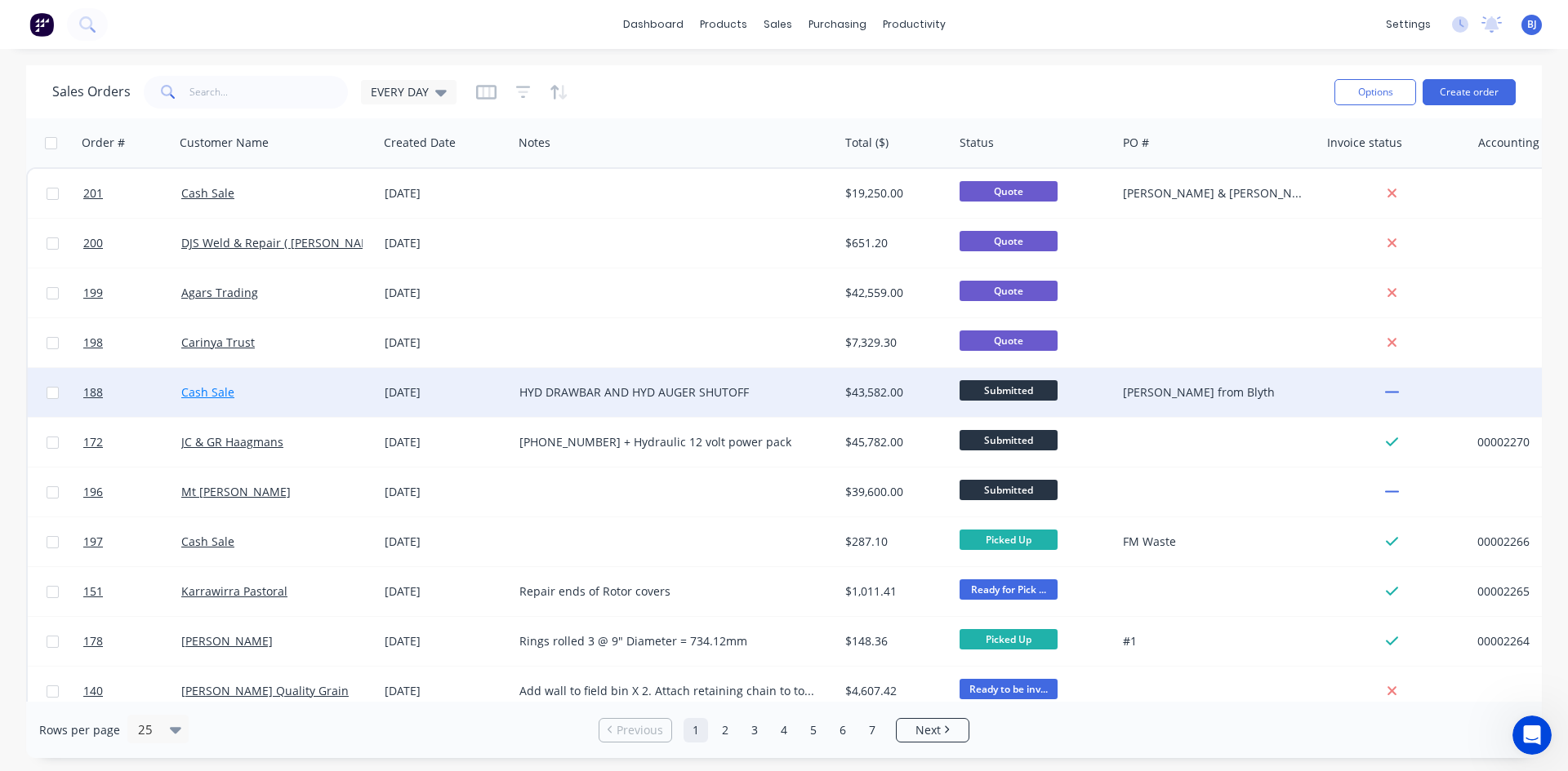
click at [214, 386] on link "Cash Sale" at bounding box center [208, 392] width 53 height 16
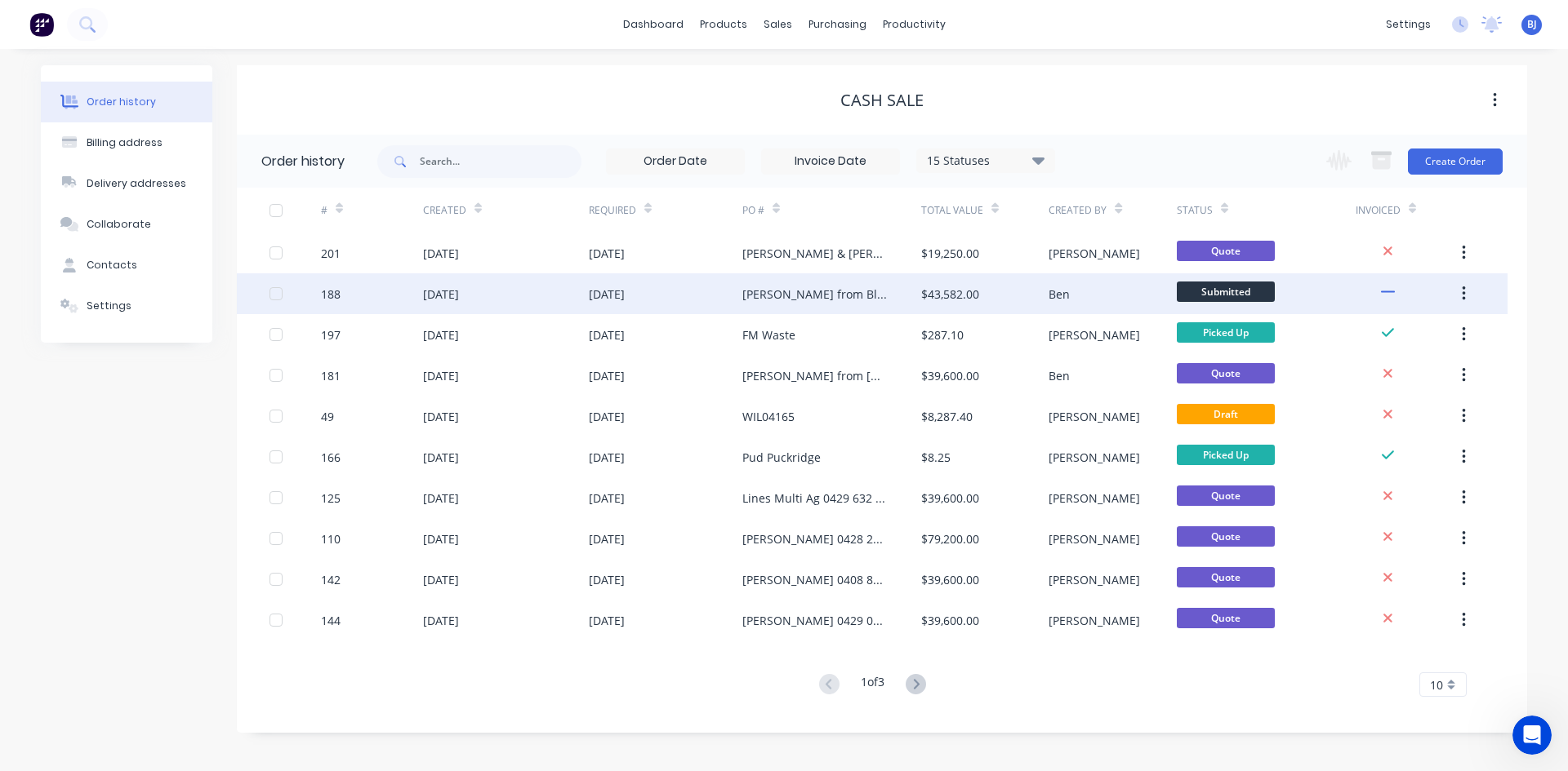
click at [427, 292] on div "[DATE]" at bounding box center [440, 294] width 36 height 17
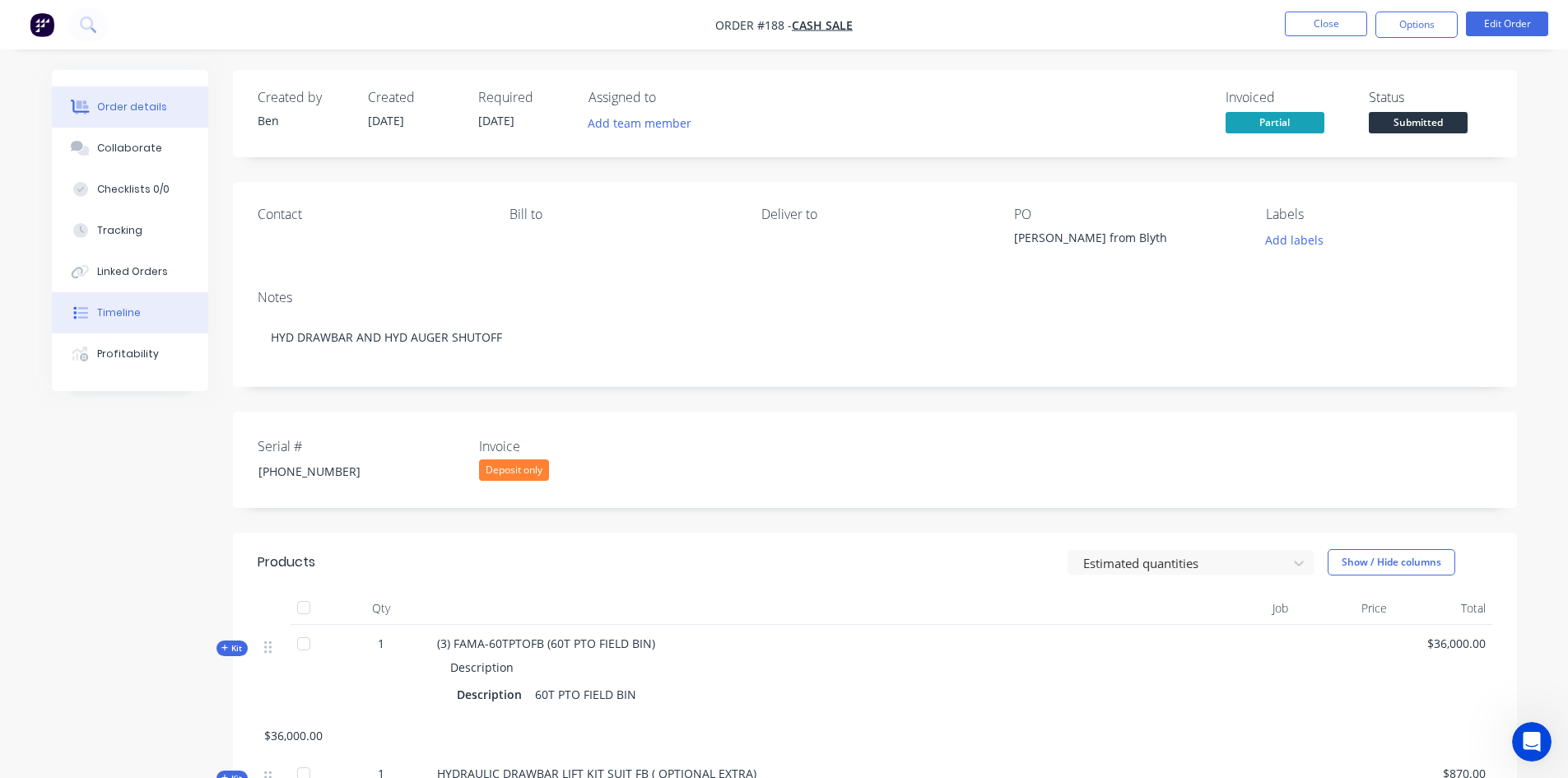
click at [117, 315] on div "Timeline" at bounding box center [119, 313] width 44 height 15
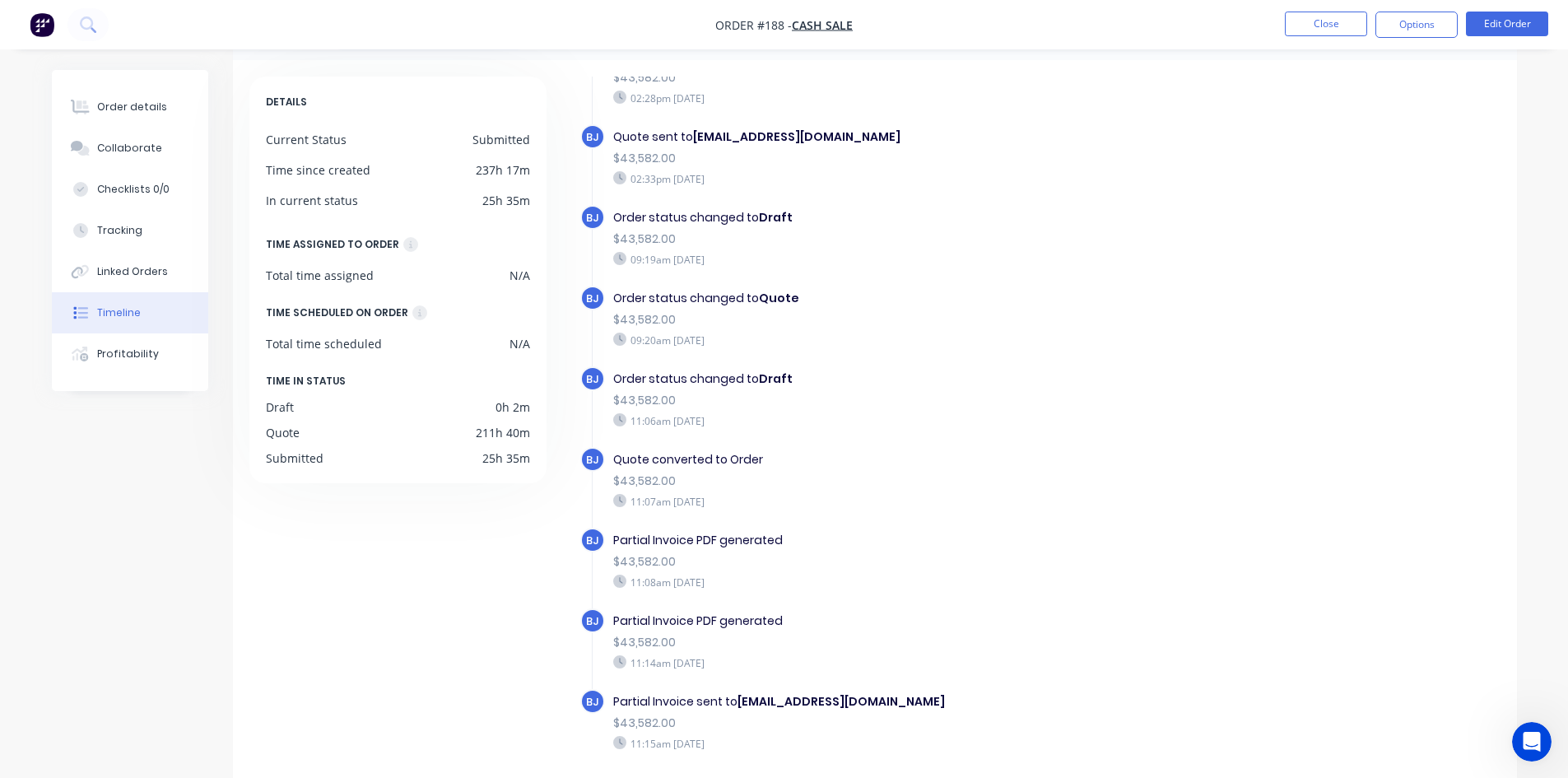
scroll to position [126, 0]
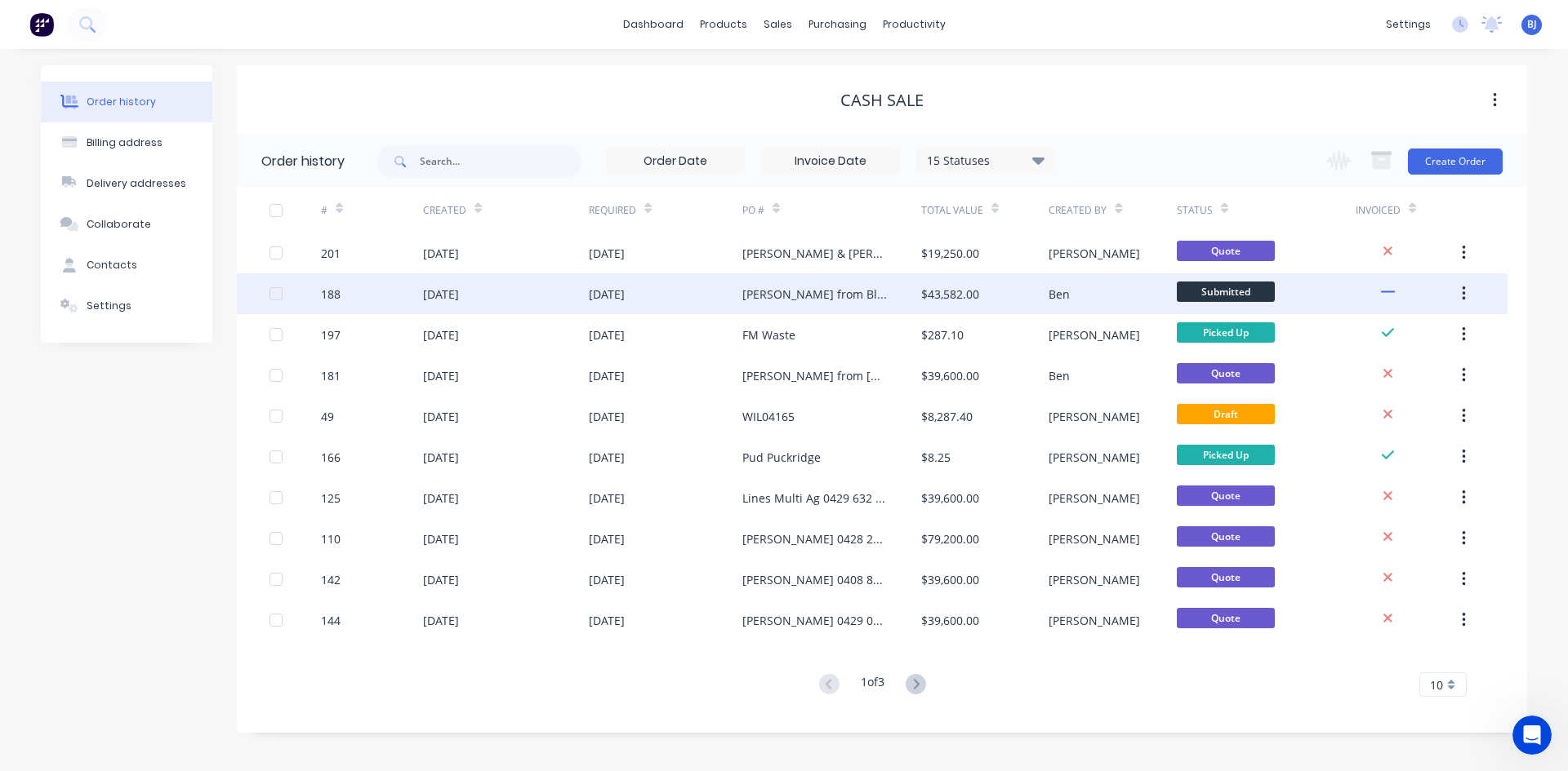
click at [339, 294] on div "188" at bounding box center [330, 294] width 20 height 17
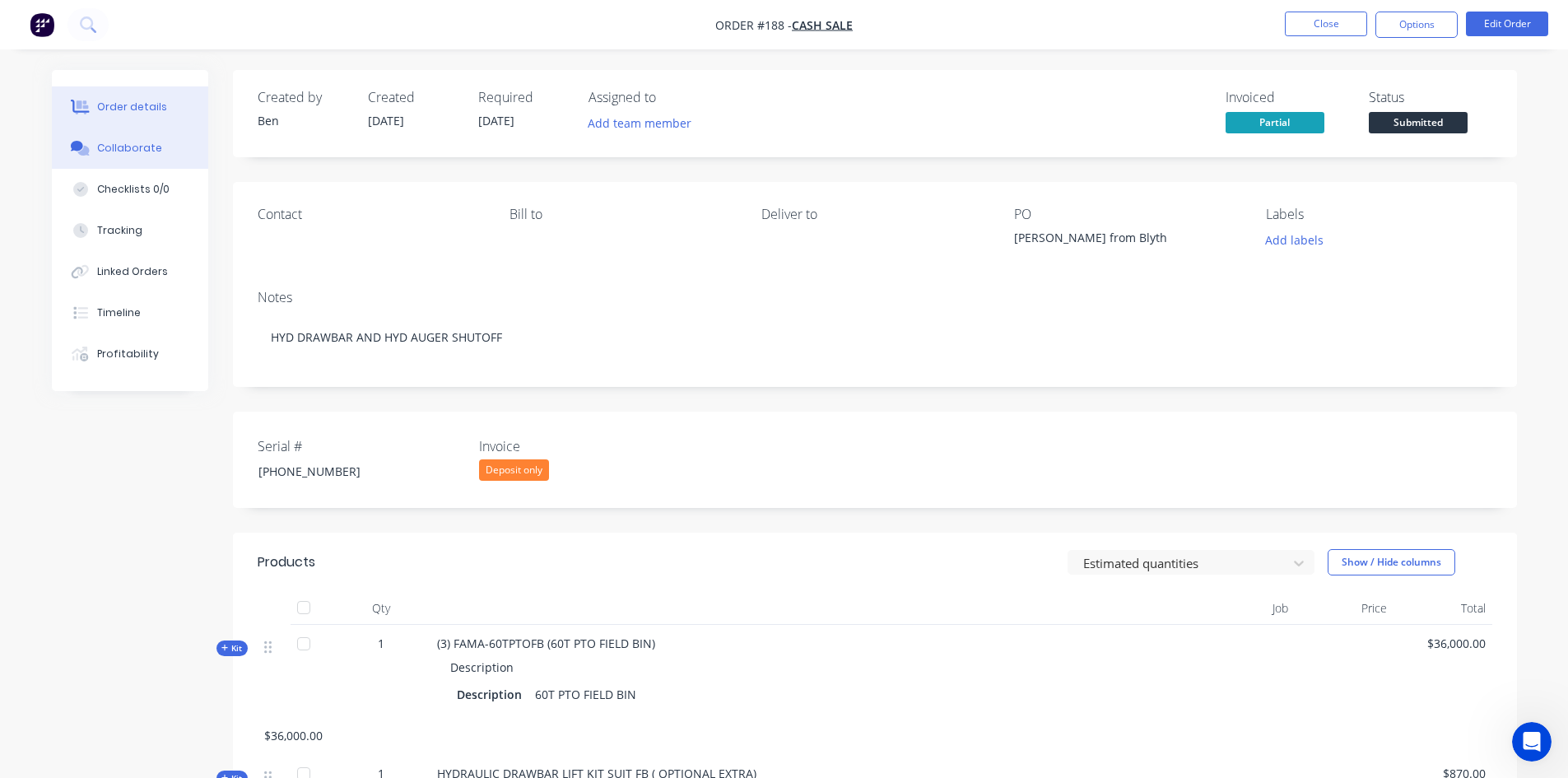
click at [138, 150] on div "Collaborate" at bounding box center [130, 148] width 65 height 15
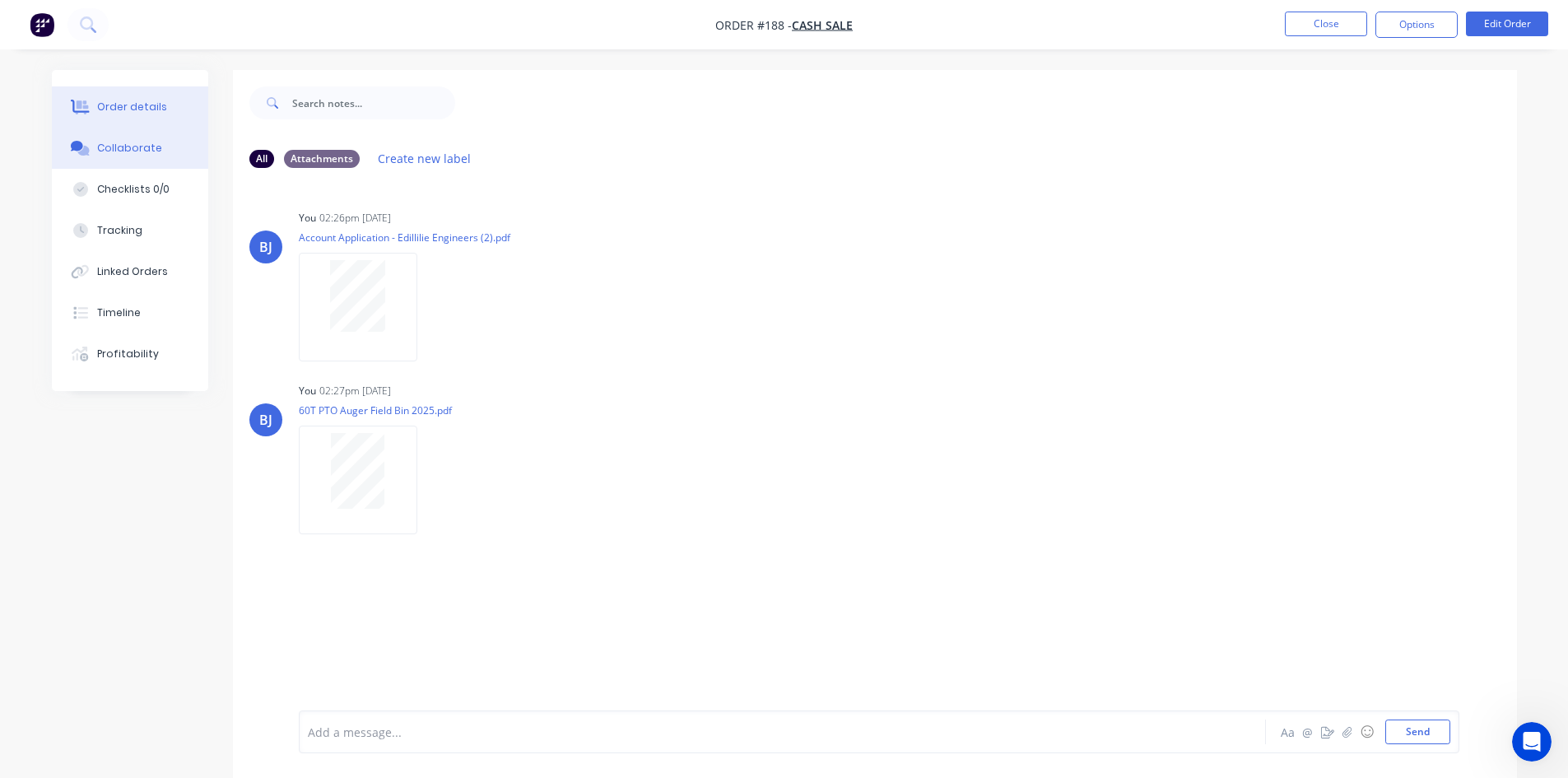
click at [146, 109] on div "Order details" at bounding box center [132, 107] width 70 height 15
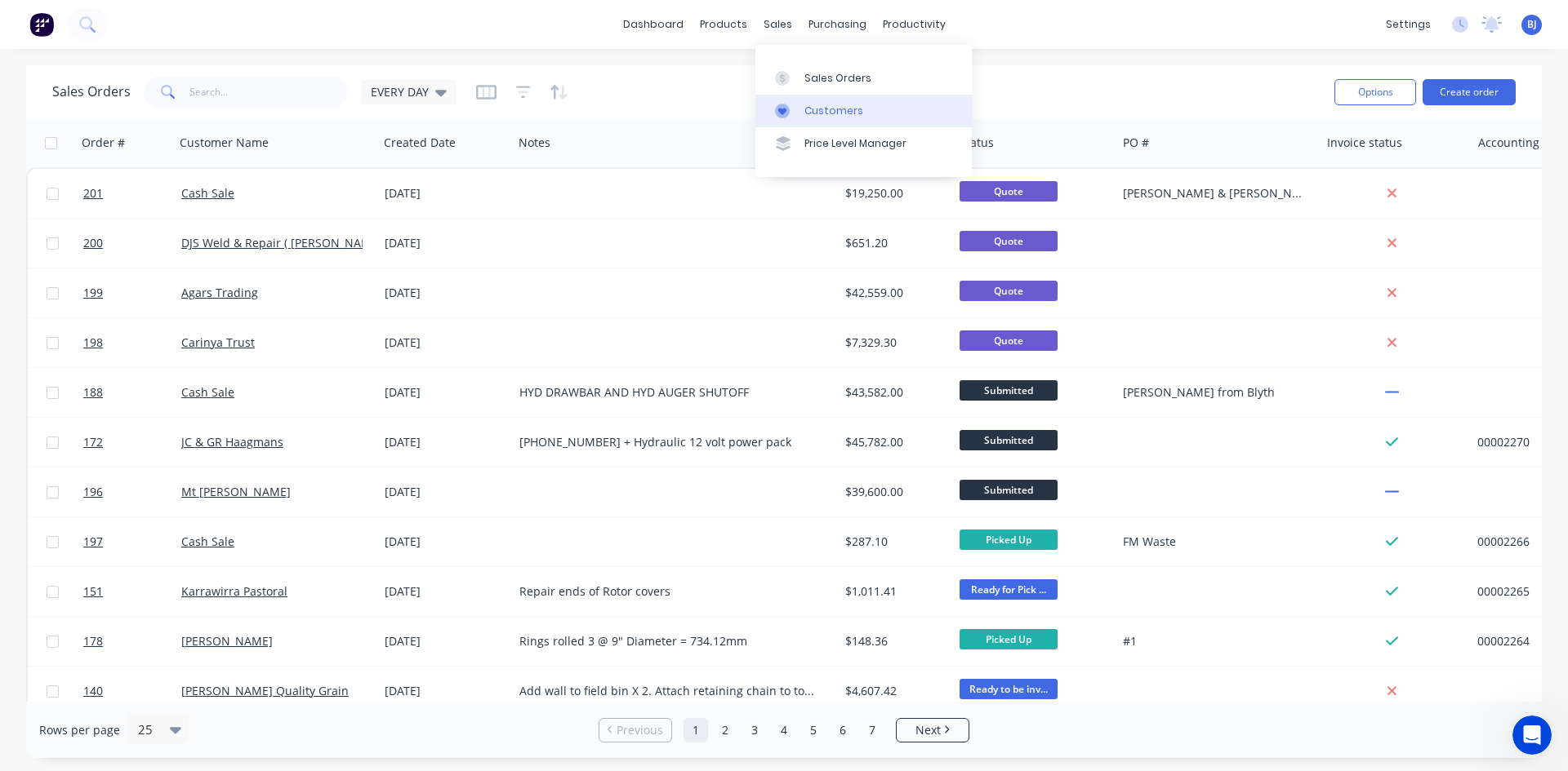
click at [794, 109] on div at bounding box center [787, 110] width 24 height 15
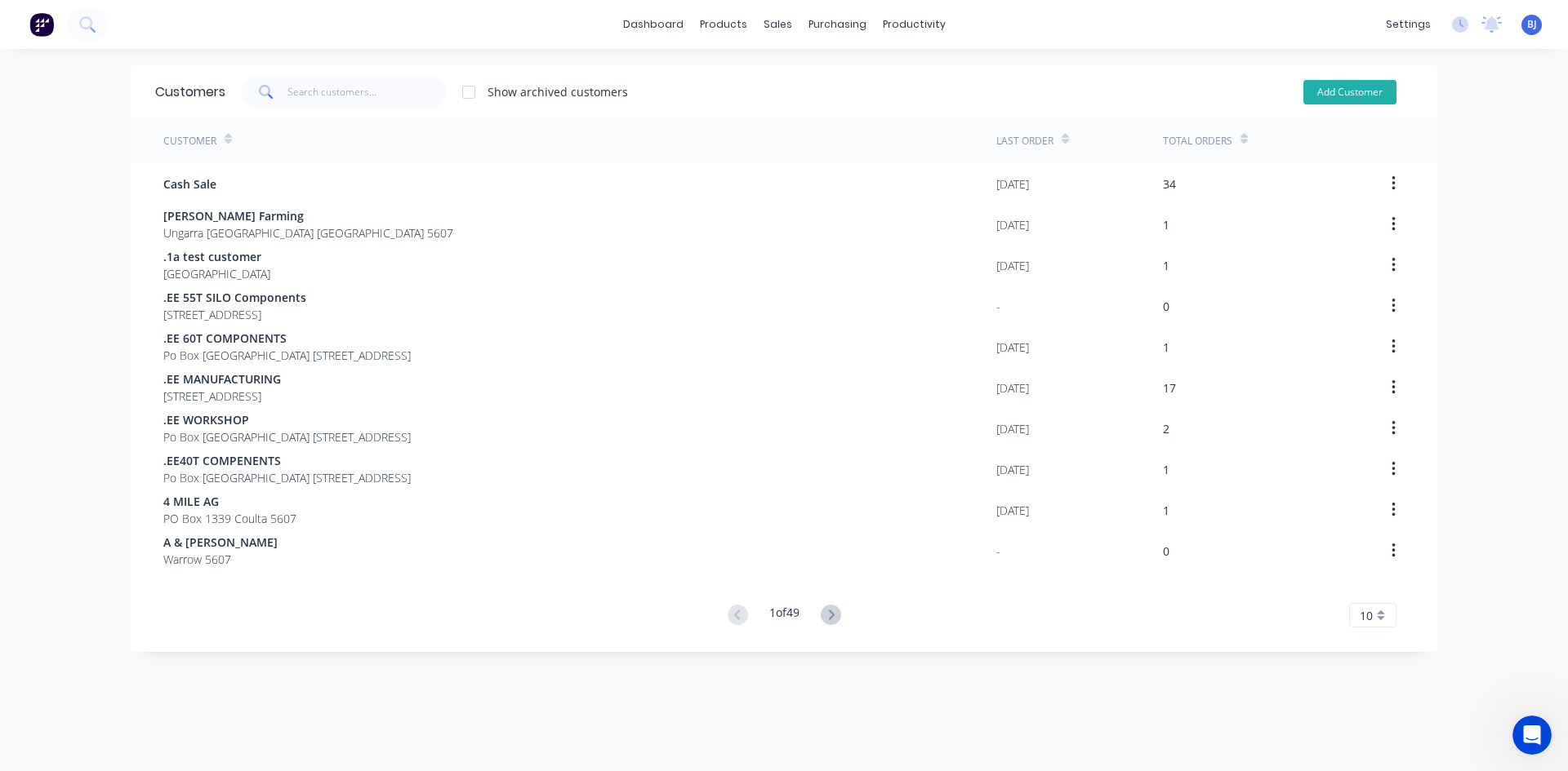
click at [1342, 95] on button "Add Customer" at bounding box center [1349, 92] width 93 height 24
select select "AU"
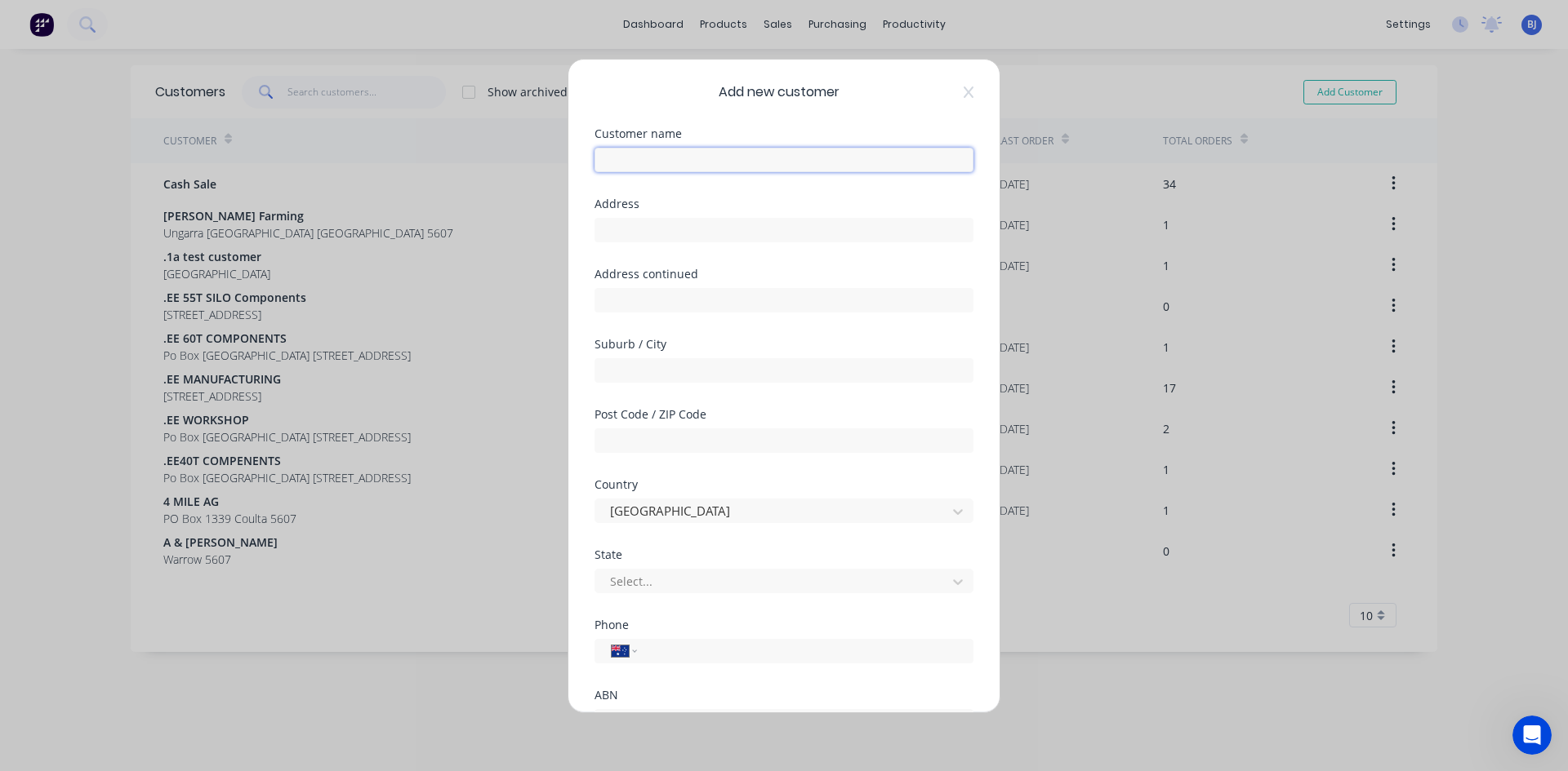
click at [610, 156] on input "text" at bounding box center [784, 160] width 379 height 24
type input "i"
type input "IR & [PERSON_NAME] ( Zweckfields )"
click at [639, 232] on input "text" at bounding box center [784, 230] width 379 height 24
type input "[STREET_ADDRESS]"
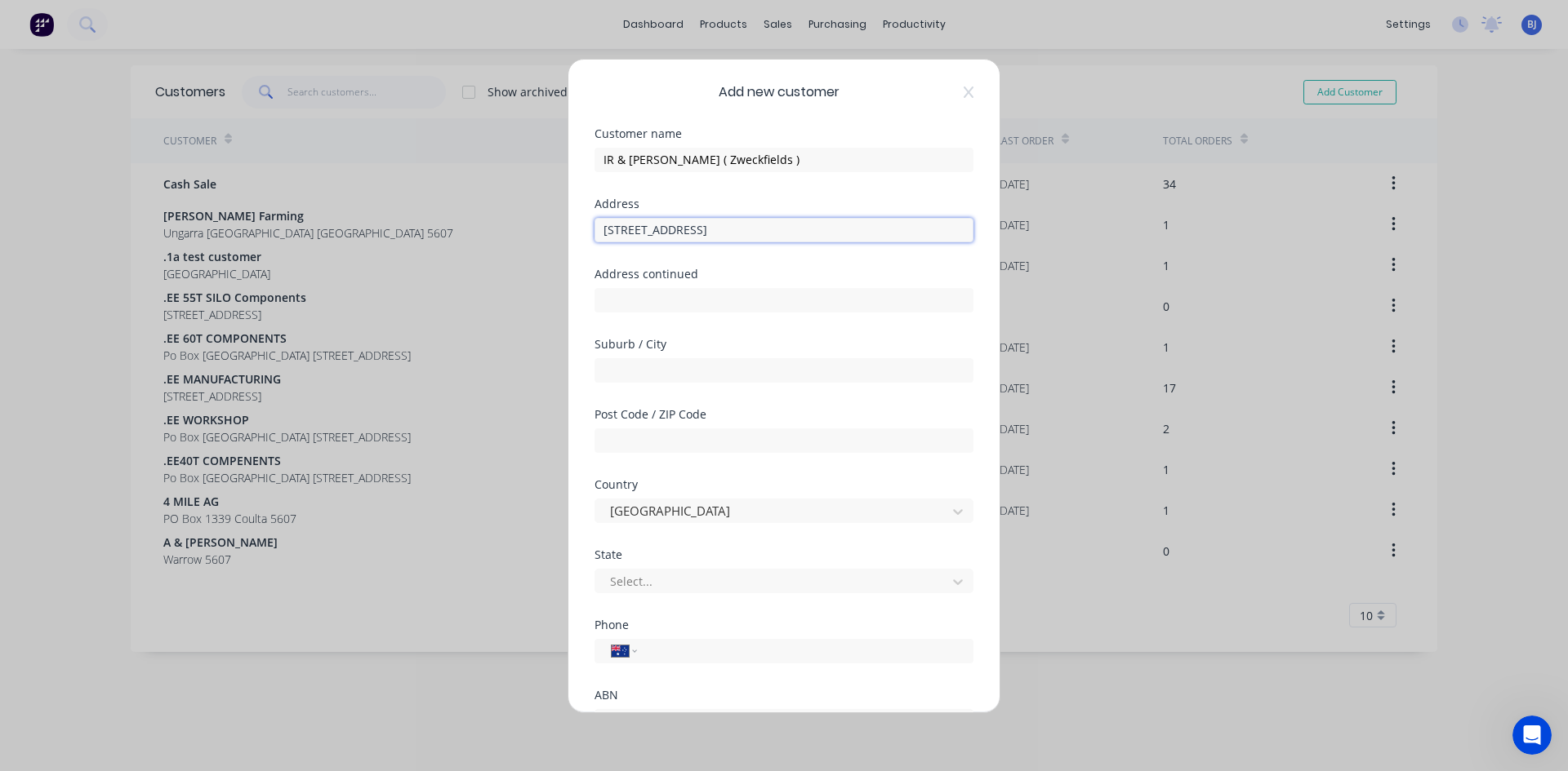
scroll to position [471, 0]
